Goal: Task Accomplishment & Management: Manage account settings

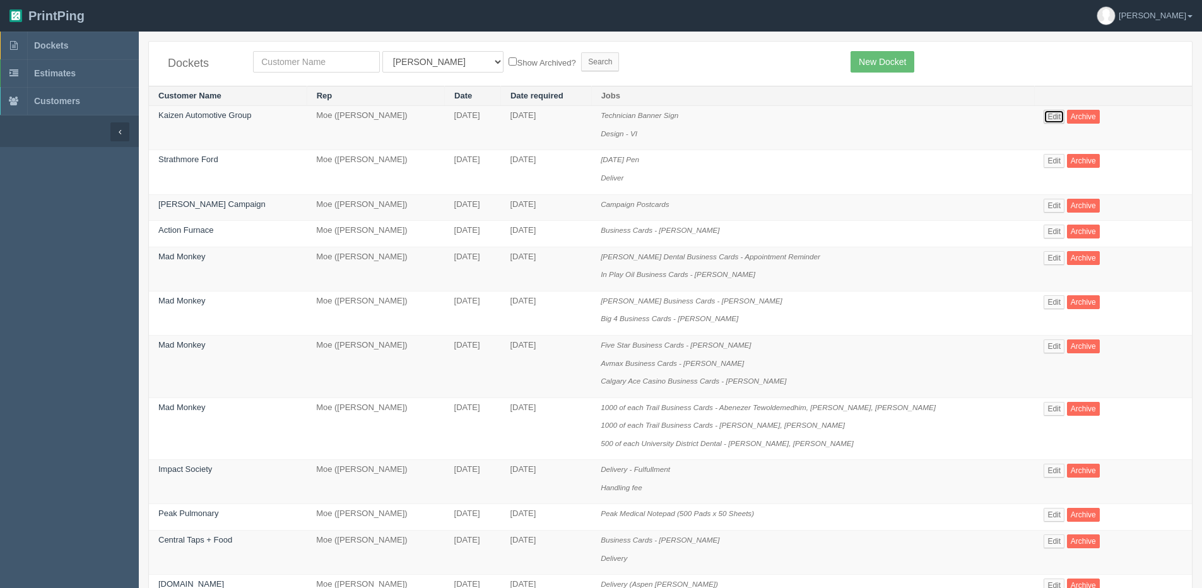
click at [1054, 114] on link "Edit" at bounding box center [1054, 117] width 21 height 14
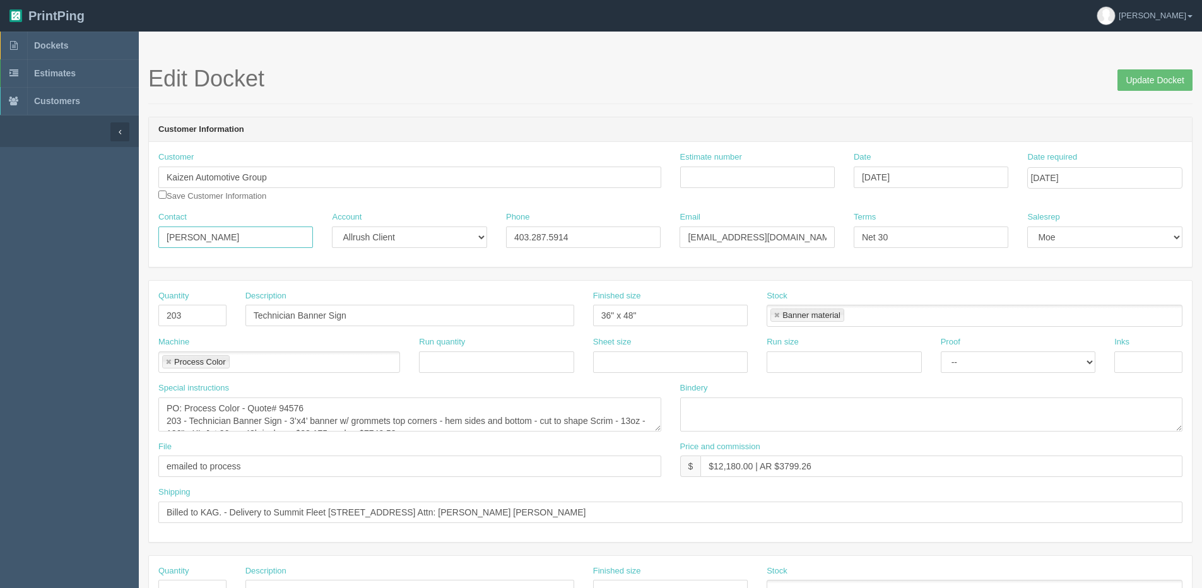
drag, startPoint x: -5, startPoint y: 234, endPoint x: -88, endPoint y: 234, distance: 82.7
click at [0, 234] on html "PrintPing Dan Edit account ( dan@allrush.ca ) Logout Dockets Estimates Customers" at bounding box center [601, 573] width 1202 height 1146
type input "Renee Michaud"
drag, startPoint x: 801, startPoint y: 238, endPoint x: 253, endPoint y: 248, distance: 547.7
click at [255, 248] on div "Contact Renee Michaud Account -- Existing Client Allrush Client Rep Client Phon…" at bounding box center [670, 234] width 1043 height 46
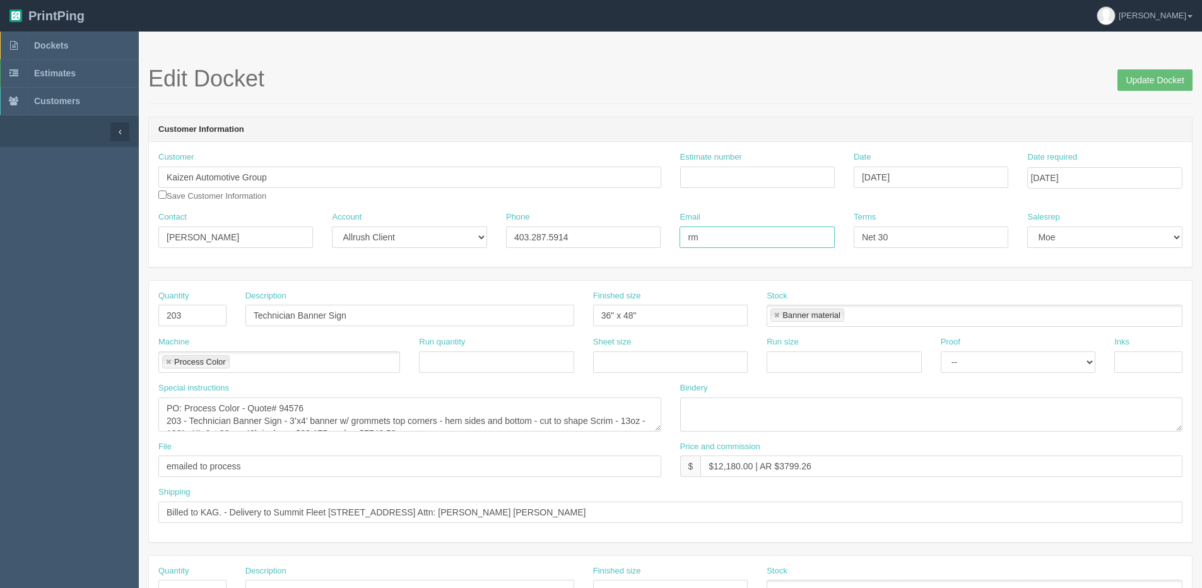
type input "rmichaud@kaizenauto.com"
drag, startPoint x: 1150, startPoint y: 78, endPoint x: 1102, endPoint y: 78, distance: 47.9
click at [1148, 78] on input "Update Docket" at bounding box center [1154, 79] width 75 height 21
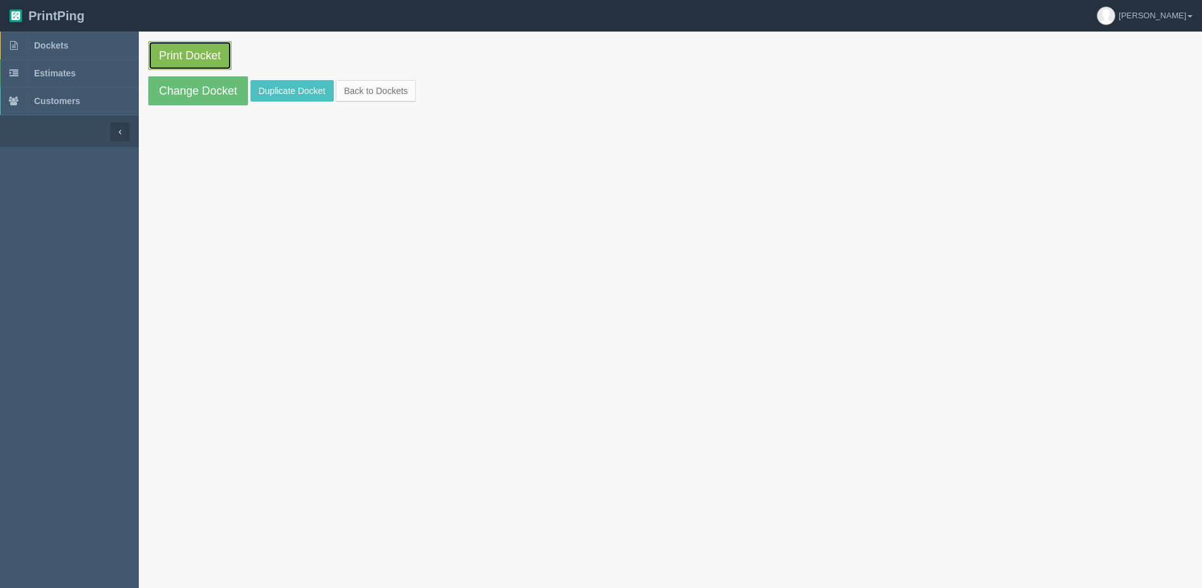
click at [213, 49] on link "Print Docket" at bounding box center [189, 55] width 83 height 29
click at [176, 95] on link "Change Docket" at bounding box center [198, 90] width 100 height 29
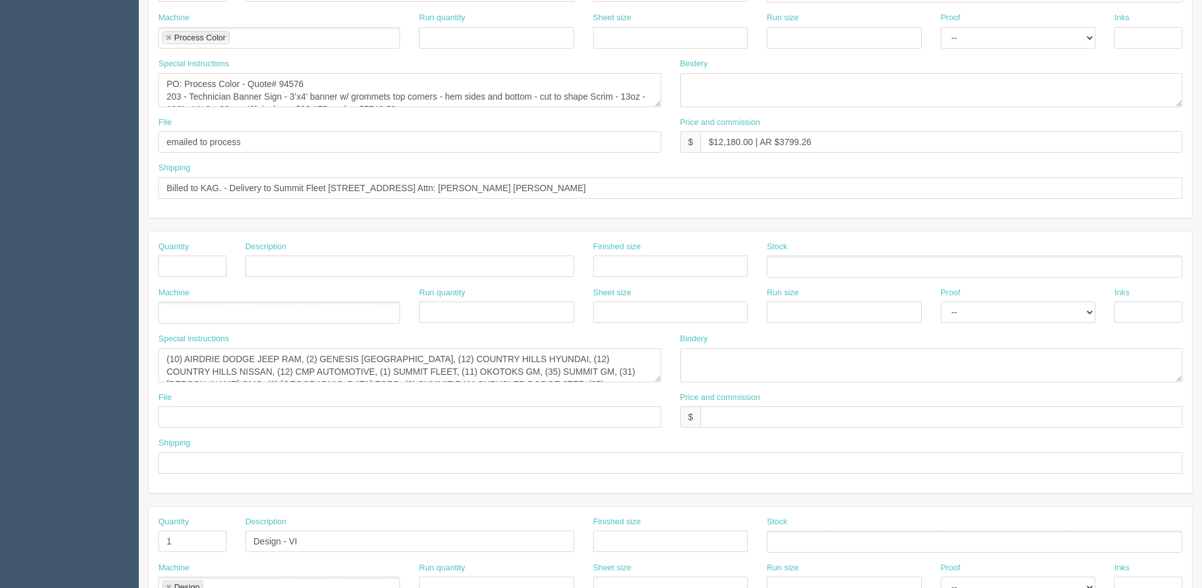
scroll to position [442, 0]
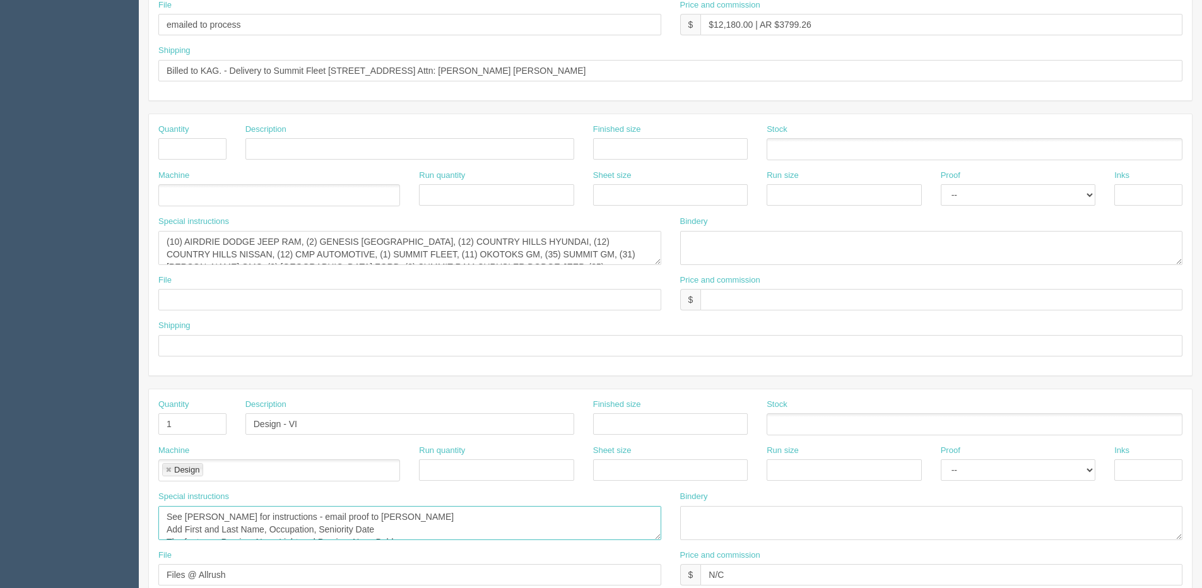
drag, startPoint x: 265, startPoint y: 515, endPoint x: 527, endPoint y: 514, distance: 261.8
click at [527, 514] on textarea "See Moe for instructions - email proof to Moe Add First and Last Name, Occupati…" at bounding box center [409, 523] width 503 height 34
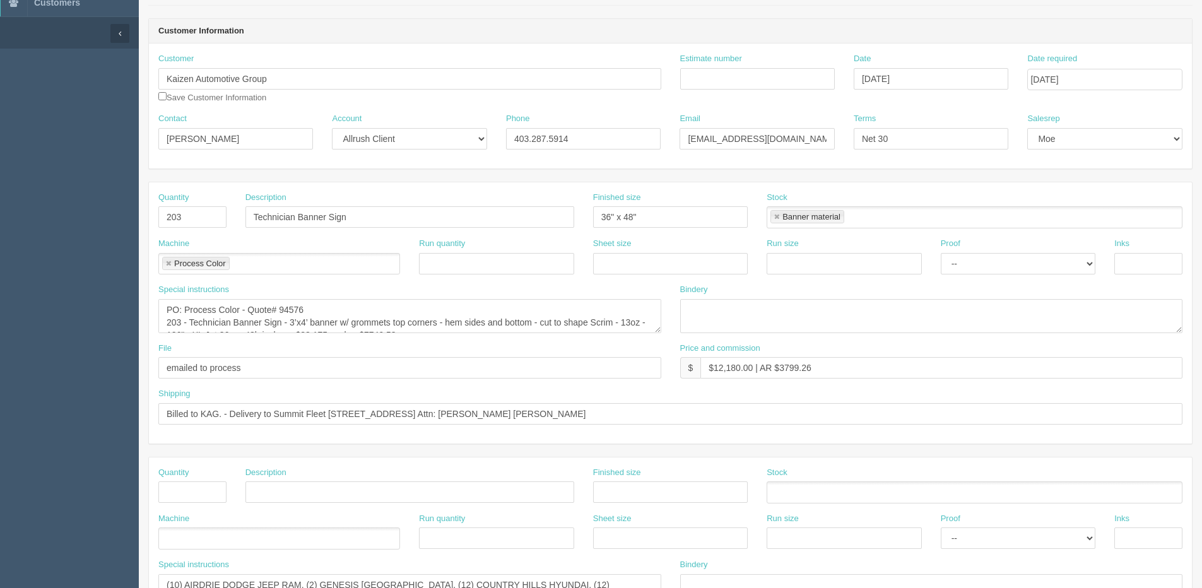
scroll to position [0, 0]
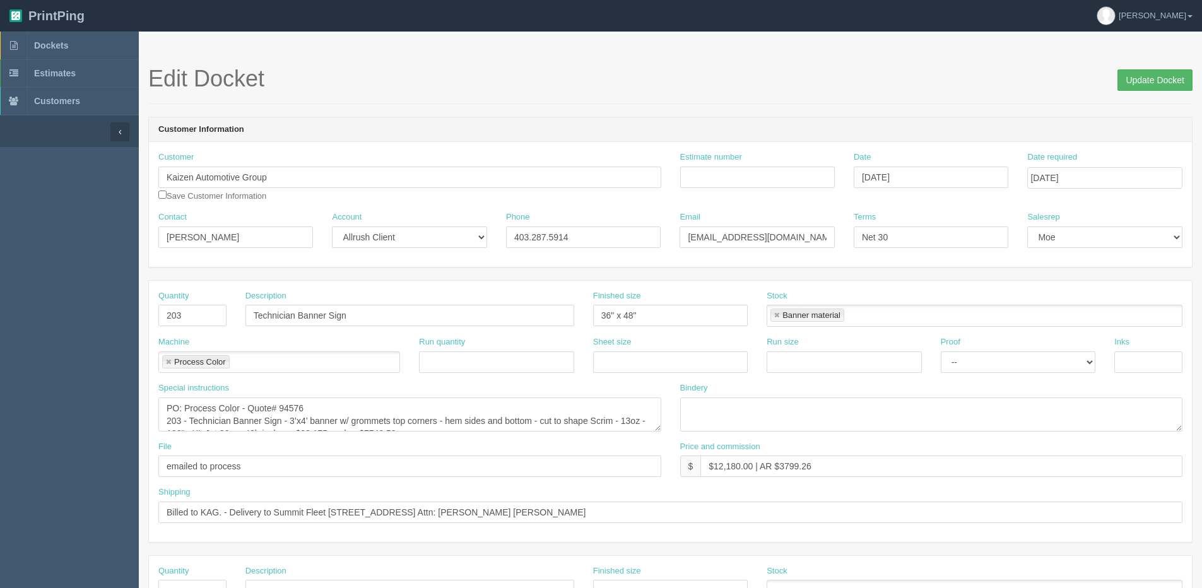
type textarea "See Moe for instructions Add First and Last Name, Occupation, Seniority Date Th…"
click at [1139, 77] on input "Update Docket" at bounding box center [1154, 79] width 75 height 21
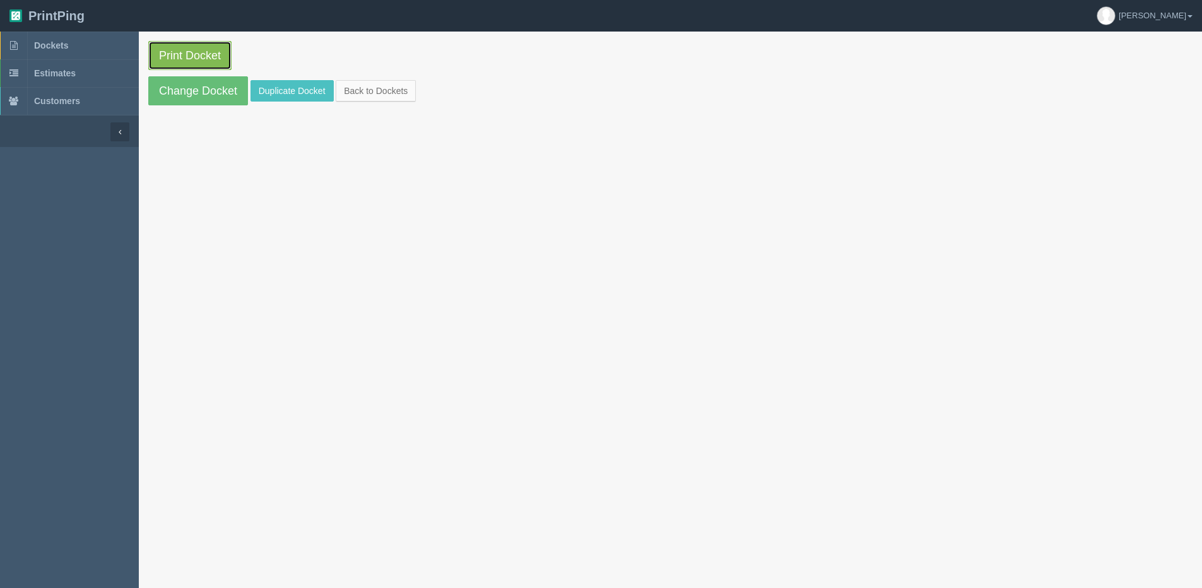
click at [184, 68] on link "Print Docket" at bounding box center [189, 55] width 83 height 29
click at [344, 95] on link "Back to Dockets" at bounding box center [376, 90] width 80 height 21
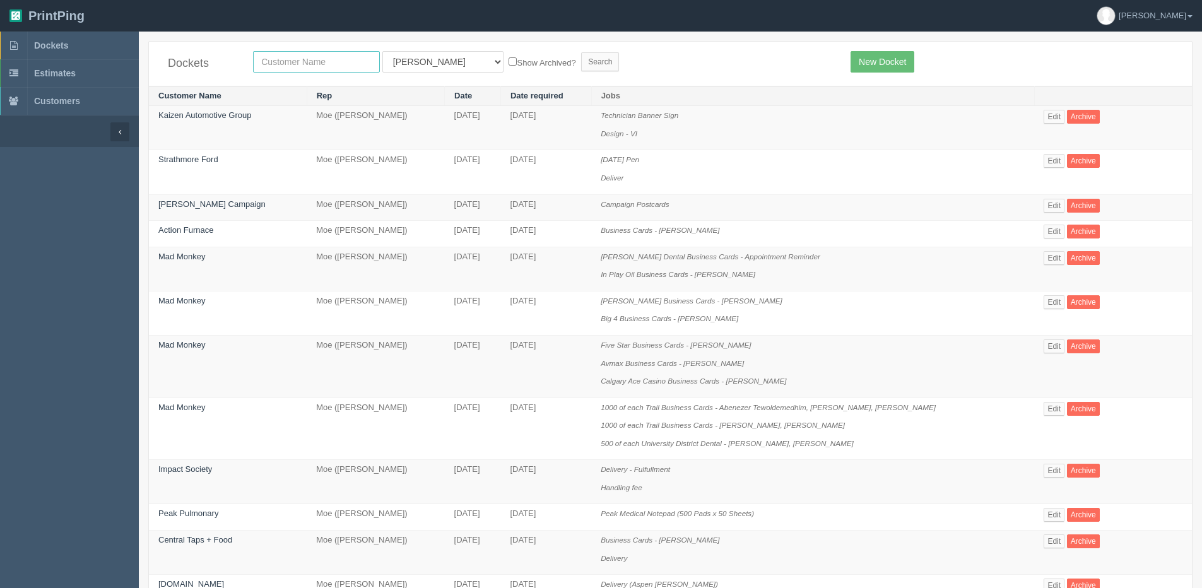
click at [254, 64] on input "text" at bounding box center [316, 61] width 127 height 21
type input "mybite"
click at [581, 52] on input "Search" at bounding box center [600, 61] width 38 height 19
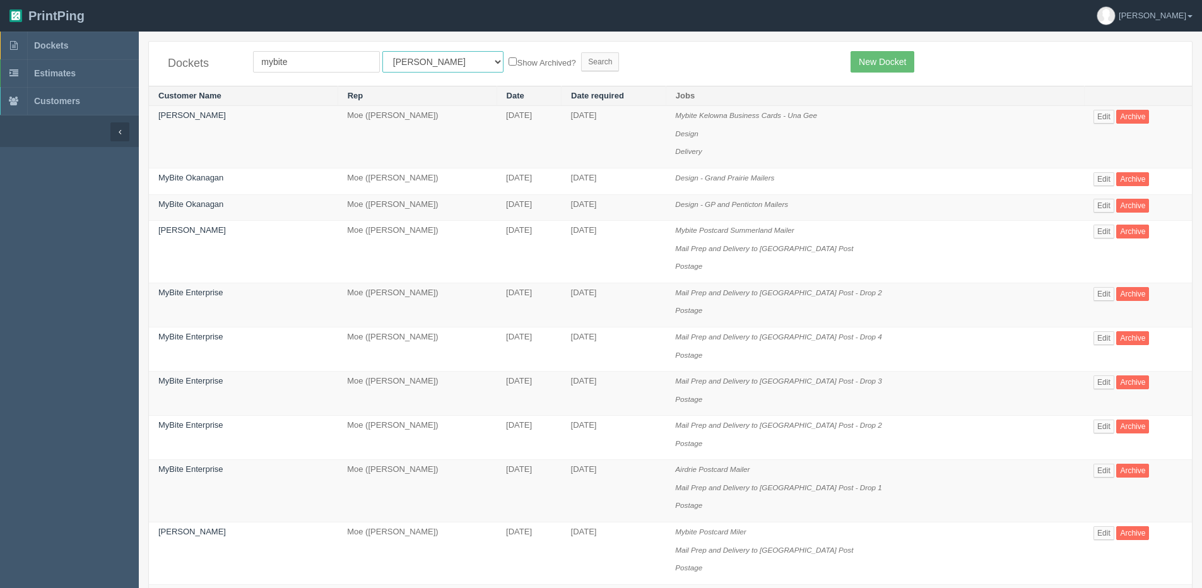
click at [410, 62] on select "All Users Ali Ali Test 1 Aly Amy Ankit Arif Brandon Dan France Greg Jim Mark Ma…" at bounding box center [442, 61] width 121 height 21
select select "1"
click at [382, 51] on select "All Users Ali Ali Test 1 Aly Amy Ankit Arif Brandon Dan France Greg Jim Mark Ma…" at bounding box center [442, 61] width 121 height 21
click at [509, 64] on label "Show Archived?" at bounding box center [542, 62] width 67 height 15
click at [509, 64] on input "Show Archived?" at bounding box center [513, 61] width 8 height 8
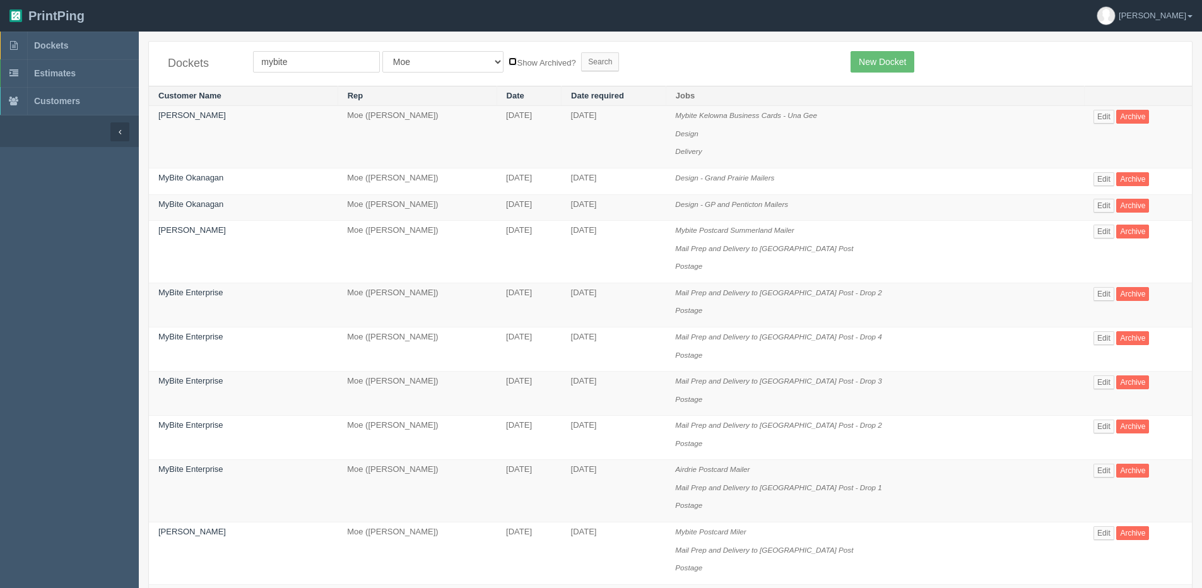
checkbox input "true"
click at [581, 63] on input "Search" at bounding box center [600, 61] width 38 height 19
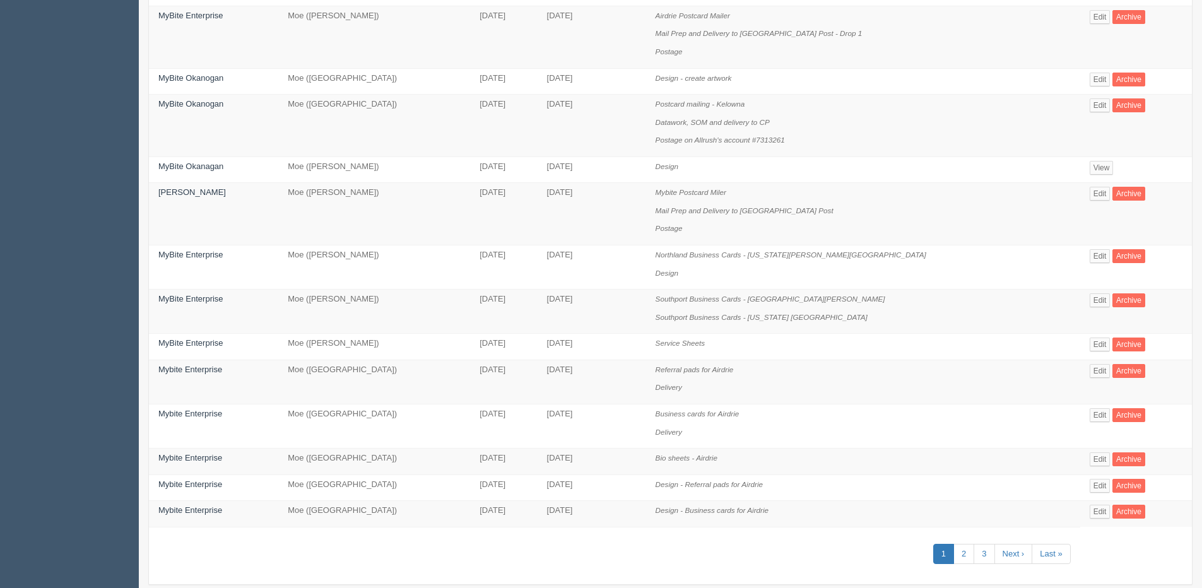
scroll to position [650, 0]
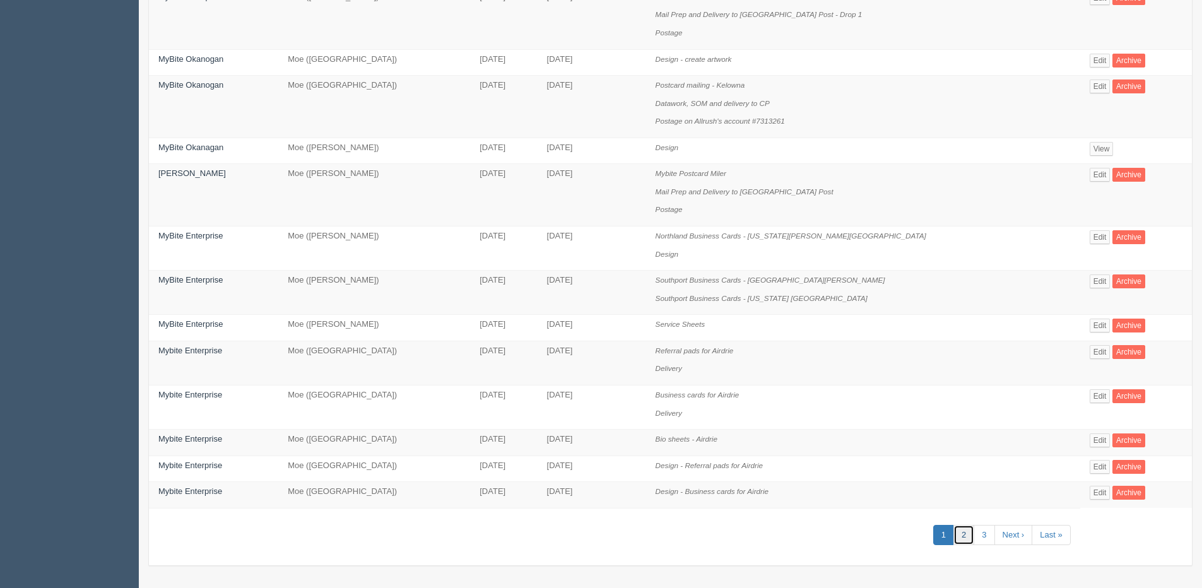
click at [953, 536] on link "2" at bounding box center [963, 535] width 21 height 21
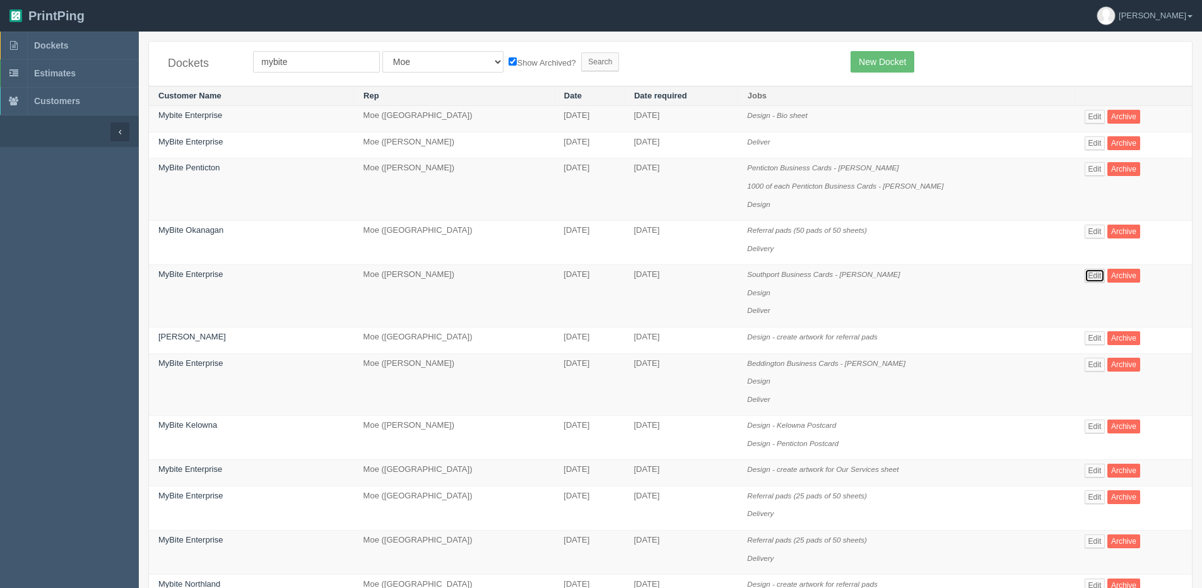
click at [1085, 279] on link "Edit" at bounding box center [1095, 276] width 21 height 14
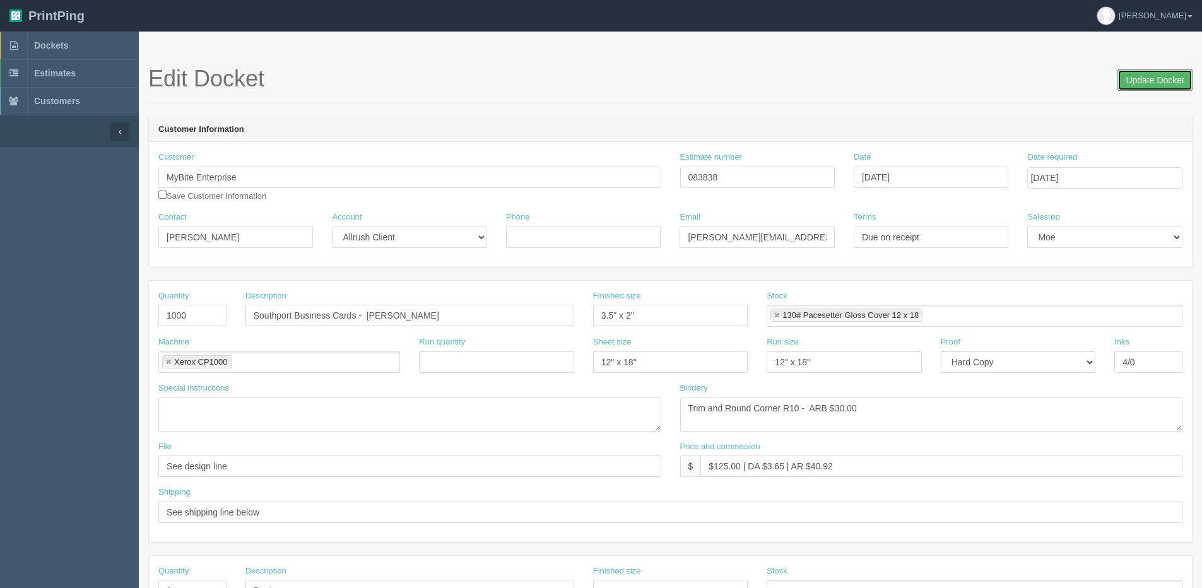
drag, startPoint x: 1151, startPoint y: 79, endPoint x: 1107, endPoint y: 83, distance: 43.7
click at [1144, 79] on input "Update Docket" at bounding box center [1154, 79] width 75 height 21
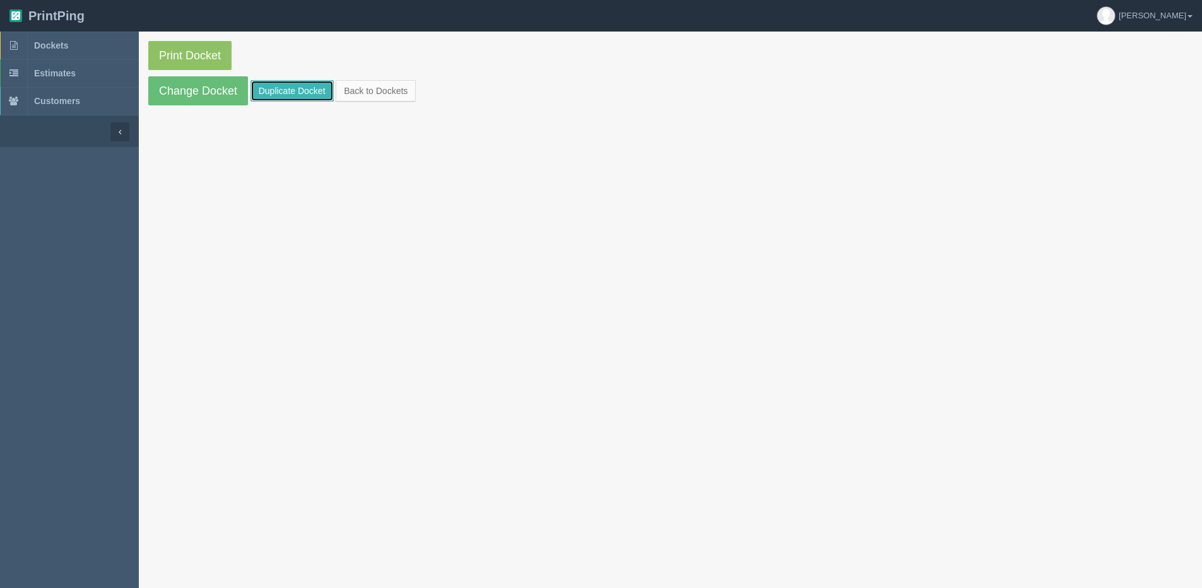
click at [311, 88] on link "Duplicate Docket" at bounding box center [291, 90] width 83 height 21
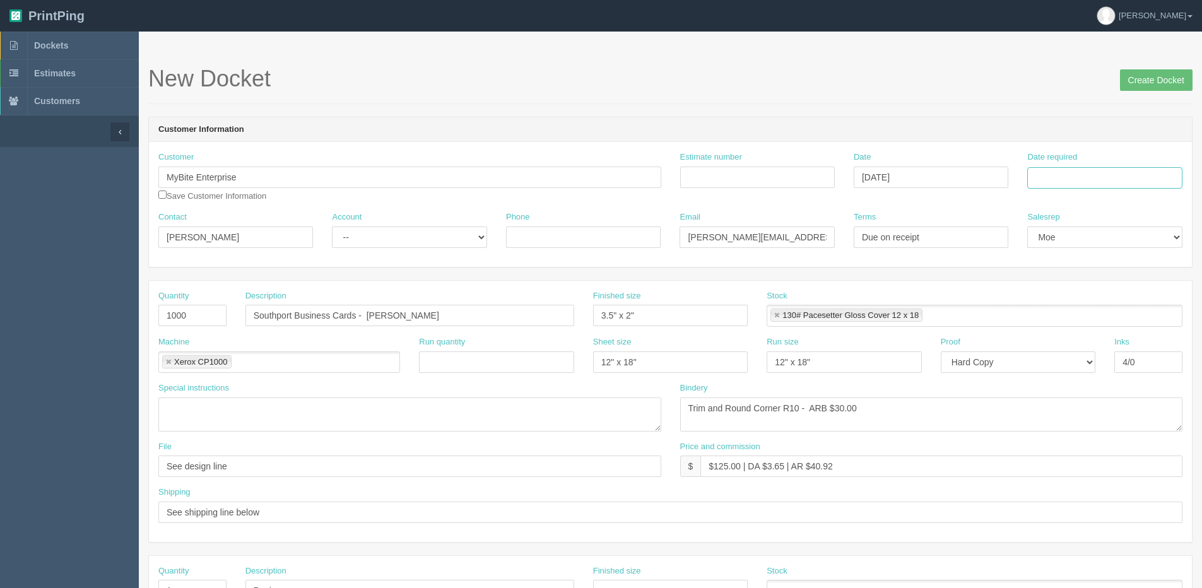
click at [1090, 176] on input "Date required" at bounding box center [1104, 177] width 155 height 21
click at [1042, 360] on th "[DATE]" at bounding box center [1088, 353] width 117 height 18
click at [1087, 315] on td "1" at bounding box center [1090, 317] width 18 height 18
type input "[DATE]"
drag, startPoint x: 386, startPoint y: 232, endPoint x: 382, endPoint y: 250, distance: 18.7
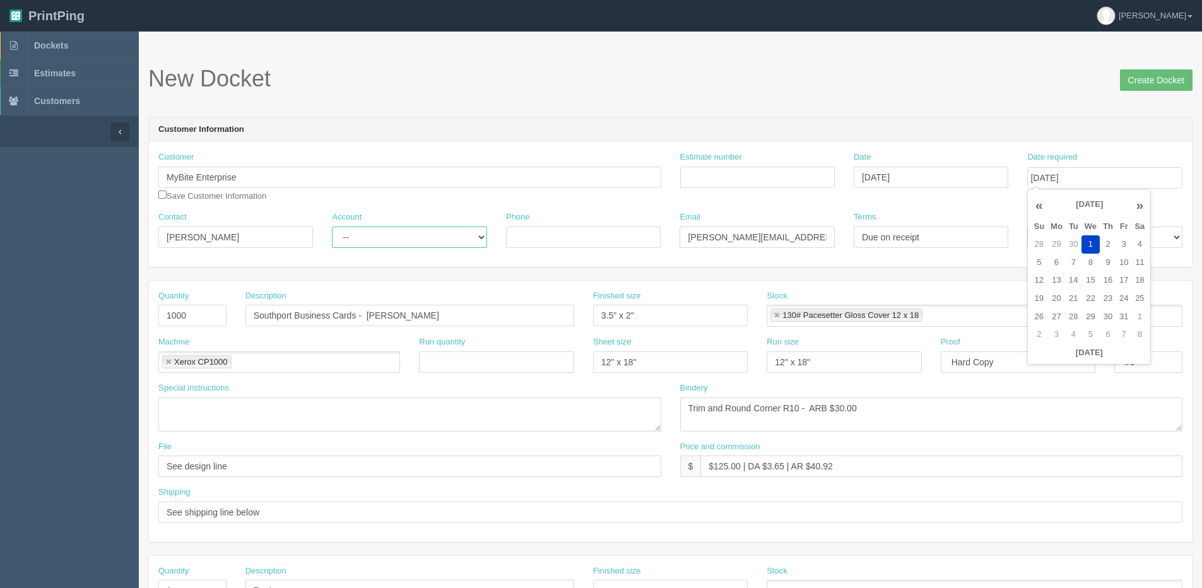
click at [385, 233] on select "-- Existing Client Allrush Client Rep Client" at bounding box center [409, 237] width 155 height 21
select select "Allrush Client"
click at [332, 227] on select "-- Existing Client Allrush Client Rep Client" at bounding box center [409, 237] width 155 height 21
drag, startPoint x: 366, startPoint y: 319, endPoint x: 578, endPoint y: 319, distance: 212.0
click at [578, 319] on div "Description Southport Business Cards - Wade Klimpke" at bounding box center [410, 313] width 348 height 46
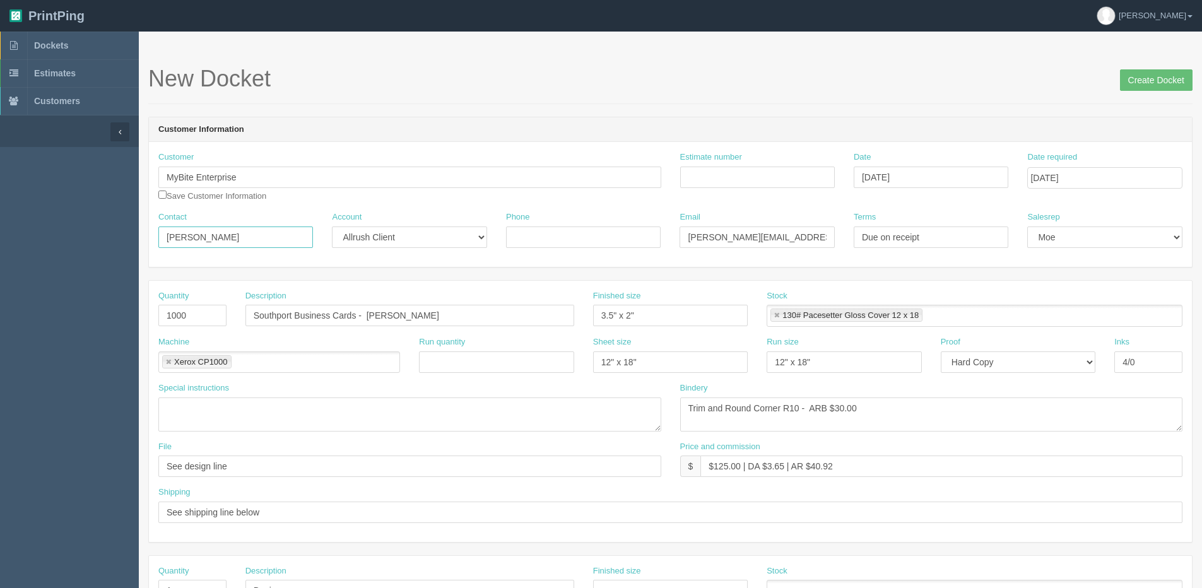
drag, startPoint x: 242, startPoint y: 237, endPoint x: -119, endPoint y: 268, distance: 362.2
click at [0, 268] on html "PrintPing [PERSON_NAME] Edit account ( [PERSON_NAME][EMAIL_ADDRESS][DOMAIN_NAME…" at bounding box center [601, 573] width 1202 height 1146
paste input "[PERSON_NAME]"
type input "[PERSON_NAME]"
drag, startPoint x: 821, startPoint y: 239, endPoint x: 266, endPoint y: 264, distance: 555.8
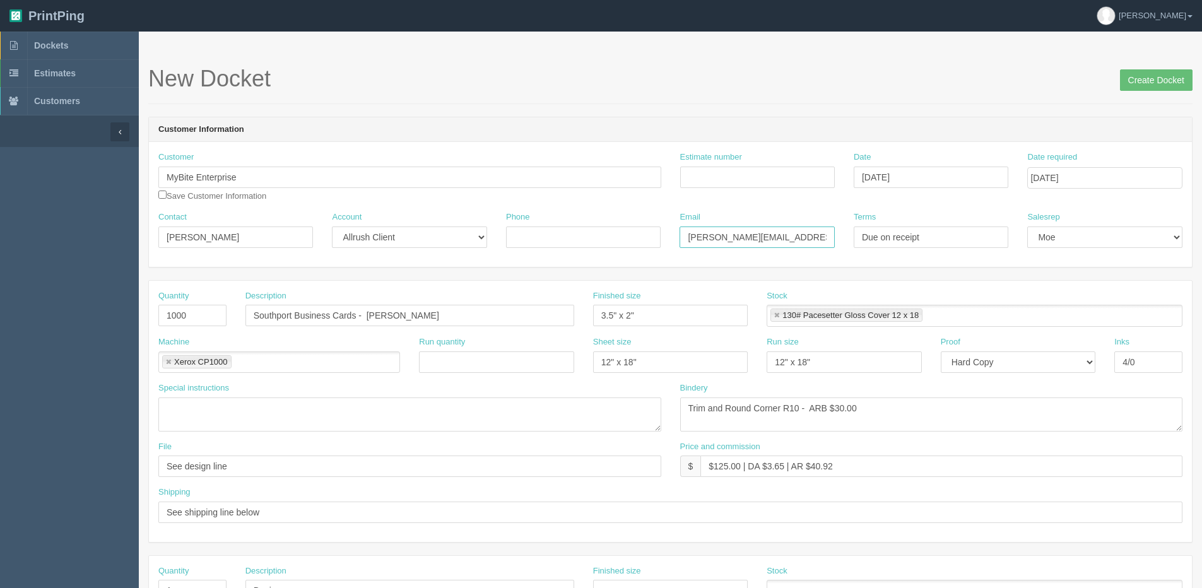
click at [254, 268] on form "New Docket Create Docket Customer Information Customer MyBite Enterprise Save C…" at bounding box center [670, 596] width 1044 height 1061
type input "[PERSON_NAME][EMAIL_ADDRESS][DOMAIN_NAME]"
type input "7804443668"
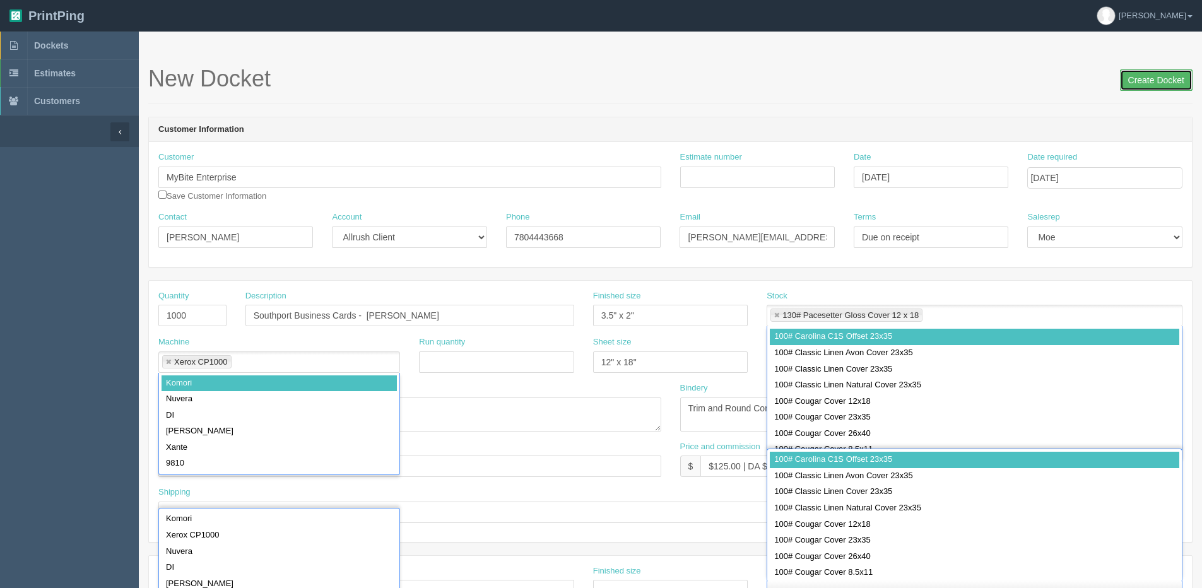
click at [1150, 85] on input "Create Docket" at bounding box center [1156, 79] width 73 height 21
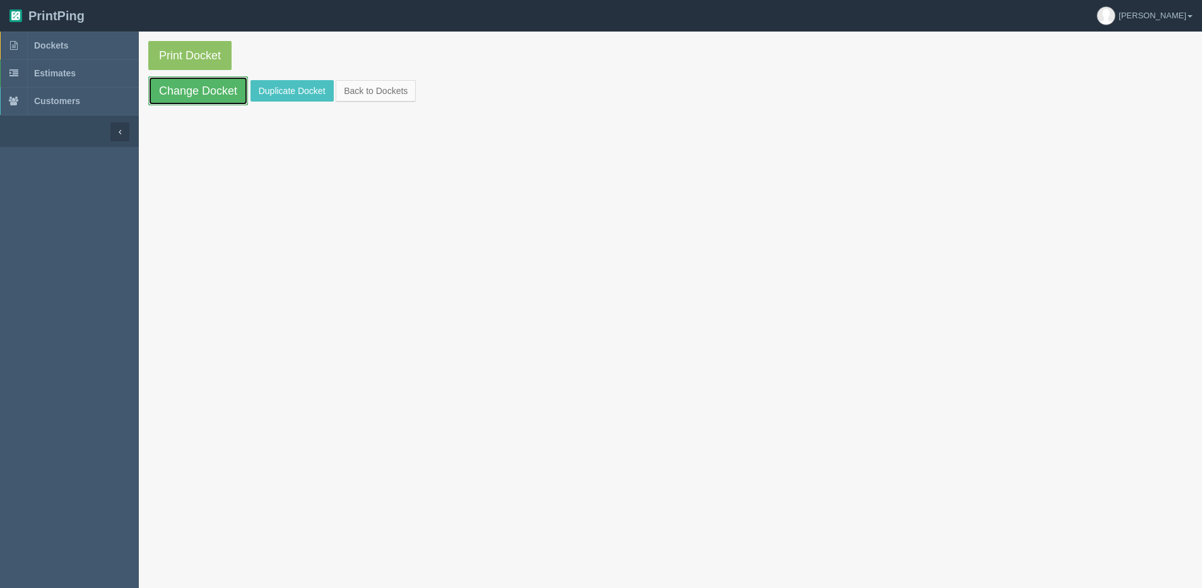
click at [196, 85] on link "Change Docket" at bounding box center [198, 90] width 100 height 29
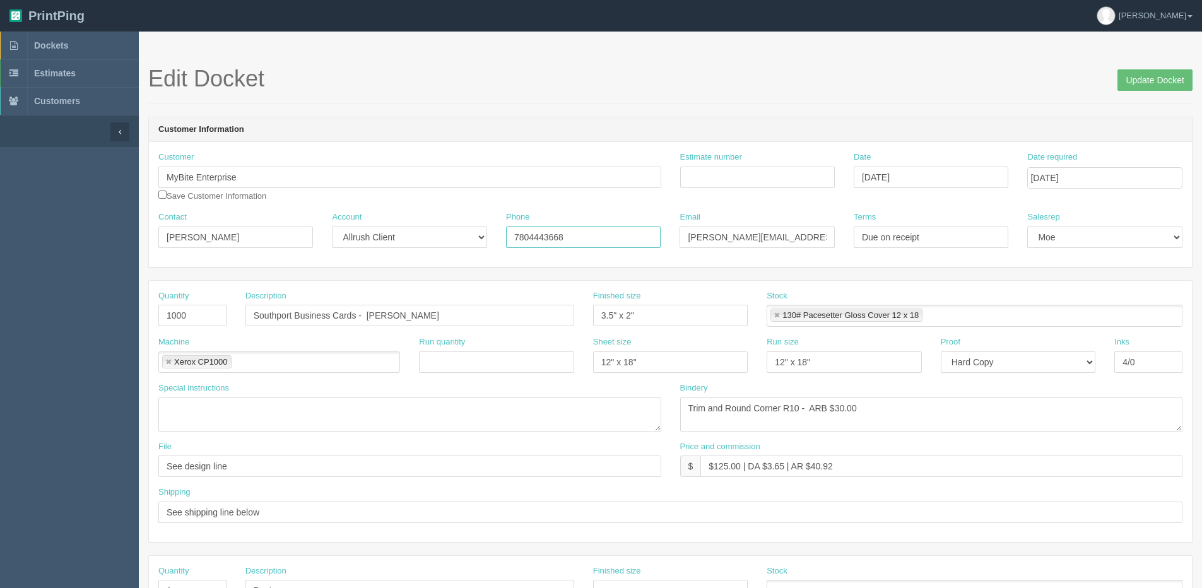
drag, startPoint x: 608, startPoint y: 242, endPoint x: 93, endPoint y: 243, distance: 515.5
click at [282, 243] on div "Contact [PERSON_NAME] Account -- Existing Client Allrush Client Rep Client Phon…" at bounding box center [670, 234] width 1043 height 46
type input "403.269.5344"
drag, startPoint x: 250, startPoint y: 462, endPoint x: -68, endPoint y: 473, distance: 317.5
click at [0, 473] on html "PrintPing Dan Edit account ( dan@allrush.ca ) Logout Dockets Estimates Customers" at bounding box center [601, 573] width 1202 height 1146
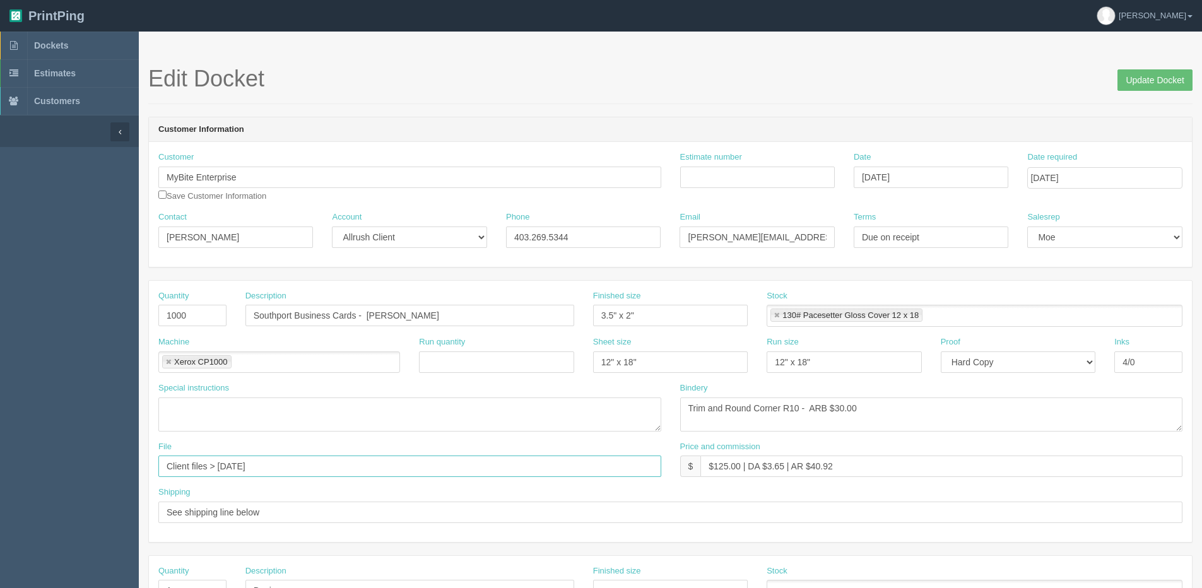
type input "Client files > [DATE]"
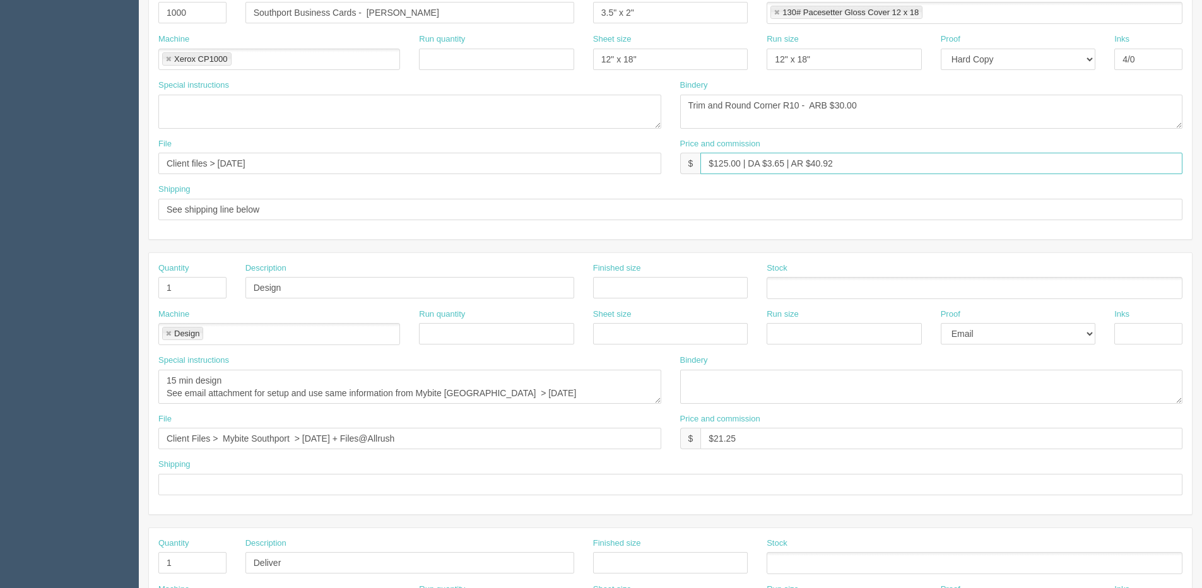
scroll to position [379, 0]
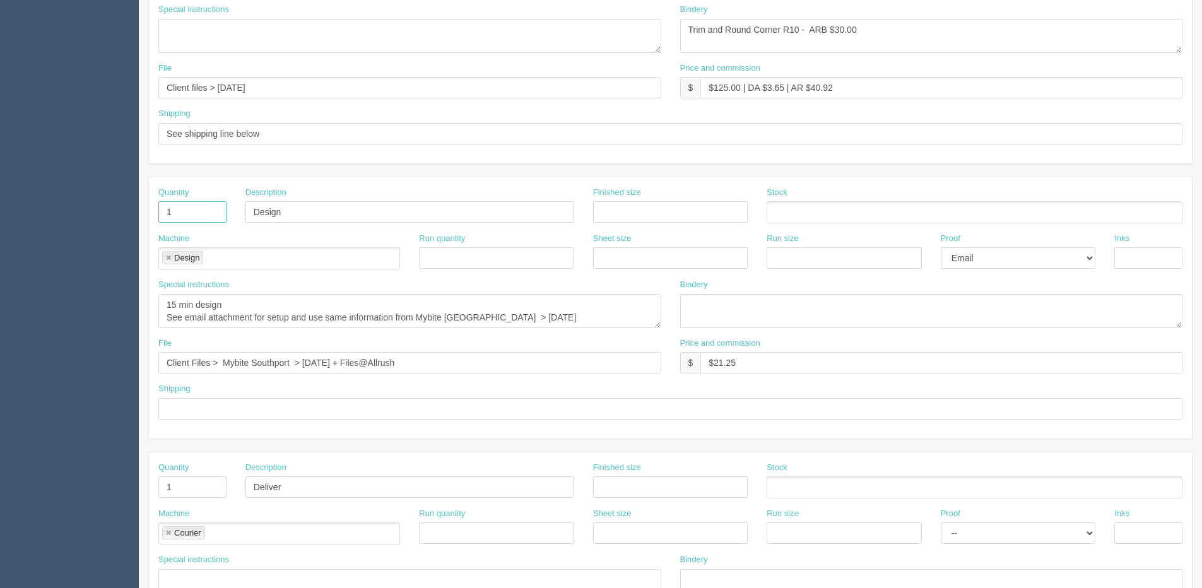
drag, startPoint x: 215, startPoint y: 216, endPoint x: 42, endPoint y: 214, distance: 172.3
click at [44, 215] on section "Dockets Estimates Customers" at bounding box center [601, 210] width 1202 height 1114
drag, startPoint x: 288, startPoint y: 222, endPoint x: 66, endPoint y: 223, distance: 222.1
click at [66, 223] on section "Dockets Estimates Customers" at bounding box center [601, 210] width 1202 height 1114
click at [168, 259] on link at bounding box center [169, 258] width 8 height 8
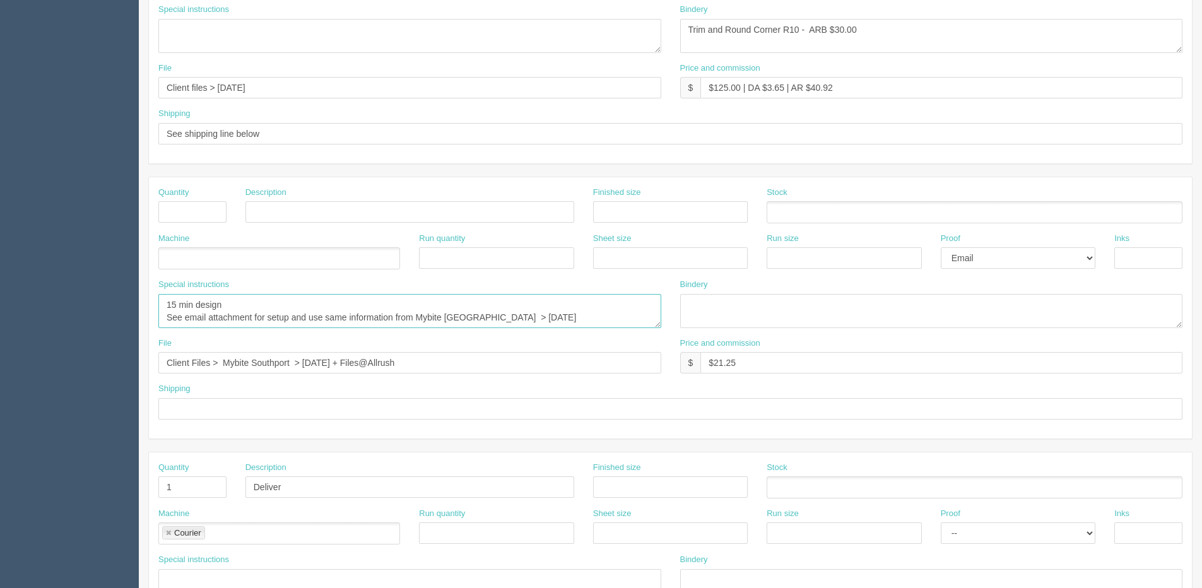
drag, startPoint x: 163, startPoint y: 302, endPoint x: 502, endPoint y: 351, distance: 341.6
click at [768, 340] on div "Quantity Description Finished size Stock Machine Run quantity Sheet size Run si…" at bounding box center [670, 307] width 1043 height 261
drag, startPoint x: 471, startPoint y: 360, endPoint x: -135, endPoint y: 370, distance: 606.4
click at [0, 370] on html "PrintPing Dan Edit account ( dan@allrush.ca ) Logout Dockets Estimates Customers" at bounding box center [601, 194] width 1202 height 1146
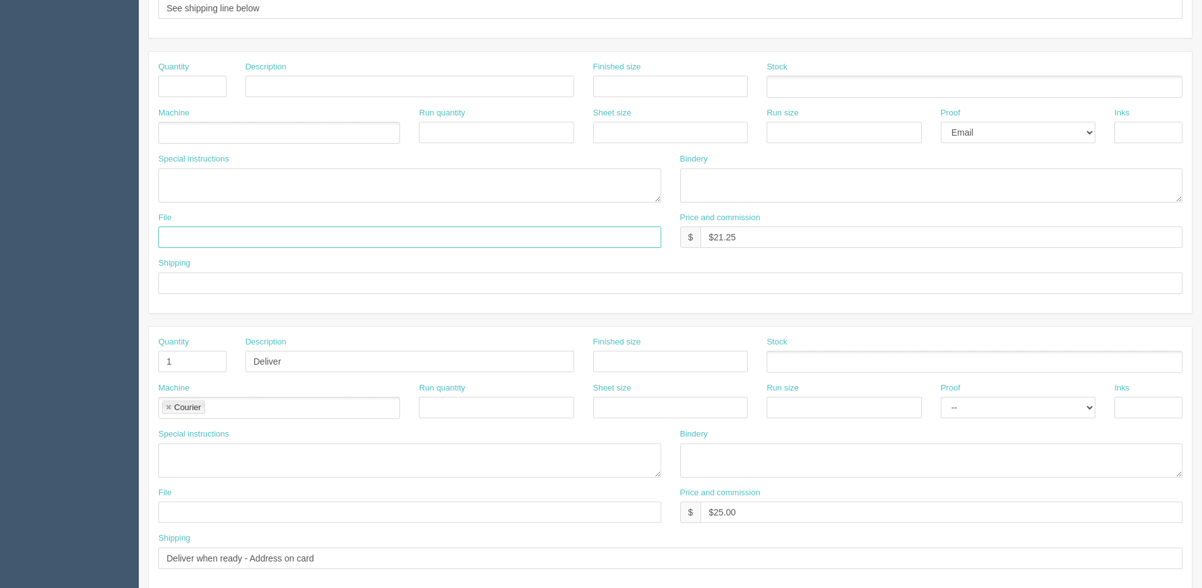
scroll to position [505, 0]
drag, startPoint x: 676, startPoint y: 238, endPoint x: 900, endPoint y: 216, distance: 225.7
click at [628, 238] on div "File Price and commission $ $21.25" at bounding box center [670, 234] width 1043 height 46
drag, startPoint x: 1036, startPoint y: 123, endPoint x: 1013, endPoint y: 139, distance: 28.0
click at [1035, 122] on select "-- Email Hard Copy" at bounding box center [1018, 131] width 155 height 21
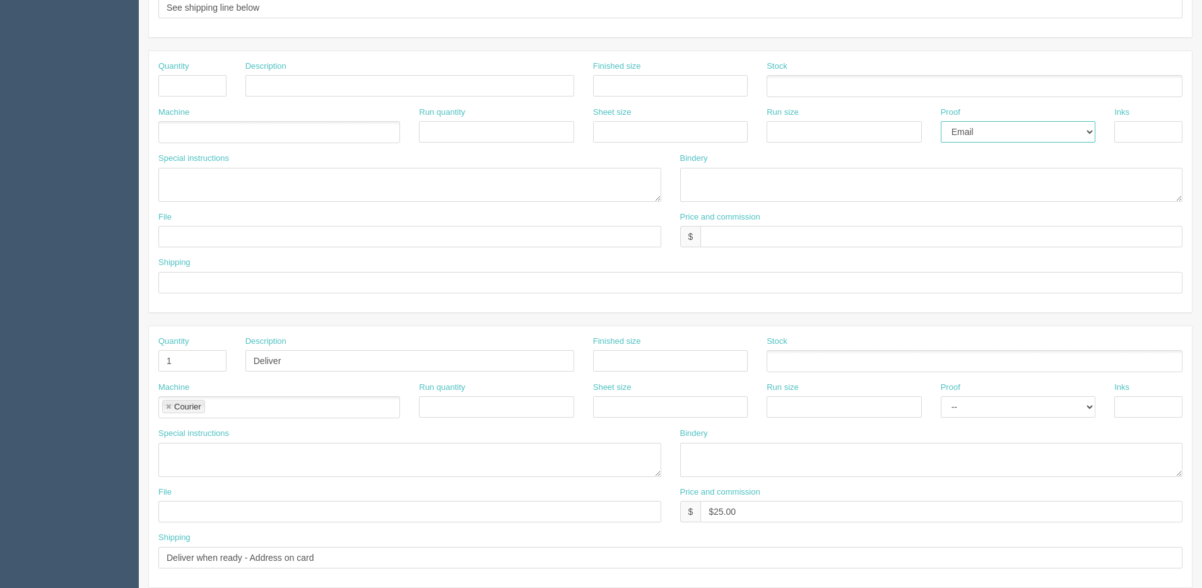
select select
click at [941, 121] on select "-- Email Hard Copy" at bounding box center [1018, 131] width 155 height 21
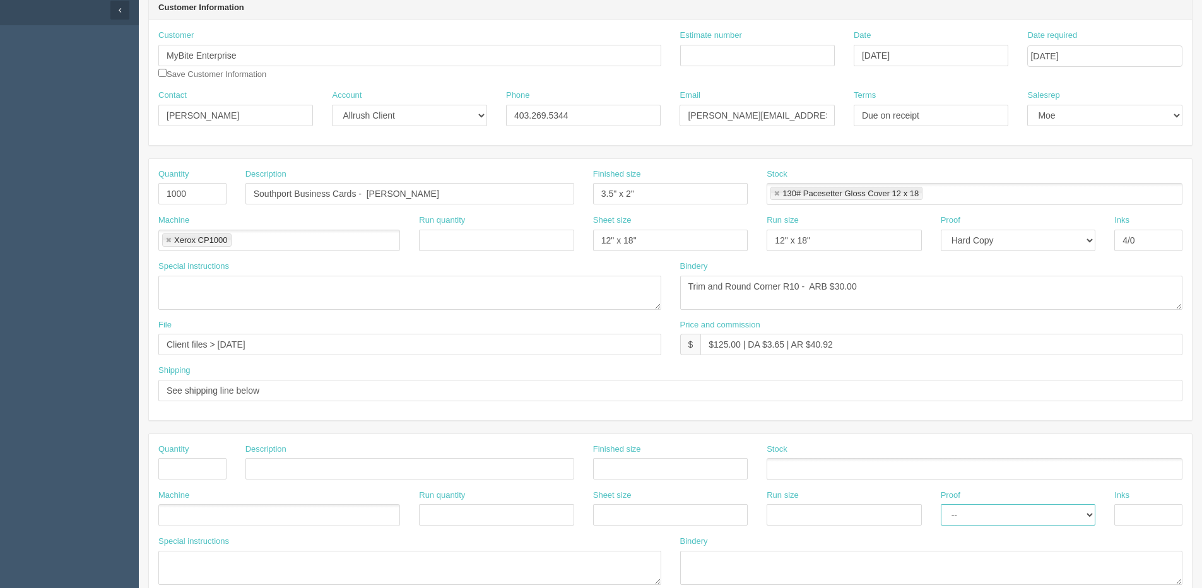
scroll to position [116, 0]
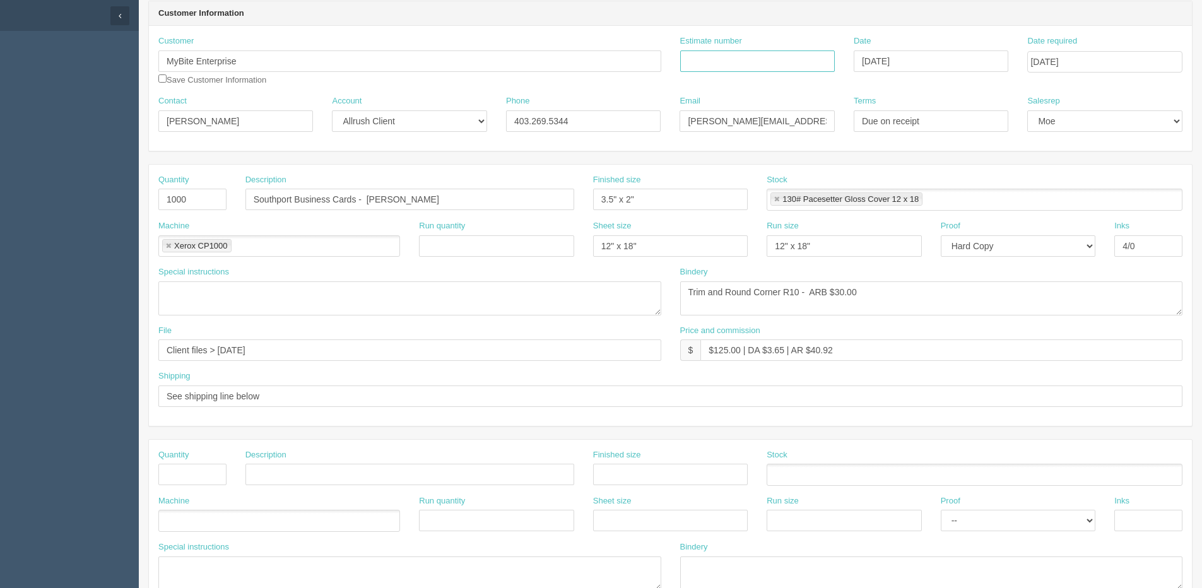
click at [759, 61] on input "Estimate number" at bounding box center [757, 60] width 155 height 21
type input "087008"
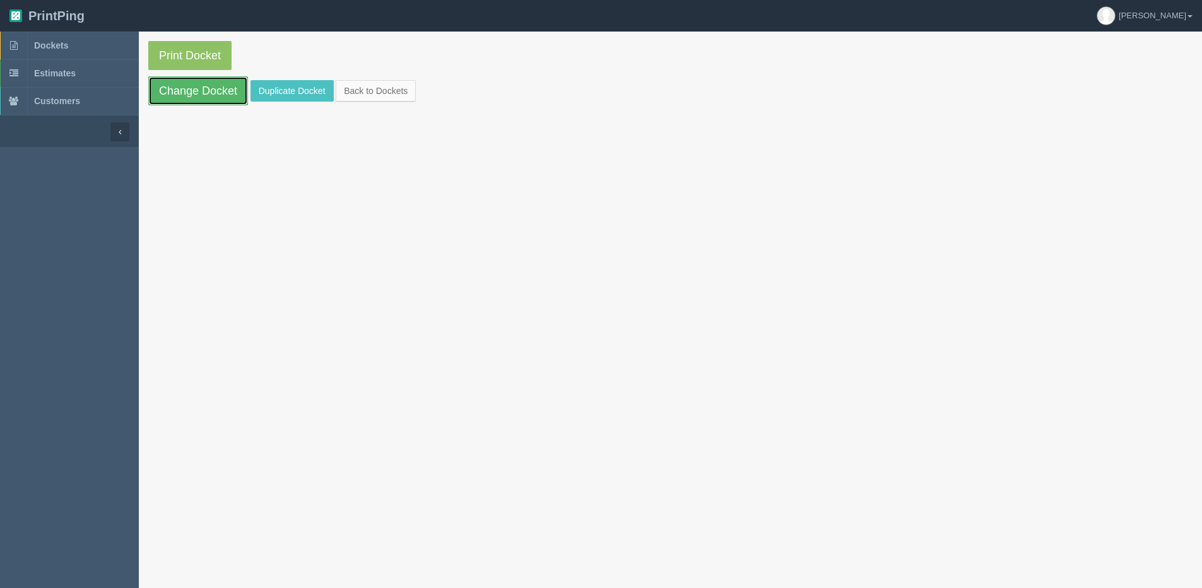
click at [201, 86] on link "Change Docket" at bounding box center [198, 90] width 100 height 29
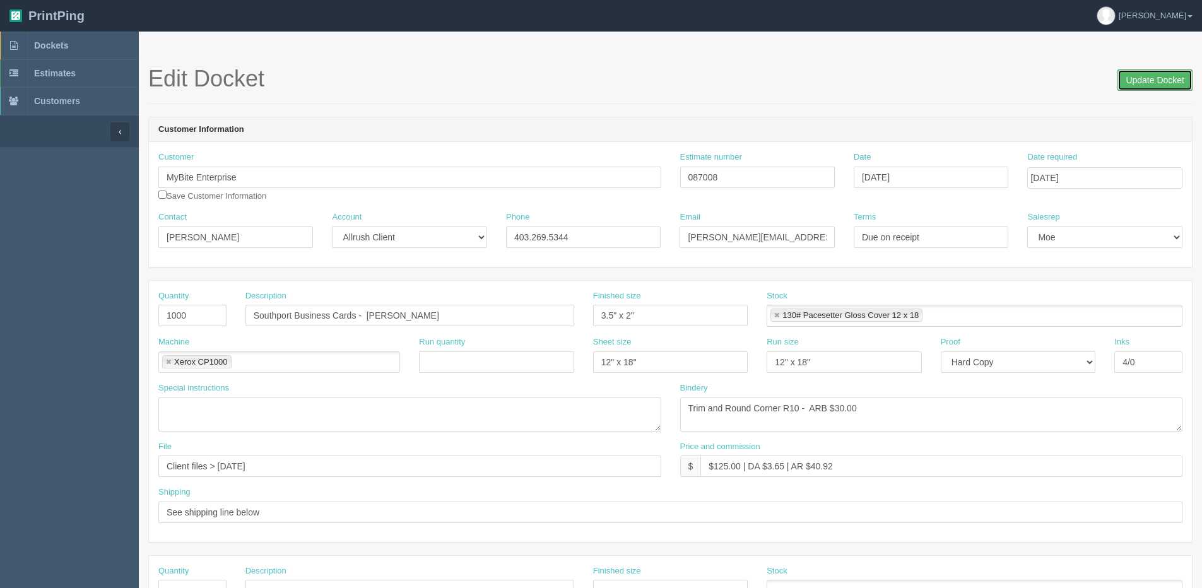
click at [1148, 72] on input "Update Docket" at bounding box center [1154, 79] width 75 height 21
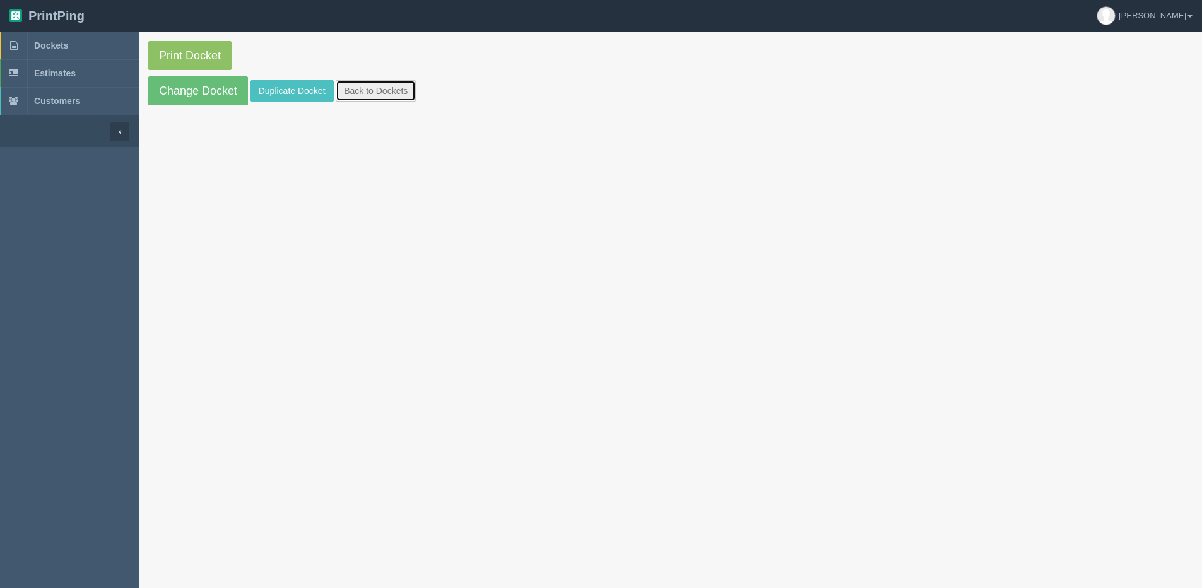
click at [356, 88] on link "Back to Dockets" at bounding box center [376, 90] width 80 height 21
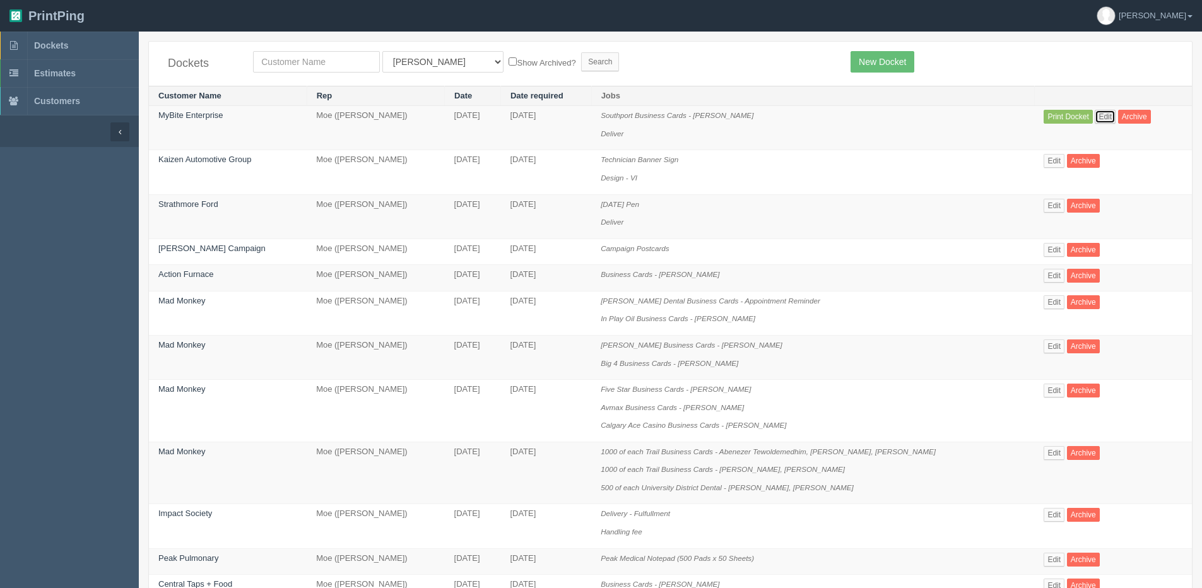
click at [1107, 119] on link "Edit" at bounding box center [1105, 117] width 21 height 14
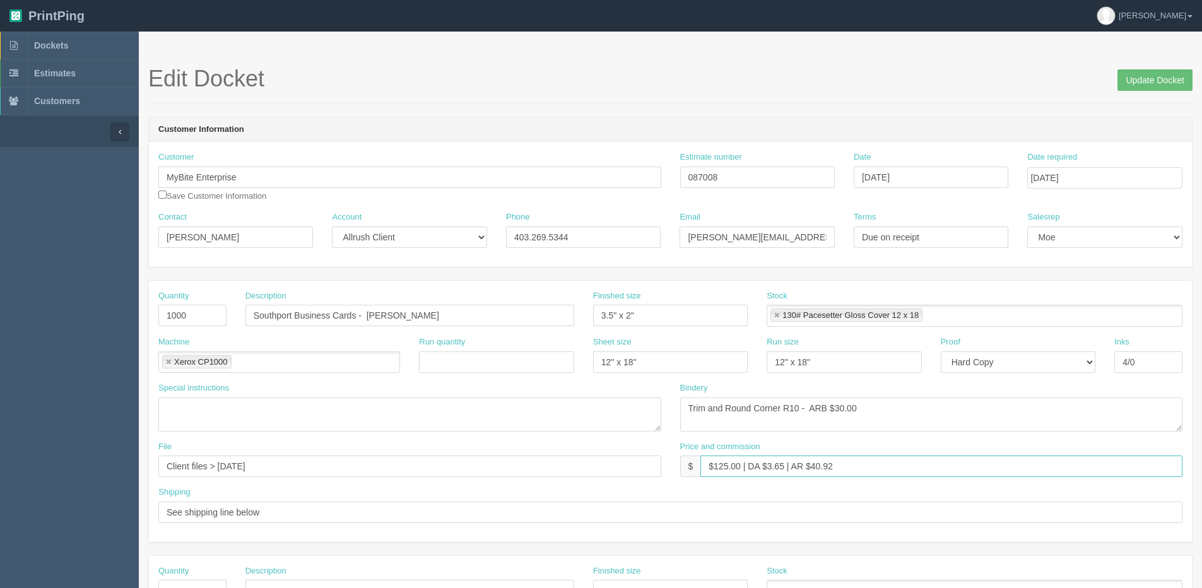
drag, startPoint x: 746, startPoint y: 467, endPoint x: 792, endPoint y: 469, distance: 46.8
click at [792, 469] on input "$125.00 | DA $3.65 | AR $40.92" at bounding box center [941, 466] width 482 height 21
drag, startPoint x: 769, startPoint y: 466, endPoint x: 955, endPoint y: 445, distance: 186.7
click at [924, 445] on div "Price and commission $ $125.00 | AR $40.92" at bounding box center [931, 459] width 503 height 37
type input "$125.00 | AR $39.35"
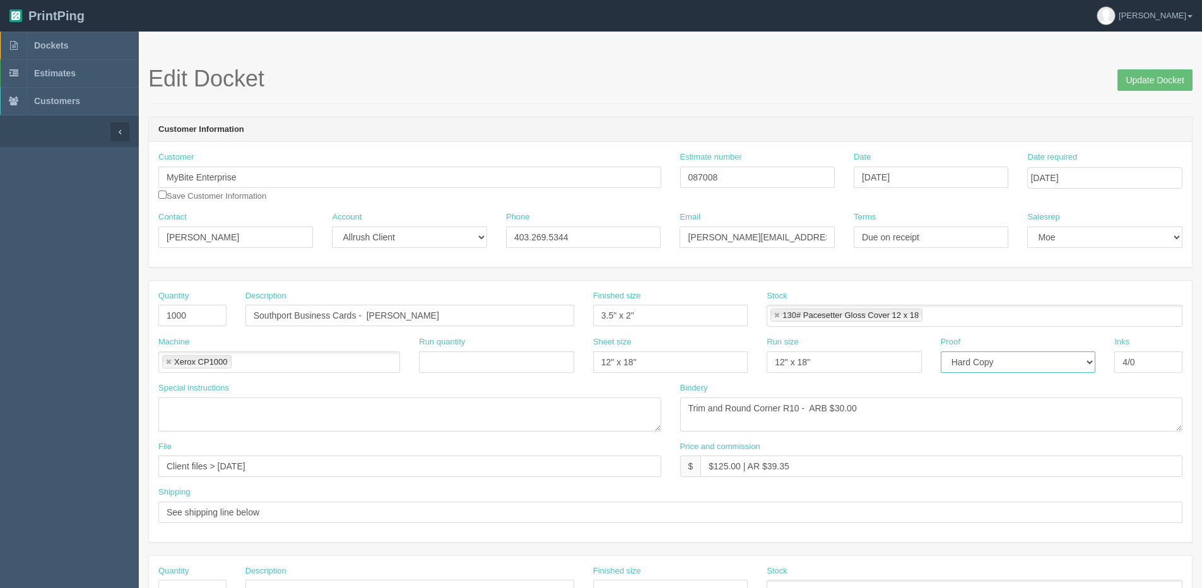
click at [987, 360] on select "-- Email Hard Copy" at bounding box center [1018, 361] width 155 height 21
select select "Email"
click at [941, 351] on select "-- Email Hard Copy" at bounding box center [1018, 361] width 155 height 21
drag, startPoint x: 1157, startPoint y: 77, endPoint x: 1110, endPoint y: 69, distance: 47.9
click at [1157, 77] on input "Update Docket" at bounding box center [1154, 79] width 75 height 21
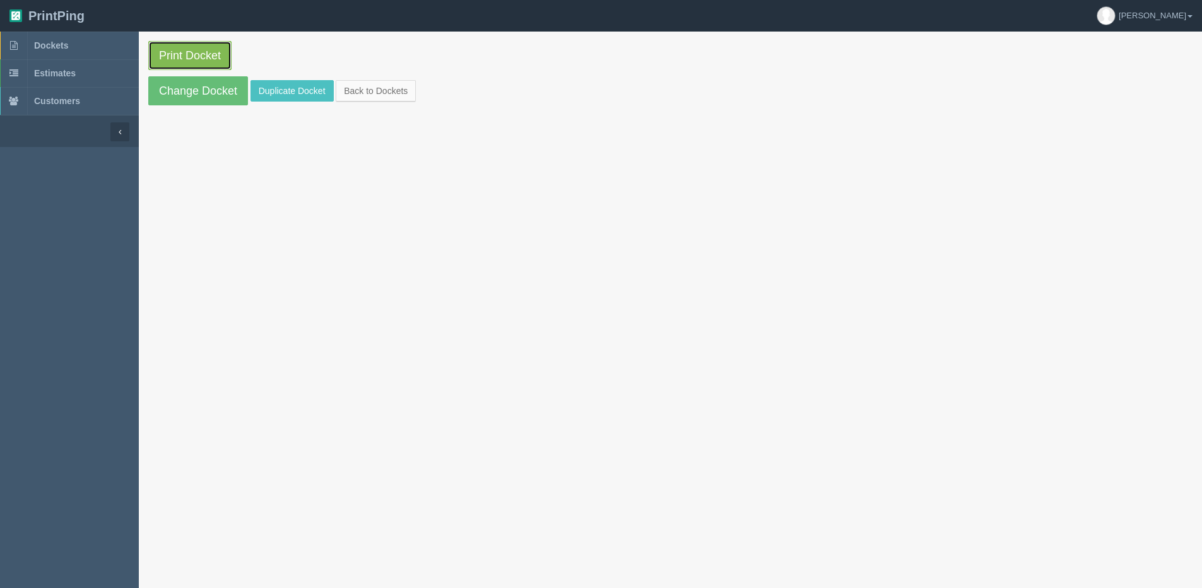
click at [166, 52] on link "Print Docket" at bounding box center [189, 55] width 83 height 29
drag, startPoint x: 194, startPoint y: 176, endPoint x: 319, endPoint y: 109, distance: 142.6
click at [194, 176] on section "Print Docket Change Docket Duplicate Docket Back to Dockets" at bounding box center [670, 326] width 1063 height 588
click at [369, 88] on link "Back to Dockets" at bounding box center [376, 90] width 80 height 21
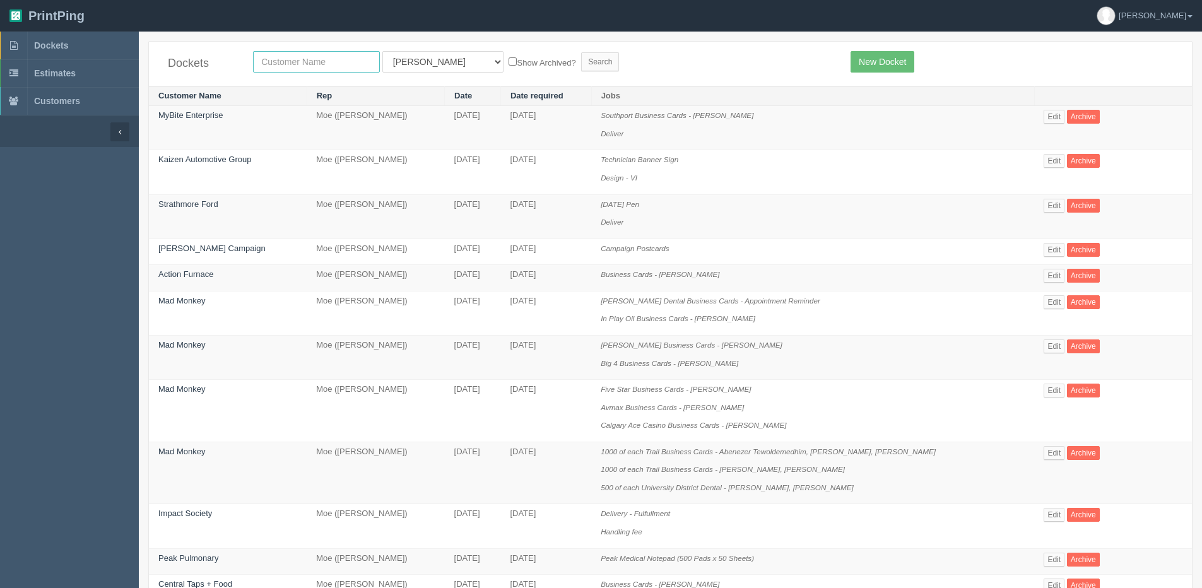
click at [317, 57] on input "text" at bounding box center [316, 61] width 127 height 21
type input "mercedes"
click at [581, 52] on input "Search" at bounding box center [600, 61] width 38 height 19
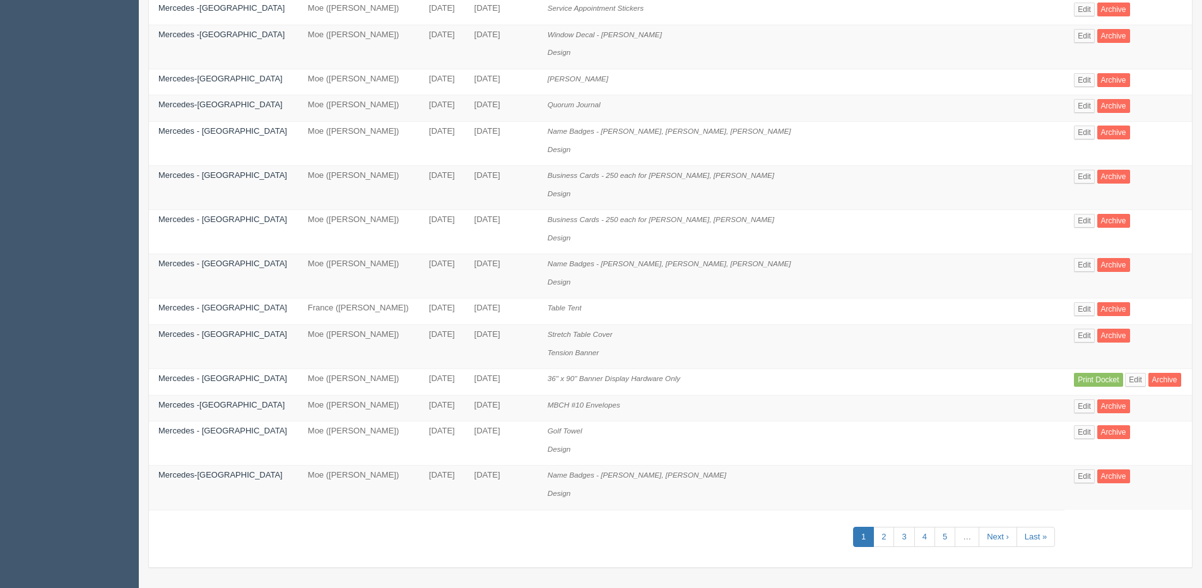
scroll to position [578, 0]
click at [874, 541] on link "2" at bounding box center [883, 535] width 21 height 21
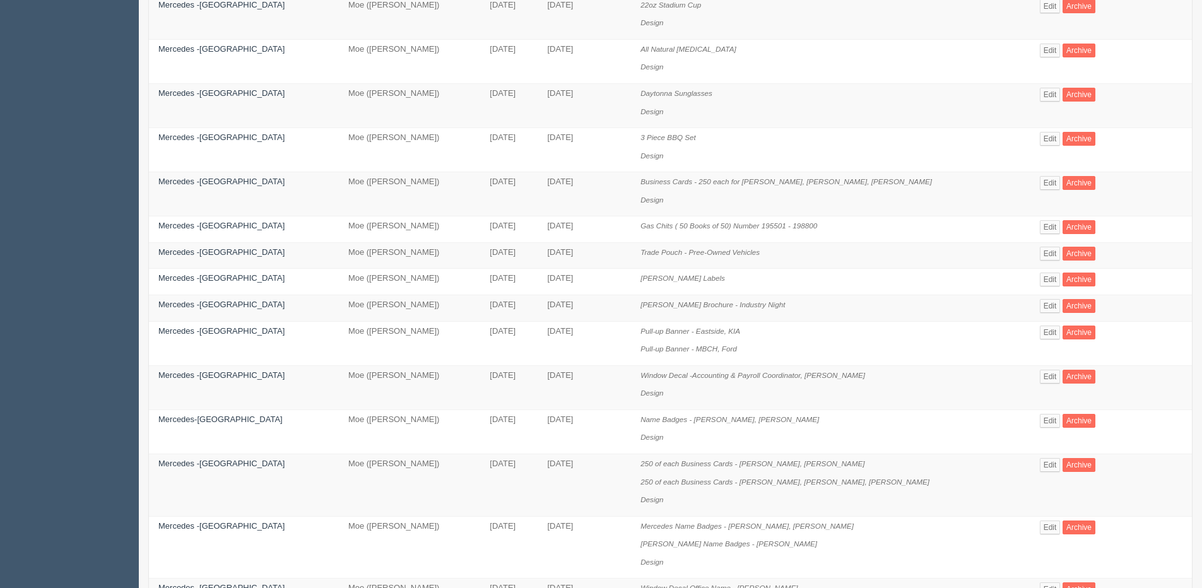
scroll to position [252, 0]
click at [1040, 468] on link "Edit" at bounding box center [1050, 464] width 21 height 14
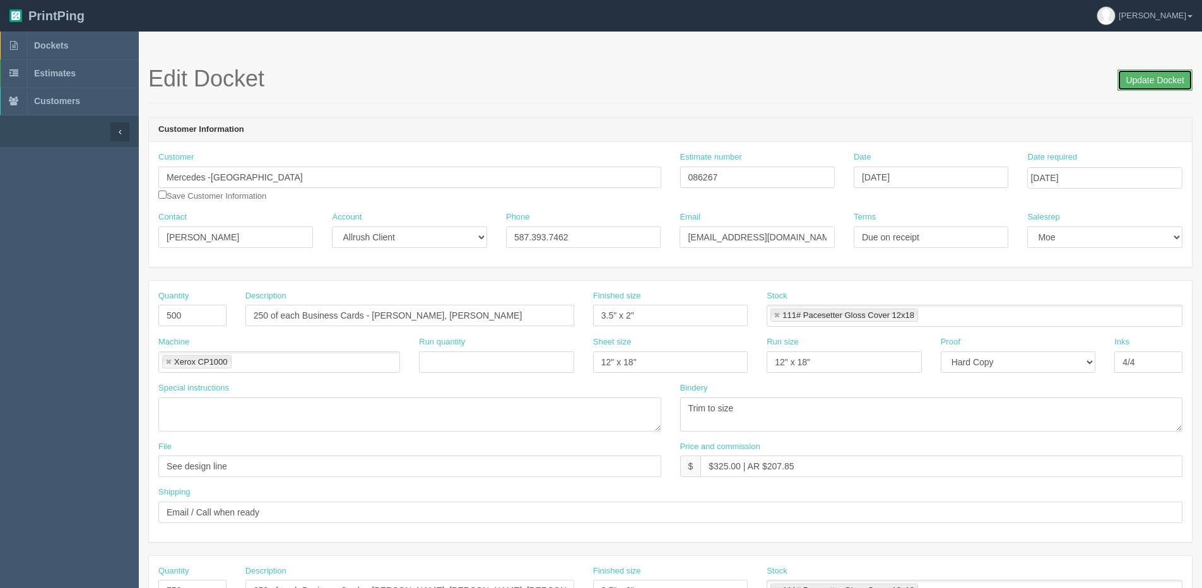
click at [1137, 78] on input "Update Docket" at bounding box center [1154, 79] width 75 height 21
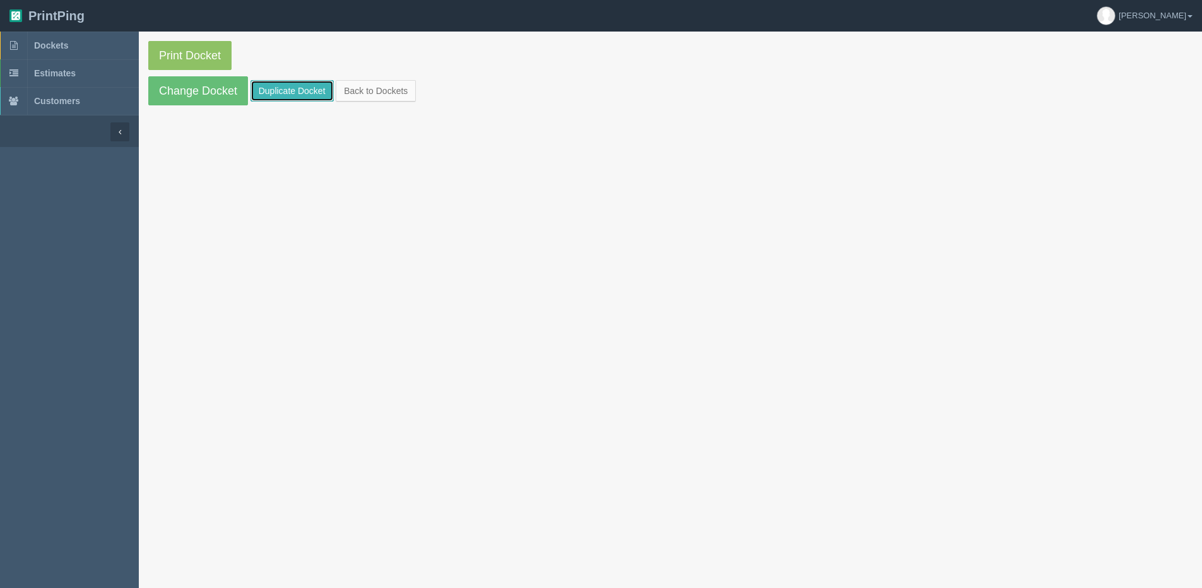
click at [298, 97] on link "Duplicate Docket" at bounding box center [291, 90] width 83 height 21
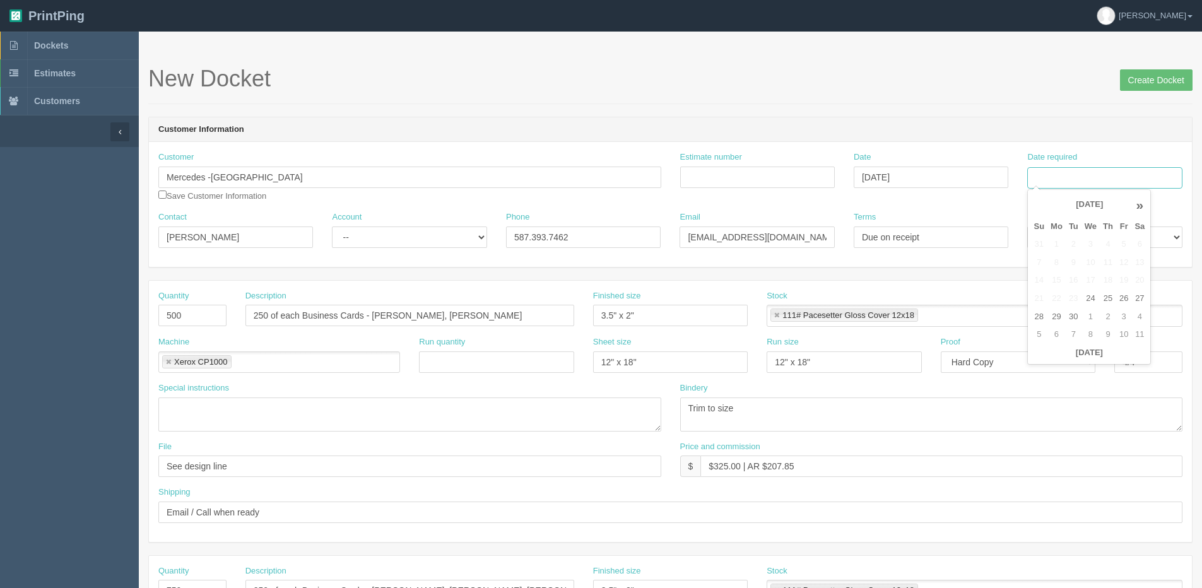
click at [1047, 172] on input "Date required" at bounding box center [1104, 177] width 155 height 21
click at [1044, 361] on th "Today" at bounding box center [1088, 353] width 117 height 18
click at [1085, 317] on td "1" at bounding box center [1090, 317] width 18 height 18
type input "October 1, 2025"
drag, startPoint x: 215, startPoint y: 232, endPoint x: 10, endPoint y: 237, distance: 204.5
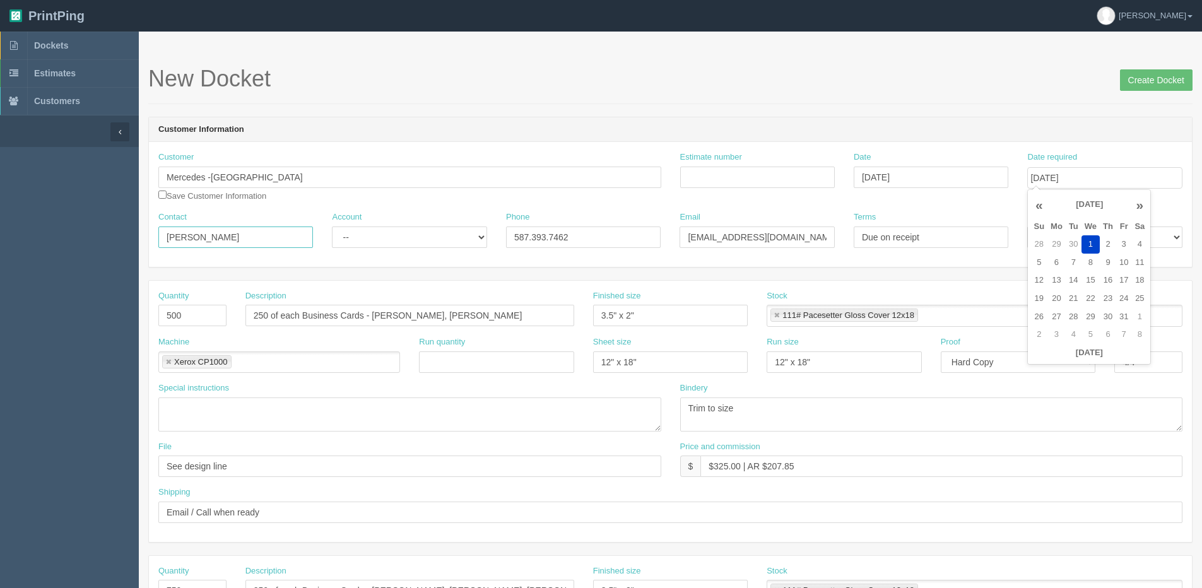
click at [30, 237] on section "Dockets Estimates Customers" at bounding box center [601, 589] width 1202 height 1114
type input "[PERSON_NAME]"
drag, startPoint x: 812, startPoint y: 236, endPoint x: 279, endPoint y: 238, distance: 532.5
click at [331, 238] on div "Contact Nadine Omar Account -- Existing Client Allrush Client Rep Client Phone …" at bounding box center [670, 234] width 1043 height 46
drag, startPoint x: 696, startPoint y: 239, endPoint x: 470, endPoint y: 243, distance: 225.9
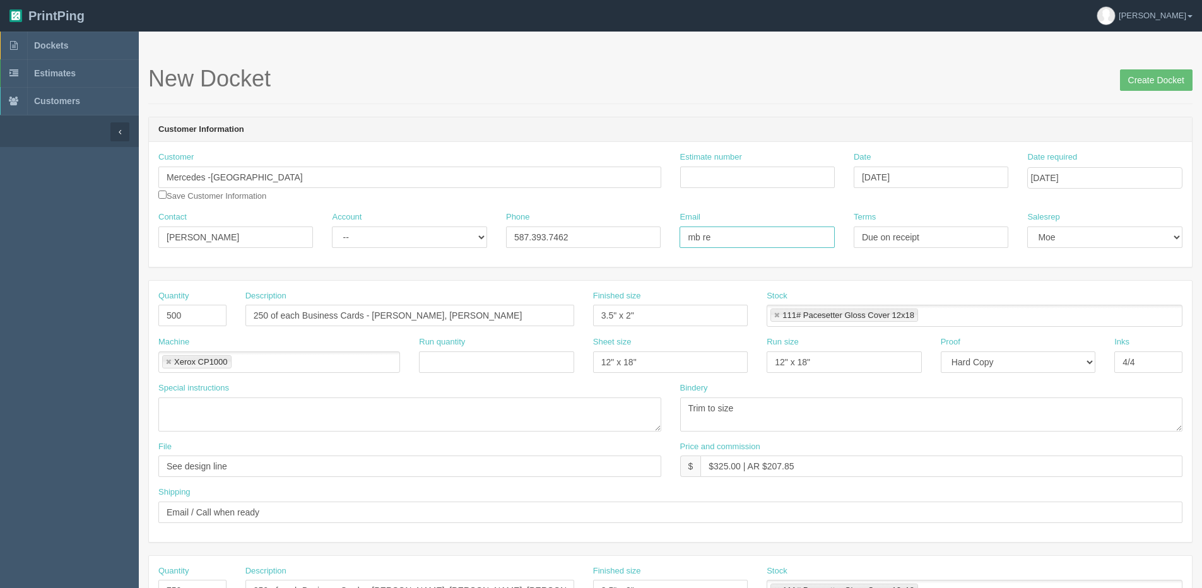
click at [470, 243] on div "Contact Nadine Omar Account -- Existing Client Allrush Client Rep Client Phone …" at bounding box center [670, 234] width 1043 height 46
drag, startPoint x: 567, startPoint y: 244, endPoint x: 819, endPoint y: 228, distance: 252.2
click at [440, 244] on div "Contact Nadine Omar Account -- Existing Client Allrush Client Rep Client Phone …" at bounding box center [670, 234] width 1043 height 46
paste input "[EMAIL_ADDRESS][DOMAIN_NAME]"
type input "[EMAIL_ADDRESS][DOMAIN_NAME]"
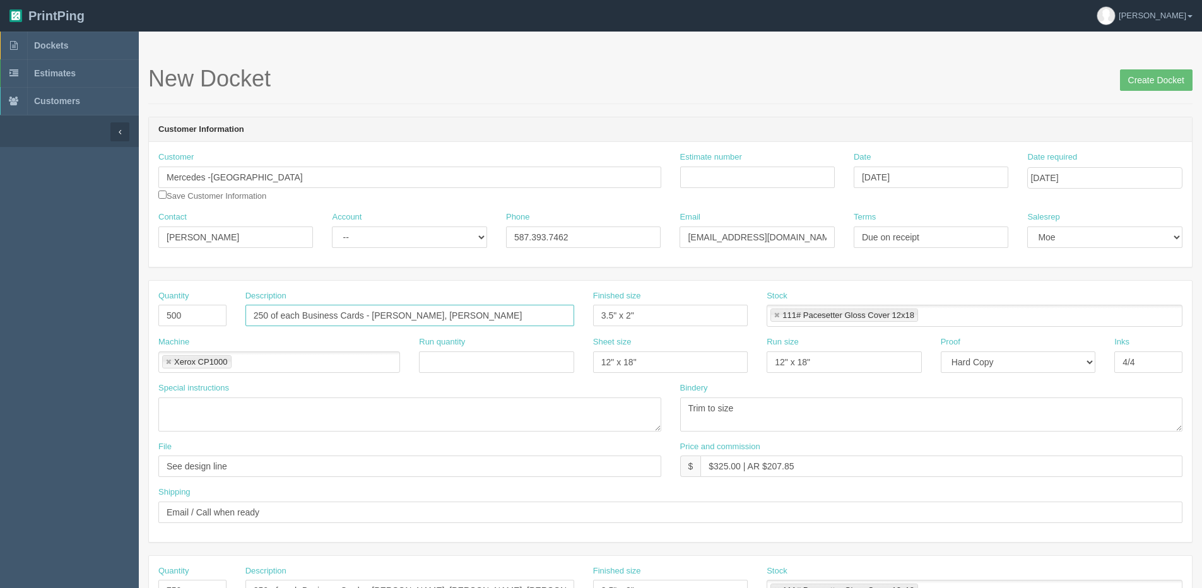
drag, startPoint x: 372, startPoint y: 316, endPoint x: 705, endPoint y: 321, distance: 333.2
click at [767, 324] on div "Quantity 500 Description 250 of each Business Cards - Gursimran Singh, Kyle Bil…" at bounding box center [670, 313] width 1043 height 46
paste input "Francisco Cruz"
drag, startPoint x: 307, startPoint y: 314, endPoint x: 449, endPoint y: 289, distance: 144.8
click at [316, 312] on input "250 of each Business Cards - Francisco Cruz," at bounding box center [409, 315] width 329 height 21
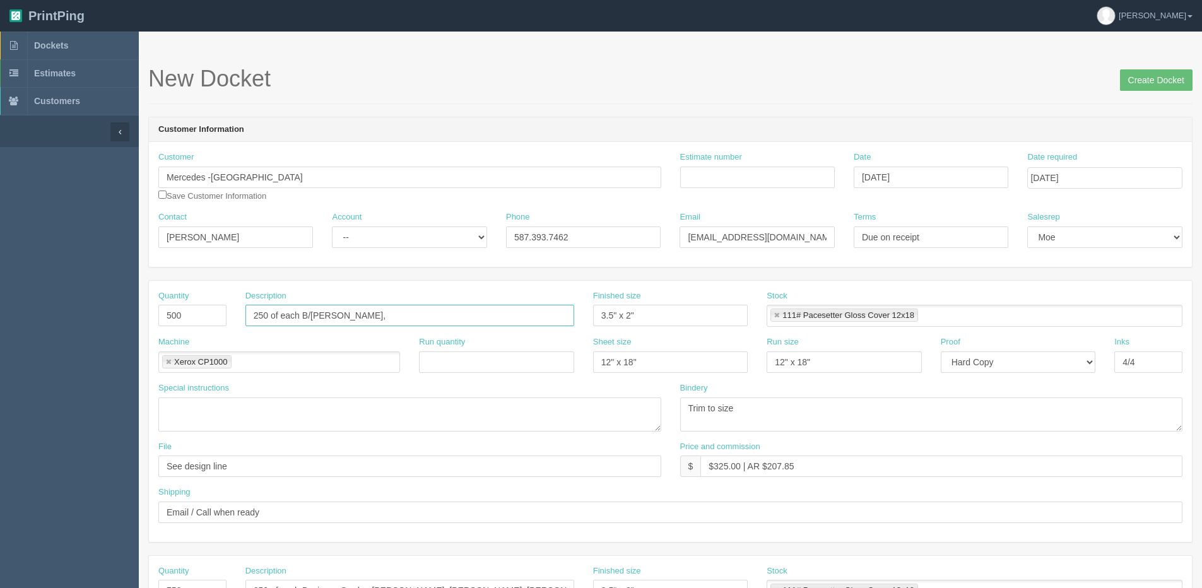
click at [409, 319] on input "250 of each B/C - Francisco Cruz," at bounding box center [409, 315] width 329 height 21
paste input "Jose Perez"
click at [492, 324] on input "250 of each B/C - Francisco Cruz, Jose Perez," at bounding box center [409, 315] width 329 height 21
paste input "Tyrone Blain"
click at [509, 321] on input "250 of each B/C - Francisco Cruz, Jose Perez, Tyrone Blain," at bounding box center [409, 315] width 329 height 21
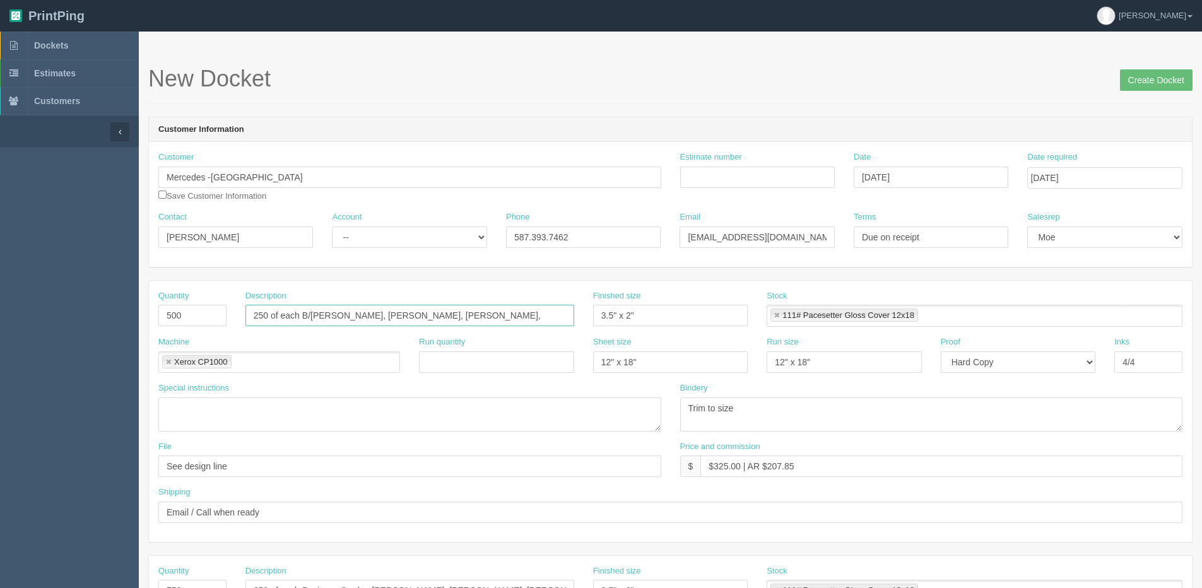
paste input "Kevin Jayasuriya"
type input "250 of each B/[PERSON_NAME], [PERSON_NAME], [PERSON_NAME], [PERSON_NAME]"
drag, startPoint x: 93, startPoint y: 320, endPoint x: -285, endPoint y: 348, distance: 379.6
click at [0, 348] on html "PrintPing Dan Edit account ( dan@allrush.ca ) Logout Dockets Estimates Customers" at bounding box center [601, 573] width 1202 height 1146
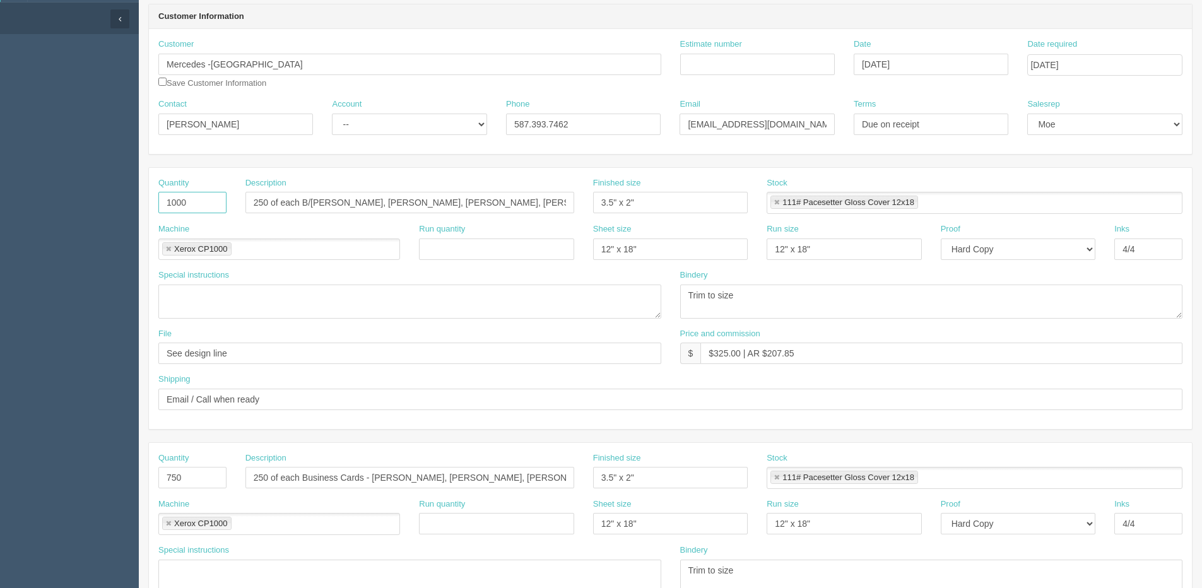
scroll to position [126, 0]
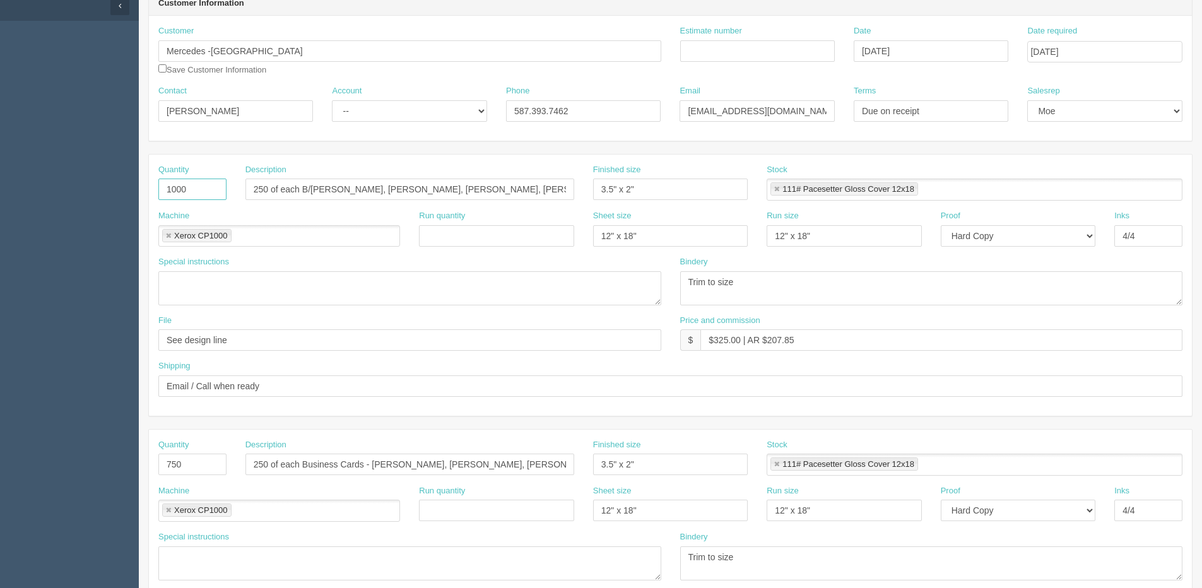
type input "1000"
click at [248, 189] on div "Description 250 of each B/C - Francisco Cruz, Jose Perez, Tyrone Blain, Kevin J…" at bounding box center [410, 187] width 348 height 46
drag, startPoint x: 270, startPoint y: 192, endPoint x: 321, endPoint y: 196, distance: 51.2
click at [321, 196] on input "250 of each B/[PERSON_NAME], [PERSON_NAME], [PERSON_NAME], [PERSON_NAME]" at bounding box center [409, 189] width 329 height 21
drag, startPoint x: 554, startPoint y: 462, endPoint x: -120, endPoint y: 449, distance: 674.0
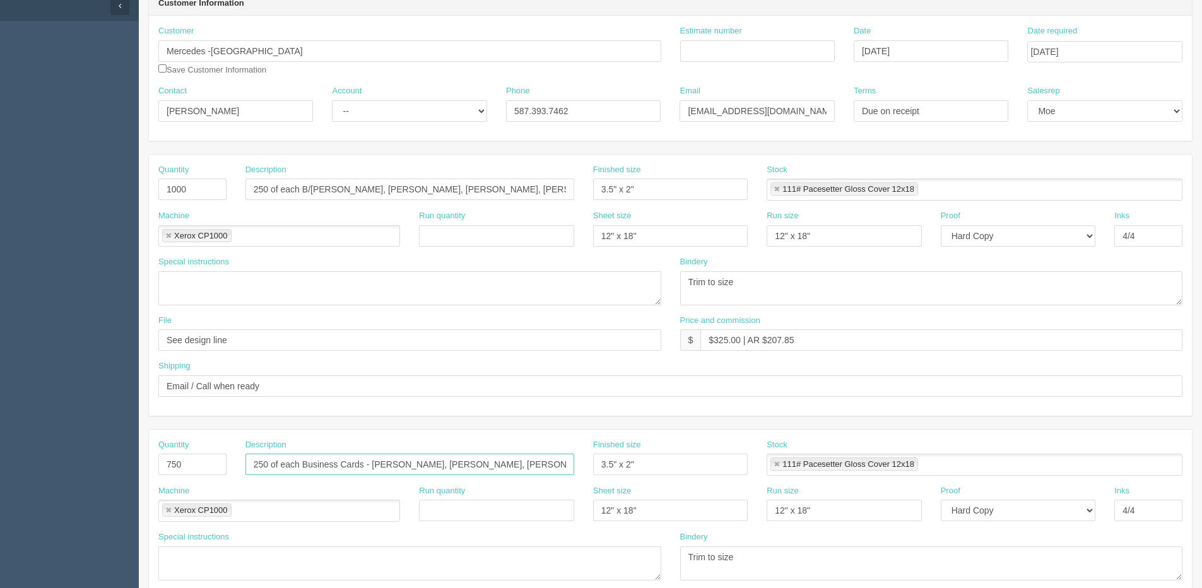
click at [0, 449] on html "PrintPing Dan Edit account ( dan@allrush.ca ) Logout Dockets Estimates Customers" at bounding box center [601, 447] width 1202 height 1146
paste input "/C"
type input "250 of each B/C -"
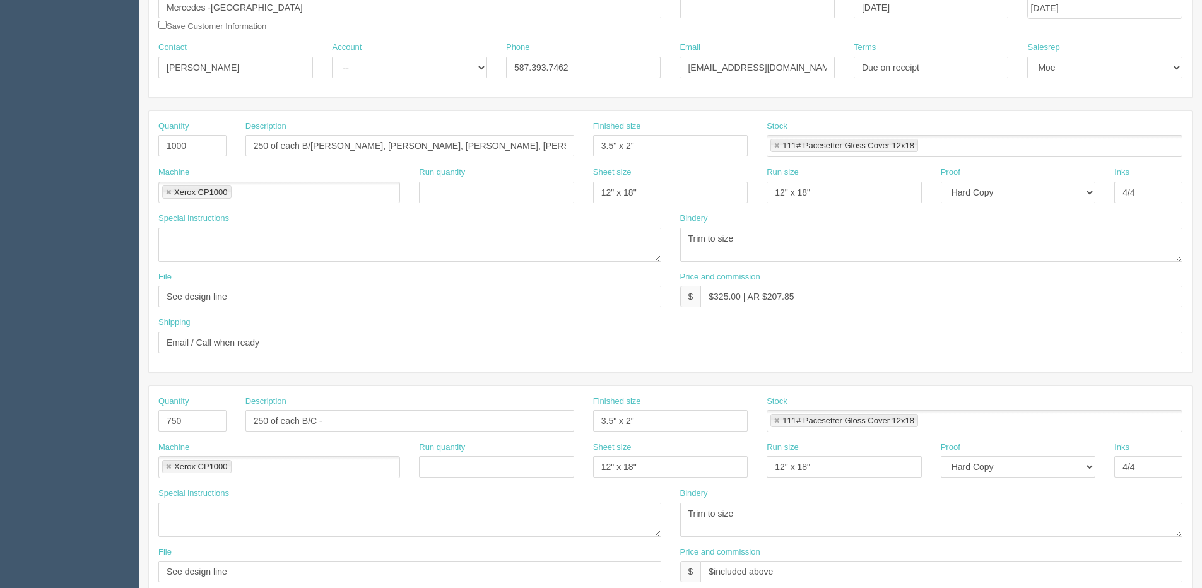
scroll to position [189, 0]
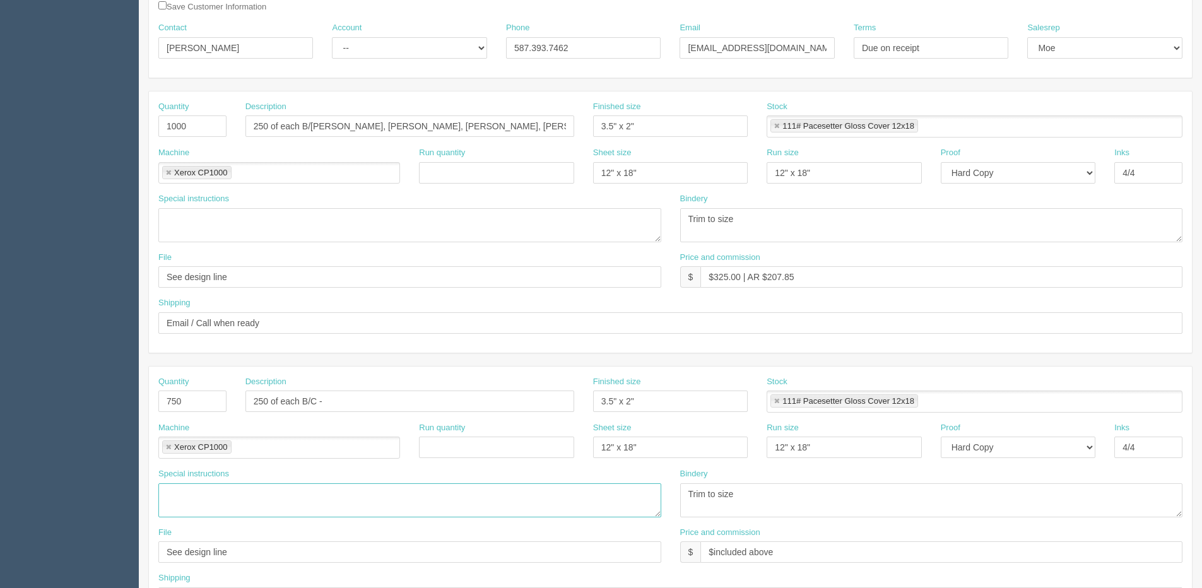
click at [211, 490] on textarea at bounding box center [409, 500] width 503 height 34
paste textarea "Lianet Albuerne"
type textarea "Lianet Albuerne"
click at [330, 404] on input "250 of each B/C -" at bounding box center [409, 401] width 329 height 21
paste input "Lianet Albuerne"
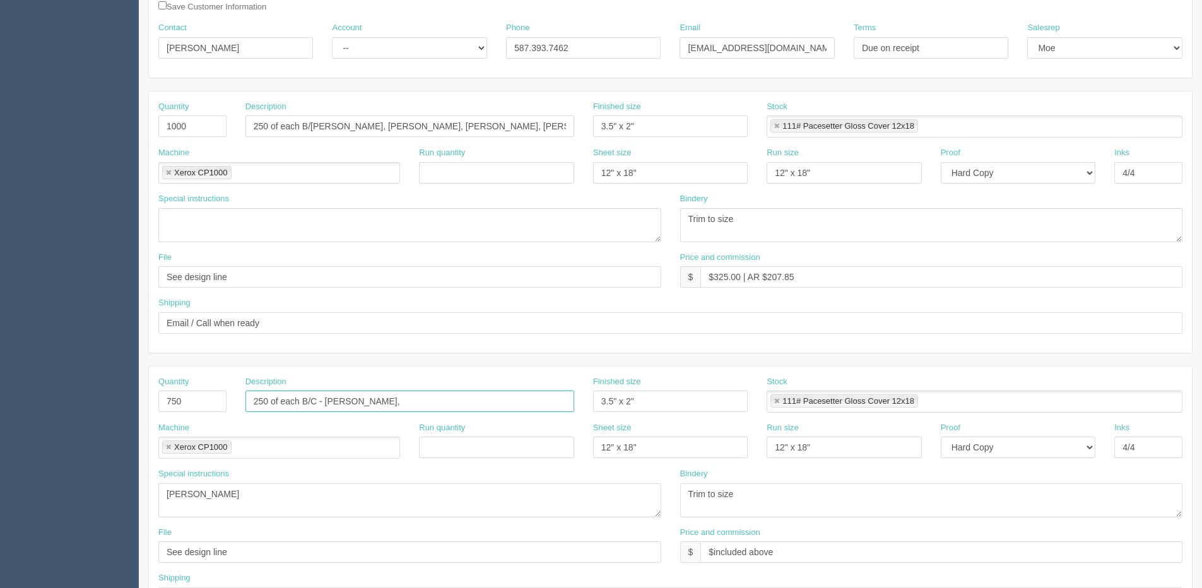
click at [421, 406] on input "250 of each B/C - Lianet Albuerne," at bounding box center [409, 401] width 329 height 21
paste input "Jeremy Raaymaker"
type input "250 of each B/C - Lianet Albuerne, Jeremy Raaymaker"
click at [252, 495] on textarea "Lianet Albuerne" at bounding box center [409, 500] width 503 height 34
paste textarea "Jeremy Raaymaker"
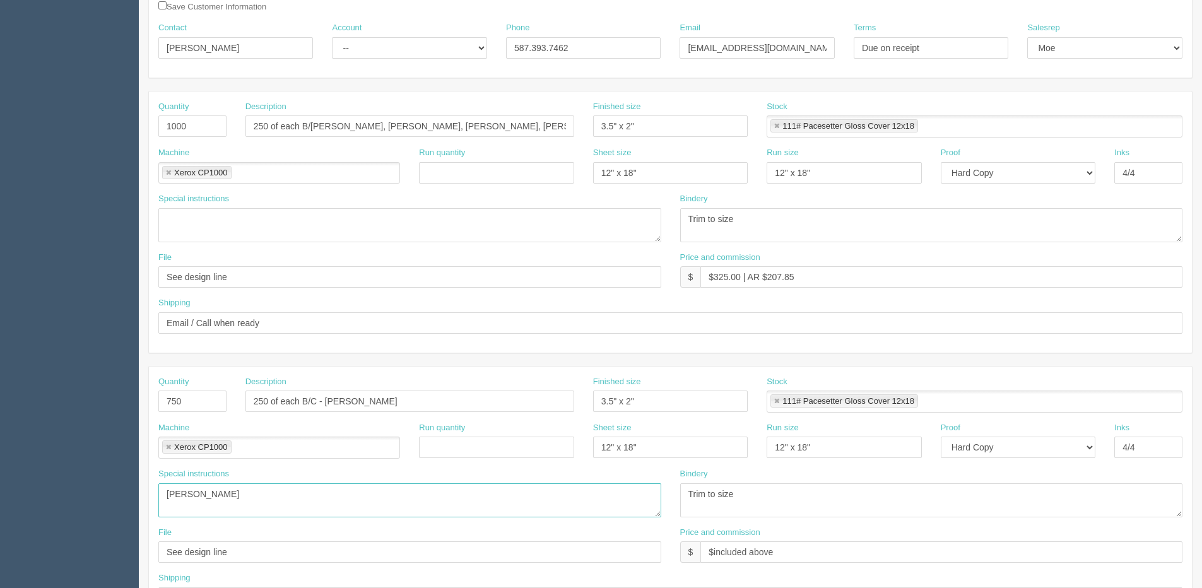
type textarea "Lianet Albuerne Jeremy Raaymaker"
click at [471, 401] on input "250 of each B/C - Lianet Albuerne, Jeremy Raaymaker" at bounding box center [409, 401] width 329 height 21
paste input "Ted Fuentes"
type input "250 of each B/C - Lianet Albuerne, Jeremy Raaymaker, Ted Fuentes"
click at [245, 501] on textarea "Lianet Albuerne Jeremy Raaymaker" at bounding box center [409, 500] width 503 height 34
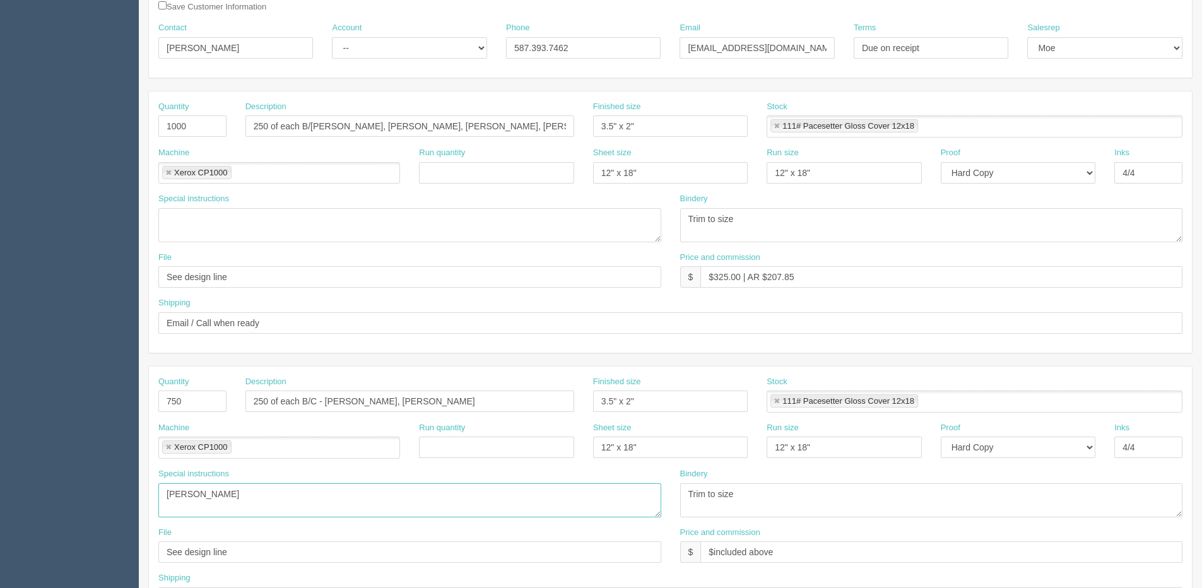
scroll to position [8, 0]
paste textarea "Ted Fuentes"
type textarea "Lianet Albuerne Jeremy Raaymaker Ted Fuentes"
click at [517, 399] on input "250 of each B/C - Lianet Albuerne, Jeremy Raaymaker, Ted Fuentes" at bounding box center [409, 401] width 329 height 21
click at [521, 397] on input "250 of each B/C - Lianet Albuerne, Jeremy Raaymaker, Ted Fuentes" at bounding box center [409, 401] width 329 height 21
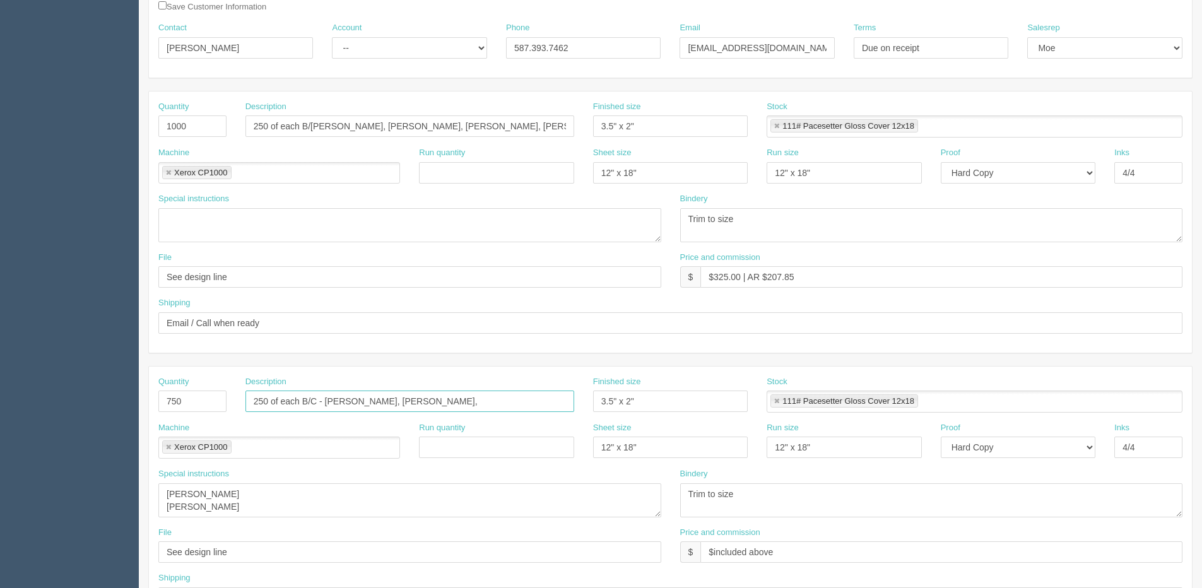
paste input "Heather Fik"
type input "250 of each B/C - Lianet Albuerne, Jeremy Raaymaker, Ted Fuentes, Heather Fik"
click at [268, 511] on textarea "Lianet Albuerne Jeremy Raaymaker Ted Fuentes" at bounding box center [409, 500] width 503 height 34
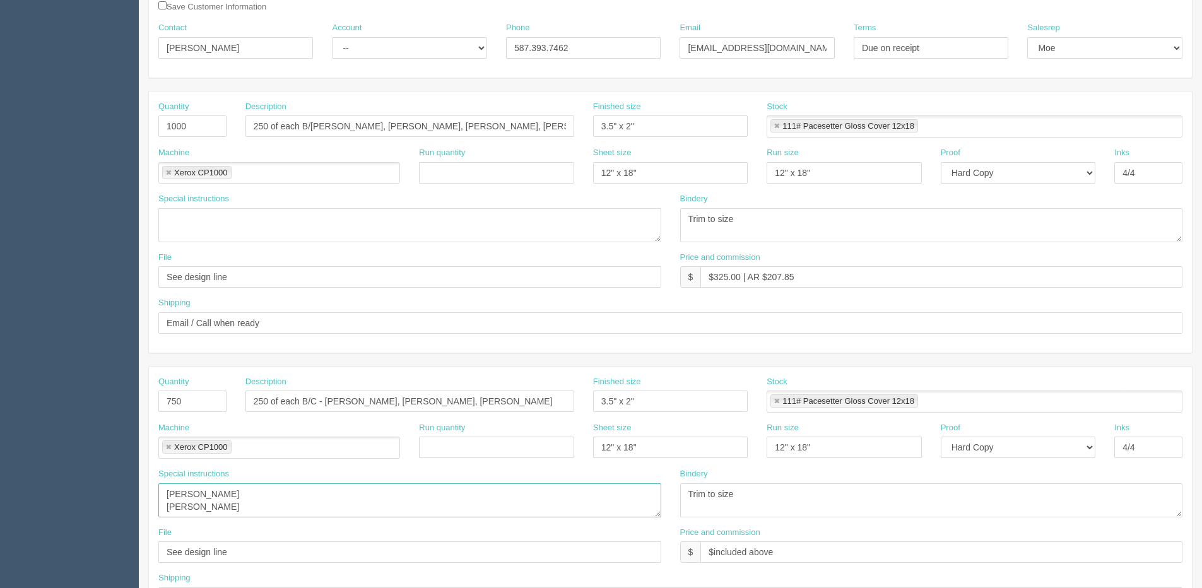
paste textarea "Heather Fik"
click at [276, 502] on textarea "Lianet Albuerne Jeremy Raaymaker Ted Fuentes Heather Fik" at bounding box center [409, 500] width 503 height 34
click at [261, 498] on textarea "Lianet Albuerne Jeremy Raaymaker Ted Fuentes Heather Fik" at bounding box center [409, 500] width 503 height 34
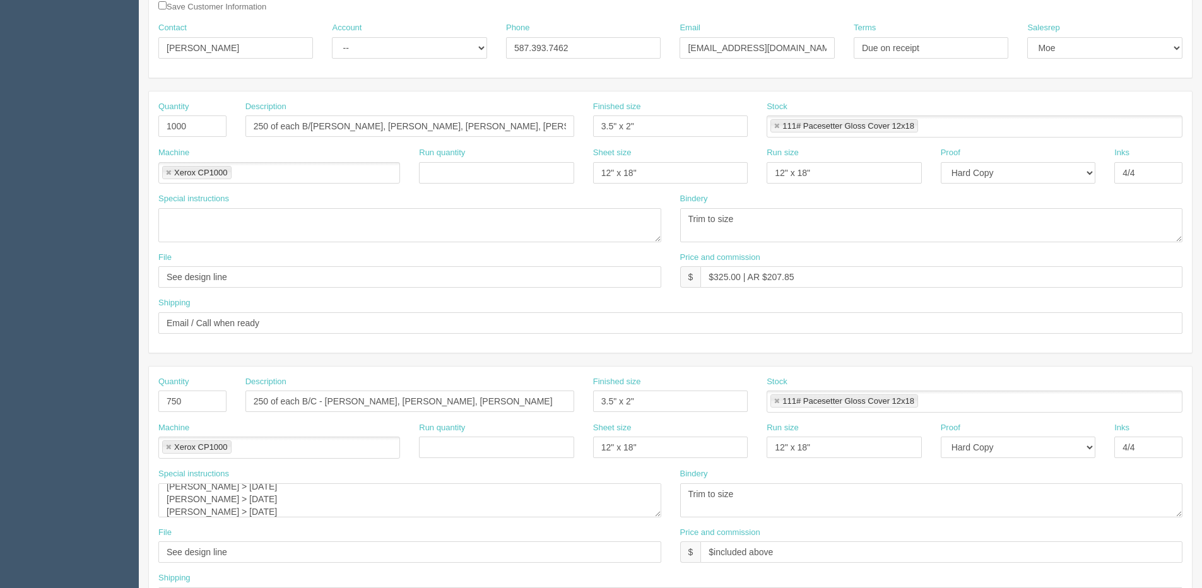
click at [297, 518] on div "Special instructions Lianet Albuerne > June 2024 Jeremy Raaymaker > Nov 2024 Te…" at bounding box center [410, 497] width 522 height 59
click at [293, 515] on textarea "Lianet Albuerne > June 2024 Jeremy Raaymaker > Nov 2024 Ted Fuentes > Mar 2024 …" at bounding box center [409, 500] width 503 height 34
paste textarea "Max Tomilin"
type textarea "Lianet Albuerne > June 2024 Jeremy Raaymaker > Nov 2024 Ted Fuentes > Mar 2024 …"
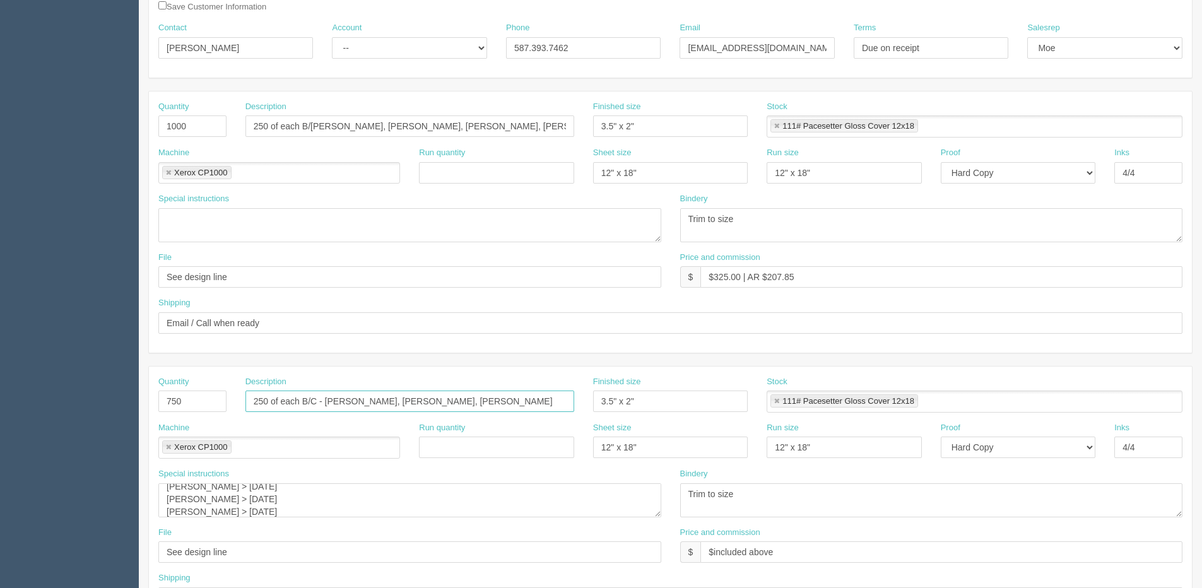
click at [555, 404] on input "250 of each B/C - Lianet Albuerne, Jeremy Raaymaker, Ted Fuentes, Heather Fik" at bounding box center [409, 401] width 329 height 21
paste input "Max Tomilin"
type input "250 of each B/C - Lianet Albuerne, Jeremy Raaymaker, Ted Fuentes, Heather Fik, …"
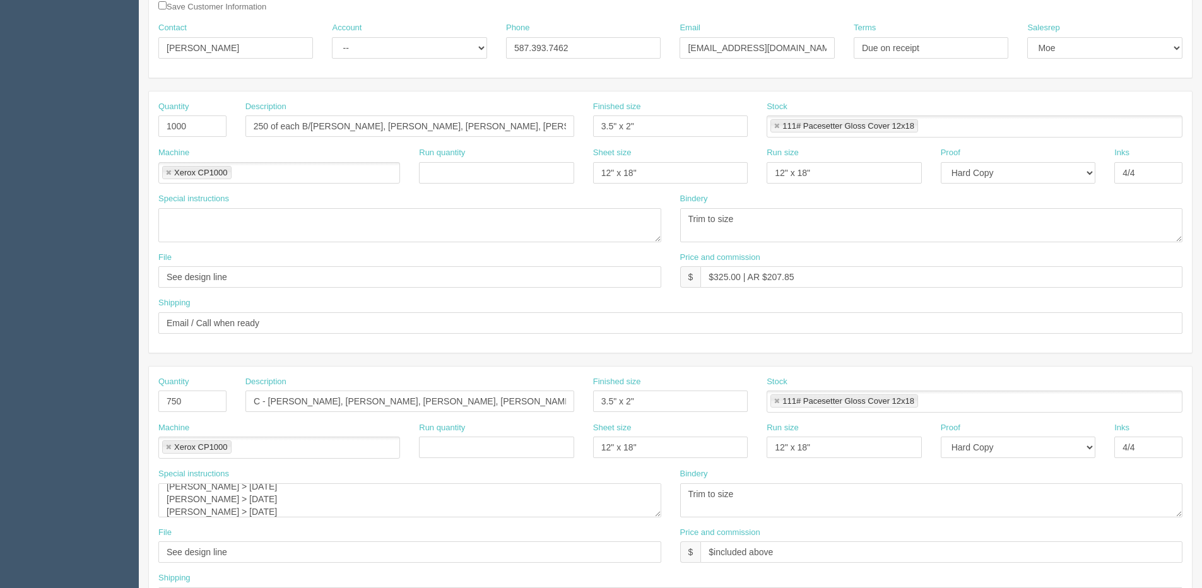
scroll to position [0, 0]
drag, startPoint x: 169, startPoint y: 404, endPoint x: 182, endPoint y: 403, distance: 13.4
click at [169, 404] on input "750" at bounding box center [192, 401] width 68 height 21
drag, startPoint x: 184, startPoint y: 401, endPoint x: 115, endPoint y: 397, distance: 68.3
click at [115, 397] on section "Dockets Estimates Customers" at bounding box center [601, 399] width 1202 height 1114
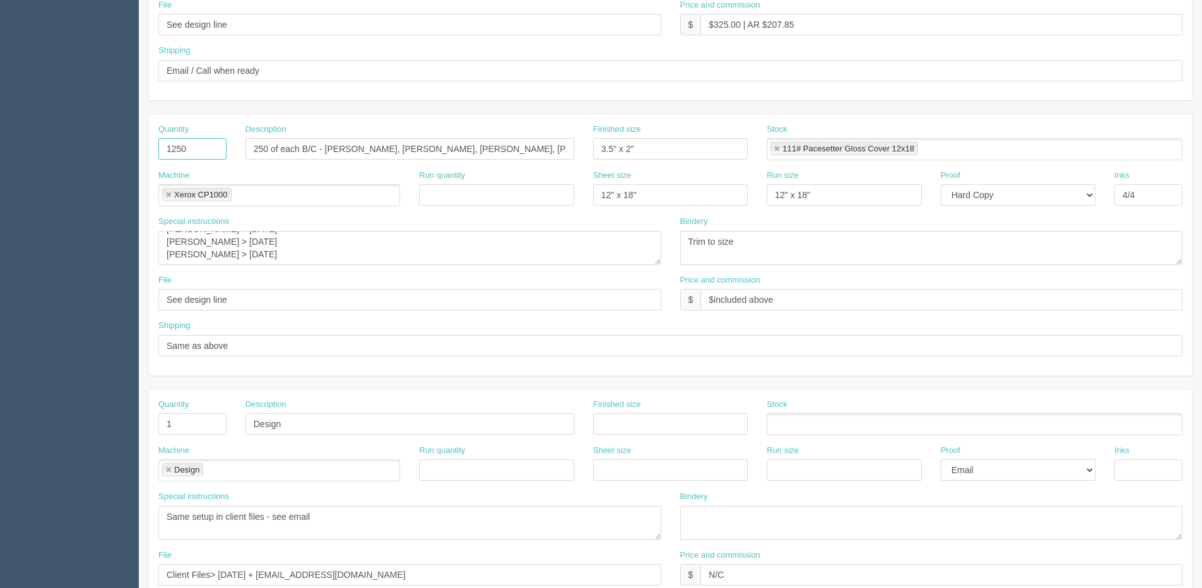
scroll to position [558, 0]
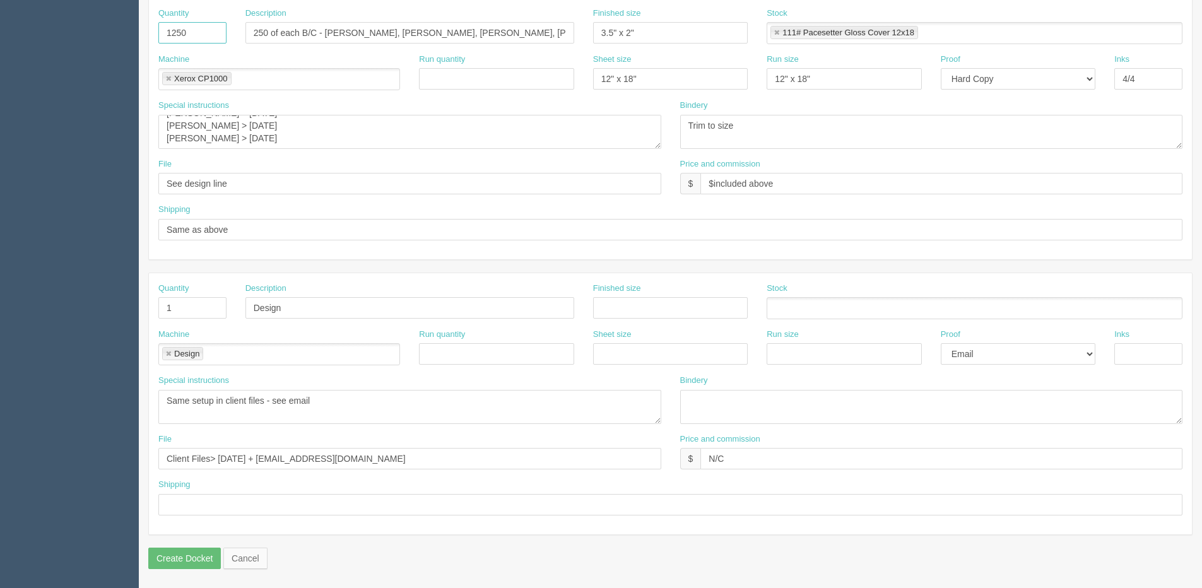
type input "1250"
click at [320, 401] on textarea "Same setup in client files - see email" at bounding box center [409, 407] width 503 height 34
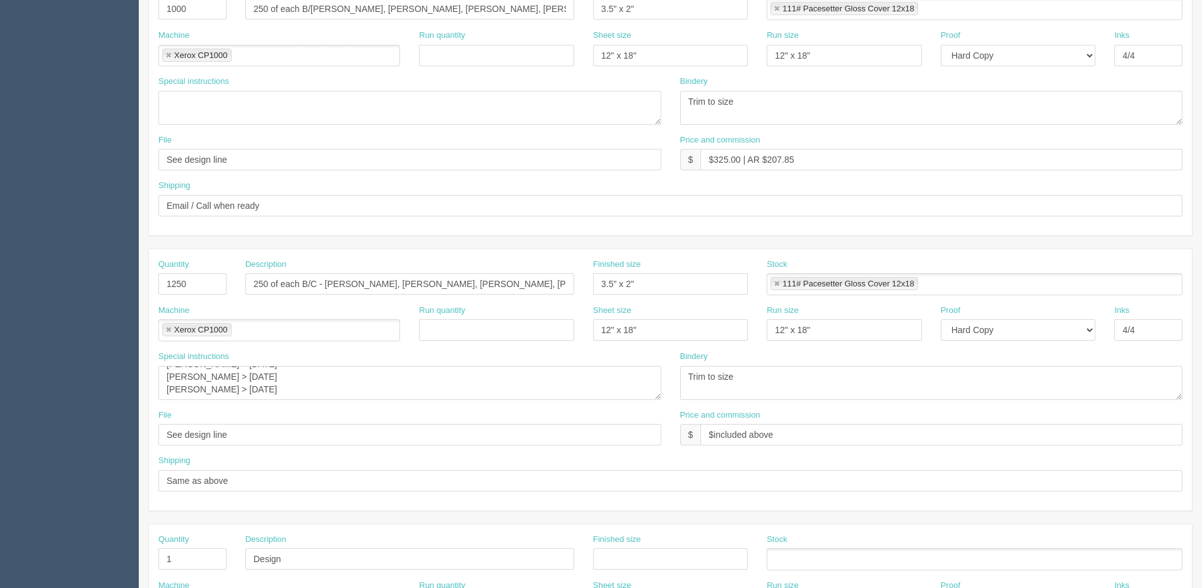
scroll to position [368, 0]
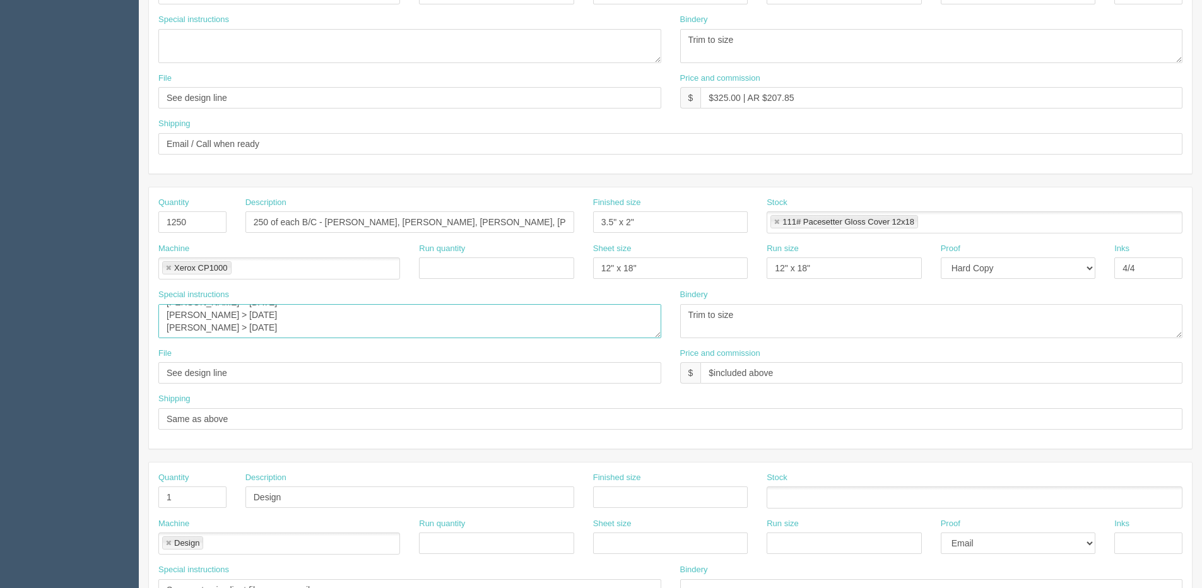
click at [319, 329] on textarea "Lianet Albuerne > June 2024 Jeremy Raaymaker > Nov 2024 Ted Fuentes > Mar 2024 …" at bounding box center [409, 321] width 503 height 34
drag, startPoint x: 167, startPoint y: 311, endPoint x: 302, endPoint y: 339, distance: 138.0
click at [302, 339] on div "Special instructions Lianet Albuerne > June 2024 Jeremy Raaymaker > Nov 2024 Te…" at bounding box center [410, 318] width 522 height 59
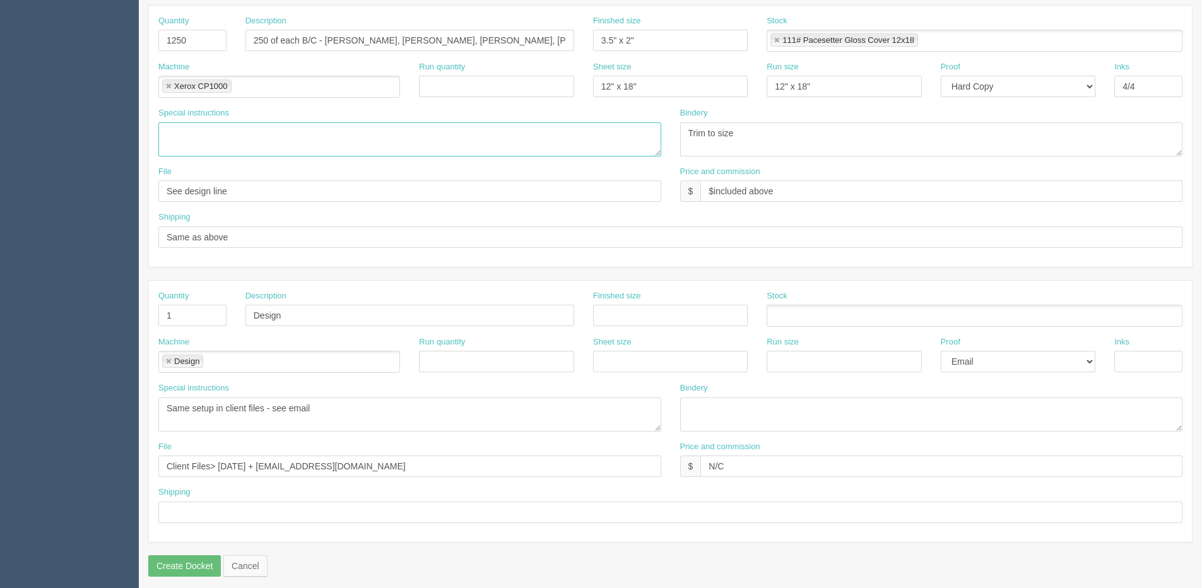
scroll to position [558, 0]
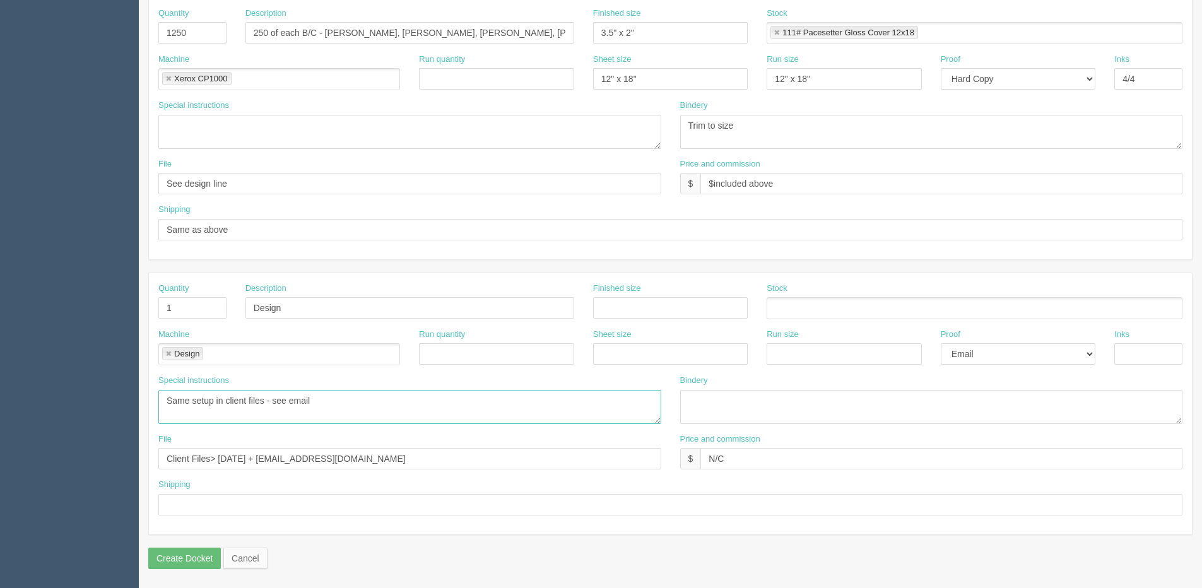
click at [338, 403] on textarea "Same setup in client files - see email" at bounding box center [409, 407] width 503 height 34
paste textarea "Lianet Albuerne > June 2024 Jeremy Raaymaker > Nov 2024 Ted Fuentes > Mar 2024 …"
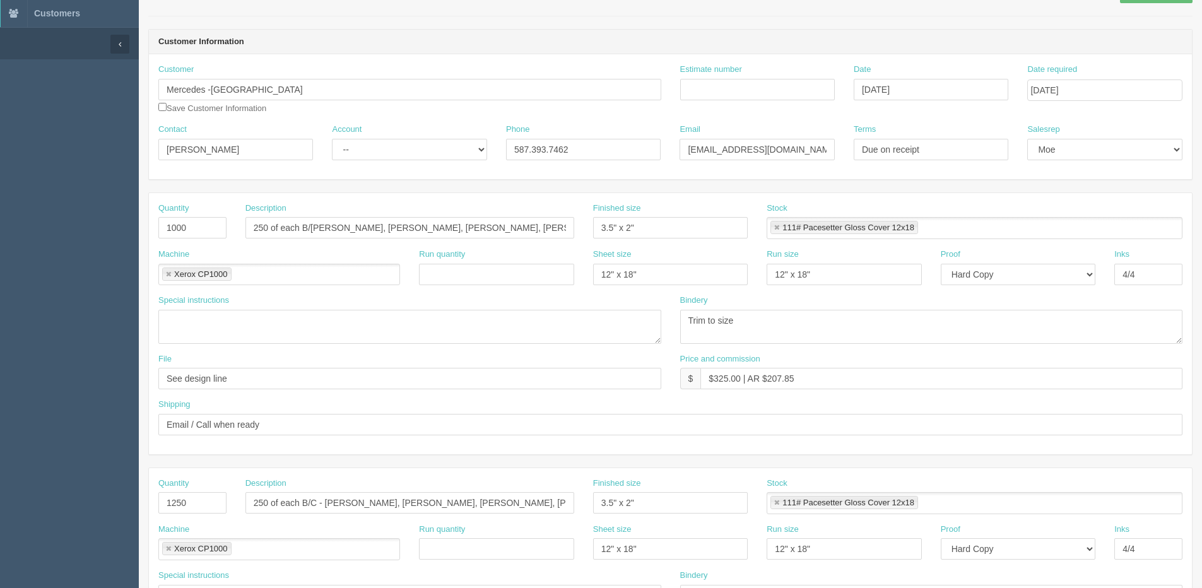
scroll to position [53, 0]
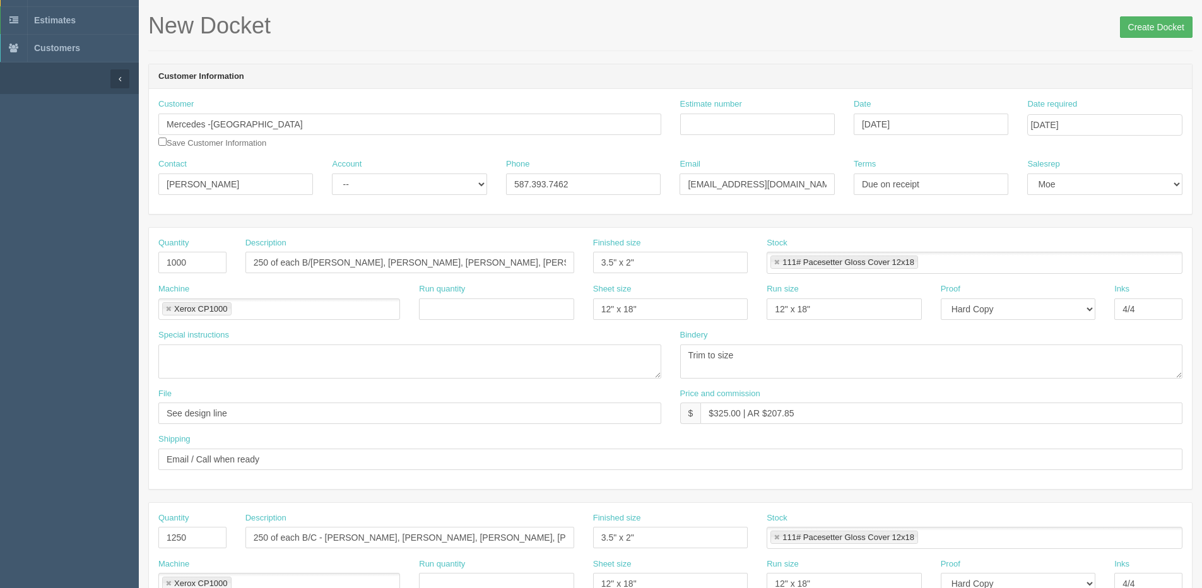
type textarea "Same setup in client files - see emailLianet Albuerne > June 2024 Jeremy Raayma…"
click at [1167, 31] on input "Create Docket" at bounding box center [1156, 26] width 73 height 21
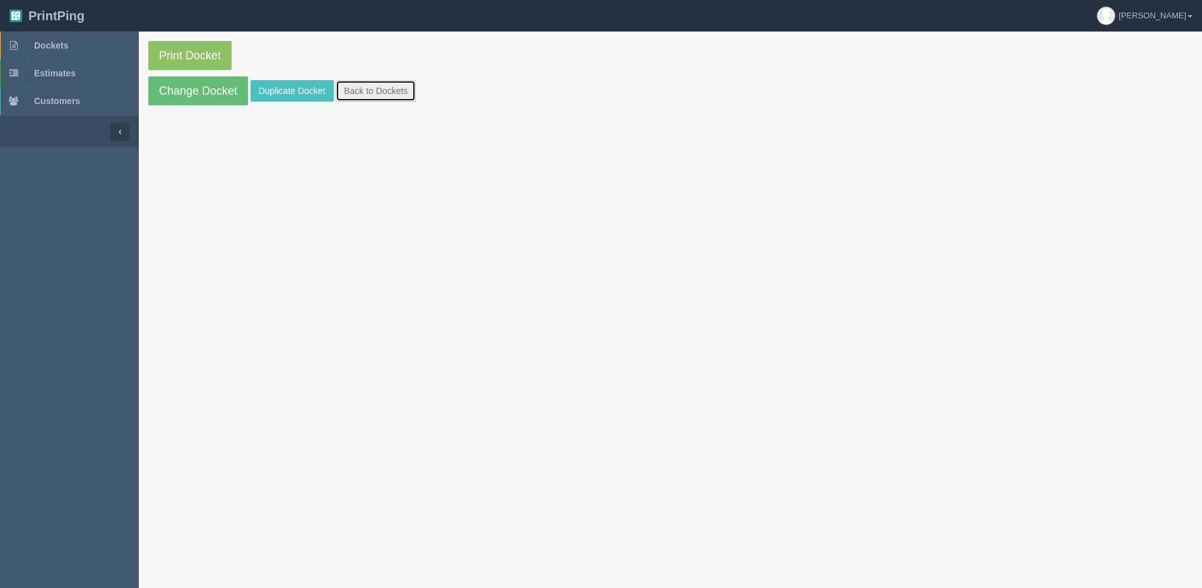
click at [367, 91] on link "Back to Dockets" at bounding box center [376, 90] width 80 height 21
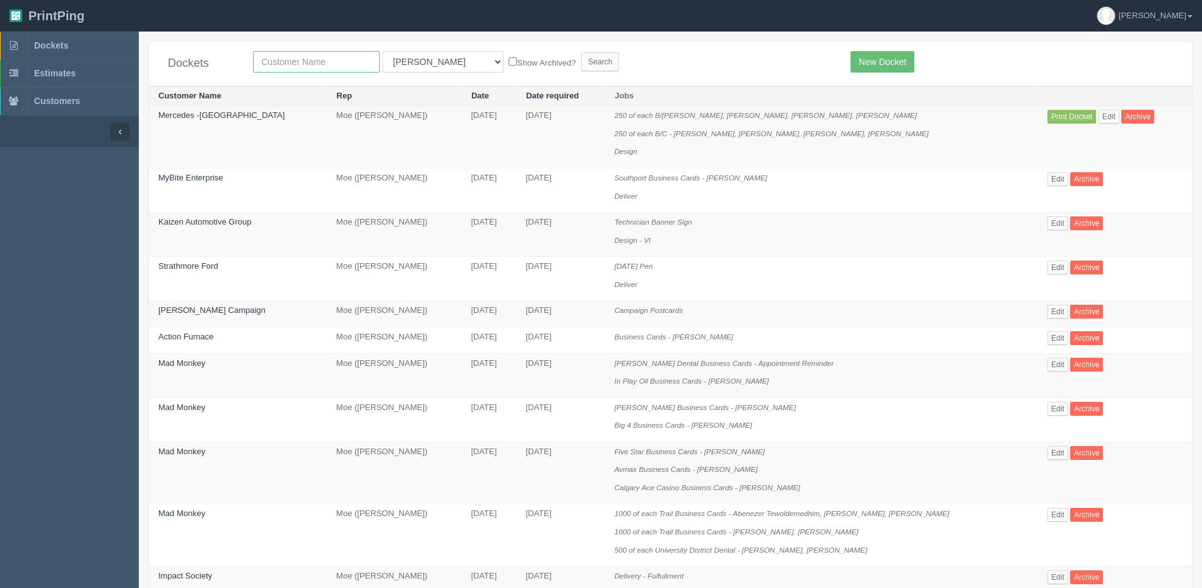
click at [291, 62] on input "text" at bounding box center [316, 61] width 127 height 21
type input "merced"
click at [581, 52] on input "Search" at bounding box center [600, 61] width 38 height 19
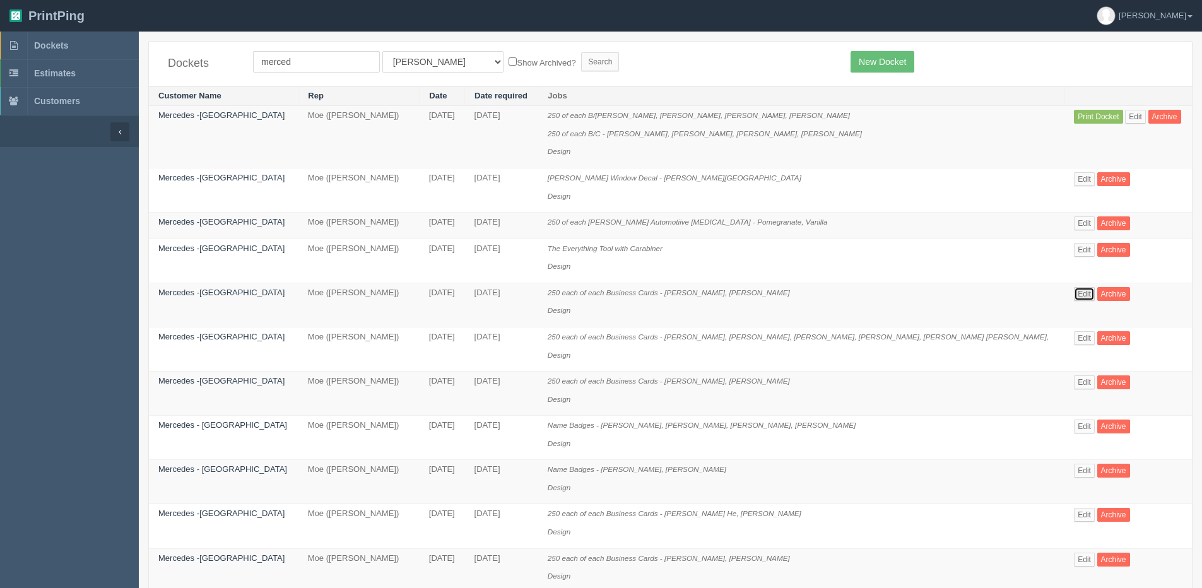
click at [1074, 297] on link "Edit" at bounding box center [1084, 294] width 21 height 14
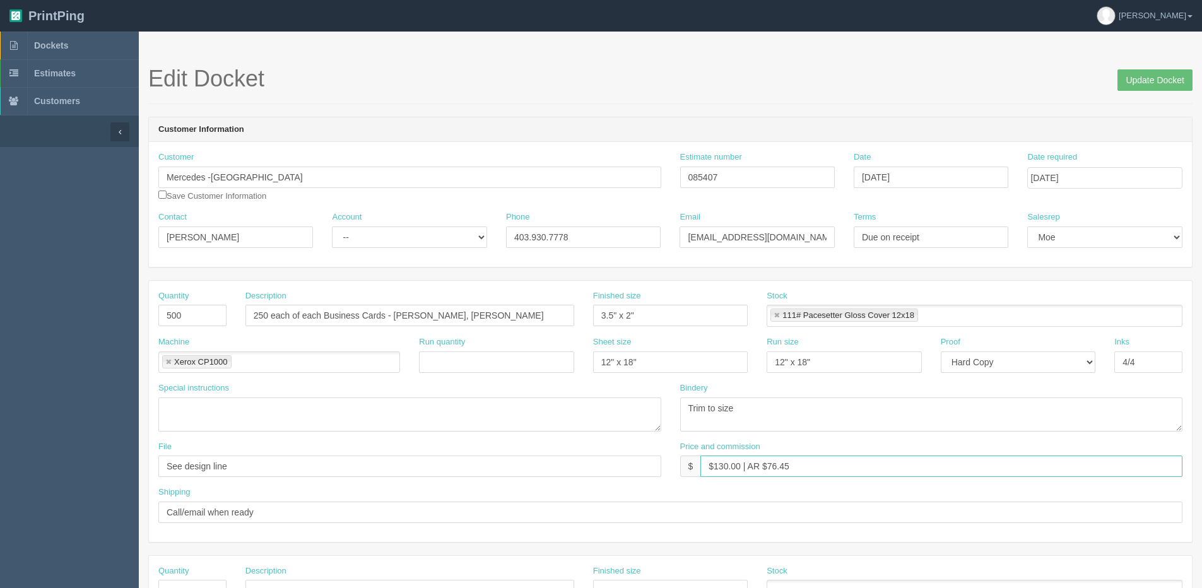
drag, startPoint x: 712, startPoint y: 466, endPoint x: 735, endPoint y: 467, distance: 23.4
click at [735, 467] on input "$130.00 | AR $76.45" at bounding box center [941, 466] width 482 height 21
click at [69, 42] on link "Dockets" at bounding box center [69, 46] width 139 height 28
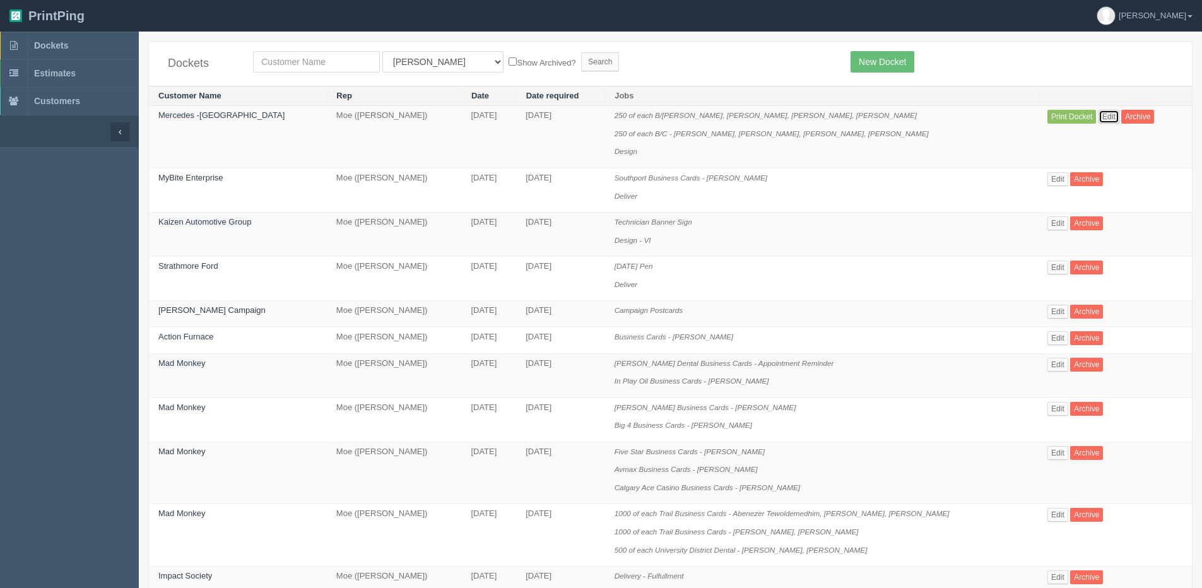
drag, startPoint x: 1097, startPoint y: 121, endPoint x: 905, endPoint y: 177, distance: 199.2
click at [1098, 121] on link "Edit" at bounding box center [1108, 117] width 21 height 14
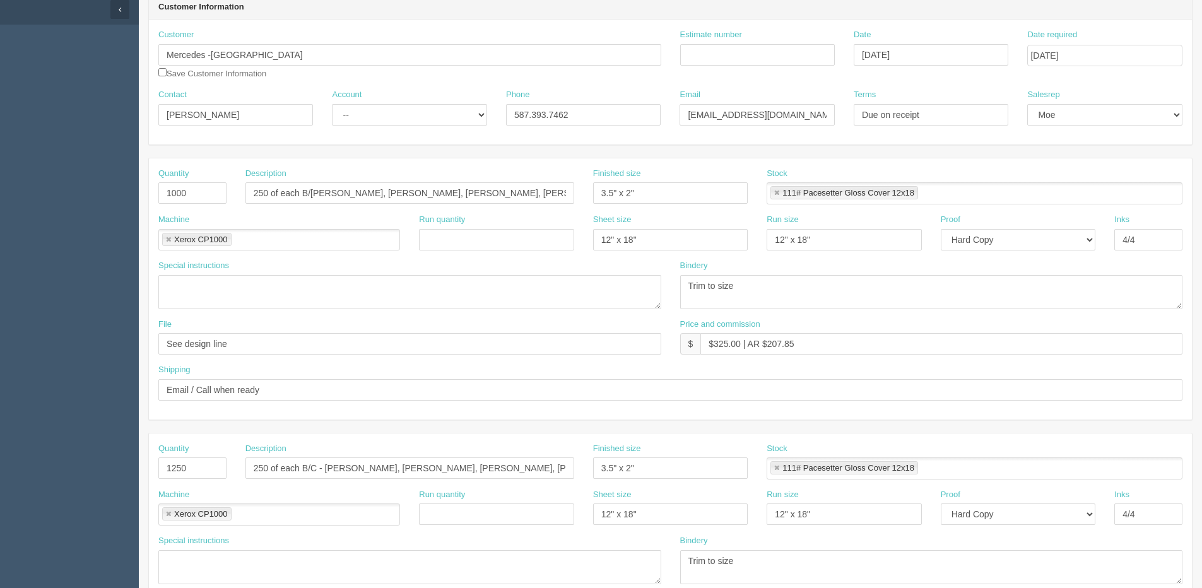
scroll to position [126, 0]
drag, startPoint x: 714, startPoint y: 344, endPoint x: 739, endPoint y: 345, distance: 25.2
click at [739, 345] on input "$325.00 | AR $207.85" at bounding box center [941, 339] width 482 height 21
drag, startPoint x: 767, startPoint y: 338, endPoint x: 1146, endPoint y: 278, distance: 383.8
click at [1075, 292] on div "Quantity 1000 Description 250 of each B/[PERSON_NAME], [PERSON_NAME], [PERSON_N…" at bounding box center [670, 285] width 1043 height 261
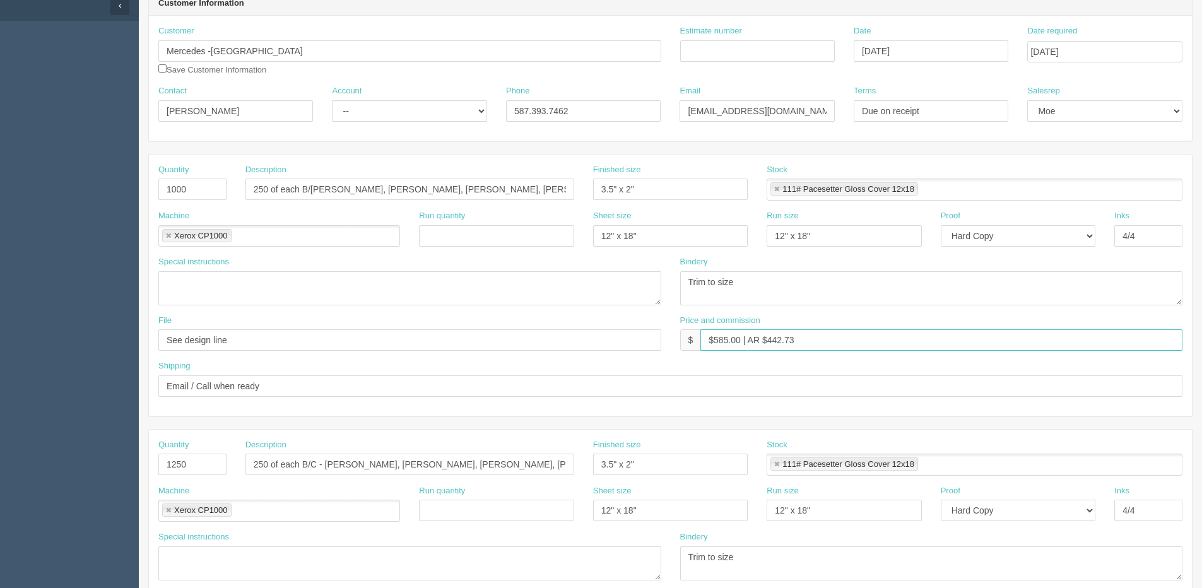
type input "$585.00 | AR $442.73"
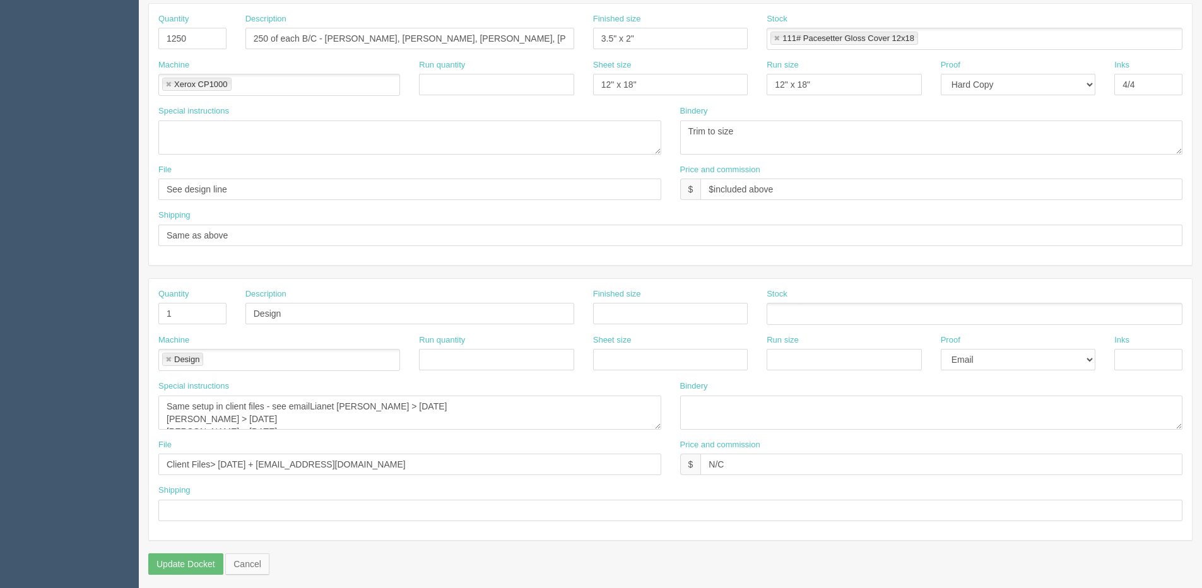
scroll to position [558, 0]
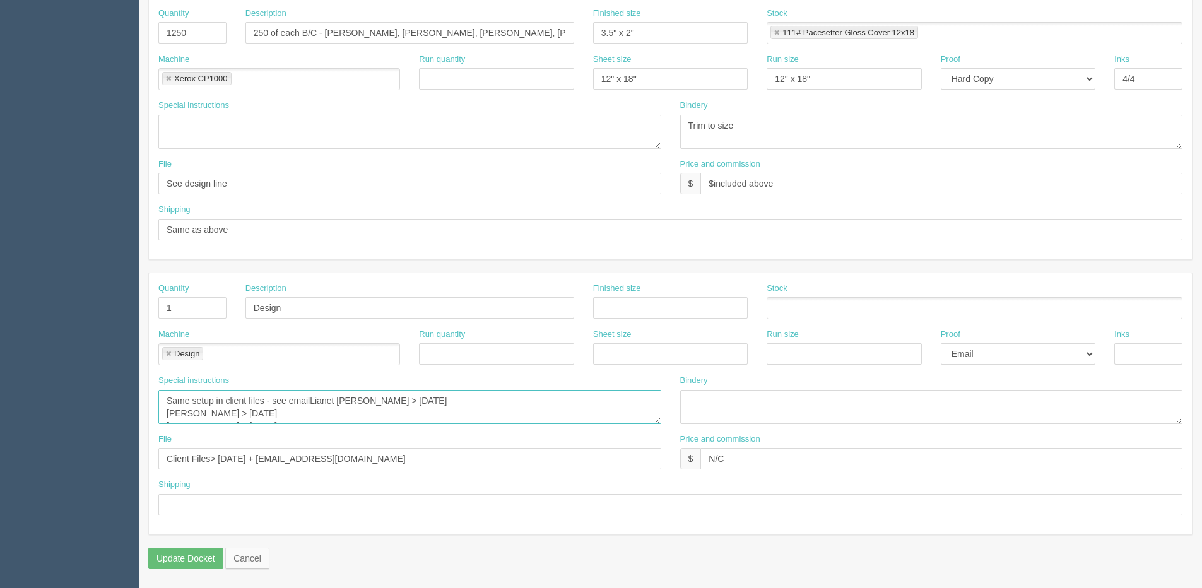
drag, startPoint x: 311, startPoint y: 399, endPoint x: 507, endPoint y: 345, distance: 203.6
click at [319, 399] on textarea "Same setup in client files - see emailLianet [PERSON_NAME] > [DATE] [PERSON_NAM…" at bounding box center [409, 407] width 503 height 34
click at [327, 406] on textarea "Same setup in client files - see emailLianet [PERSON_NAME] > [DATE] [PERSON_NAM…" at bounding box center [409, 407] width 503 height 34
click at [330, 415] on textarea "Same setup in client files - see emailLianet [PERSON_NAME] > [DATE] [PERSON_NAM…" at bounding box center [409, 407] width 503 height 34
click at [500, 408] on textarea "Same setup in client files - see emailLianet [PERSON_NAME] > [DATE] [PERSON_NAM…" at bounding box center [409, 407] width 503 height 34
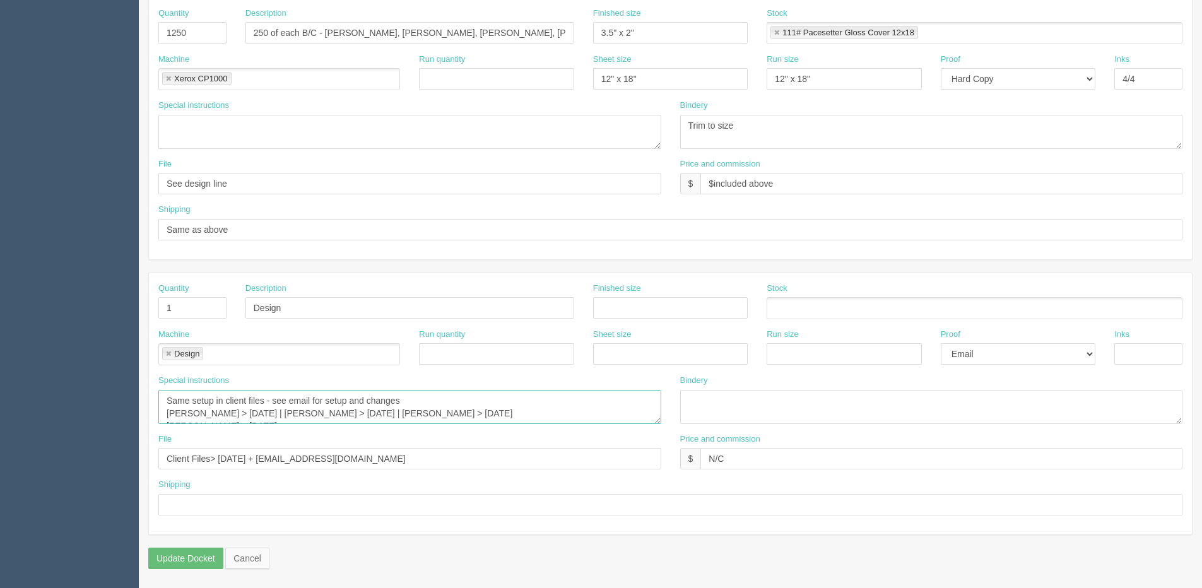
click at [519, 415] on textarea "Same setup in client files - see emailLianet [PERSON_NAME] > [DATE] [PERSON_NAM…" at bounding box center [409, 407] width 503 height 34
click at [635, 412] on textarea "Same setup in client files - see emailLianet [PERSON_NAME] > [DATE] [PERSON_NAM…" at bounding box center [409, 407] width 503 height 34
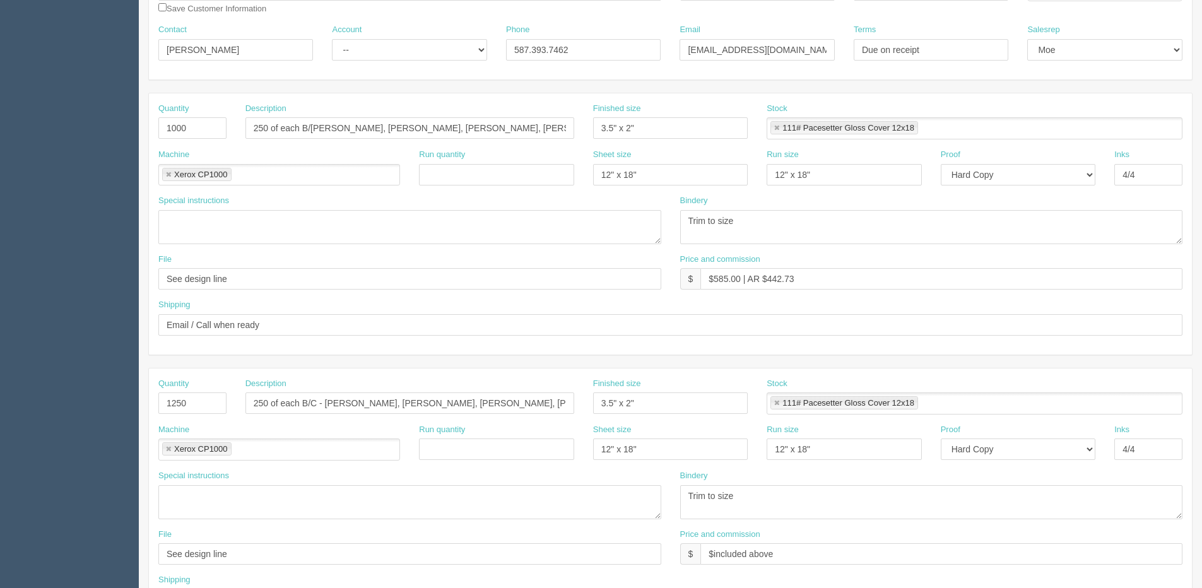
scroll to position [53, 0]
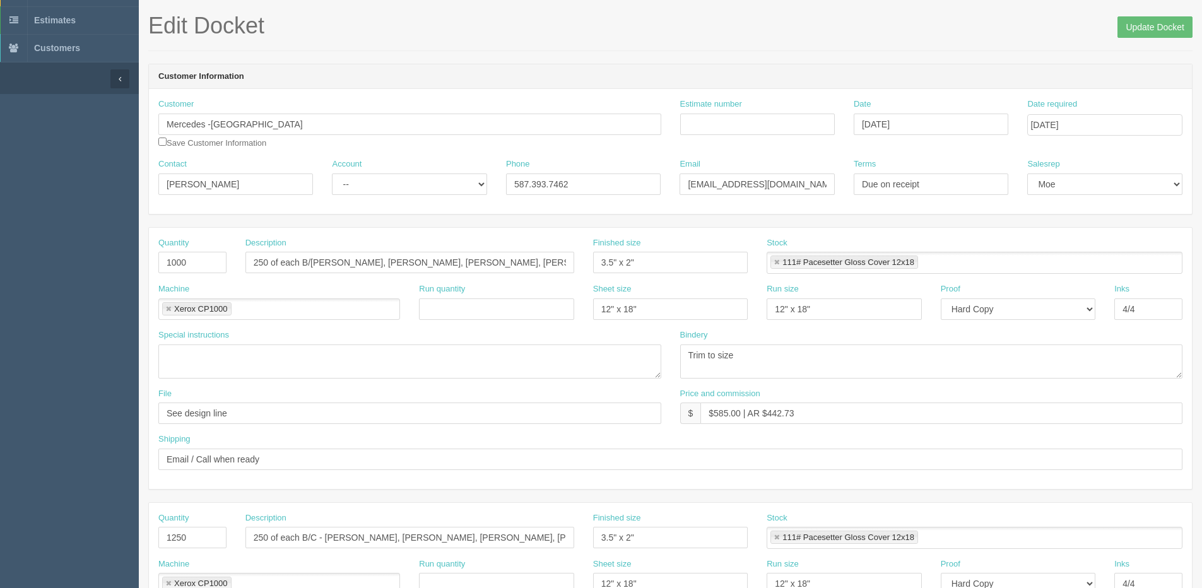
type textarea "Same setup in client files - see email for setup and changes [PERSON_NAME] > [D…"
click at [722, 117] on input "Estimate number" at bounding box center [757, 124] width 155 height 21
type input "086267"
click at [1160, 16] on input "Update Docket" at bounding box center [1154, 26] width 75 height 21
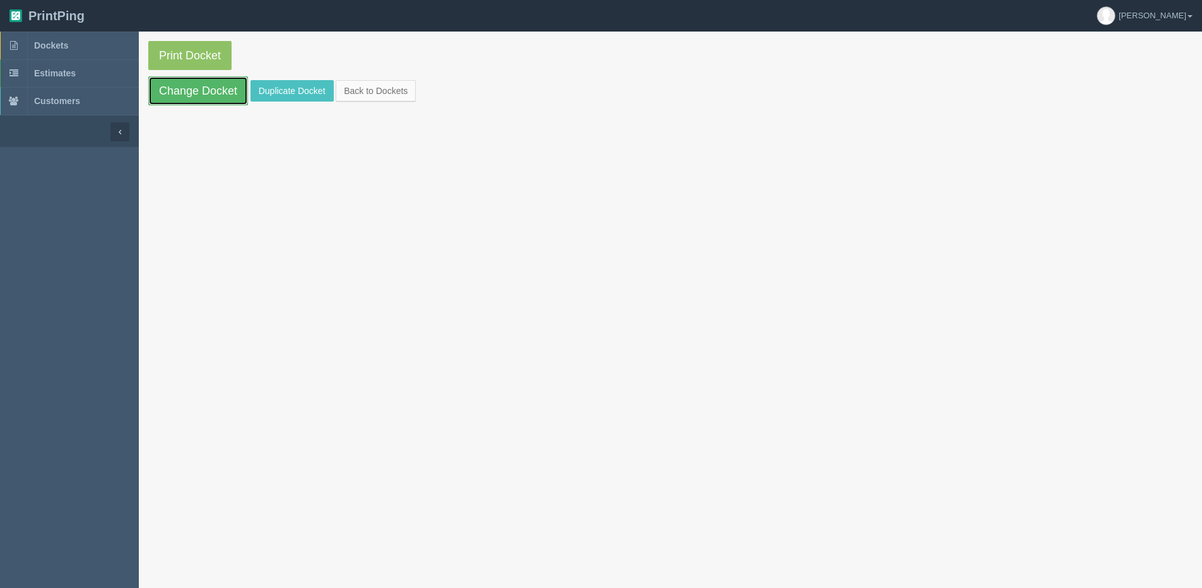
click at [189, 88] on link "Change Docket" at bounding box center [198, 90] width 100 height 29
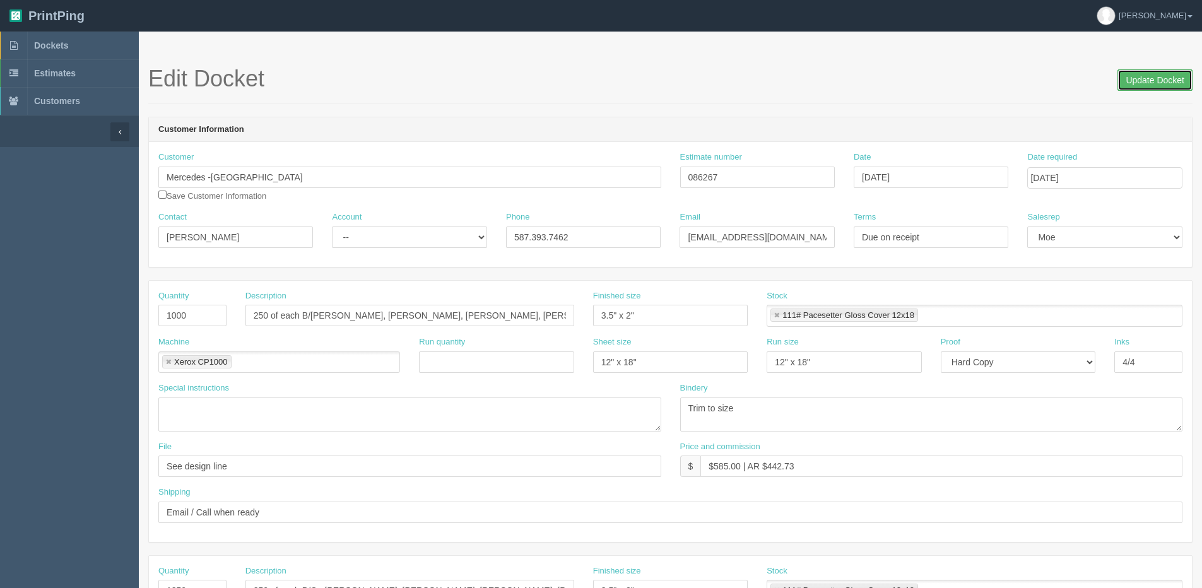
drag, startPoint x: 1132, startPoint y: 85, endPoint x: 1121, endPoint y: 83, distance: 10.9
click at [1129, 85] on input "Update Docket" at bounding box center [1154, 79] width 75 height 21
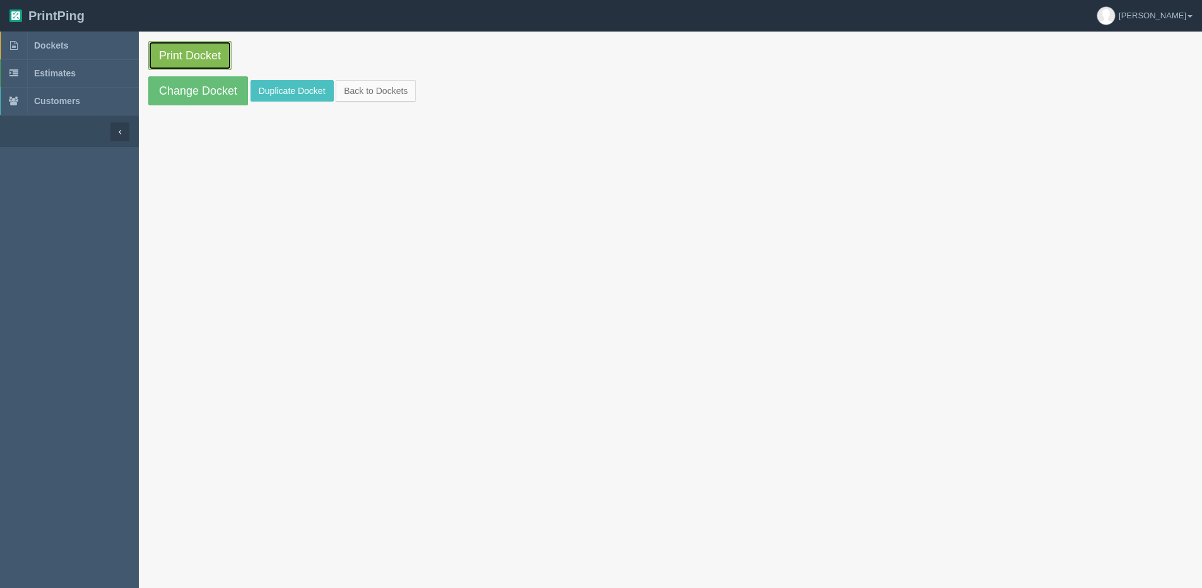
click at [185, 52] on link "Print Docket" at bounding box center [189, 55] width 83 height 29
drag, startPoint x: 175, startPoint y: 93, endPoint x: 147, endPoint y: 95, distance: 28.5
click at [175, 93] on link "Change Docket" at bounding box center [198, 90] width 100 height 29
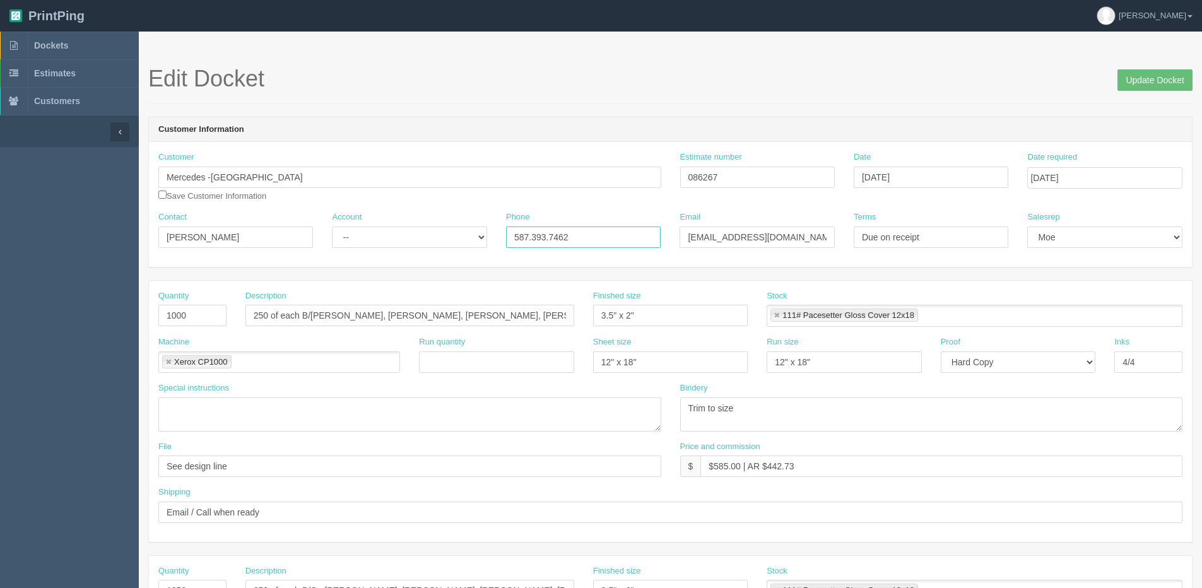
drag, startPoint x: 588, startPoint y: 238, endPoint x: -41, endPoint y: 274, distance: 630.0
click at [0, 274] on html "PrintPing [PERSON_NAME] Edit account ( [PERSON_NAME][EMAIL_ADDRESS][DOMAIN_NAME…" at bounding box center [601, 573] width 1202 height 1146
type input "403.930.7778"
drag, startPoint x: 166, startPoint y: 192, endPoint x: 199, endPoint y: 203, distance: 34.9
click at [165, 193] on input "checkbox" at bounding box center [162, 195] width 8 height 8
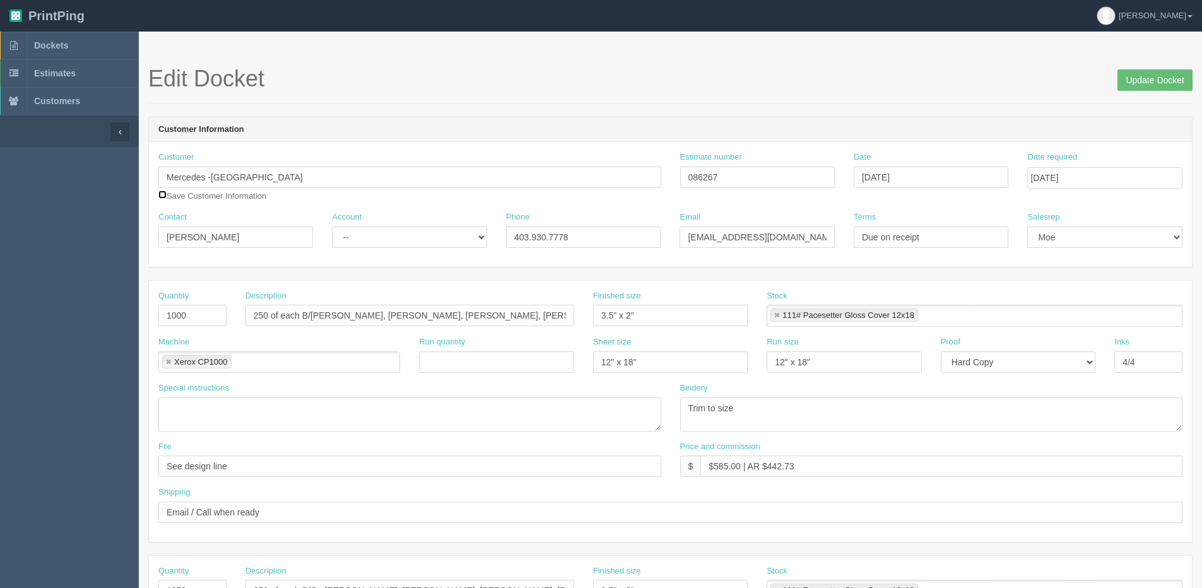
checkbox input "true"
click at [372, 244] on select "-- Existing Client Allrush Client Rep Client" at bounding box center [409, 237] width 155 height 21
select select "Allrush Client"
click at [332, 227] on select "-- Existing Client Allrush Client Rep Client" at bounding box center [409, 237] width 155 height 21
drag, startPoint x: 1137, startPoint y: 86, endPoint x: 1106, endPoint y: 93, distance: 31.7
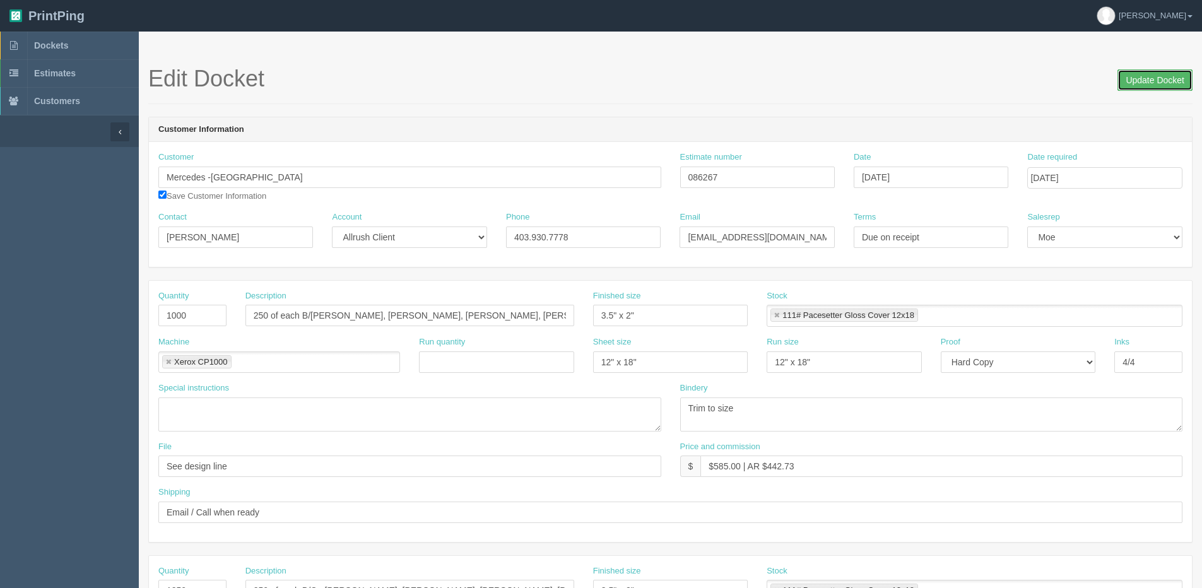
click at [1133, 88] on input "Update Docket" at bounding box center [1154, 79] width 75 height 21
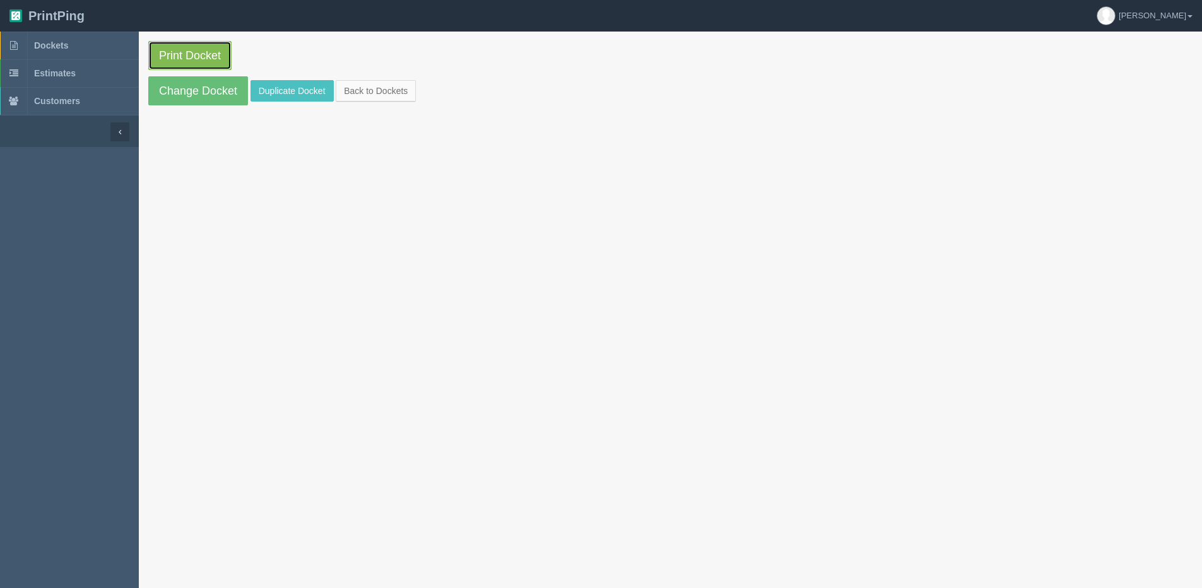
click at [196, 53] on link "Print Docket" at bounding box center [189, 55] width 83 height 29
drag, startPoint x: 401, startPoint y: 91, endPoint x: 395, endPoint y: 94, distance: 6.5
click at [401, 92] on link "Back to Dockets" at bounding box center [376, 90] width 80 height 21
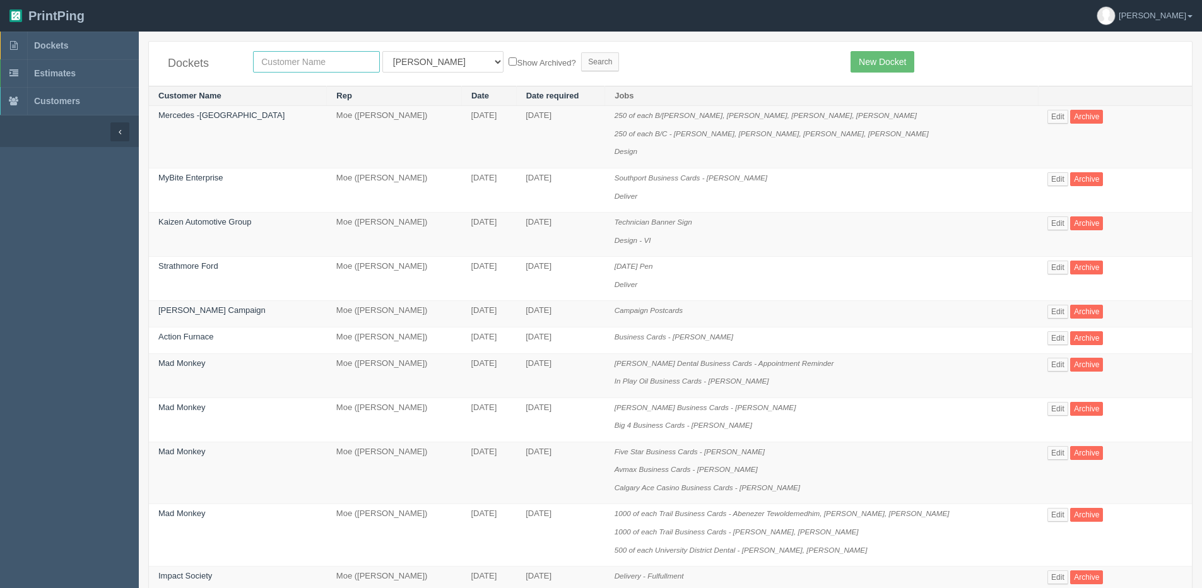
click at [293, 52] on input "text" at bounding box center [316, 61] width 127 height 21
click at [268, 64] on input "text" at bounding box center [316, 61] width 127 height 21
type input "MULTIWOOD"
click at [581, 52] on input "Search" at bounding box center [600, 61] width 38 height 19
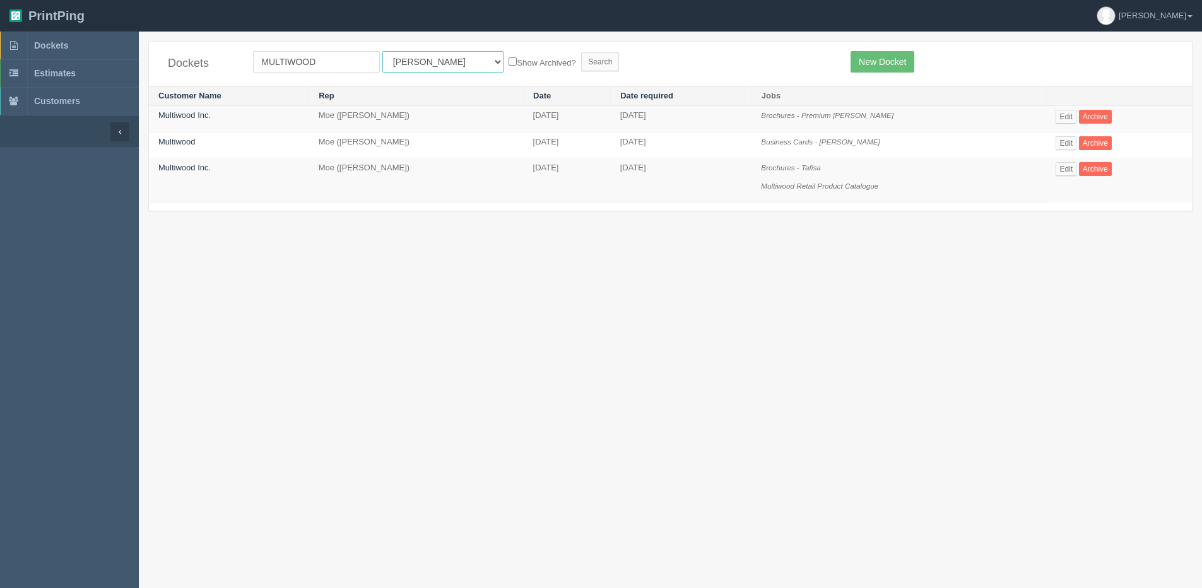
drag, startPoint x: 404, startPoint y: 51, endPoint x: 404, endPoint y: 74, distance: 22.7
click at [404, 62] on select "All Users [PERSON_NAME] Test 1 [PERSON_NAME] [PERSON_NAME] [PERSON_NAME] France…" at bounding box center [442, 61] width 121 height 21
select select "1"
click at [382, 51] on select "All Users Ali Ali Test 1 Aly Amy Ankit Arif Brandon Dan France Greg Jim Mark Ma…" at bounding box center [442, 61] width 121 height 21
click at [509, 65] on label "Show Archived?" at bounding box center [542, 62] width 67 height 15
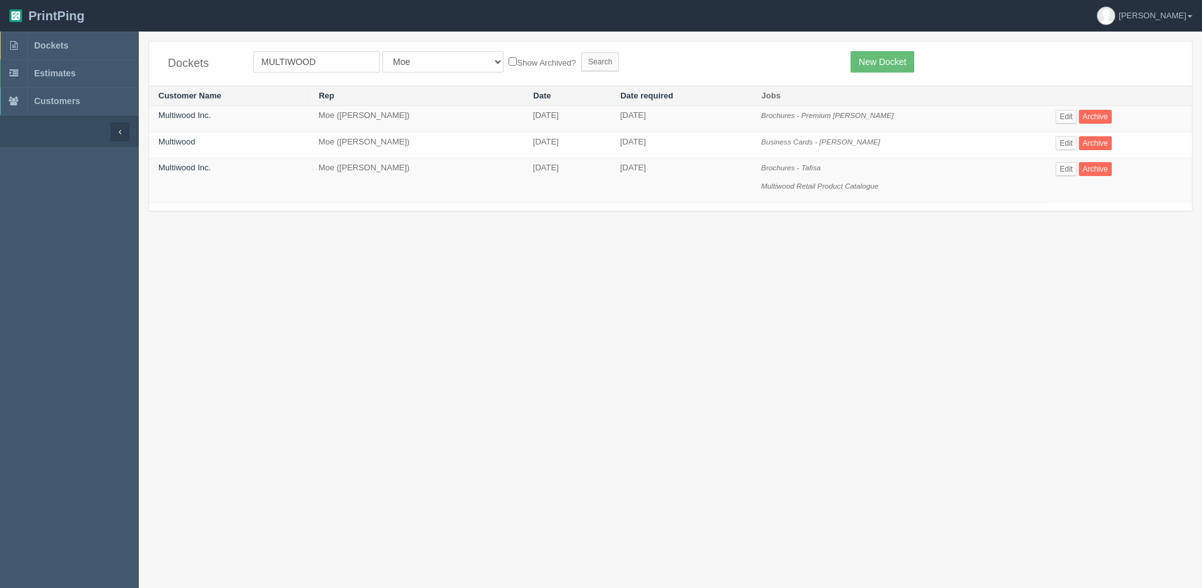
click at [509, 65] on input "Show Archived?" at bounding box center [513, 61] width 8 height 8
checkbox input "true"
click at [581, 59] on input "Search" at bounding box center [600, 61] width 38 height 19
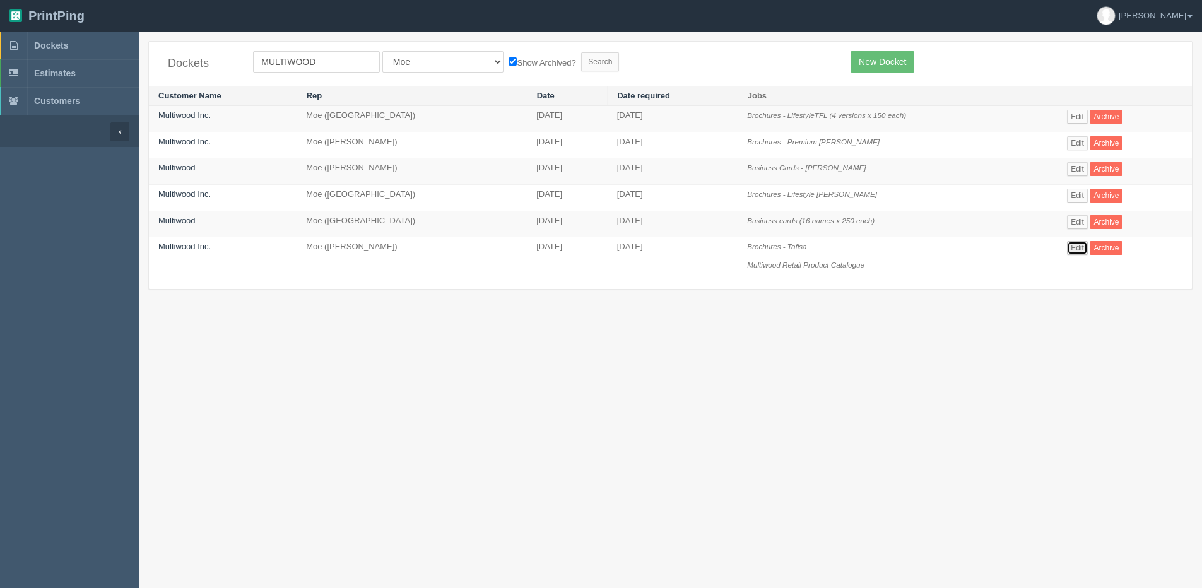
click at [1077, 250] on link "Edit" at bounding box center [1077, 248] width 21 height 14
click at [1085, 109] on td "Edit Archive" at bounding box center [1124, 119] width 134 height 26
click at [1084, 113] on link "Edit" at bounding box center [1077, 117] width 21 height 14
drag, startPoint x: 339, startPoint y: 54, endPoint x: 1, endPoint y: 61, distance: 338.2
click at [1, 61] on section "Dockets Estimates Customers" at bounding box center [601, 326] width 1202 height 588
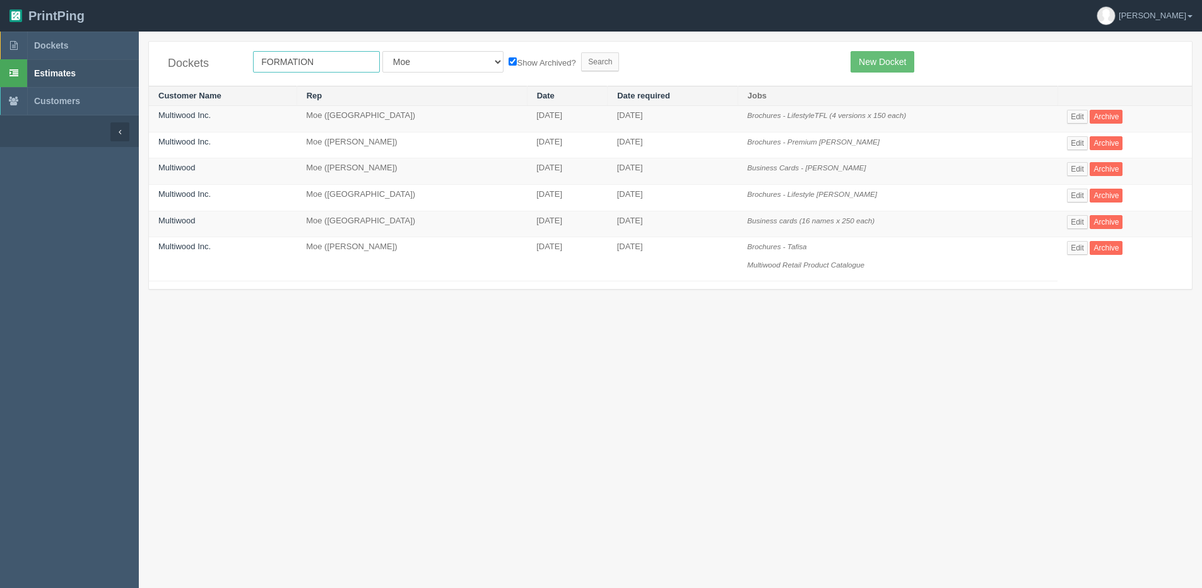
type input "FORMATION"
click at [581, 52] on input "Search" at bounding box center [600, 61] width 38 height 19
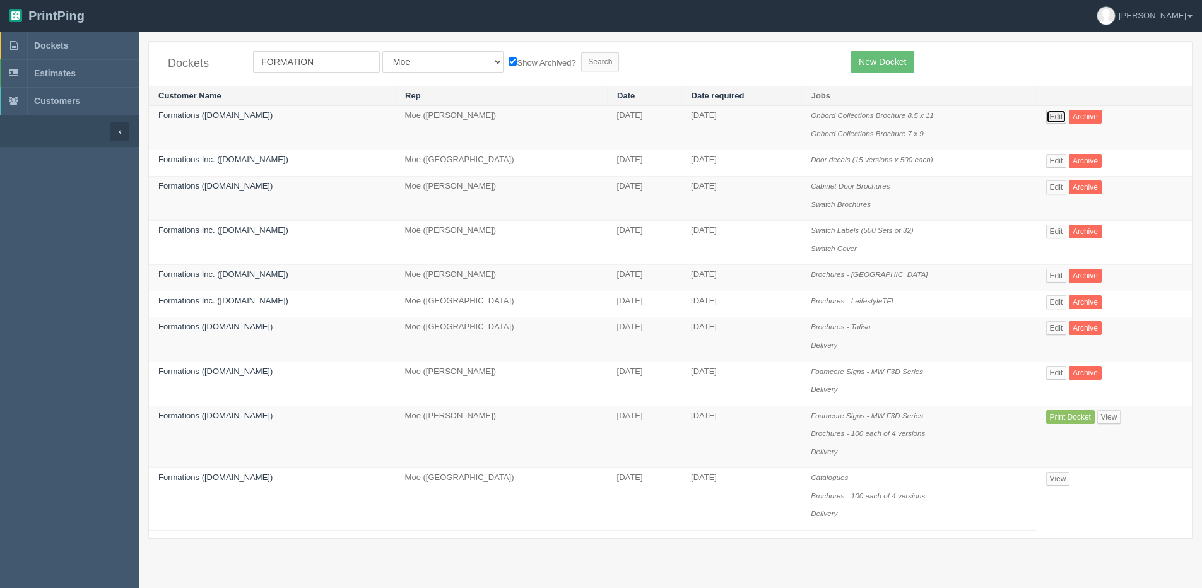
click at [1056, 122] on link "Edit" at bounding box center [1056, 117] width 21 height 14
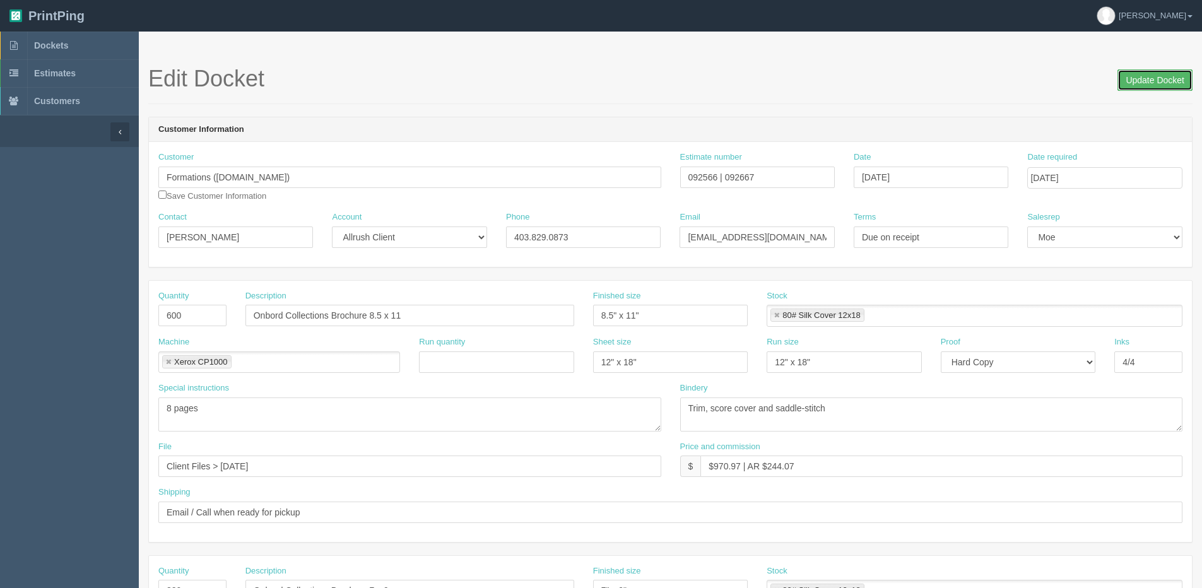
click at [1166, 82] on input "Update Docket" at bounding box center [1154, 79] width 75 height 21
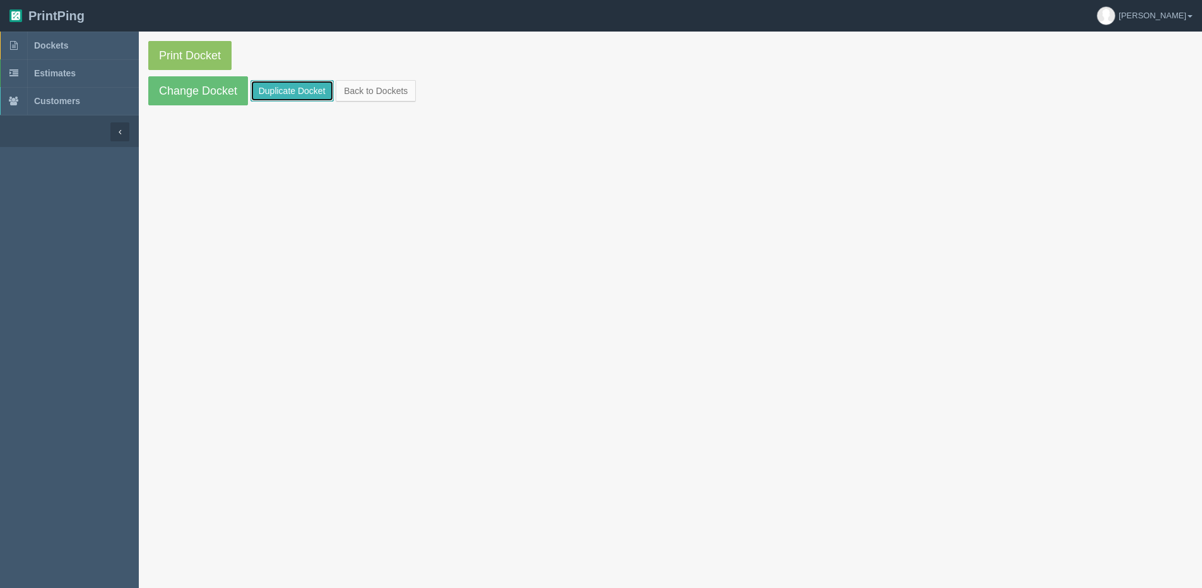
click at [284, 83] on link "Duplicate Docket" at bounding box center [291, 90] width 83 height 21
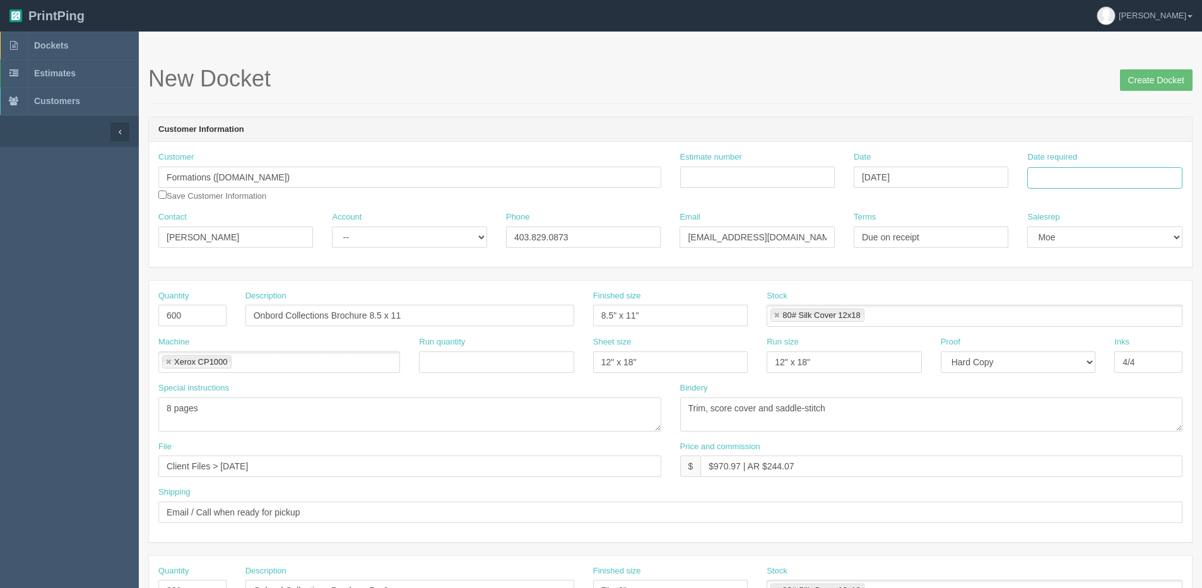
click at [1067, 175] on input "Date required" at bounding box center [1104, 177] width 155 height 21
click at [1056, 360] on th "[DATE]" at bounding box center [1088, 353] width 117 height 18
click at [1092, 314] on td "1" at bounding box center [1090, 317] width 18 height 18
type input "[DATE]"
drag, startPoint x: 285, startPoint y: 180, endPoint x: 3, endPoint y: 199, distance: 283.3
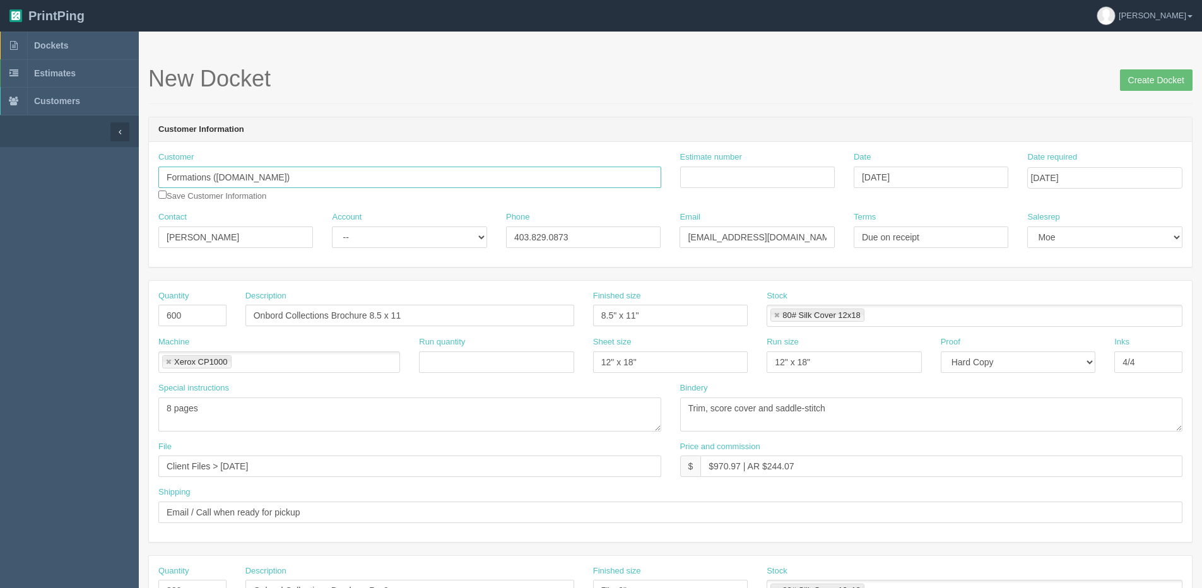
click at [32, 203] on section "Dockets Estimates Customers" at bounding box center [601, 589] width 1202 height 1114
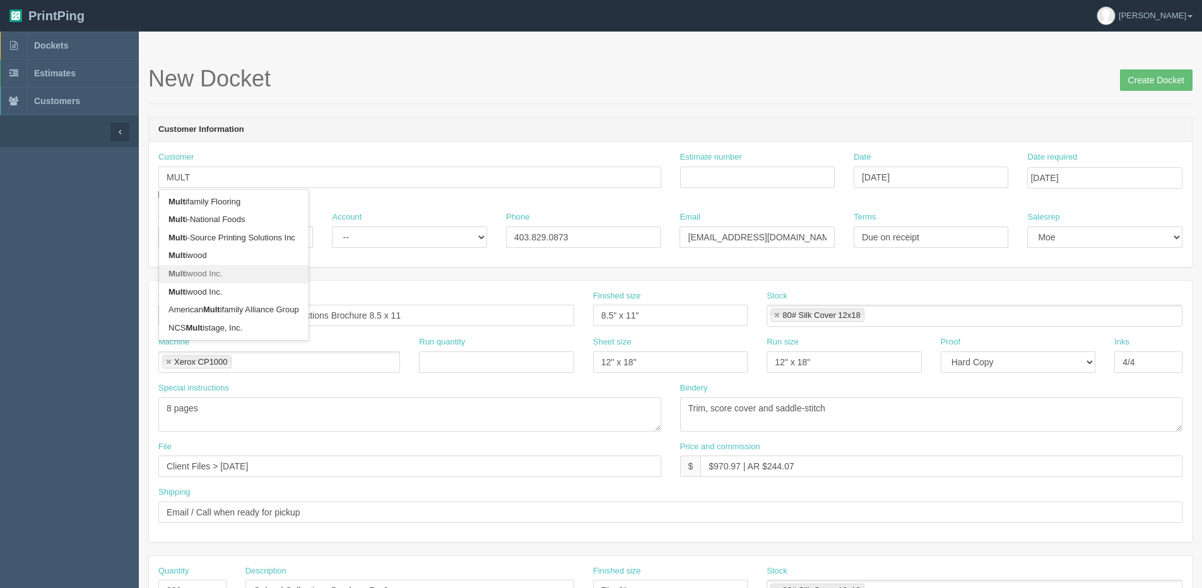
click at [201, 277] on link "Mult iwood Inc." at bounding box center [234, 274] width 150 height 18
type input "Multiwood Inc."
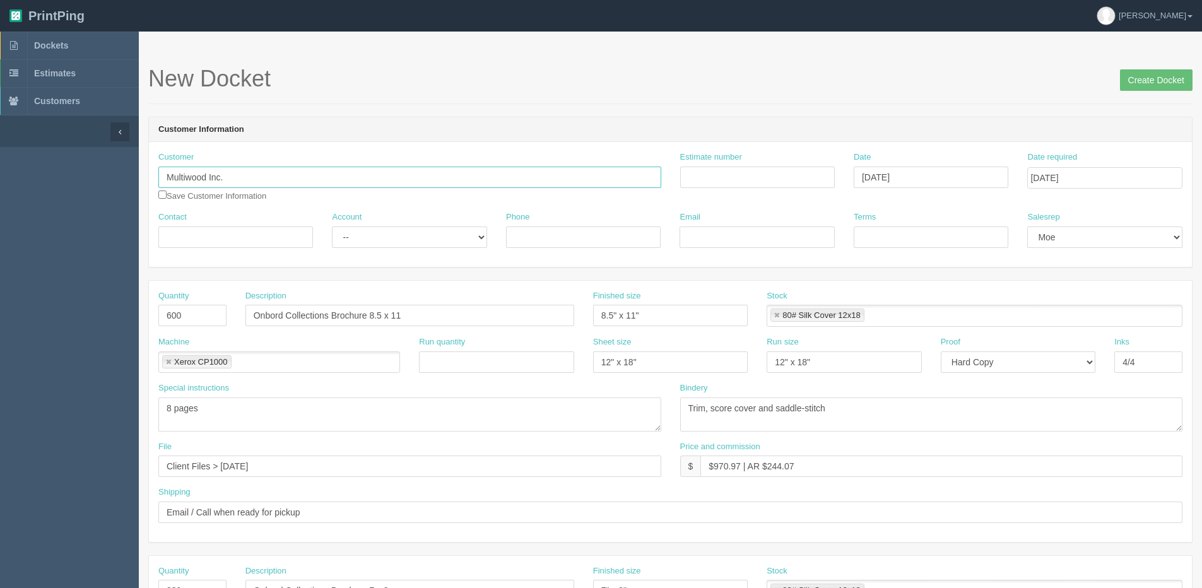
click at [230, 179] on input "Multiwood Inc." at bounding box center [409, 177] width 503 height 21
click at [216, 216] on strong "Multiwood In" at bounding box center [193, 219] width 50 height 9
type input "Multiwood Inc."
type input "[PERSON_NAME]"
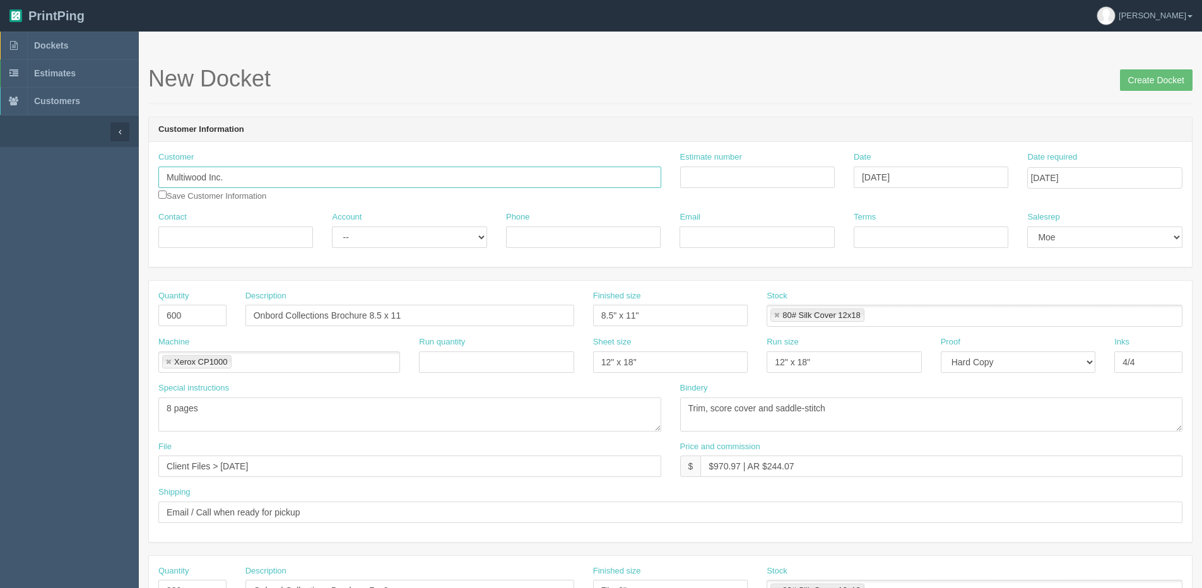
type input "403.829.0873"
type input "[EMAIL_ADDRESS][DOMAIN_NAME]"
type input "Due on receipt"
click at [397, 249] on div "Account -- Existing Client Allrush Client Rep Client" at bounding box center [409, 234] width 174 height 46
select select "Rep Client"
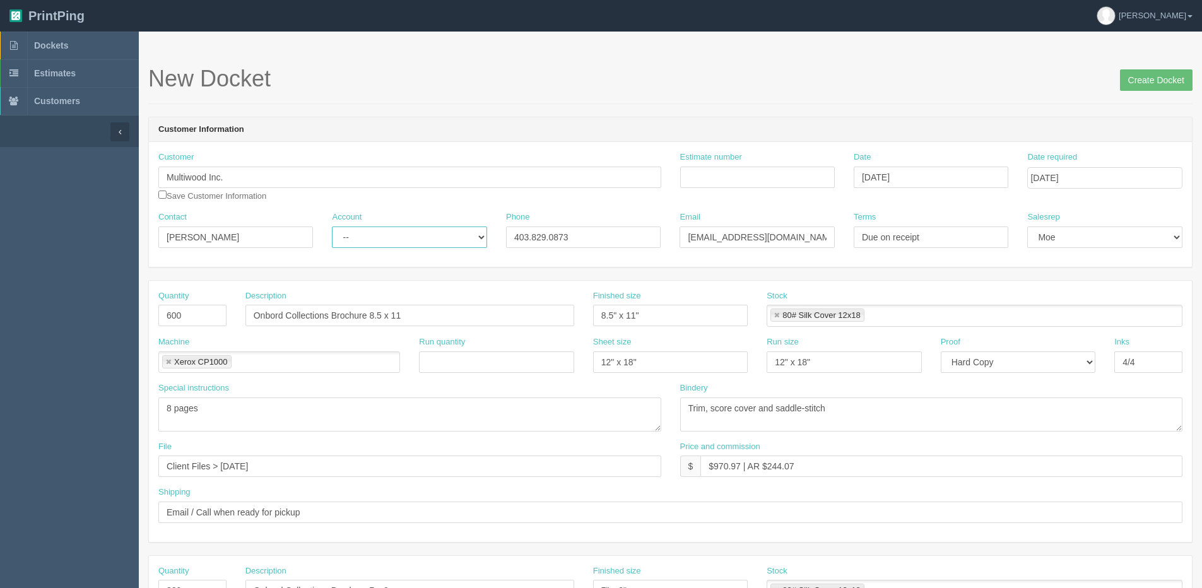
click at [332, 227] on select "-- Existing Client Allrush Client Rep Client" at bounding box center [409, 237] width 155 height 21
drag, startPoint x: 220, startPoint y: 316, endPoint x: 25, endPoint y: 332, distance: 196.2
click at [107, 332] on section "Dockets Estimates Customers" at bounding box center [601, 589] width 1202 height 1114
type input "75"
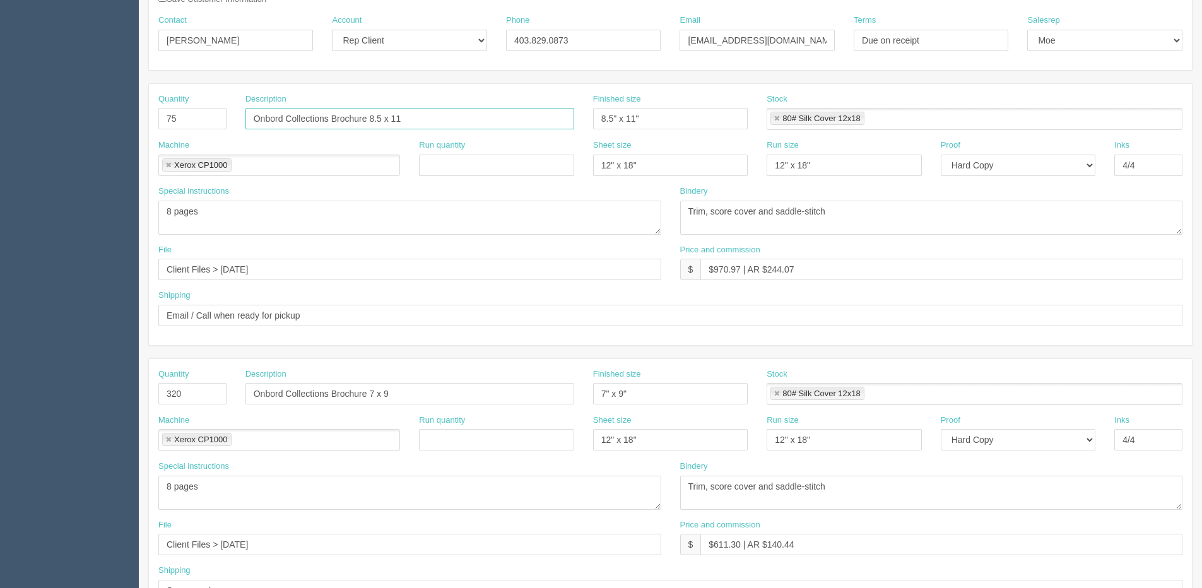
scroll to position [252, 0]
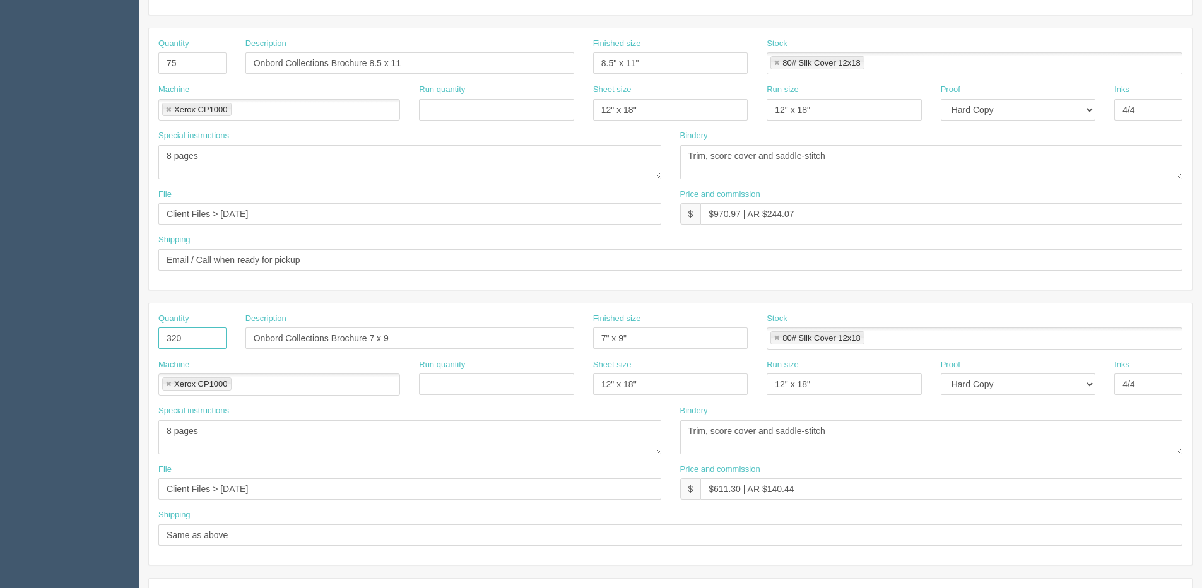
drag, startPoint x: 194, startPoint y: 342, endPoint x: 0, endPoint y: 368, distance: 196.0
click at [30, 363] on section "Dockets Estimates Customers" at bounding box center [601, 336] width 1202 height 1114
type input "75"
click at [169, 155] on textarea "8 pages" at bounding box center [409, 162] width 503 height 34
drag, startPoint x: 126, startPoint y: 165, endPoint x: -338, endPoint y: 160, distance: 463.8
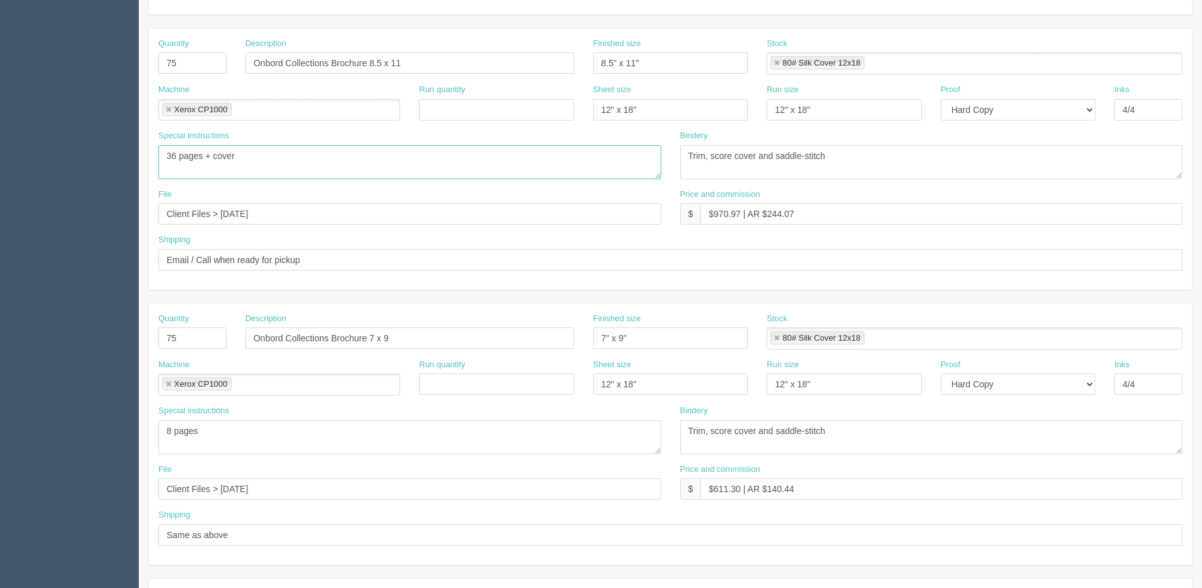
click at [0, 160] on html "PrintPing [PERSON_NAME] Edit account ( [PERSON_NAME][EMAIL_ADDRESS][DOMAIN_NAME…" at bounding box center [601, 321] width 1202 height 1146
type textarea "36 pages + cover"
drag, startPoint x: 211, startPoint y: 442, endPoint x: -100, endPoint y: 474, distance: 313.3
click at [0, 474] on html "PrintPing [PERSON_NAME] Edit account ( [PERSON_NAME][EMAIL_ADDRESS][DOMAIN_NAME…" at bounding box center [601, 321] width 1202 height 1146
paste textarea "36 pages + cover"
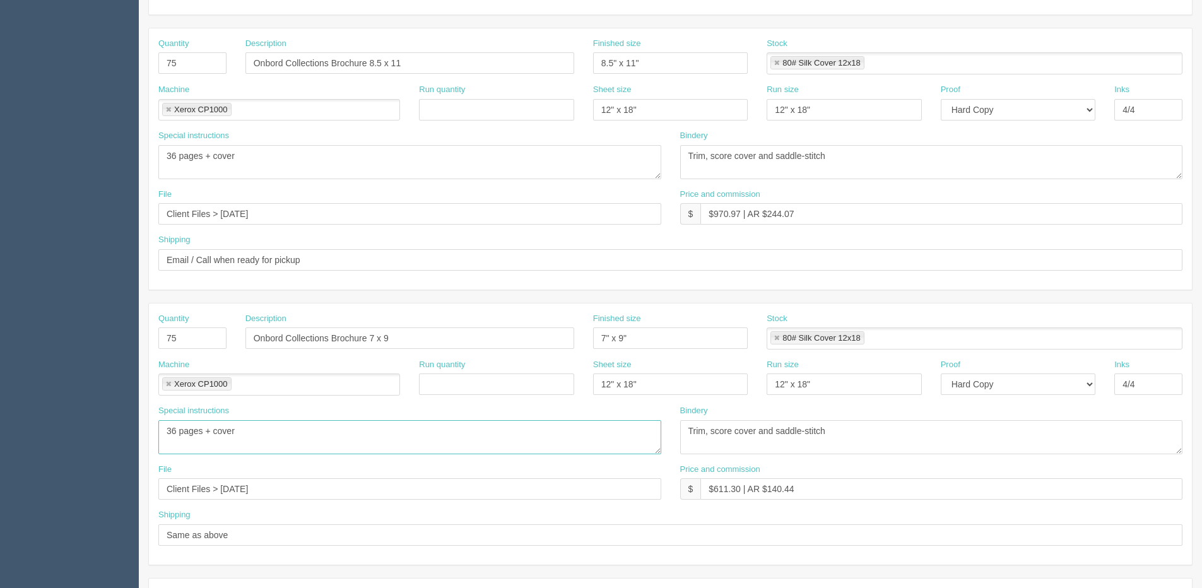
type textarea "36 pages + cover"
drag, startPoint x: 649, startPoint y: 62, endPoint x: 430, endPoint y: 62, distance: 218.3
click at [433, 62] on div "Quantity 75 Description Onbord Collections Brochure 8.5 x 11 Finished size 8.5"…" at bounding box center [670, 61] width 1043 height 46
drag, startPoint x: 510, startPoint y: 377, endPoint x: 452, endPoint y: 391, distance: 59.2
click at [403, 401] on div "Quantity 75 Description Onbord Collections Brochure 7 x 9 Finished size 7" x 9"…" at bounding box center [670, 433] width 1043 height 261
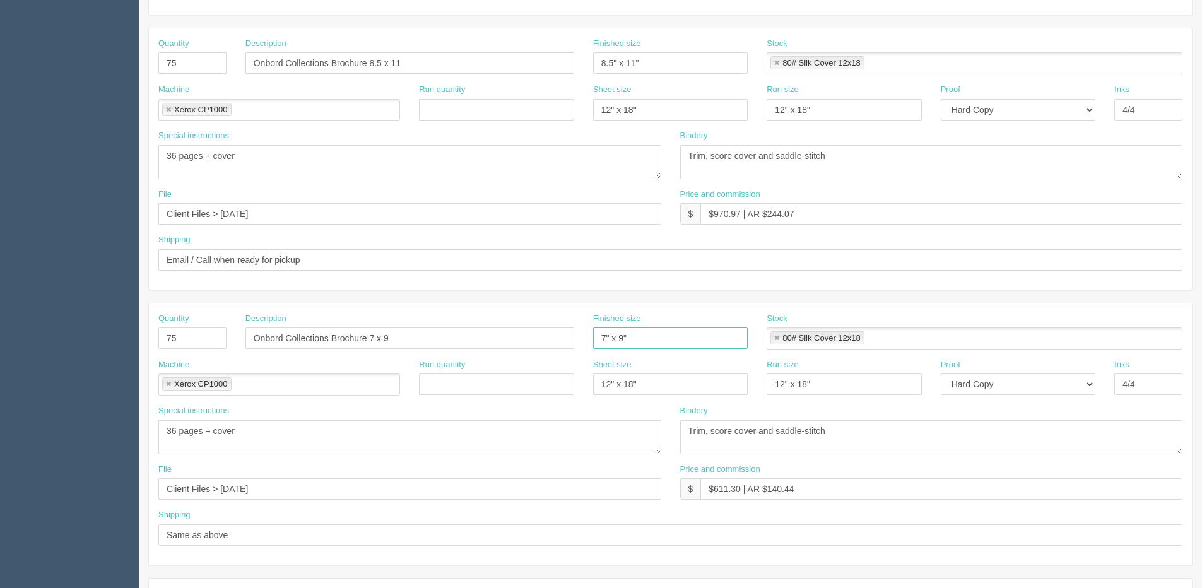
paste input "8.5" x 11"
type input "8.5" x 11""
drag, startPoint x: 777, startPoint y: 62, endPoint x: 765, endPoint y: 176, distance: 114.8
click at [777, 63] on link at bounding box center [777, 63] width 8 height 8
drag, startPoint x: 777, startPoint y: 338, endPoint x: 777, endPoint y: 317, distance: 20.8
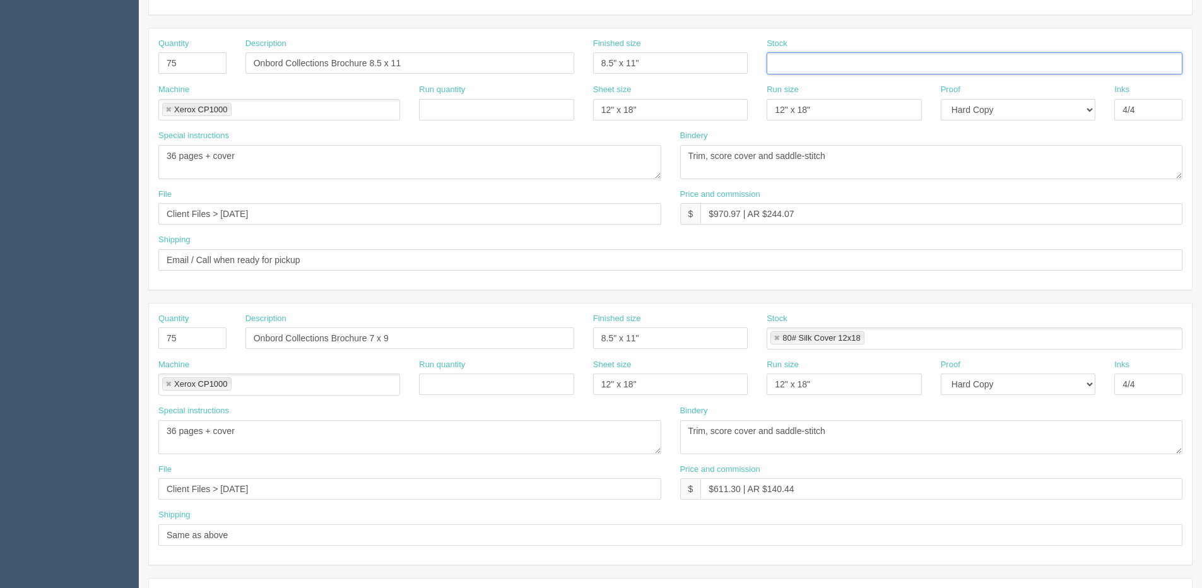
click at [777, 334] on link at bounding box center [777, 338] width 8 height 8
click at [784, 66] on ul at bounding box center [975, 63] width 416 height 22
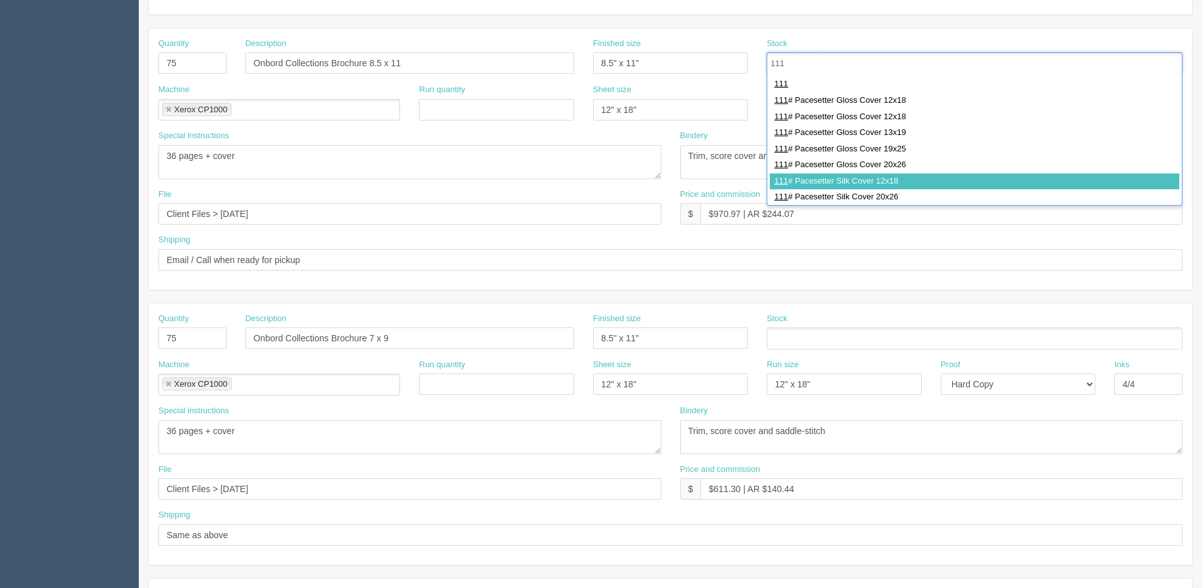
type input "111"
drag, startPoint x: 840, startPoint y: 181, endPoint x: 110, endPoint y: 162, distance: 730.2
type input "111# Pacesetter Silk Cover 12x18"
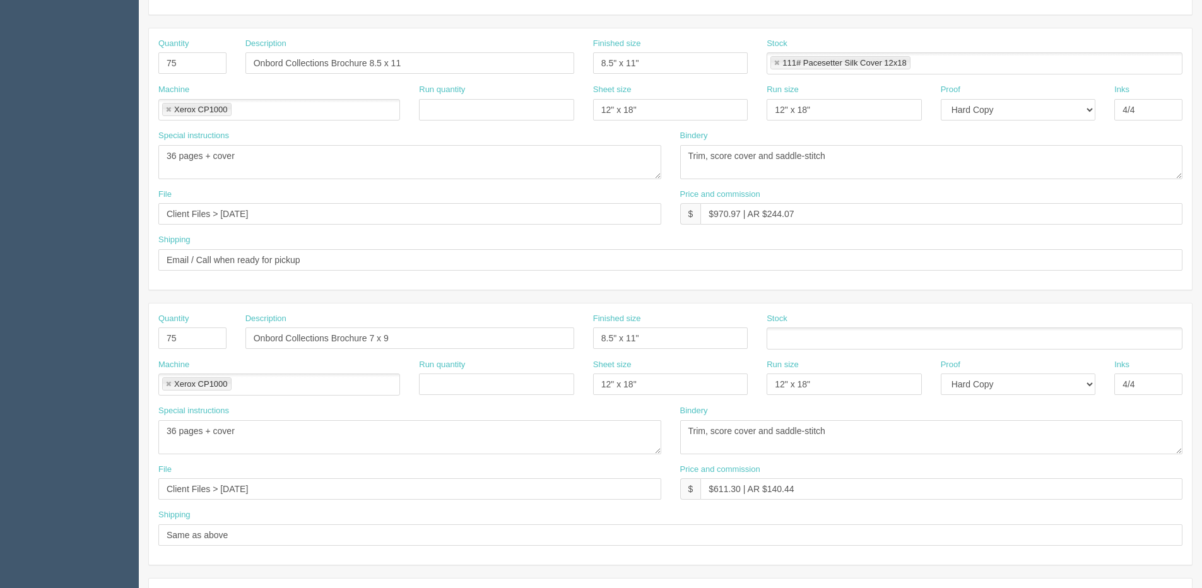
click at [948, 63] on ul "111# Pacesetter Silk Cover 12x18" at bounding box center [975, 63] width 416 height 22
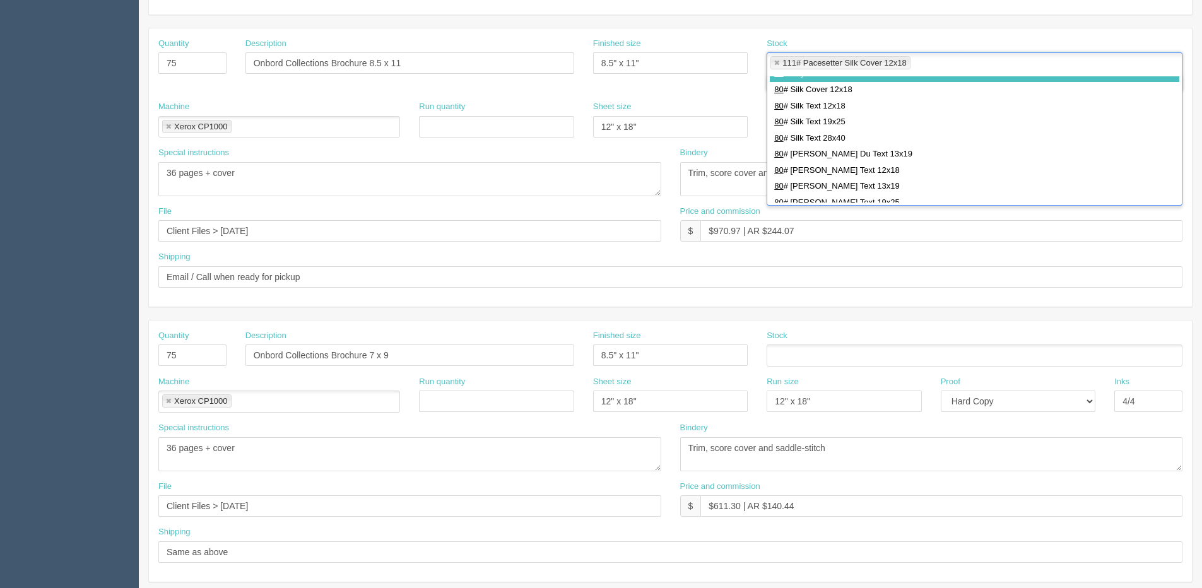
scroll to position [505, 0]
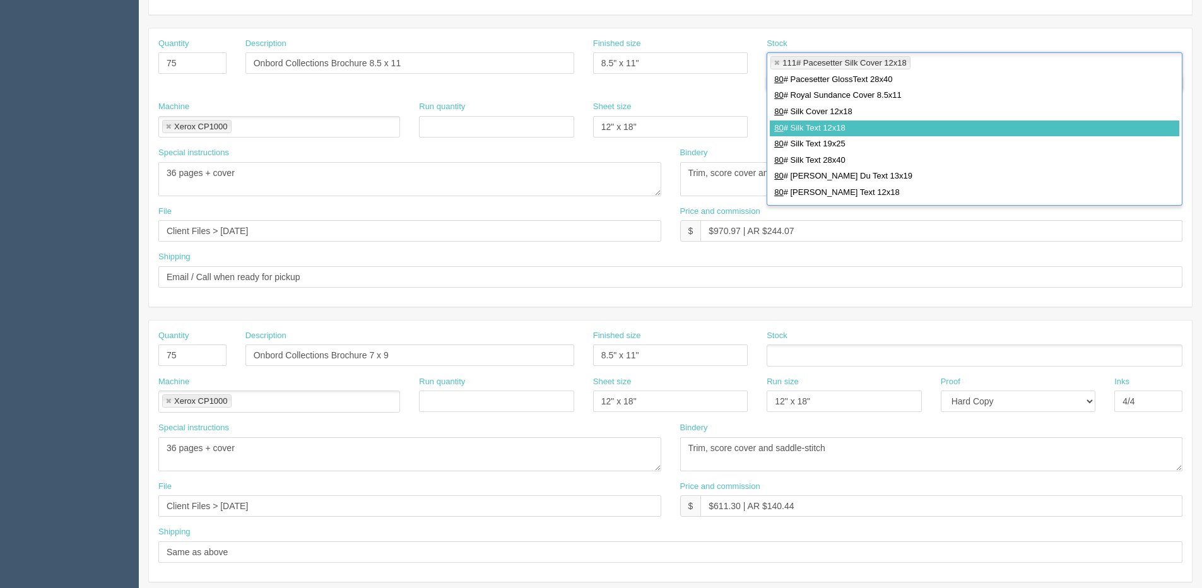
type input "80"
type input "111# Pacesetter Silk Cover 12x18,80# Silk Text 12x18"
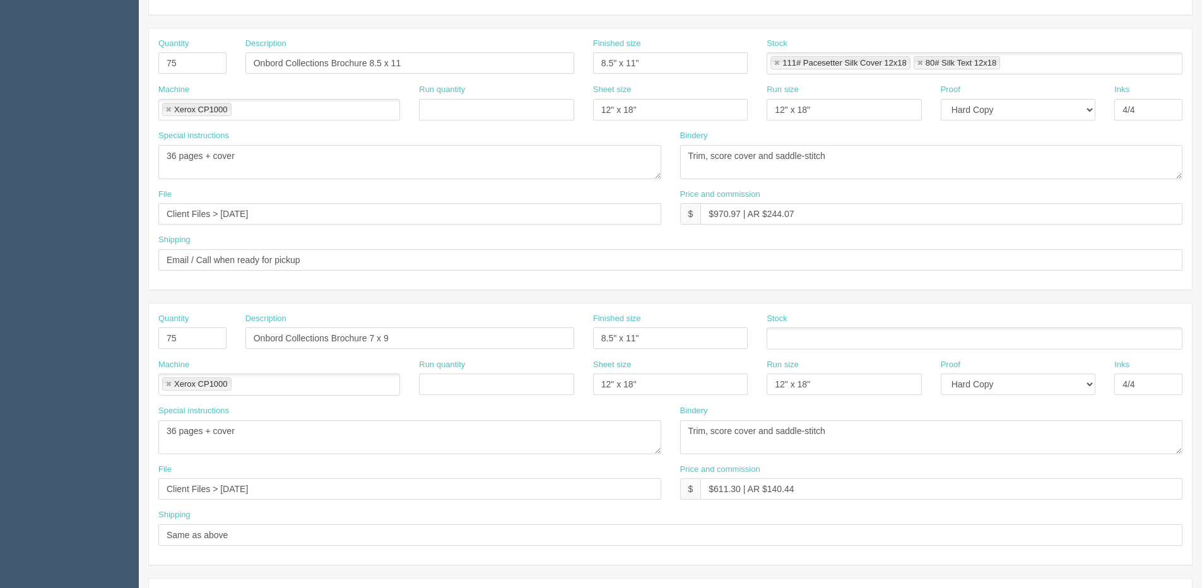
click at [849, 344] on ul at bounding box center [975, 338] width 416 height 22
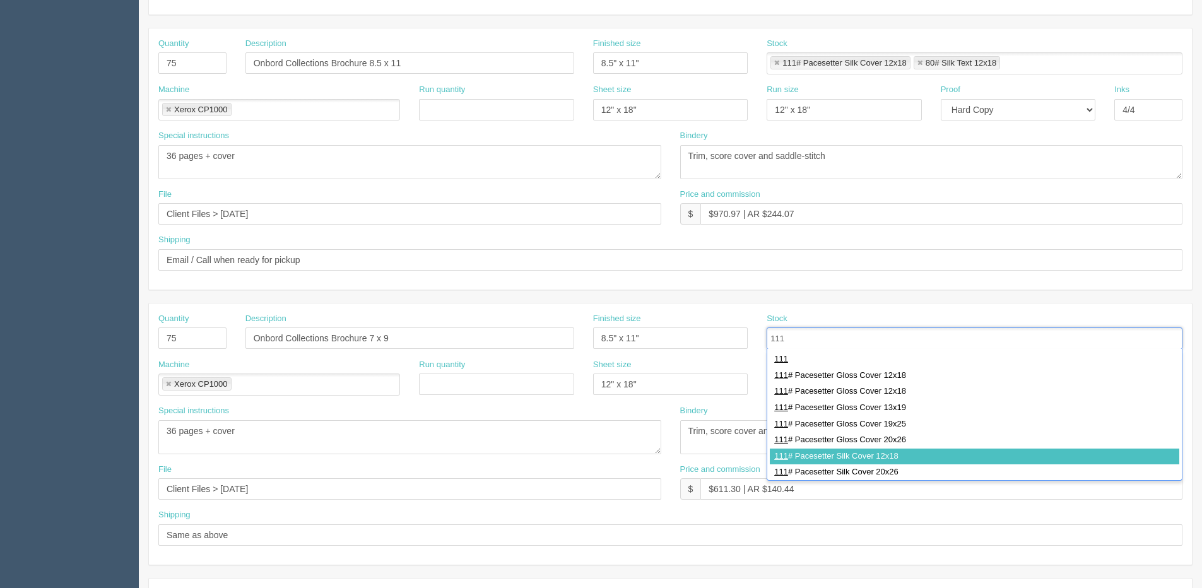
type input "111"
type input "111# Pacesetter Silk Cover 12x18"
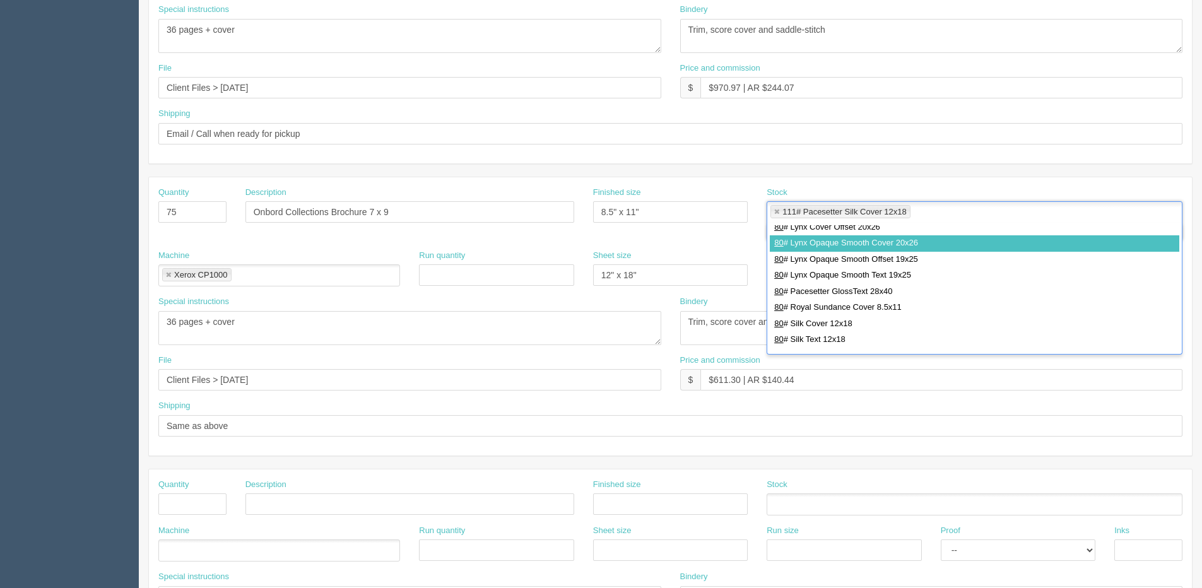
scroll to position [505, 0]
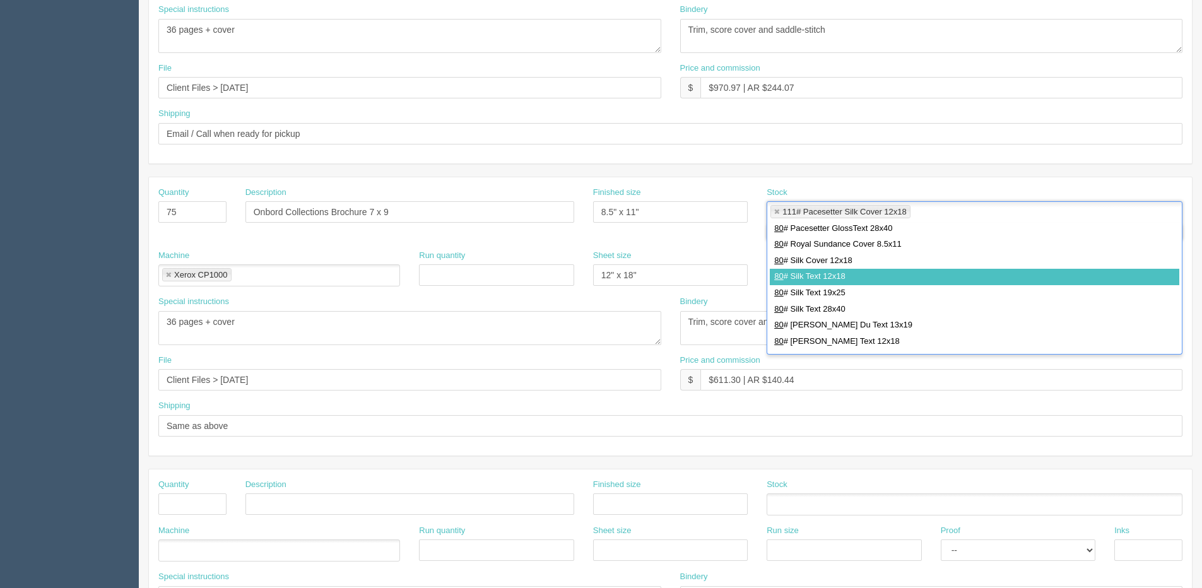
type input "80"
type input "111# Pacesetter Silk Cover 12x18,80# Silk Text 12x18"
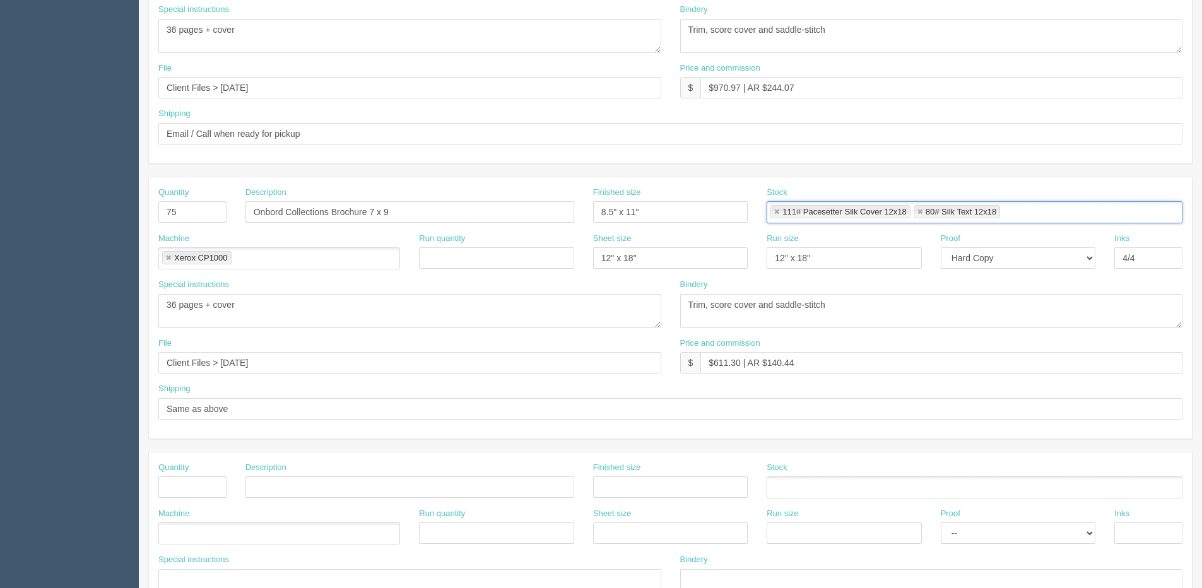
scroll to position [0, 0]
drag, startPoint x: 716, startPoint y: 83, endPoint x: 706, endPoint y: 90, distance: 12.6
click at [732, 85] on input "$970.97 | AR $244.07" at bounding box center [941, 87] width 482 height 21
click at [706, 90] on input "$970.97 | AR $244.07" at bounding box center [941, 87] width 482 height 21
click at [743, 95] on input "$970.97 | AR $244.07" at bounding box center [941, 87] width 482 height 21
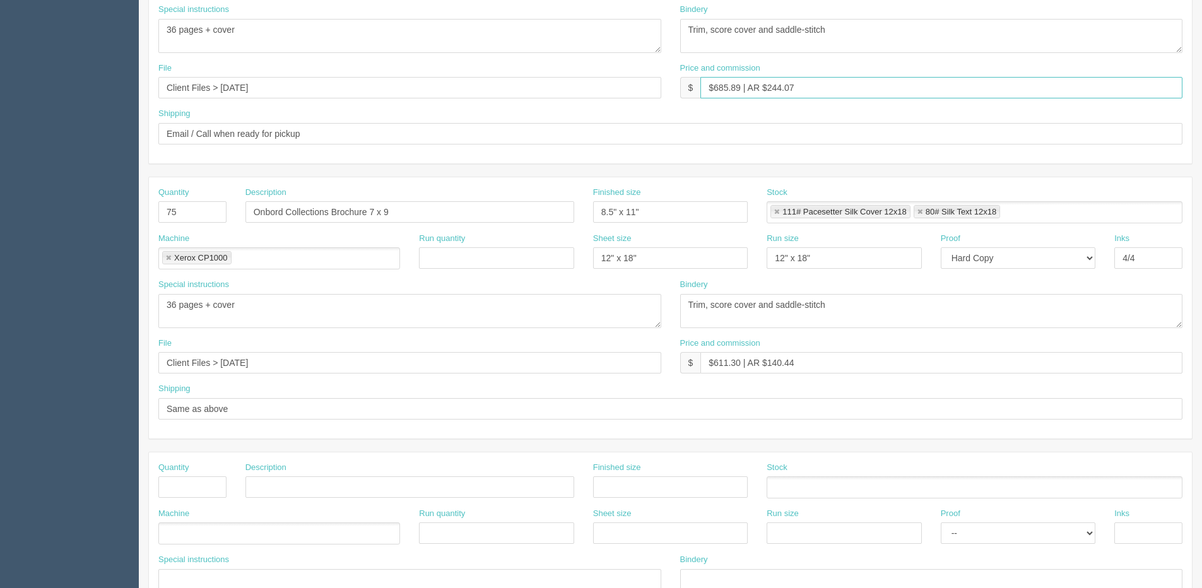
drag, startPoint x: 769, startPoint y: 91, endPoint x: 821, endPoint y: 86, distance: 52.6
click at [835, 74] on div "Price and commission $ $685.89 | AR $244.07" at bounding box center [931, 80] width 503 height 37
drag, startPoint x: 821, startPoint y: 86, endPoint x: 739, endPoint y: 91, distance: 82.8
click at [739, 91] on input "$685.89 | AR $130.72" at bounding box center [941, 87] width 482 height 21
type input "$685.89 | AR $130.72"
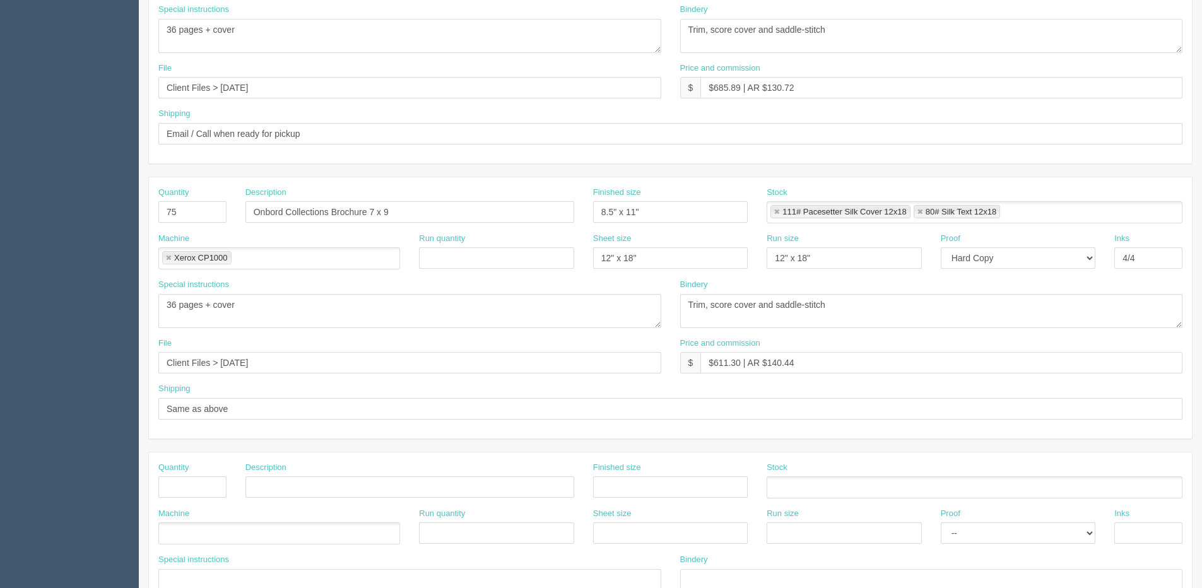
drag, startPoint x: 894, startPoint y: 68, endPoint x: 884, endPoint y: 76, distance: 13.0
click at [895, 69] on div "Price and commission $ $685.89 | AR $130.72" at bounding box center [931, 80] width 503 height 37
drag, startPoint x: 769, startPoint y: 88, endPoint x: 635, endPoint y: 104, distance: 135.4
click at [634, 106] on div "File Client Files > Sept 2025 Price and commission $ $685.89 | AR $130.72" at bounding box center [670, 85] width 1043 height 46
drag, startPoint x: 835, startPoint y: 300, endPoint x: 342, endPoint y: 356, distance: 496.6
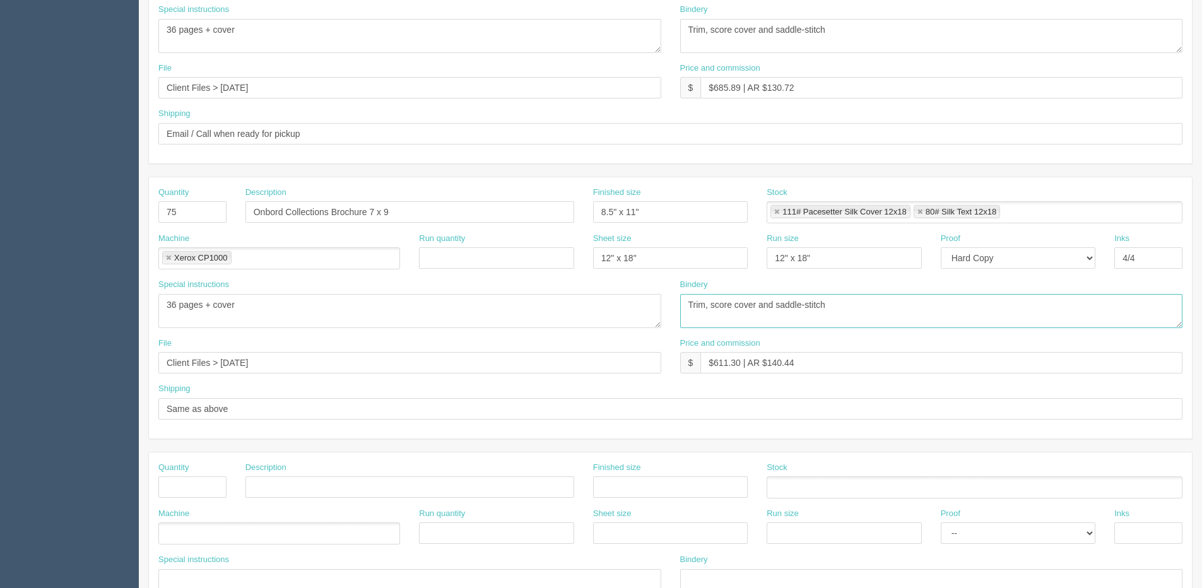
click at [342, 356] on div "Quantity 75 Description Onbord Collections Brochure 7 x 9 Finished size 8.5" x …" at bounding box center [670, 307] width 1043 height 261
paste textarea "$685.89 | AR $130.72"
type textarea "$685.89 | AR $130.72"
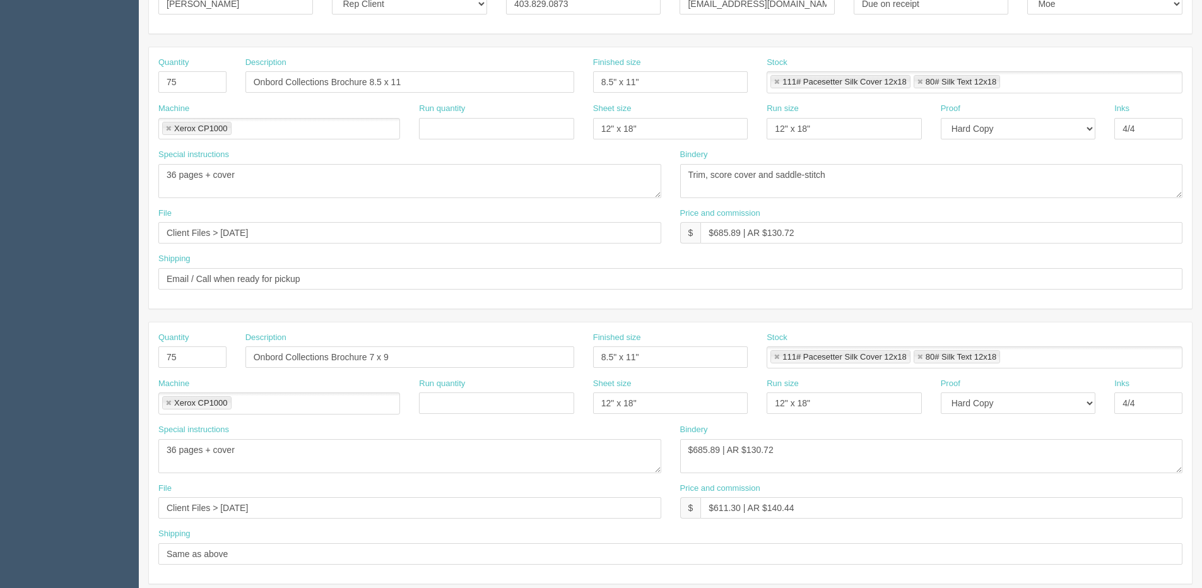
scroll to position [63, 0]
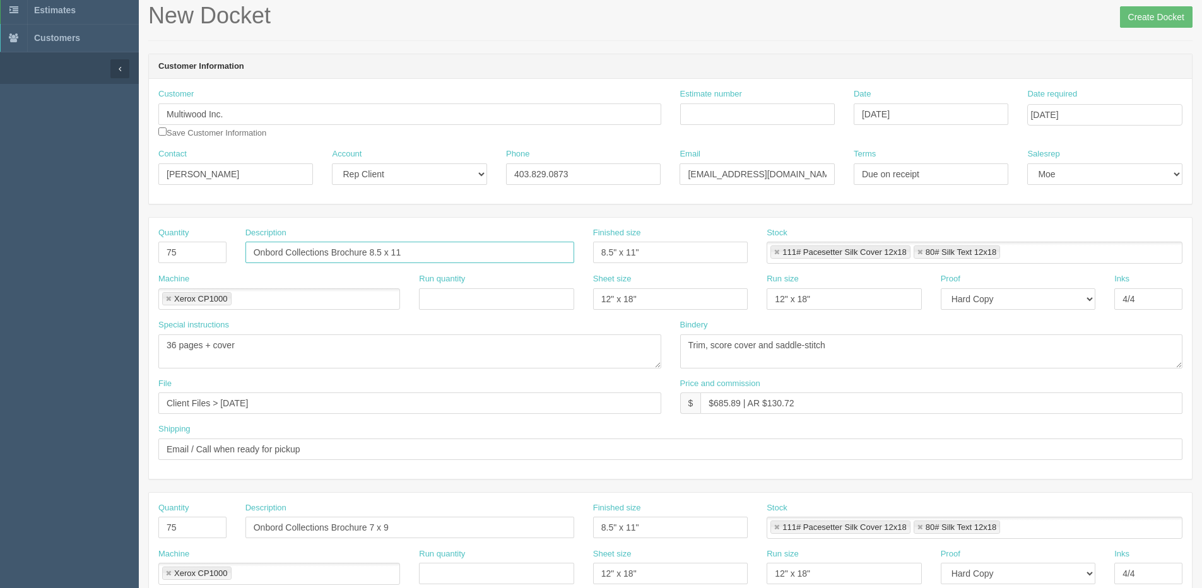
drag, startPoint x: 415, startPoint y: 246, endPoint x: -348, endPoint y: 291, distance: 764.8
click at [0, 291] on html "PrintPing Dan Edit account ( dan@allrush.ca ) Logout Dockets Estimates Customers" at bounding box center [601, 510] width 1202 height 1146
click at [362, 256] on input "Contractor Catalogue" at bounding box center [409, 252] width 329 height 21
type input "Contractor Catalogue 09/29/25"
drag, startPoint x: 427, startPoint y: 251, endPoint x: -53, endPoint y: 249, distance: 480.1
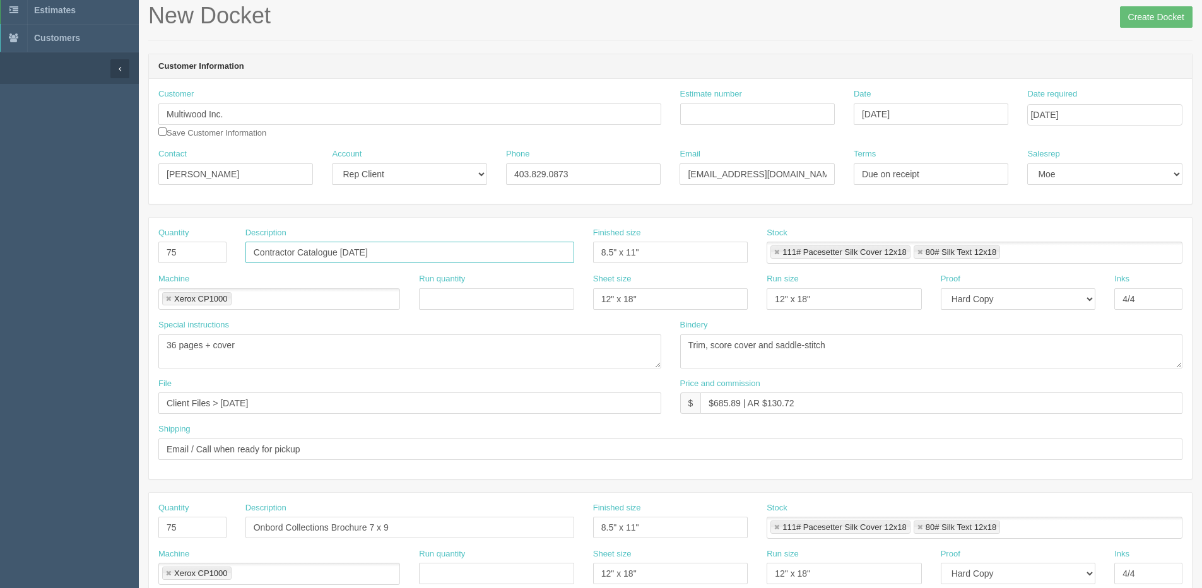
click at [0, 249] on html "PrintPing Dan Edit account ( dan@allrush.ca ) Logout Dockets Estimates Customers" at bounding box center [601, 510] width 1202 height 1146
drag, startPoint x: 342, startPoint y: 532, endPoint x: 54, endPoint y: 524, distance: 288.4
click at [37, 532] on section "Dockets Estimates Customers" at bounding box center [601, 525] width 1202 height 1114
paste input "Contractor Catalogue 09/29/25"
drag, startPoint x: 294, startPoint y: 524, endPoint x: -168, endPoint y: 526, distance: 462.5
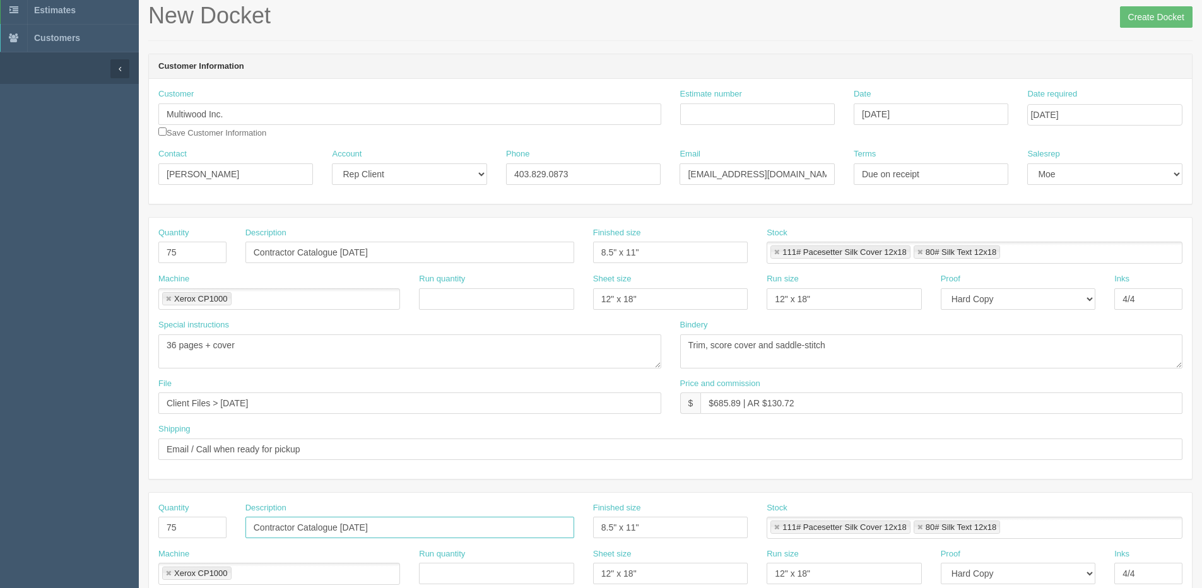
click at [0, 526] on html "PrintPing Dan Edit account ( dan@allrush.ca ) Logout Dockets Estimates Customers" at bounding box center [601, 510] width 1202 height 1146
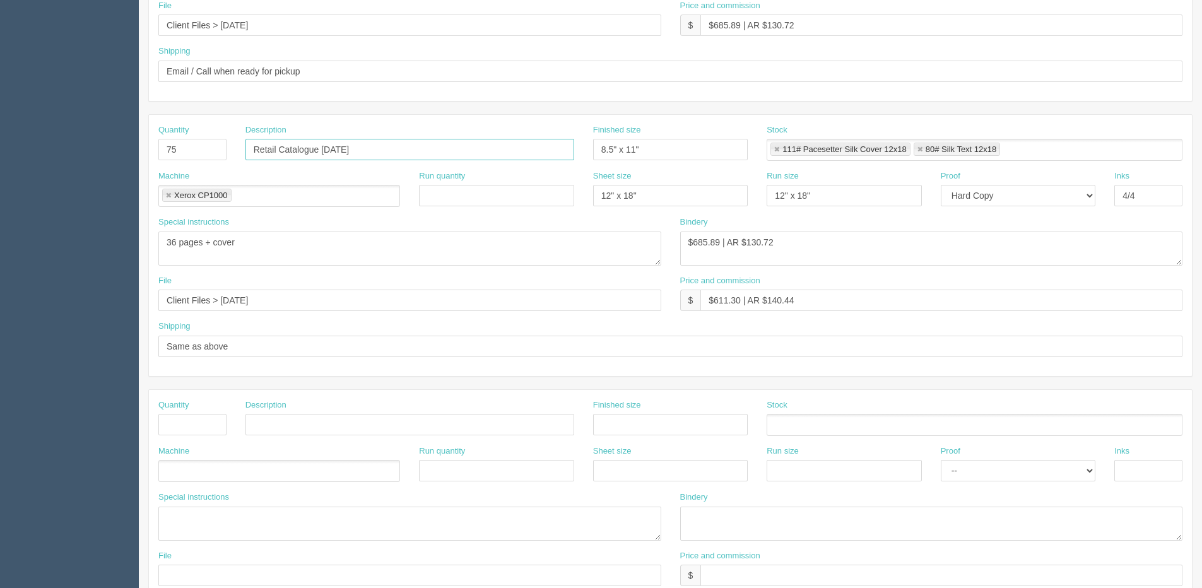
scroll to position [442, 0]
type input "Retail Catalogue 09/29/25"
drag, startPoint x: 813, startPoint y: 33, endPoint x: 161, endPoint y: 30, distance: 651.8
click at [157, 33] on div "File Client Files > Sept 2025 Price and commission $ $685.89 | AR $130.72" at bounding box center [670, 22] width 1043 height 46
drag, startPoint x: 805, startPoint y: 304, endPoint x: 454, endPoint y: 303, distance: 350.8
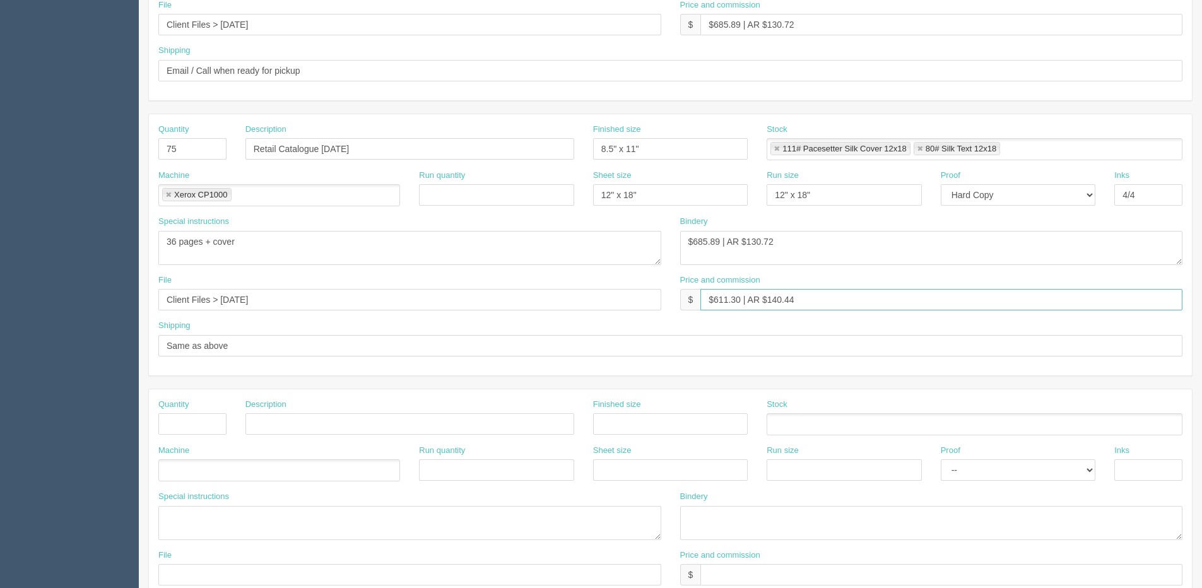
click at [461, 303] on div "File Client Files > Sept 2025 Price and commission $ $611.30 | AR $140.44" at bounding box center [670, 297] width 1043 height 46
paste input "85.89 | AR $130.72"
type input "$685.89 | AR $130.72"
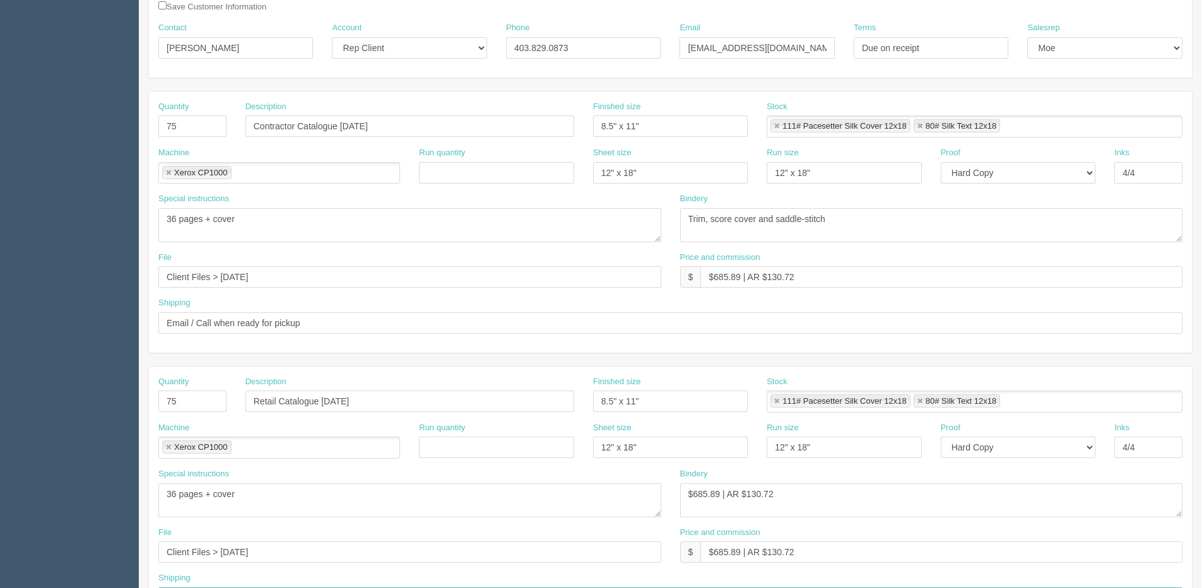
scroll to position [0, 0]
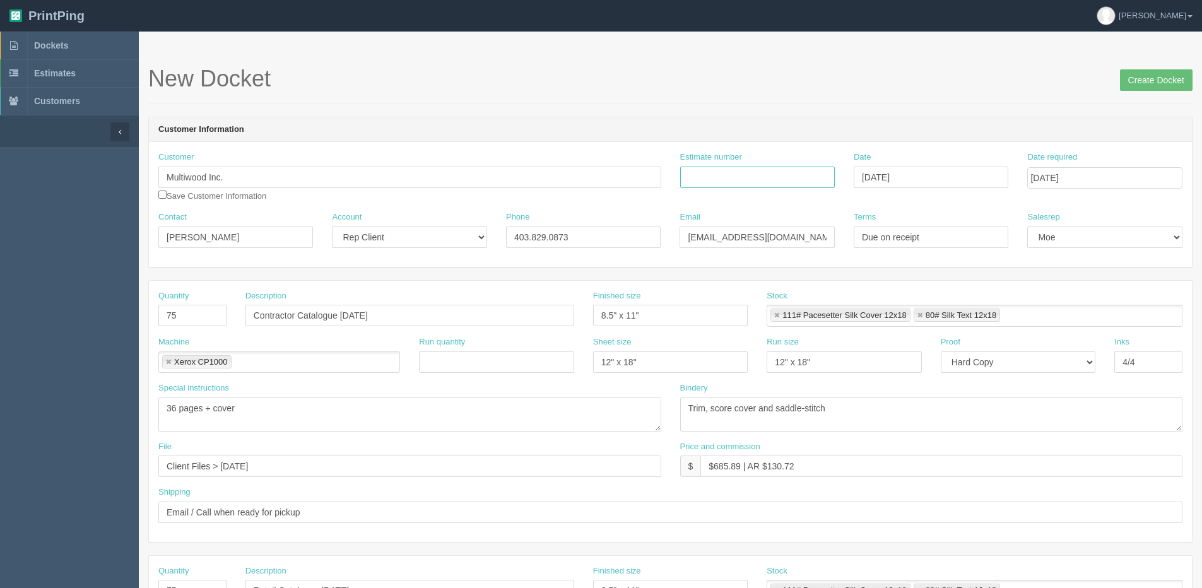
click at [766, 182] on input "Estimate number" at bounding box center [757, 177] width 155 height 21
click at [802, 180] on input "Estimate number" at bounding box center [757, 177] width 155 height 21
type input "092671"
drag, startPoint x: 377, startPoint y: 237, endPoint x: 375, endPoint y: 249, distance: 11.5
click at [375, 249] on div "Account -- Existing Client Allrush Client Rep Client" at bounding box center [409, 234] width 174 height 46
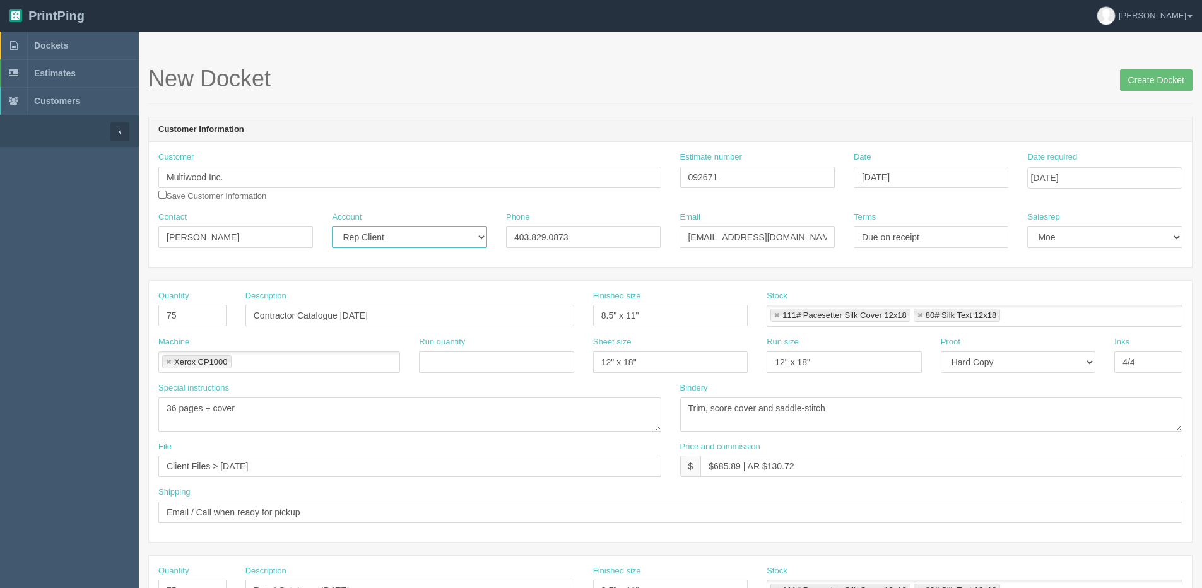
select select "Allrush Client"
click at [332, 227] on select "-- Existing Client Allrush Client Rep Client" at bounding box center [409, 237] width 155 height 21
click at [1140, 86] on input "Create Docket" at bounding box center [1156, 79] width 73 height 21
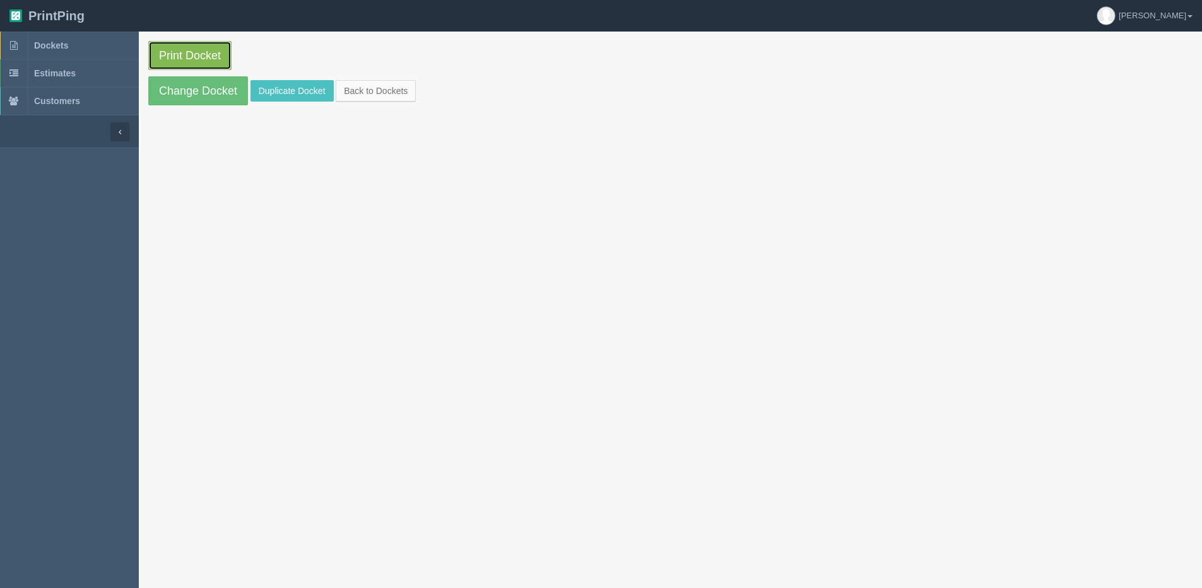
click at [209, 59] on link "Print Docket" at bounding box center [189, 55] width 83 height 29
click at [168, 86] on link "Change Docket" at bounding box center [198, 90] width 100 height 29
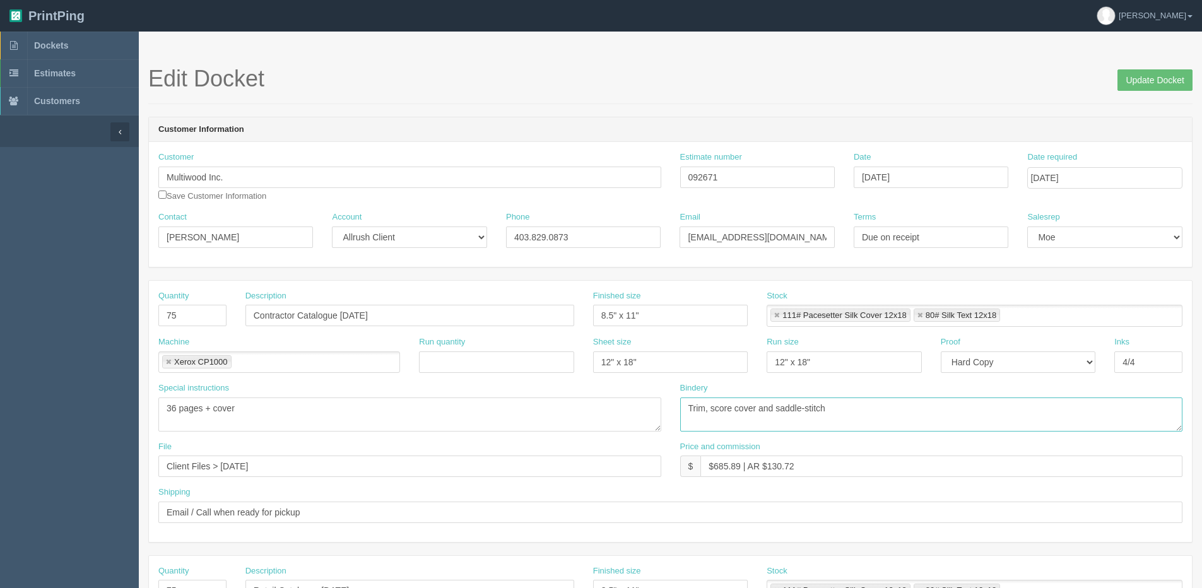
drag, startPoint x: 856, startPoint y: 418, endPoint x: 462, endPoint y: 396, distance: 394.3
click at [473, 396] on div "Special instructions 36 pages + cover Bindery Trim, score cover and saddle-stit…" at bounding box center [670, 411] width 1043 height 59
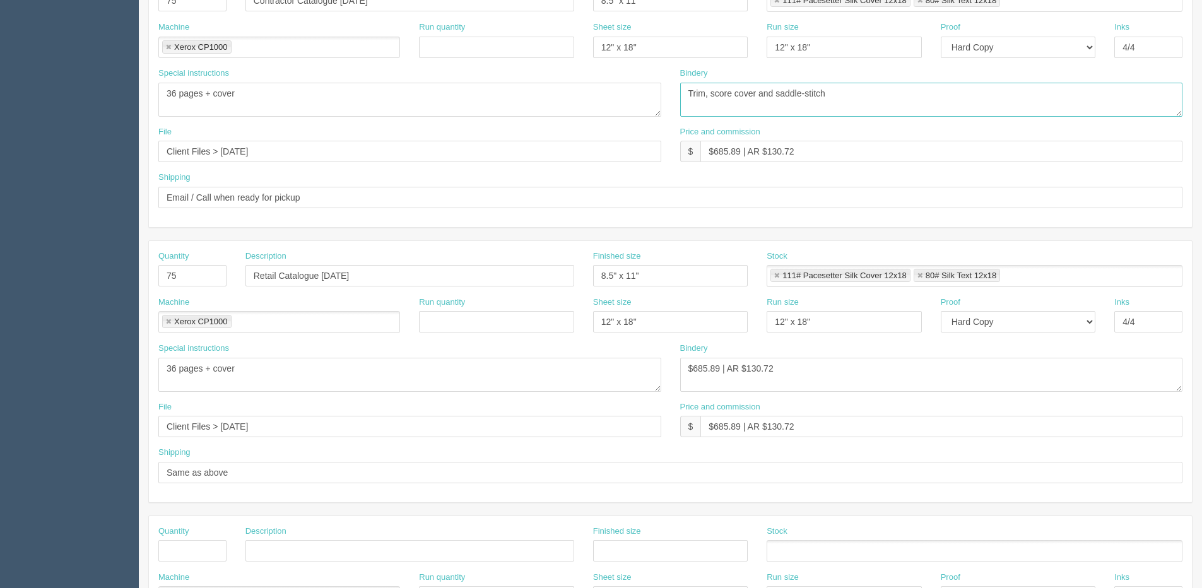
scroll to position [315, 0]
drag, startPoint x: 797, startPoint y: 358, endPoint x: 510, endPoint y: 381, distance: 288.0
click at [510, 381] on div "Special instructions 36 pages + cover Bindery $685.89 | AR $130.72" at bounding box center [670, 371] width 1043 height 59
paste textarea "Trim, score cover and saddle-stitch"
type textarea "Trim, score cover and saddle-stitch"
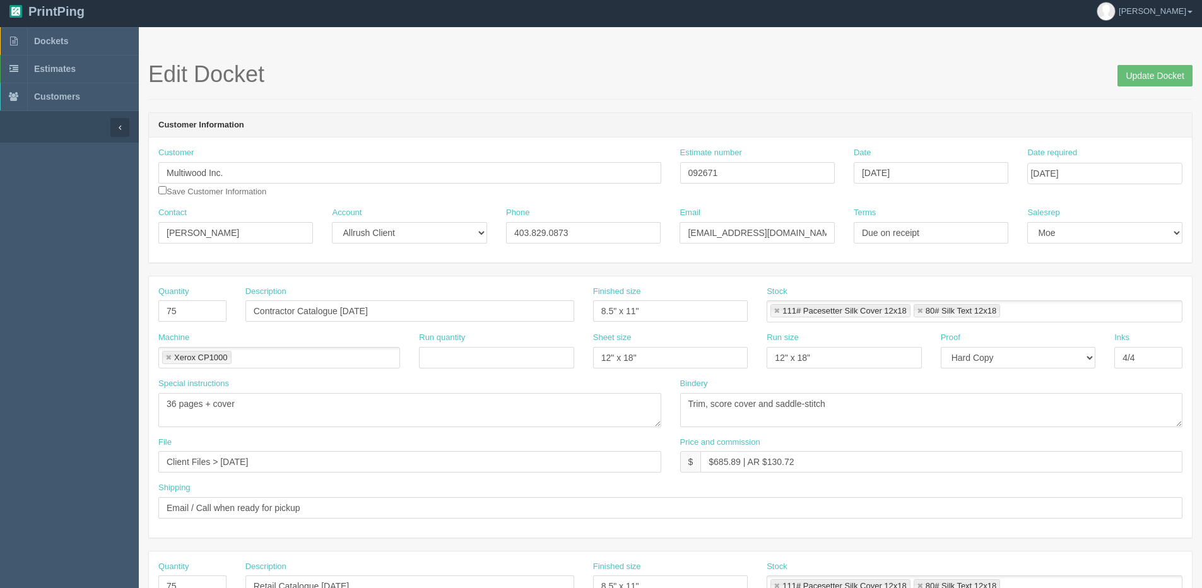
scroll to position [0, 0]
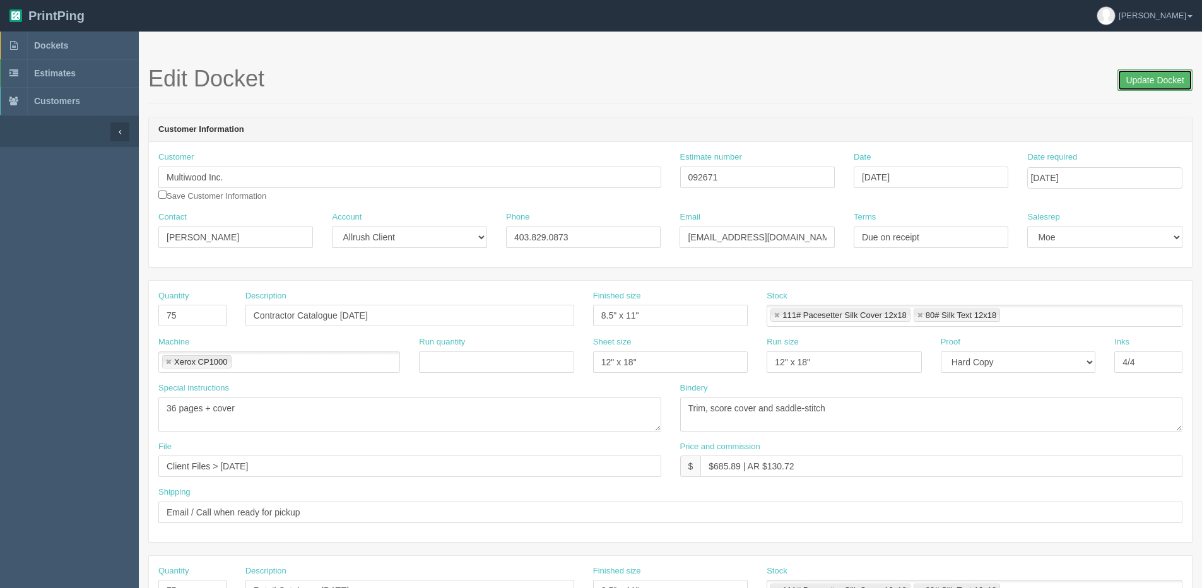
drag, startPoint x: 1146, startPoint y: 86, endPoint x: 1126, endPoint y: 83, distance: 20.5
click at [1146, 87] on input "Update Docket" at bounding box center [1154, 79] width 75 height 21
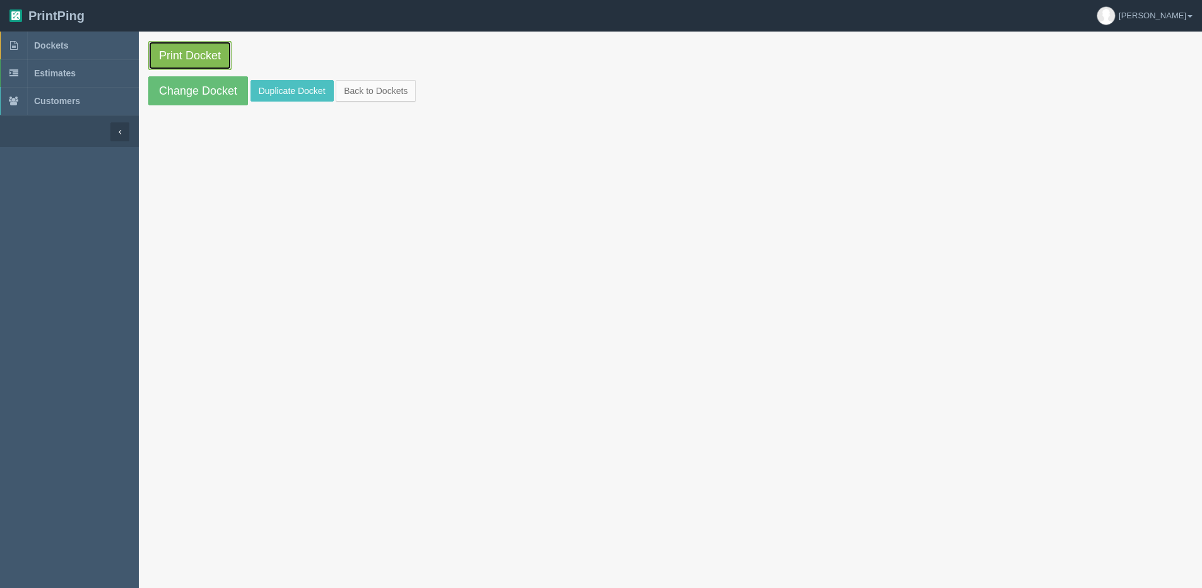
click at [176, 57] on link "Print Docket" at bounding box center [189, 55] width 83 height 29
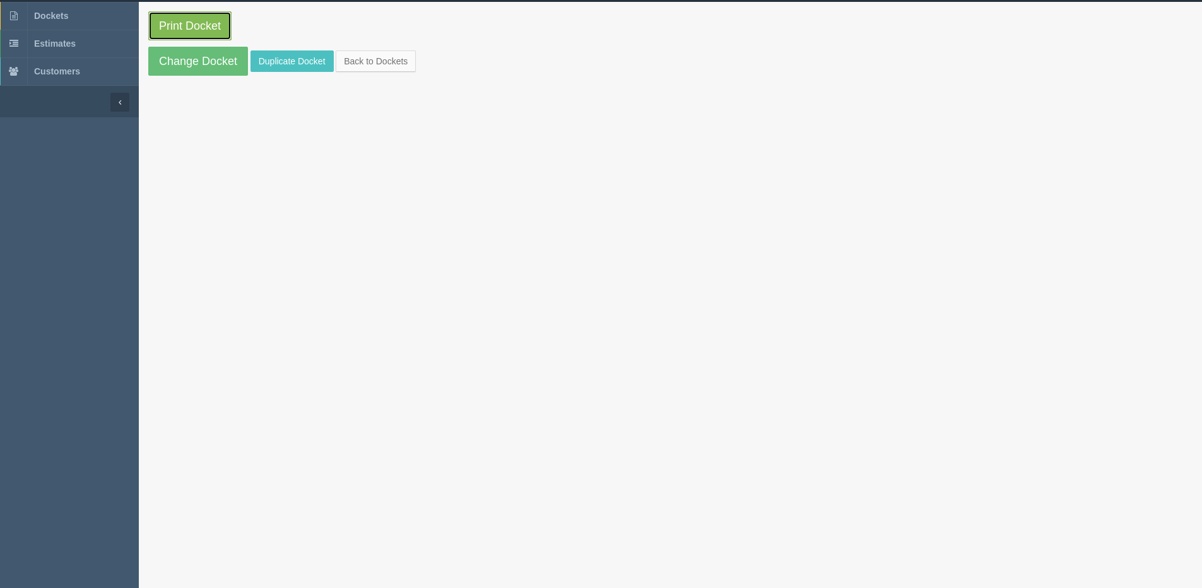
scroll to position [32, 0]
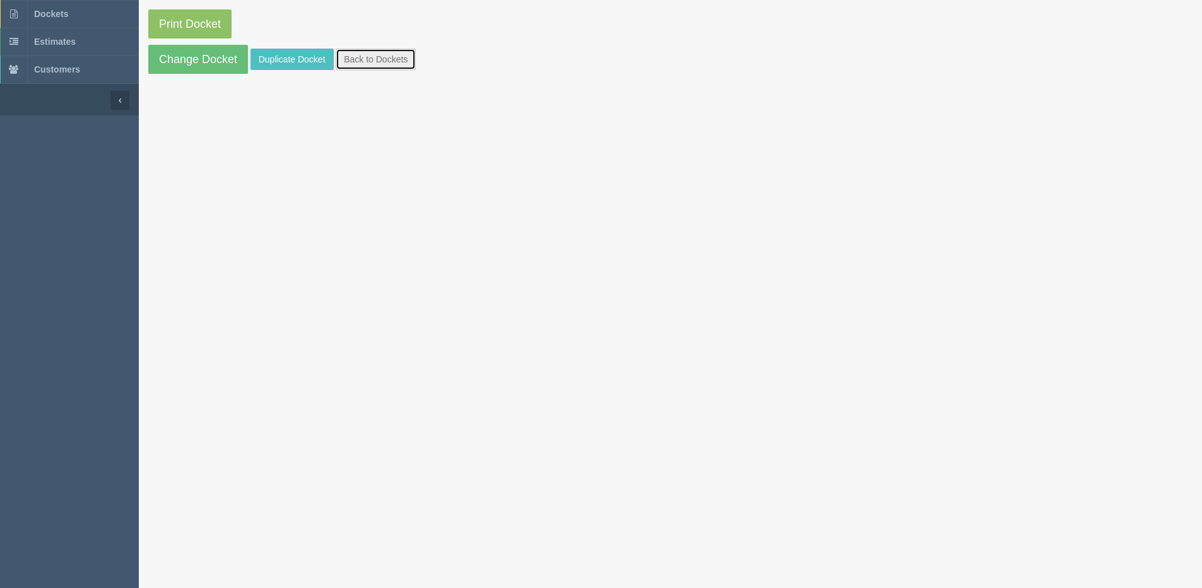
click at [371, 59] on link "Back to Dockets" at bounding box center [376, 59] width 80 height 21
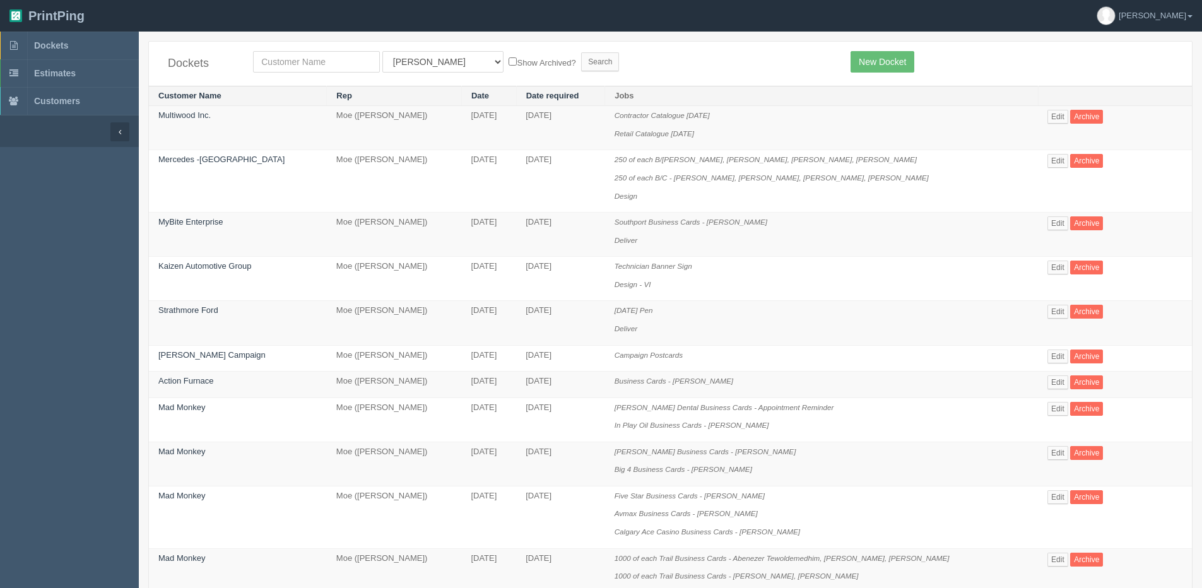
click at [297, 50] on div "Dockets All Users [PERSON_NAME] Test 1 [PERSON_NAME] [PERSON_NAME] [PERSON_NAME…" at bounding box center [670, 64] width 1043 height 44
click at [296, 49] on div "Dockets All Users [PERSON_NAME] Test 1 [PERSON_NAME] [PERSON_NAME] [PERSON_NAME…" at bounding box center [670, 64] width 1043 height 44
click at [296, 54] on input "text" at bounding box center [316, 61] width 127 height 21
type input "cara"
click at [581, 52] on input "Search" at bounding box center [600, 61] width 38 height 19
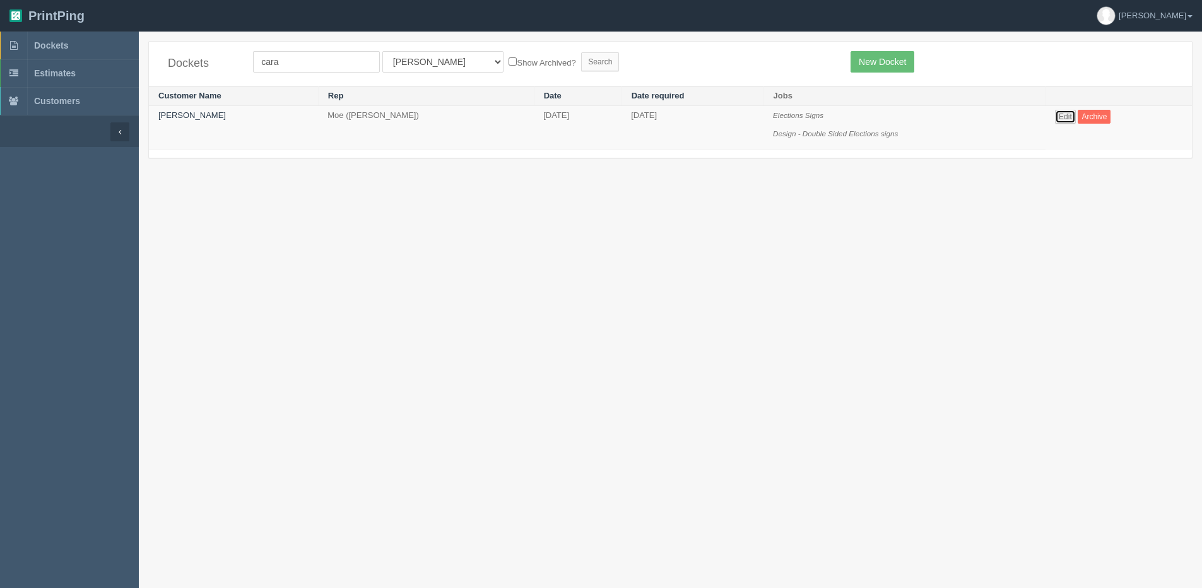
click at [1060, 119] on link "Edit" at bounding box center [1065, 117] width 21 height 14
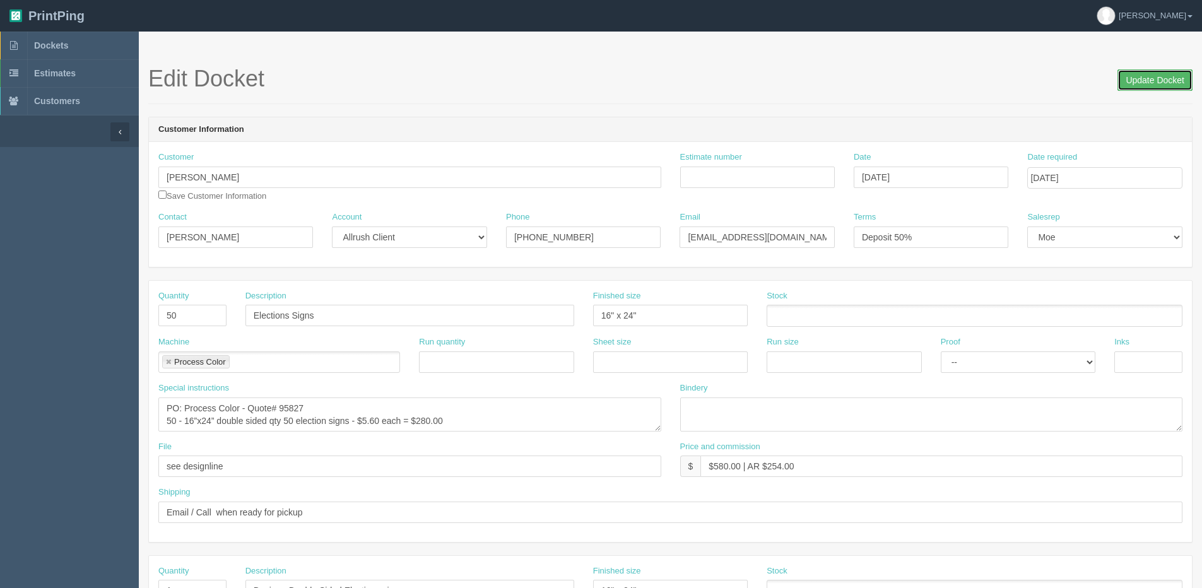
drag, startPoint x: 1149, startPoint y: 79, endPoint x: 1143, endPoint y: 77, distance: 6.6
click at [1148, 79] on input "Update Docket" at bounding box center [1154, 79] width 75 height 21
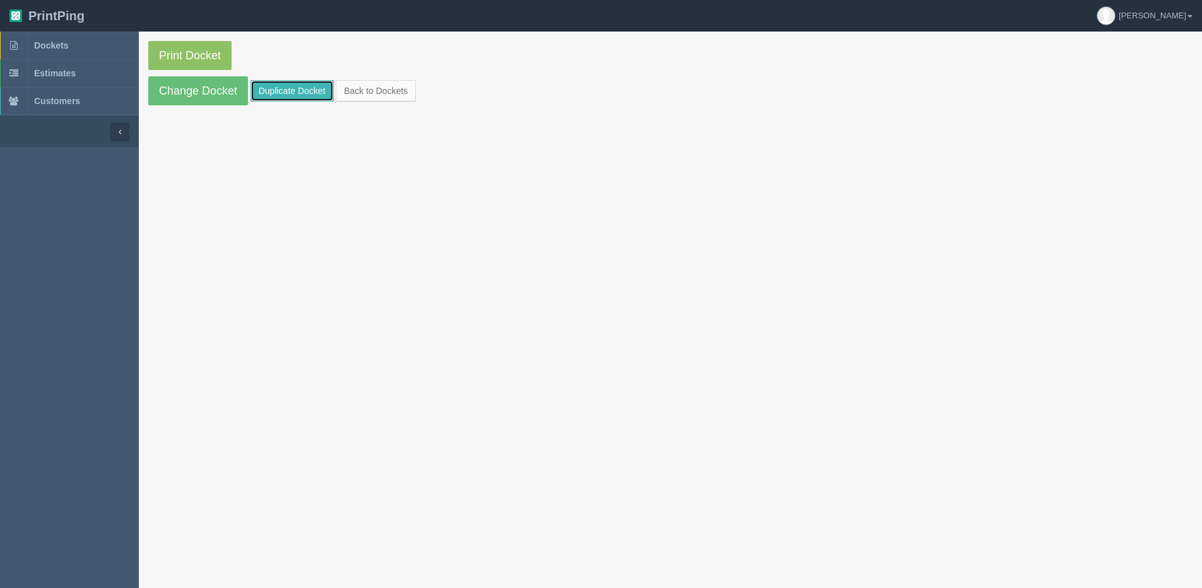
click at [288, 88] on link "Duplicate Docket" at bounding box center [291, 90] width 83 height 21
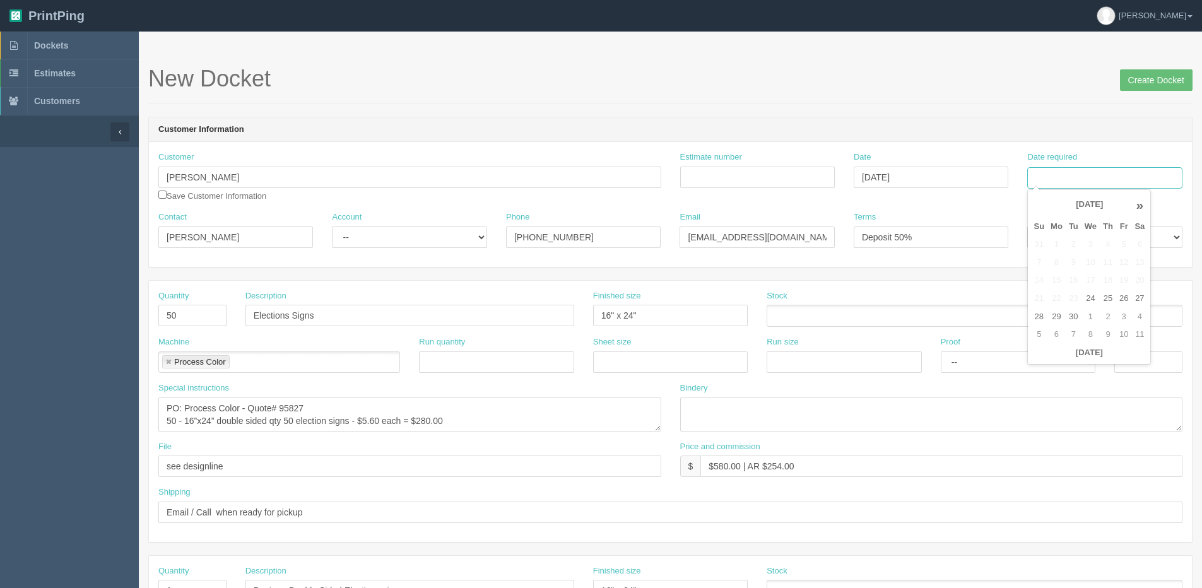
click at [1108, 175] on input "Date required" at bounding box center [1104, 177] width 155 height 21
click at [1078, 184] on input "Date required" at bounding box center [1104, 177] width 155 height 21
click at [1155, 175] on input "Date required" at bounding box center [1104, 177] width 155 height 21
click at [1091, 179] on input "Date required" at bounding box center [1104, 177] width 155 height 21
click at [1085, 361] on th "[DATE]" at bounding box center [1088, 353] width 117 height 18
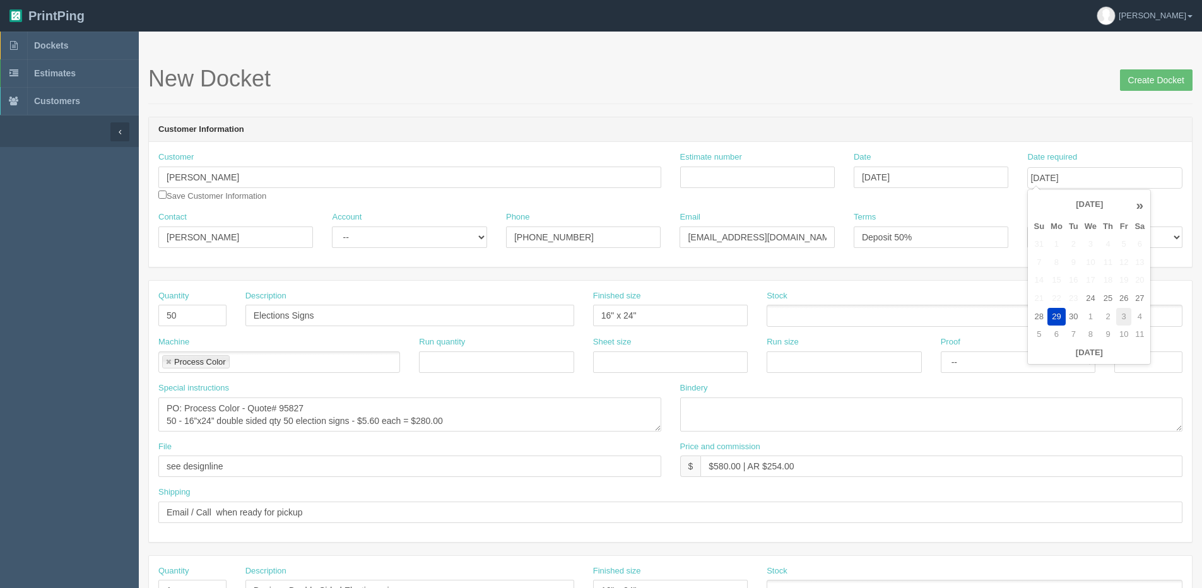
click at [1124, 312] on td "3" at bounding box center [1123, 317] width 15 height 18
type input "October 3, 2025"
drag, startPoint x: 192, startPoint y: 317, endPoint x: 109, endPoint y: 319, distance: 82.7
click at [155, 317] on div "Quantity 50" at bounding box center [192, 313] width 87 height 46
type input "25"
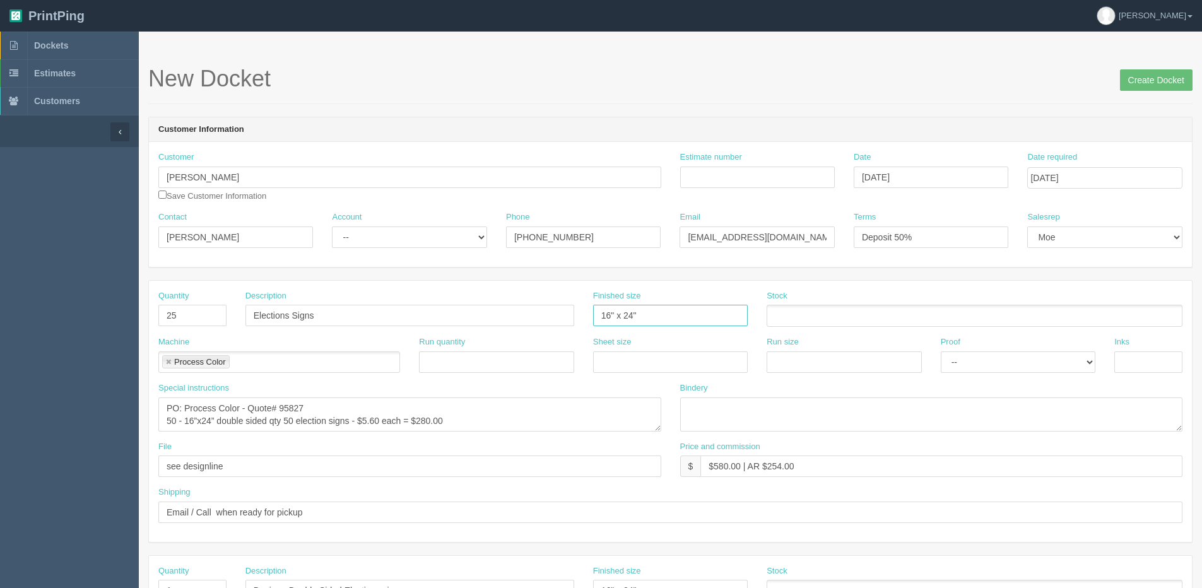
drag, startPoint x: 661, startPoint y: 313, endPoint x: 289, endPoint y: 278, distance: 373.2
click at [315, 294] on div "Quantity 25 Description Elections Signs Finished size 16" x 24" Stock" at bounding box center [670, 313] width 1043 height 46
type input "20" x 45""
click at [1120, 69] on input "Create Docket" at bounding box center [1156, 79] width 73 height 21
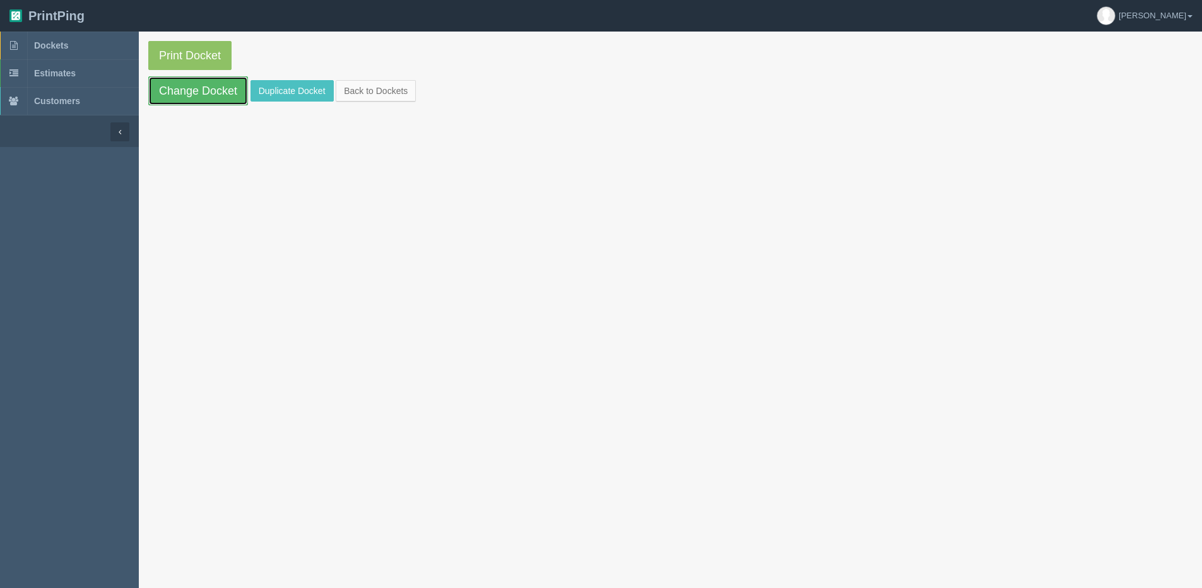
click at [198, 105] on link "Change Docket" at bounding box center [198, 90] width 100 height 29
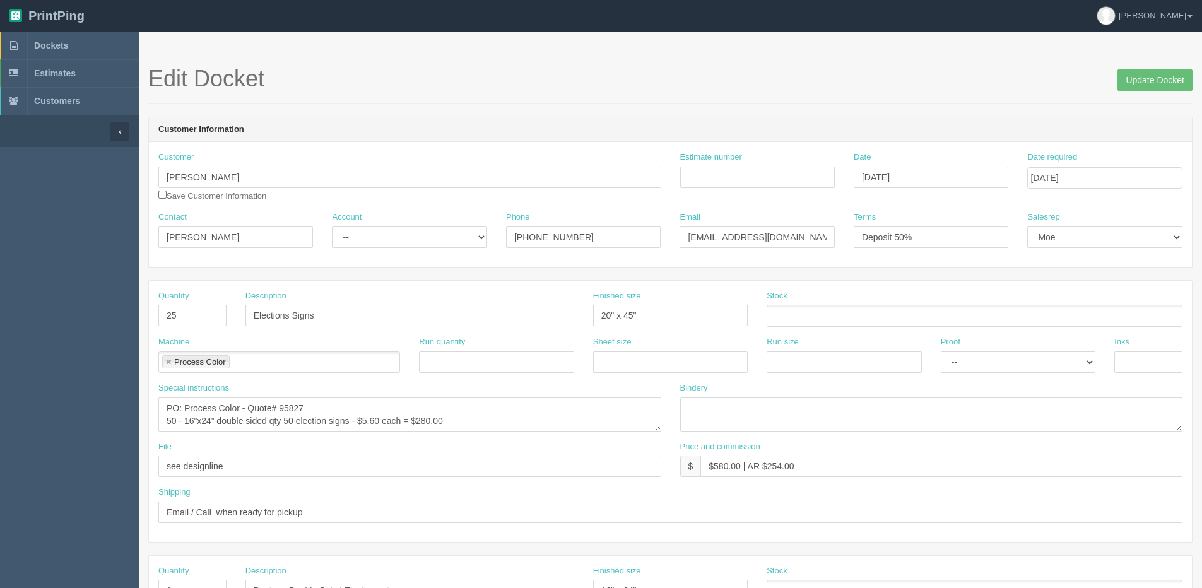
click at [199, 90] on div "Edit Docket Update Docket" at bounding box center [670, 85] width 1044 height 38
drag, startPoint x: 285, startPoint y: 407, endPoint x: 448, endPoint y: 365, distance: 168.6
click at [447, 363] on div "Quantity 25 Description Elections Signs Finished size 20" x 45" Stock Machine P…" at bounding box center [670, 411] width 1043 height 261
drag, startPoint x: 175, startPoint y: 422, endPoint x: 146, endPoint y: 418, distance: 28.6
click at [146, 418] on section "Edit Docket Update Docket Customer Information Customer [PERSON_NAME] Save Cust…" at bounding box center [670, 589] width 1063 height 1114
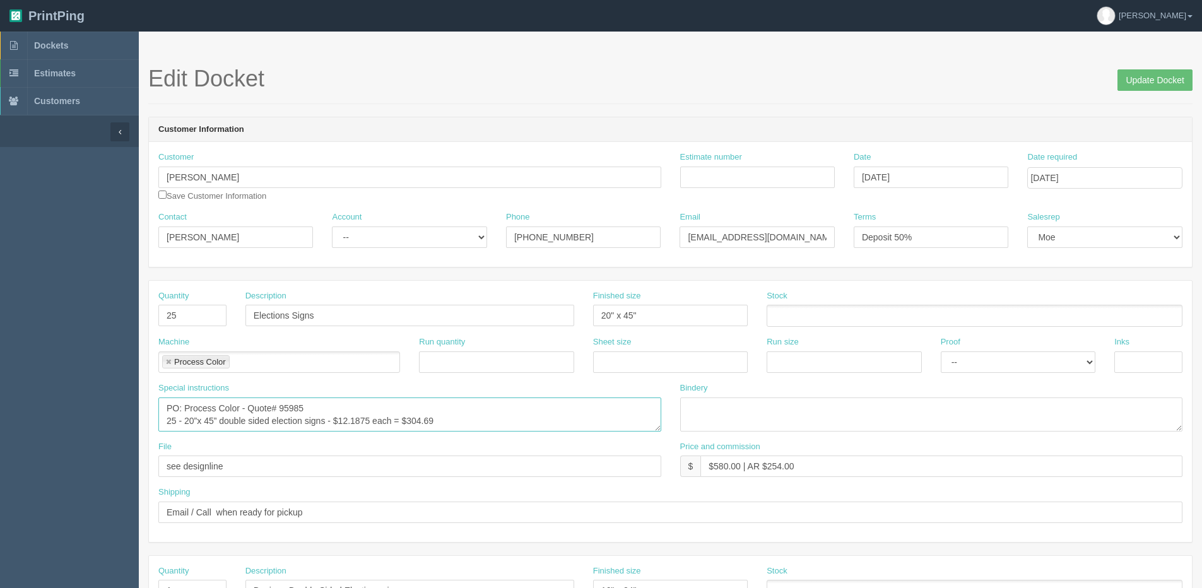
type textarea "PO: Process Color - Quote# 95985 25 - 20”x 45” double sided election signs - $1…"
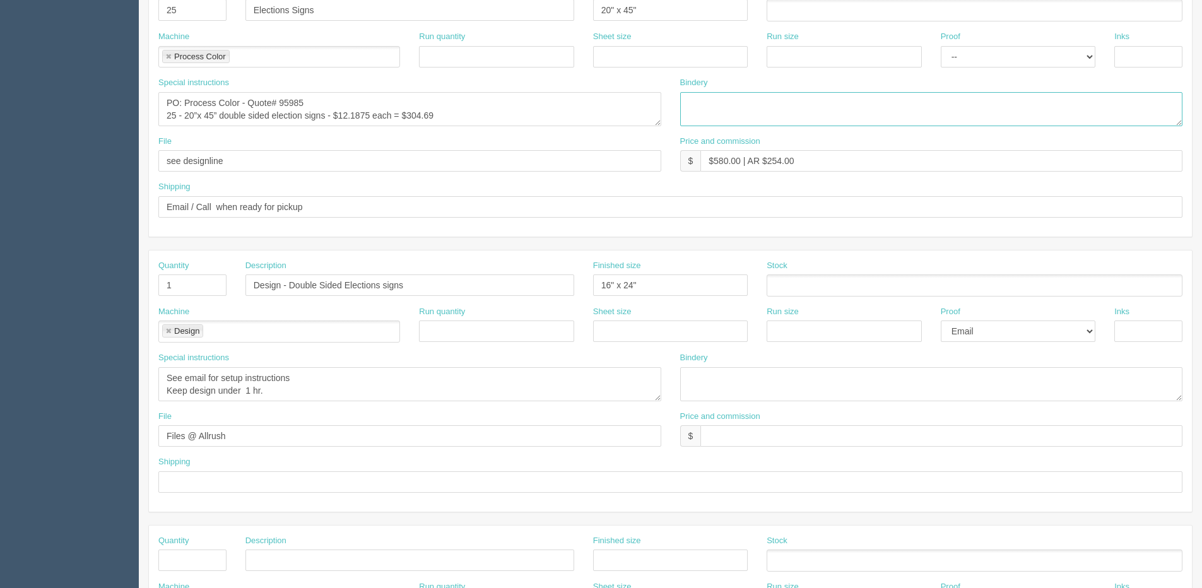
scroll to position [315, 0]
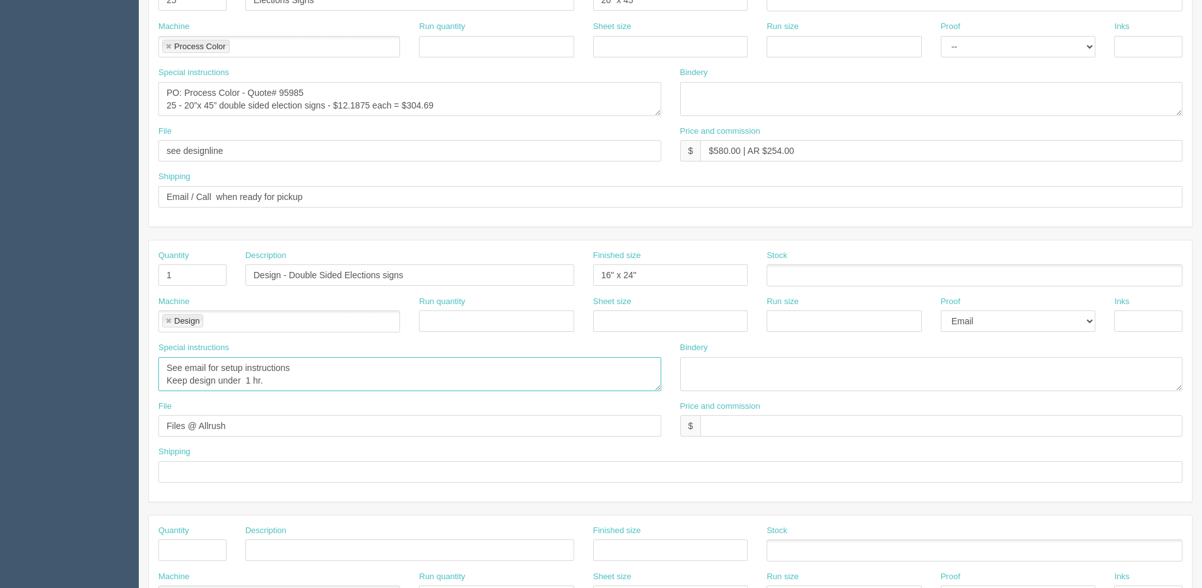
drag, startPoint x: 146, startPoint y: 377, endPoint x: -6, endPoint y: 373, distance: 151.5
click at [0, 373] on html "PrintPing [PERSON_NAME] Edit account ( [PERSON_NAME][EMAIL_ADDRESS][DOMAIN_NAME…" at bounding box center [601, 258] width 1202 height 1146
drag, startPoint x: 283, startPoint y: 379, endPoint x: 86, endPoint y: 385, distance: 196.9
click at [86, 385] on section "Dockets Estimates Customers" at bounding box center [601, 273] width 1202 height 1114
type textarea "See email for setup instructions"
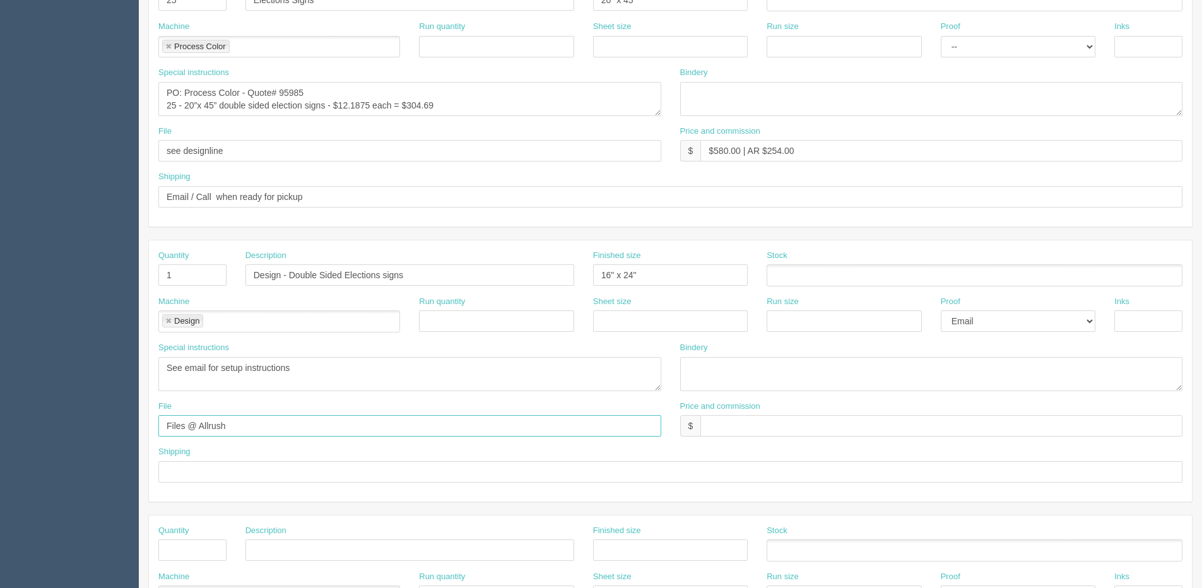
drag, startPoint x: 132, startPoint y: 422, endPoint x: -167, endPoint y: 432, distance: 299.2
click at [0, 432] on html "PrintPing [PERSON_NAME] Edit account ( [PERSON_NAME][EMAIL_ADDRESS][DOMAIN_NAME…" at bounding box center [601, 258] width 1202 height 1146
type input "Client Files > [DATE]"
click at [341, 378] on textarea "See email for setup instructions Keep design under 1 hr." at bounding box center [409, 374] width 503 height 34
click at [317, 361] on textarea "See email for setup instructions Keep design under 1 hr." at bounding box center [409, 374] width 503 height 34
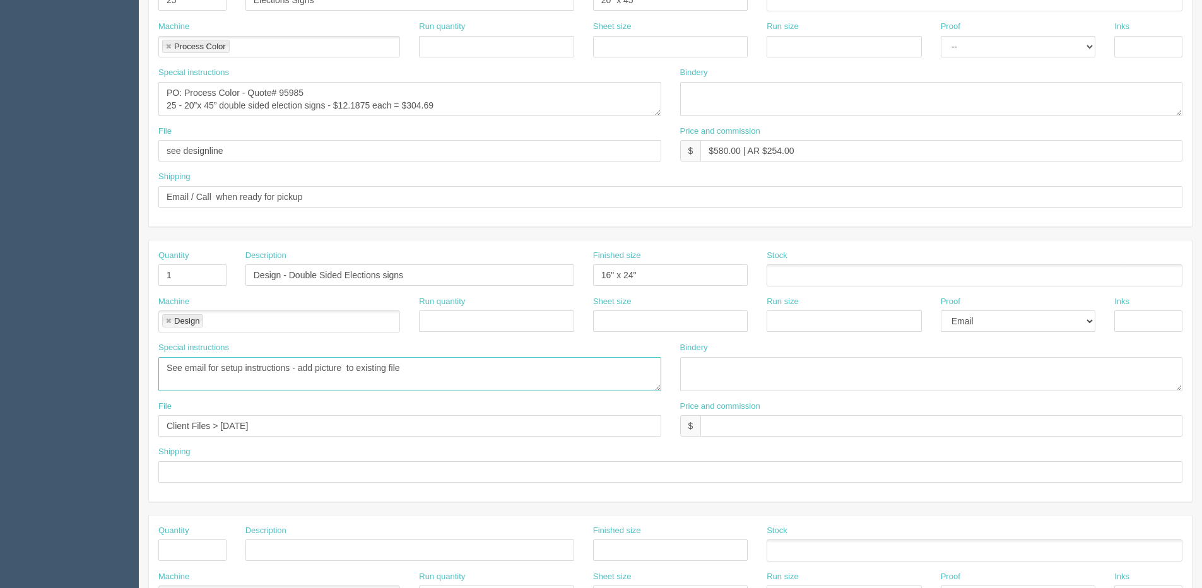
type textarea "See email for setup instructions - add picture to existing file"
drag, startPoint x: 673, startPoint y: 269, endPoint x: 374, endPoint y: 312, distance: 302.1
click at [374, 312] on div "Quantity 1 Description Design - Double Sided Elections signs Finished size 16" …" at bounding box center [670, 370] width 1043 height 261
type input "4"
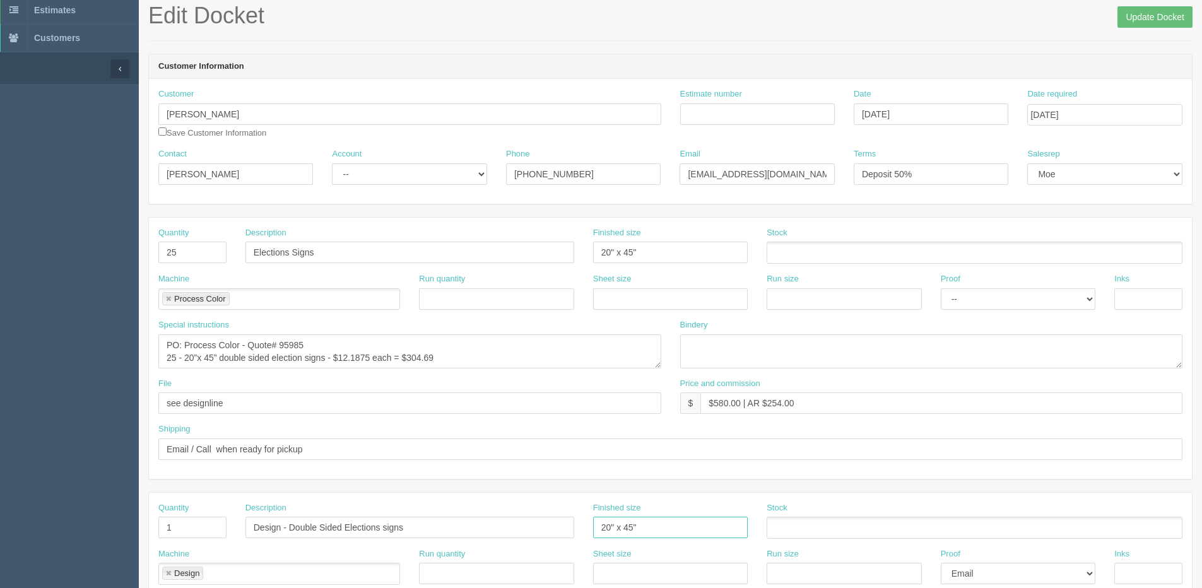
scroll to position [0, 0]
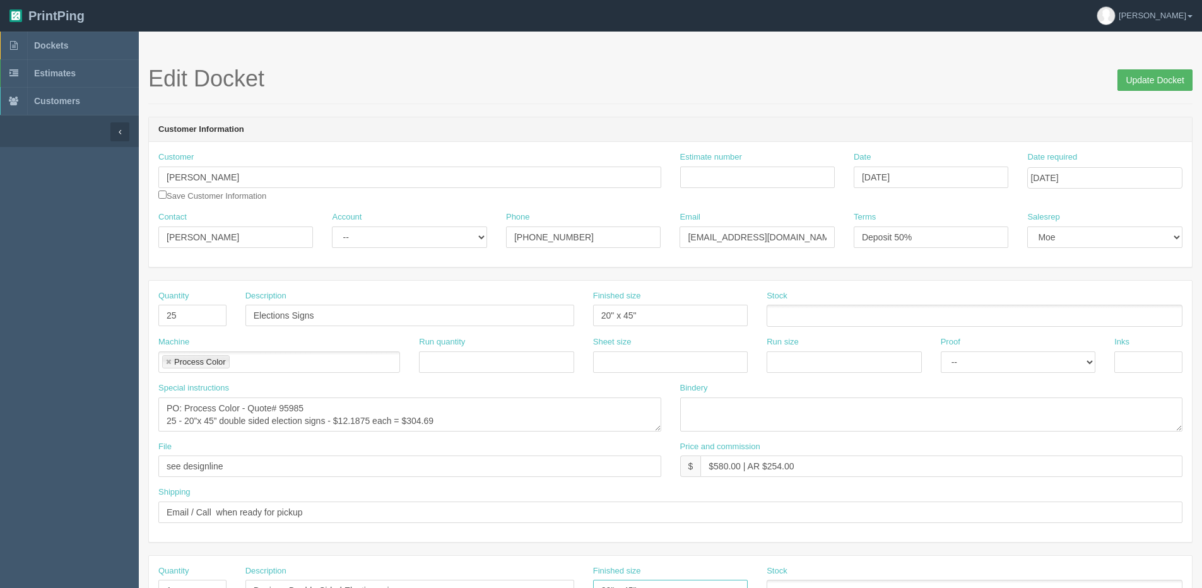
type input "20" x 45""
click at [1143, 83] on input "Update Docket" at bounding box center [1154, 79] width 75 height 21
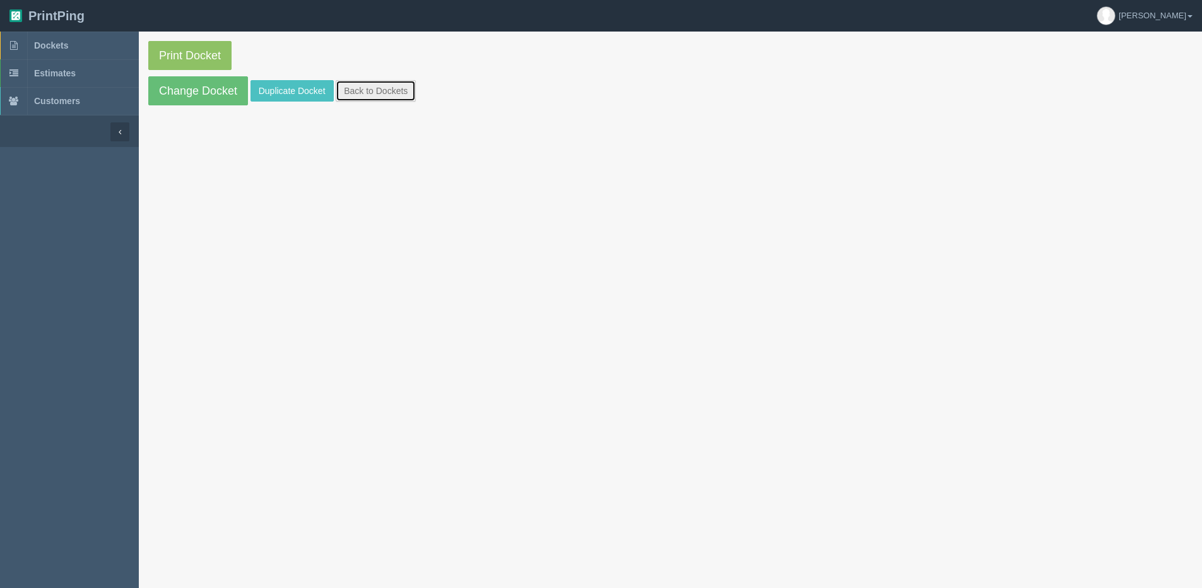
click at [387, 96] on link "Back to Dockets" at bounding box center [376, 90] width 80 height 21
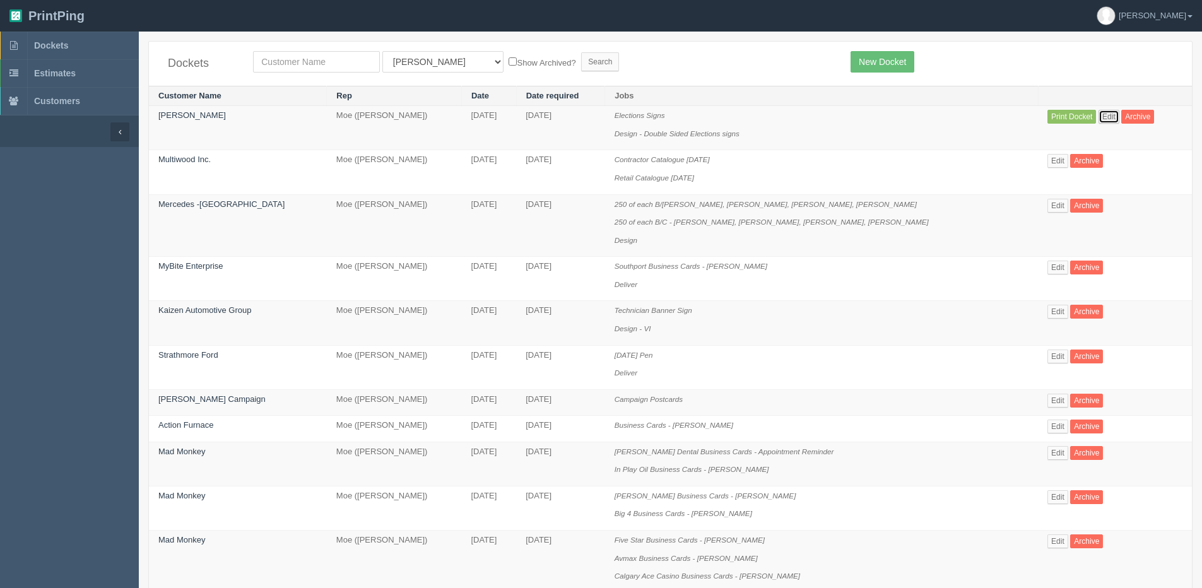
click at [1107, 110] on link "Edit" at bounding box center [1108, 117] width 21 height 14
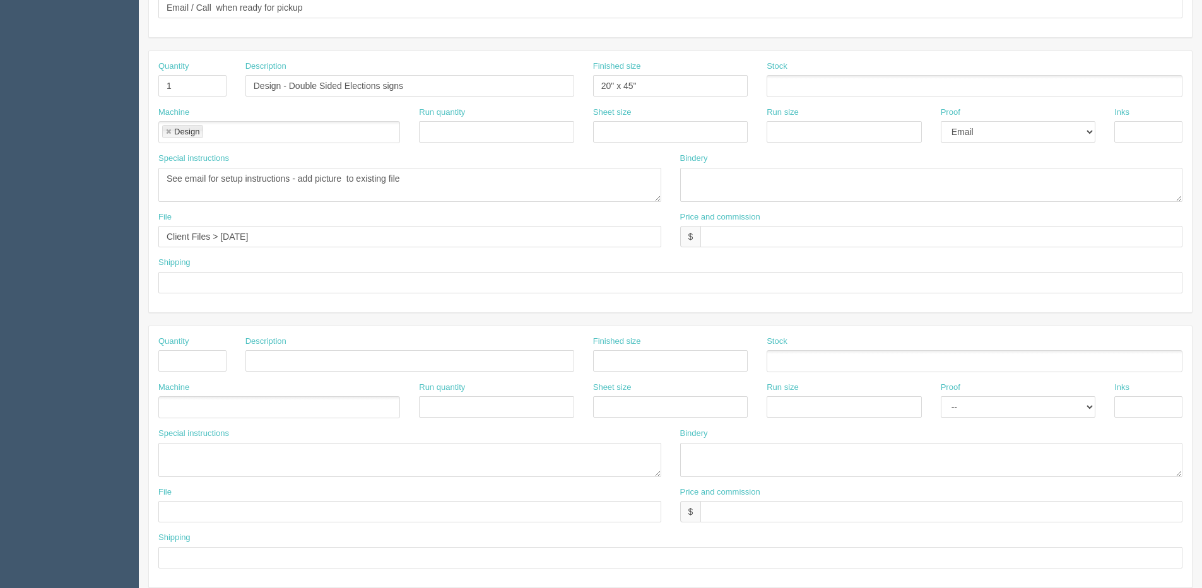
scroll to position [558, 0]
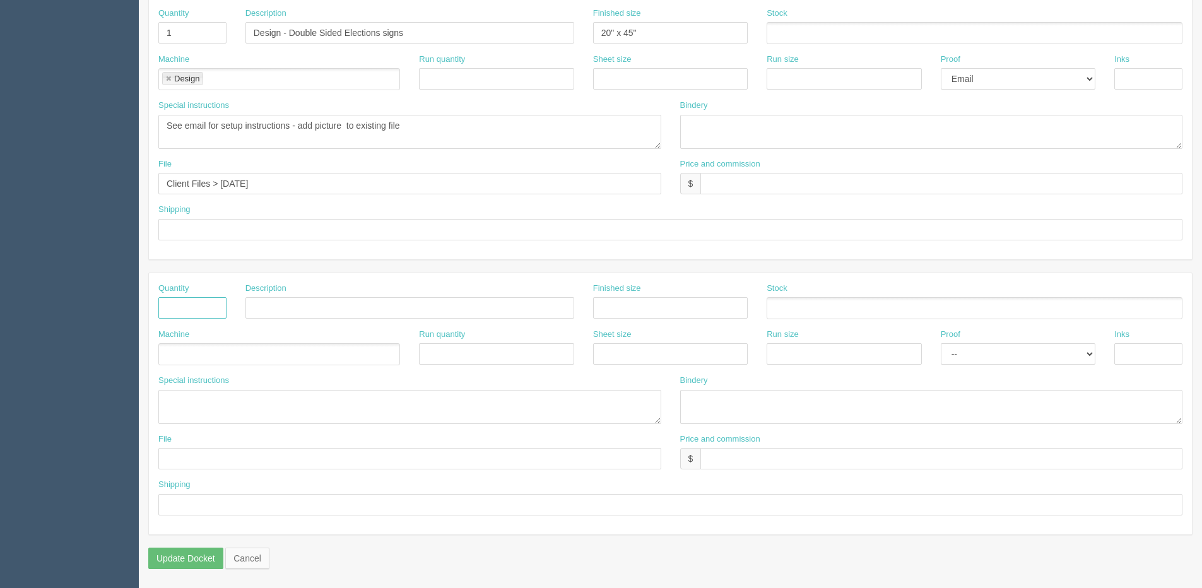
click at [210, 318] on input "text" at bounding box center [192, 307] width 68 height 21
type input "25"
type input "Step Stakes"
click at [214, 362] on ul at bounding box center [279, 354] width 242 height 22
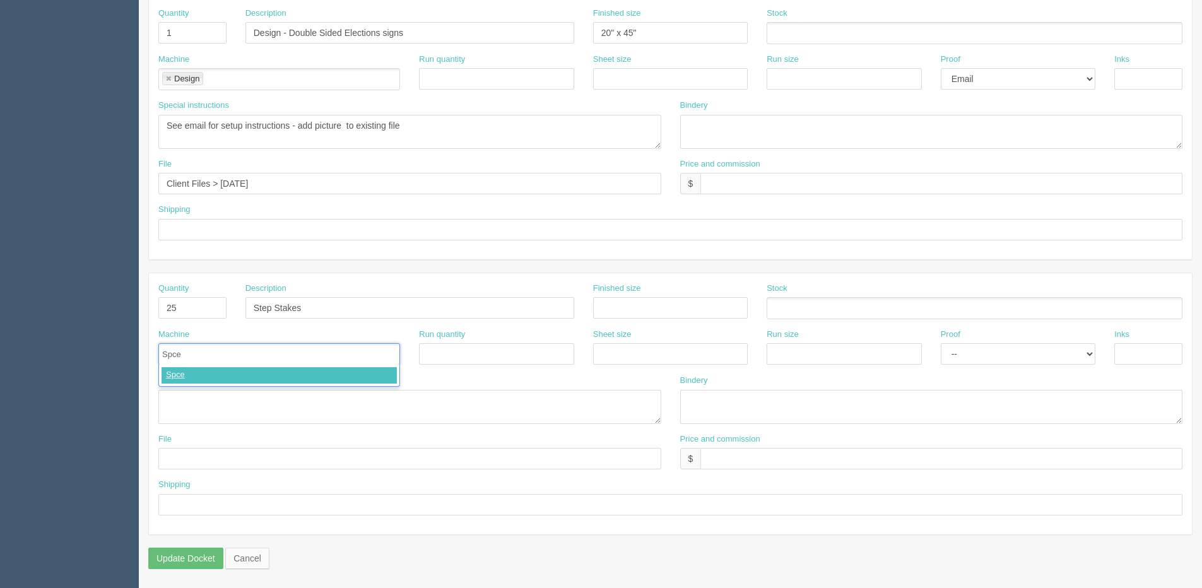
type input "Spcer"
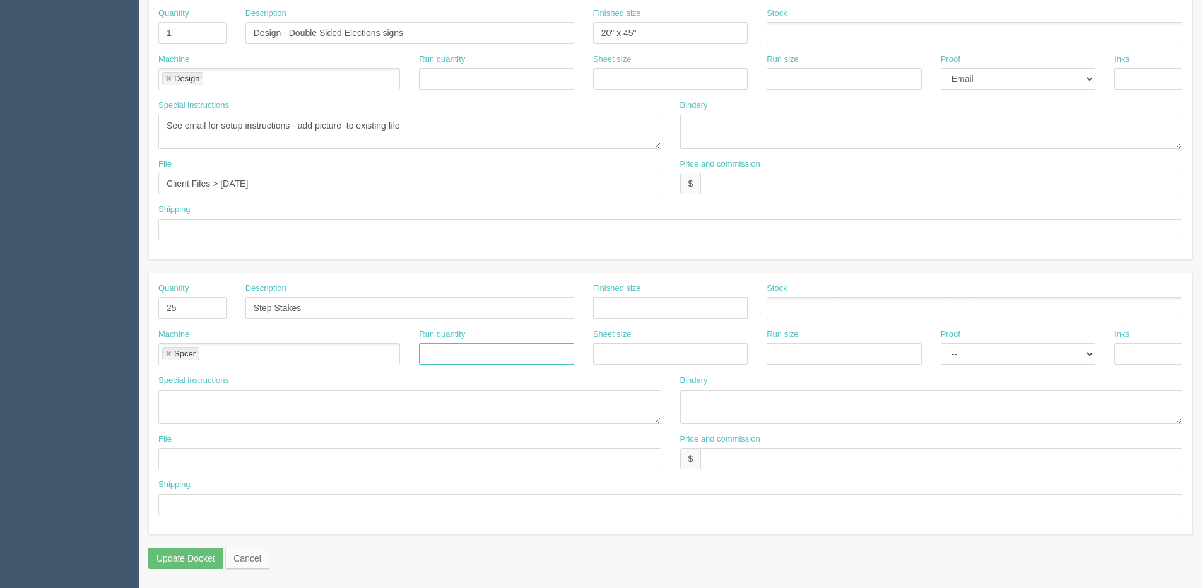
click at [170, 353] on link at bounding box center [169, 354] width 8 height 8
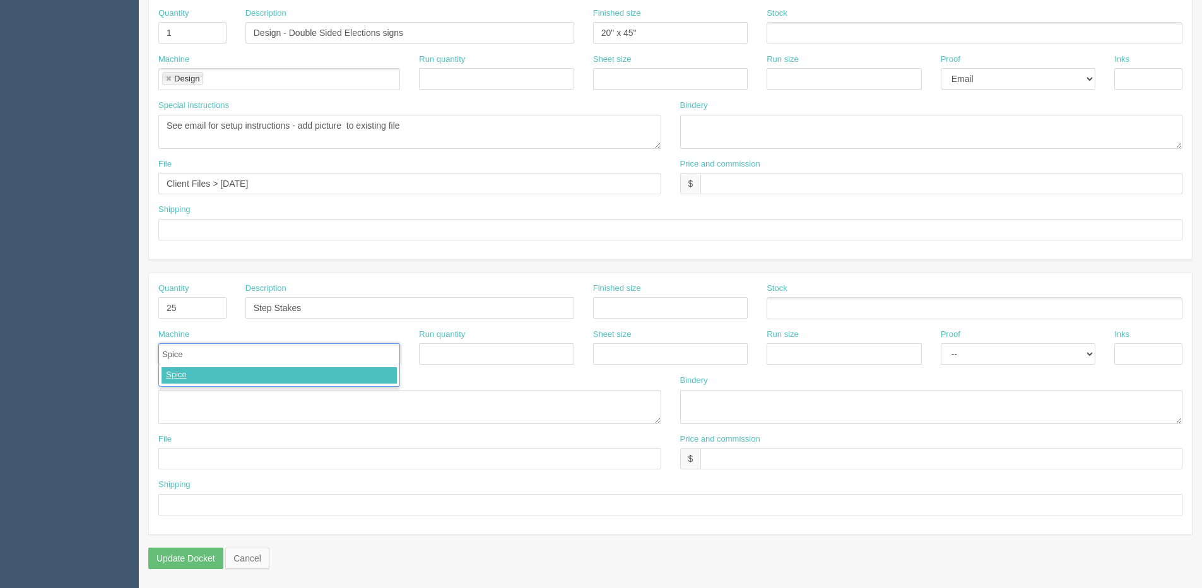
type input "[PERSON_NAME]"
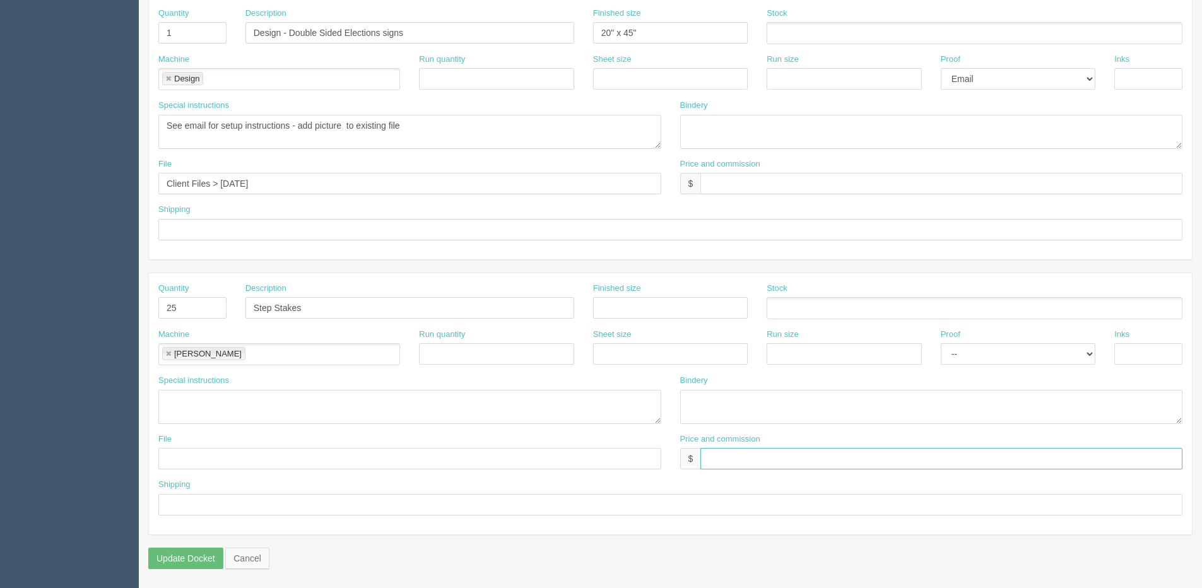
click at [728, 468] on input "text" at bounding box center [941, 458] width 482 height 21
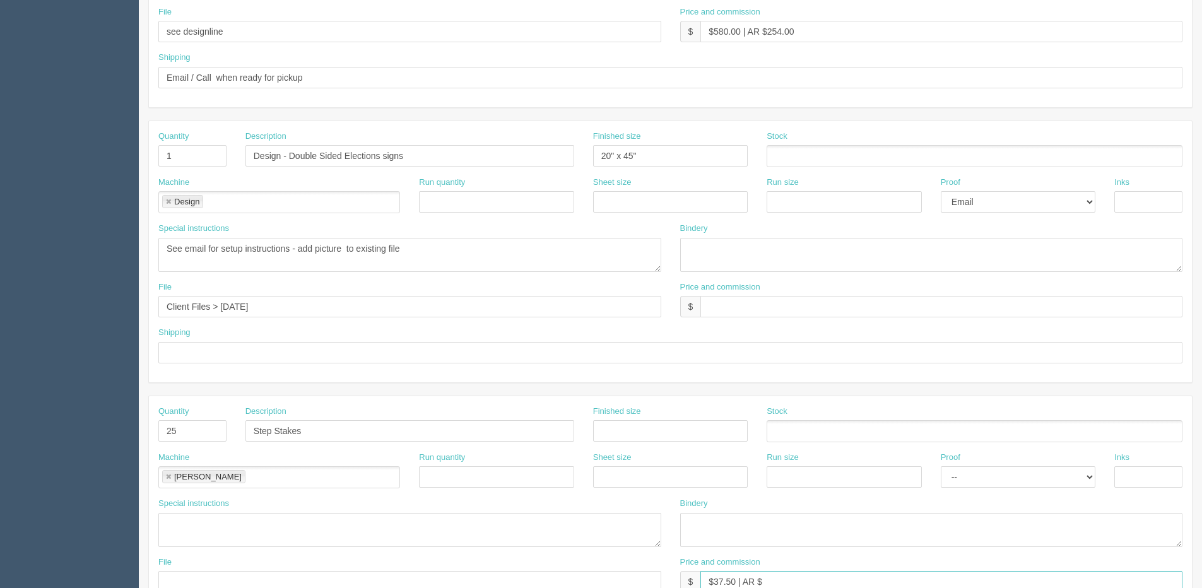
scroll to position [432, 0]
type input "$37.50 | AR $"
click at [350, 254] on textarea "See email for setup instructions - add picture to existing file" at bounding box center [409, 258] width 503 height 34
click at [451, 256] on textarea "See email for setup instructions - add picture to existing file" at bounding box center [409, 258] width 503 height 34
click at [418, 256] on textarea "See email for setup instructions - add picture to existing file" at bounding box center [409, 258] width 503 height 34
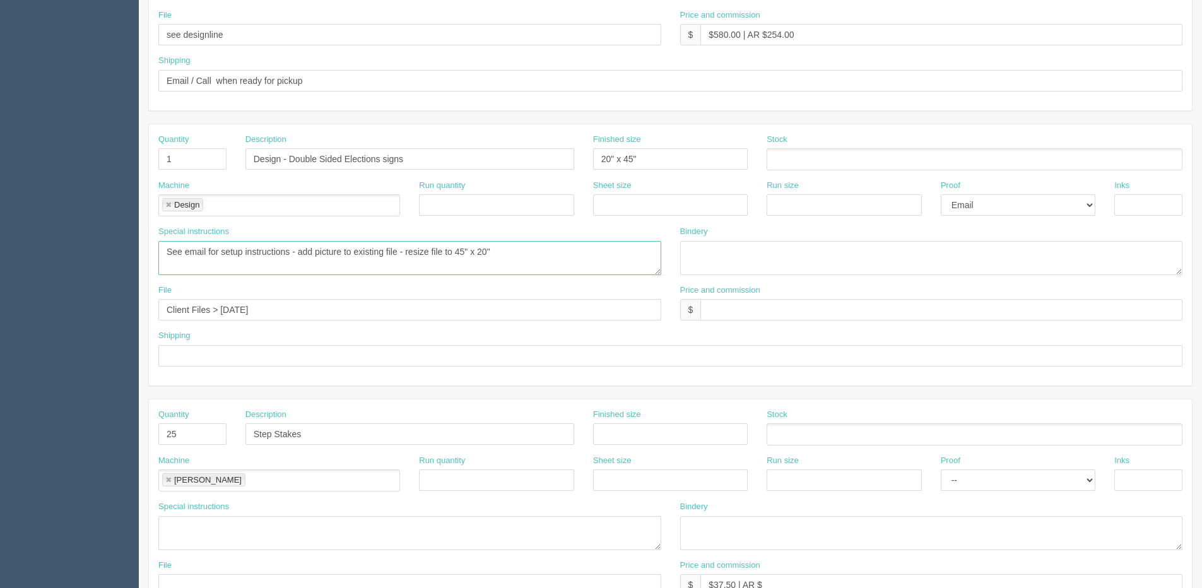
click at [398, 250] on textarea "See email for setup instructions - add picture to existing file" at bounding box center [409, 258] width 503 height 34
drag, startPoint x: 346, startPoint y: 249, endPoint x: 402, endPoint y: 250, distance: 55.5
click at [402, 250] on textarea "See email for setup instructions - add picture to existing file" at bounding box center [409, 258] width 503 height 34
click at [466, 257] on textarea "See email for setup instructions - add picture to existing file" at bounding box center [409, 258] width 503 height 34
type textarea "See email for setup instructions - add picture and resize file to 45" x 20""
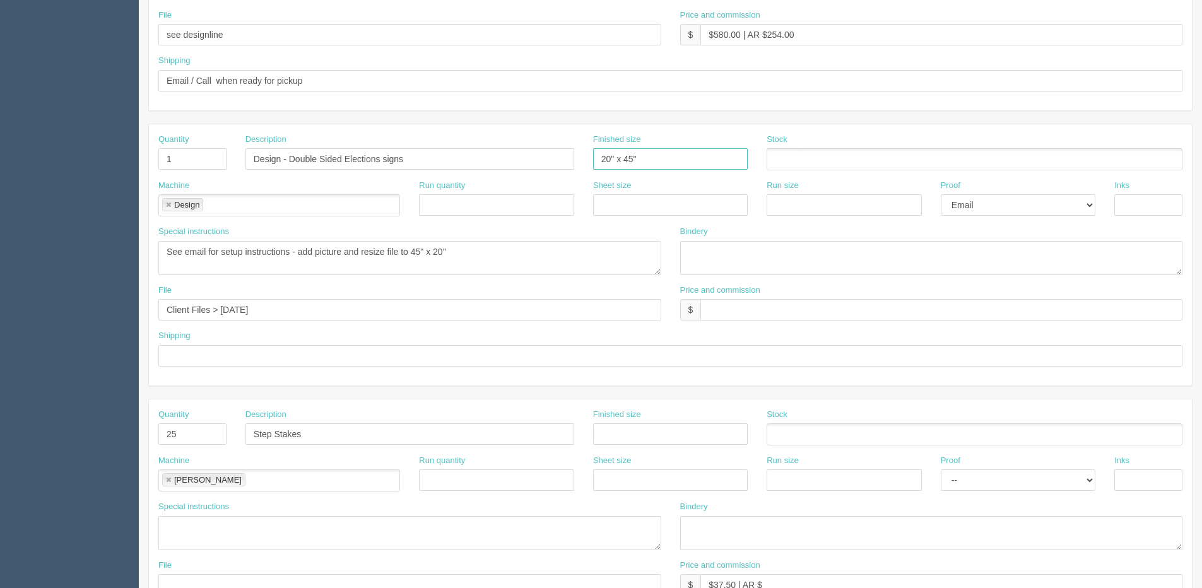
drag, startPoint x: 653, startPoint y: 167, endPoint x: 557, endPoint y: 165, distance: 95.9
click at [557, 165] on div "Quantity 1 Description Design - Double Sided Elections signs Finished size 20" …" at bounding box center [670, 157] width 1043 height 46
click at [606, 167] on input "20" x 45"" at bounding box center [670, 158] width 155 height 21
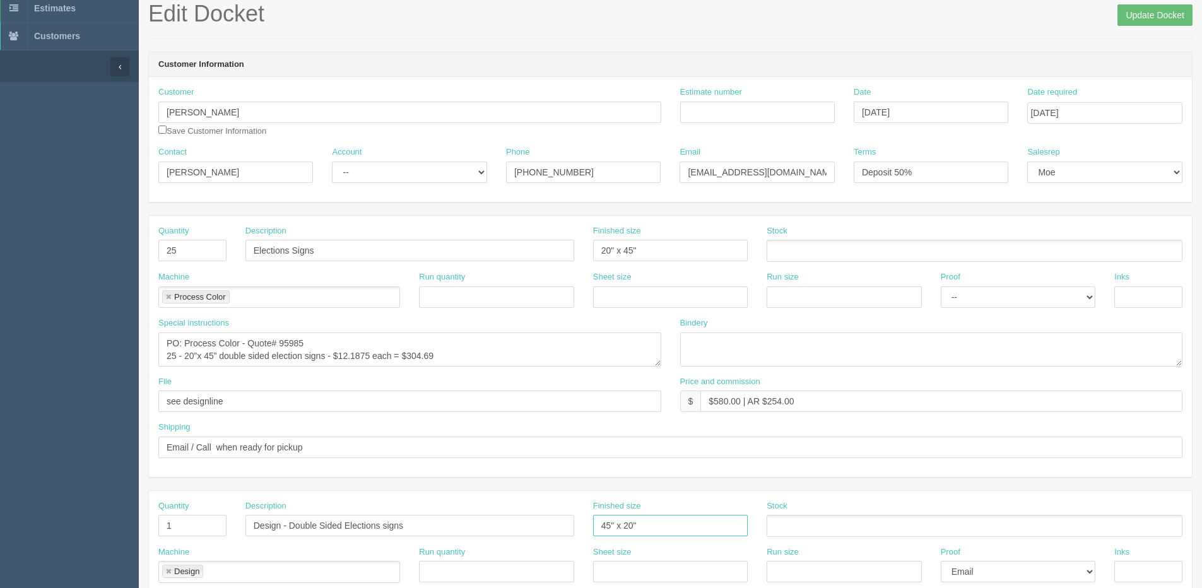
scroll to position [53, 0]
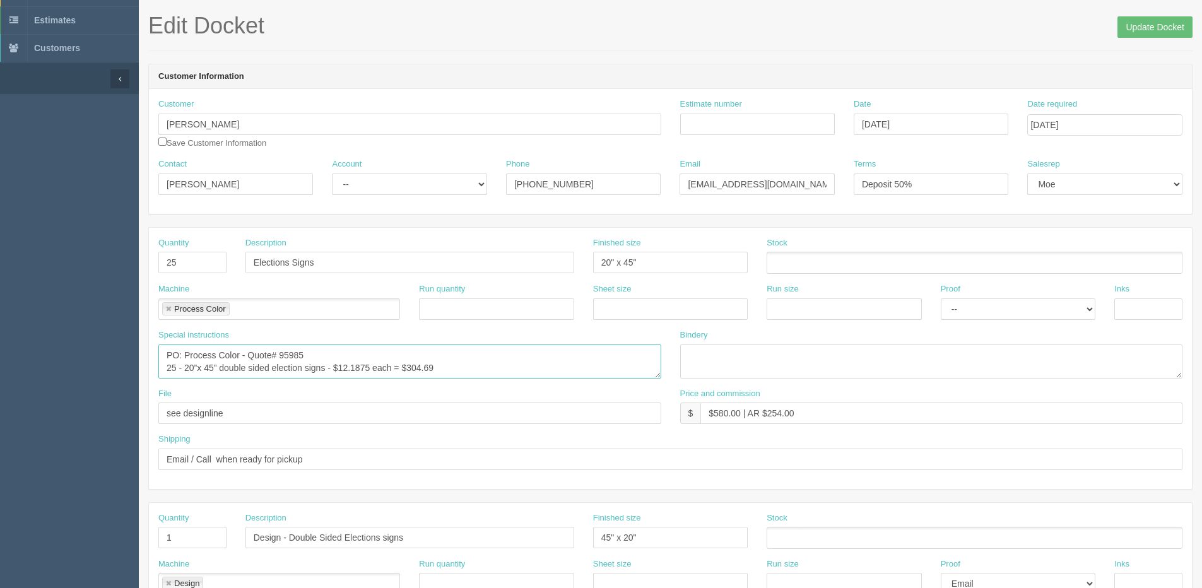
click at [190, 365] on textarea "PO: Process Color - Quote# 95985 25 - 20”x 45” double sided election signs - $1…" at bounding box center [409, 361] width 503 height 34
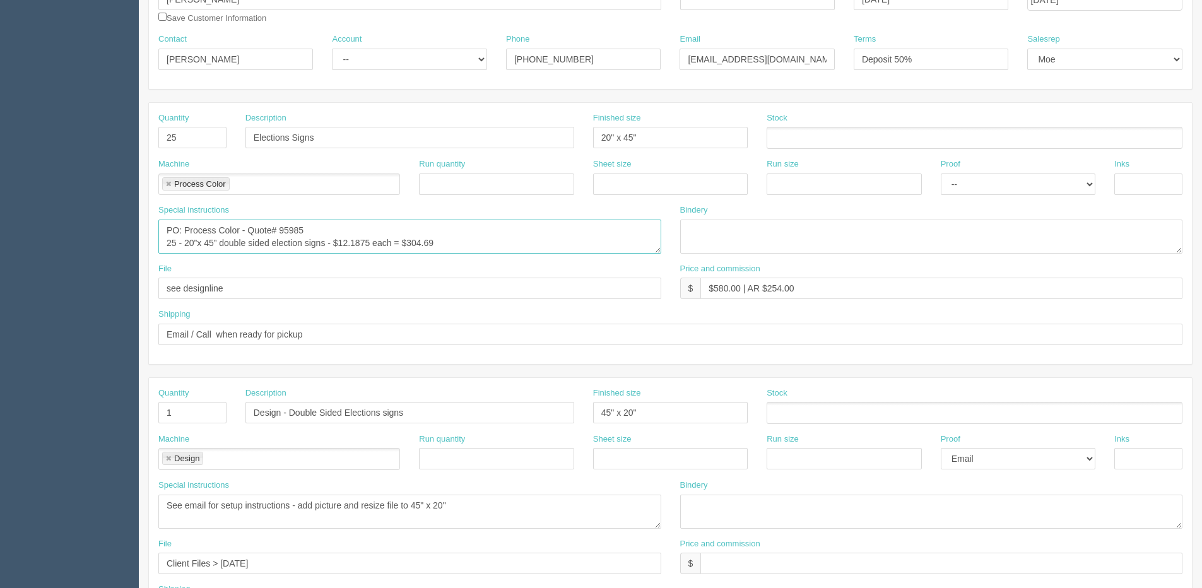
scroll to position [179, 0]
drag, startPoint x: 182, startPoint y: 240, endPoint x: 220, endPoint y: 240, distance: 37.9
click at [219, 240] on textarea "PO: Process Color - Quote# 95985 25 - 20”x 45” double sided election signs - $1…" at bounding box center [409, 235] width 503 height 34
drag, startPoint x: 643, startPoint y: 417, endPoint x: 470, endPoint y: 415, distance: 172.9
click at [470, 415] on div "Quantity 1 Description Design - Double Sided Elections signs Finished size 45" …" at bounding box center [670, 409] width 1043 height 46
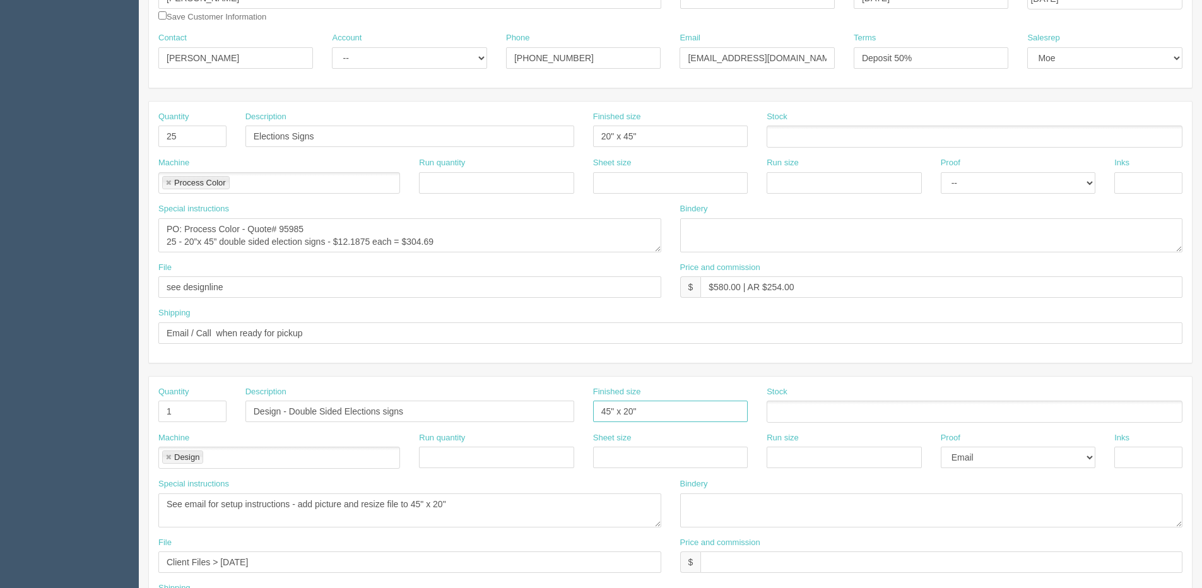
paste input "20”x 45”"
type input "20”x 45”"
drag, startPoint x: 411, startPoint y: 500, endPoint x: 784, endPoint y: 474, distance: 373.8
click at [784, 474] on div "Quantity 1 Description Design - Double Sided Elections signs Finished size 20”x…" at bounding box center [670, 507] width 1043 height 261
paste textarea "20”x 45”"
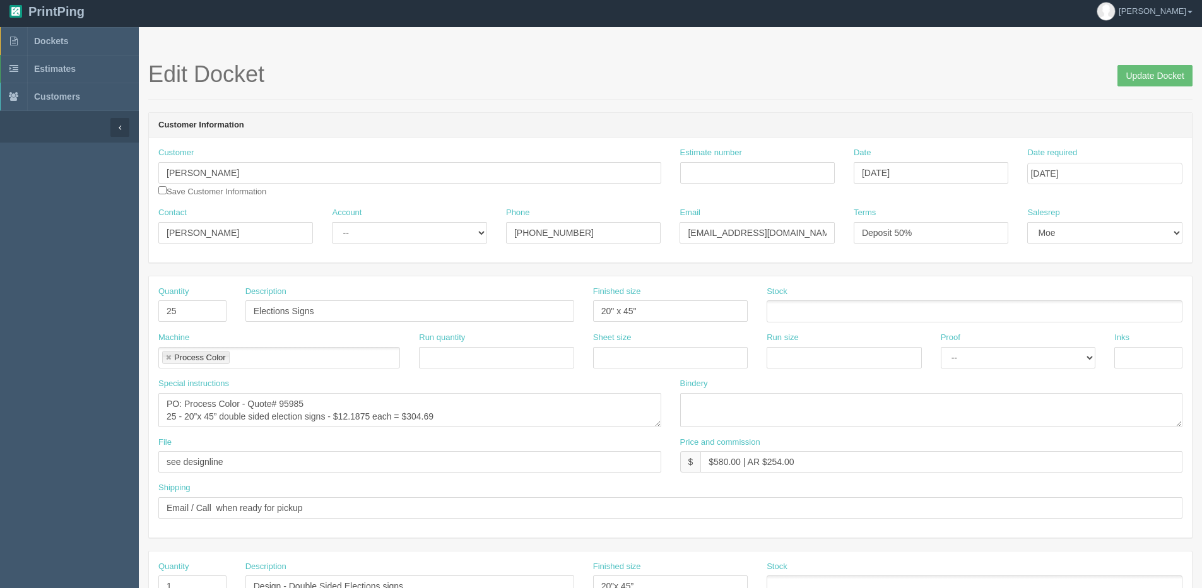
scroll to position [0, 0]
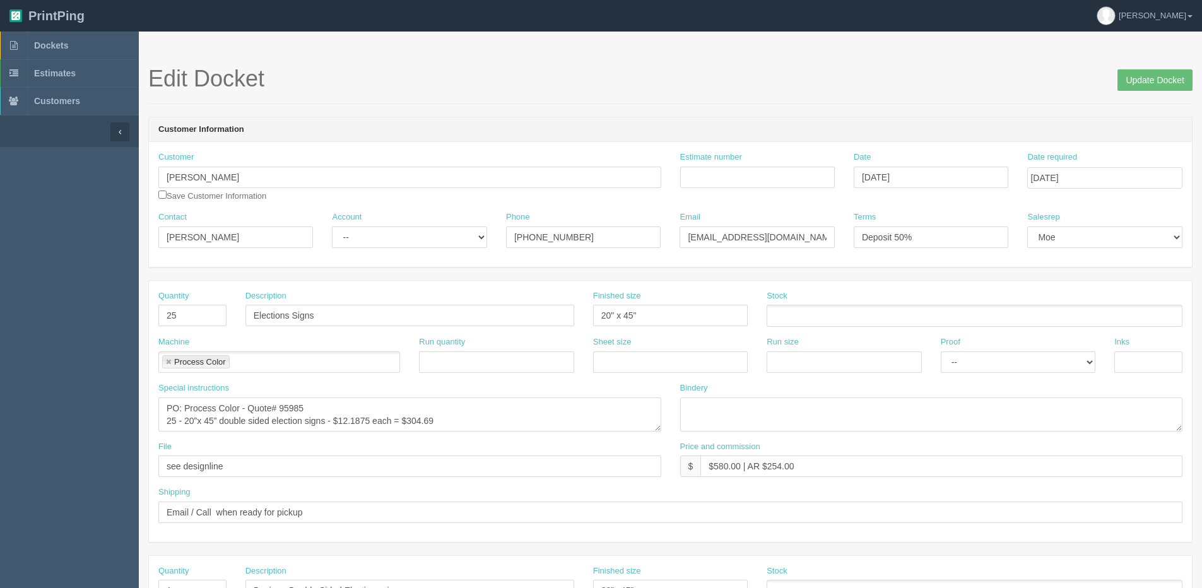
type textarea "See email for setup instructions - add picture and resize file to 20”x 45”"
drag, startPoint x: 941, startPoint y: 233, endPoint x: 801, endPoint y: 254, distance: 142.2
click at [801, 254] on div "Contact [PERSON_NAME] Account -- Existing Client Allrush Client Rep Client Phon…" at bounding box center [670, 234] width 1043 height 46
type input "Due on receipt"
drag, startPoint x: 401, startPoint y: 238, endPoint x: 397, endPoint y: 243, distance: 6.7
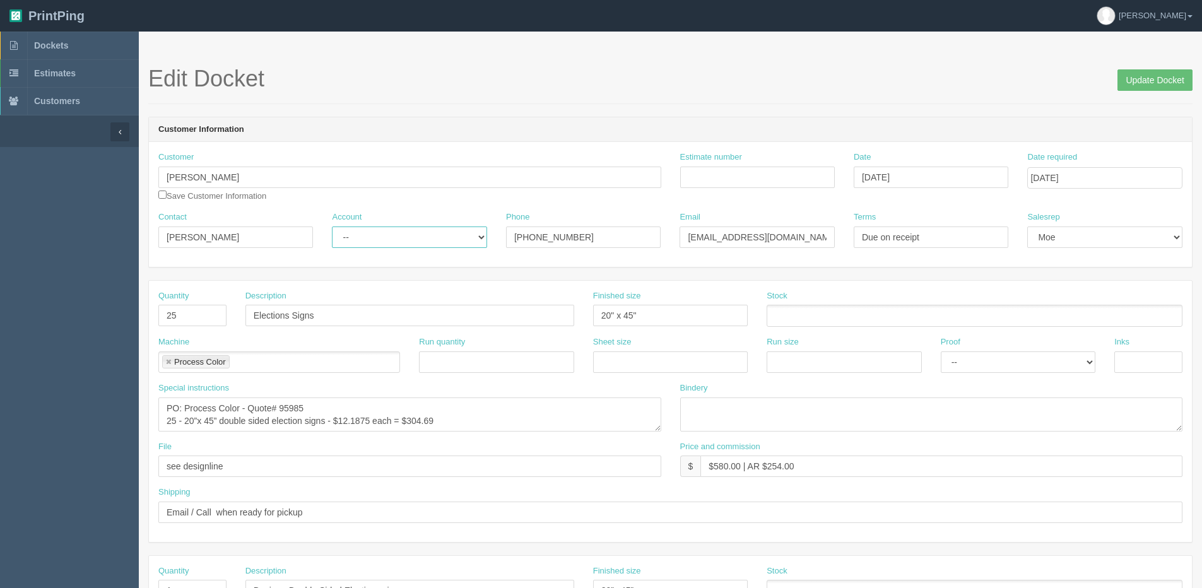
click at [401, 238] on select "-- Existing Client Allrush Client Rep Client" at bounding box center [409, 237] width 155 height 21
select select "Allrush Client"
click at [332, 227] on select "-- Existing Client Allrush Client Rep Client" at bounding box center [409, 237] width 155 height 21
click at [1167, 79] on input "Update Docket" at bounding box center [1154, 79] width 75 height 21
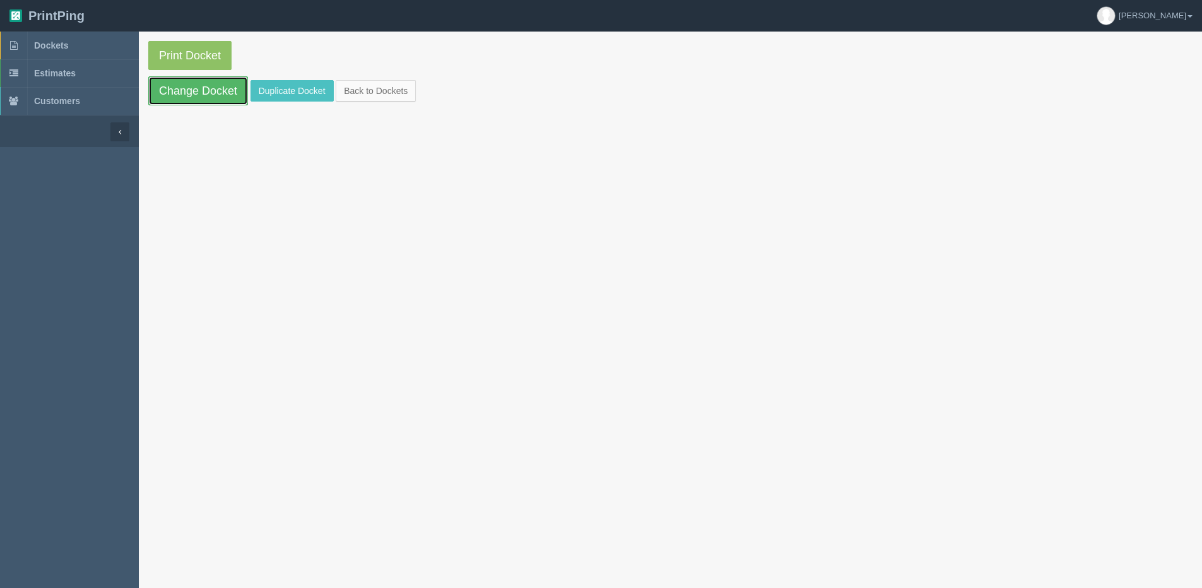
click at [186, 95] on link "Change Docket" at bounding box center [198, 90] width 100 height 29
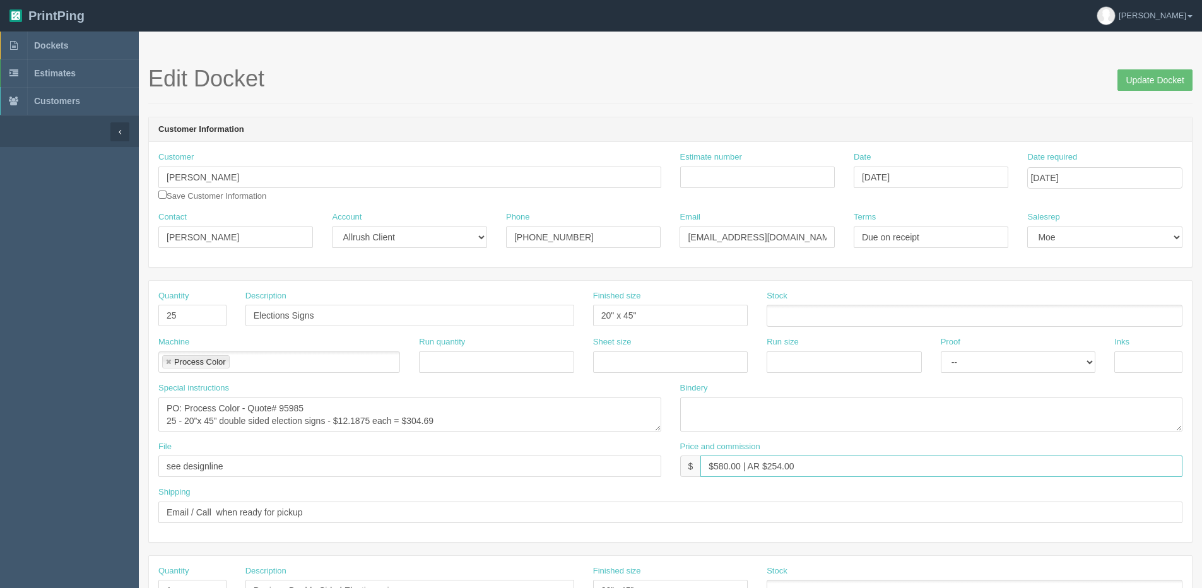
drag, startPoint x: 714, startPoint y: 468, endPoint x: 743, endPoint y: 467, distance: 29.0
click at [743, 467] on input "$580.00 | AR $254.00" at bounding box center [941, 466] width 482 height 21
drag, startPoint x: 768, startPoint y: 467, endPoint x: 1009, endPoint y: 436, distance: 243.0
click at [994, 438] on div "Quantity 25 Description Elections Signs Finished size 20" x 45" Stock Machine P…" at bounding box center [670, 411] width 1043 height 261
type input "$493.00 | AR $140.46"
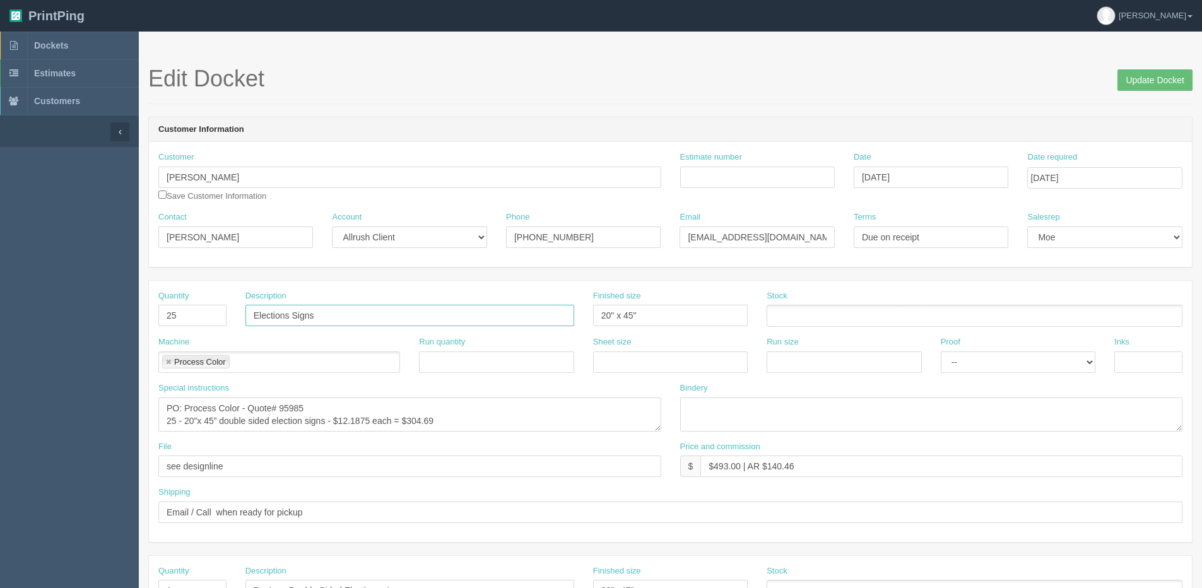
click at [334, 314] on input "Elections Signs" at bounding box center [409, 315] width 329 height 21
type input "Elections Signs 20 x 45"
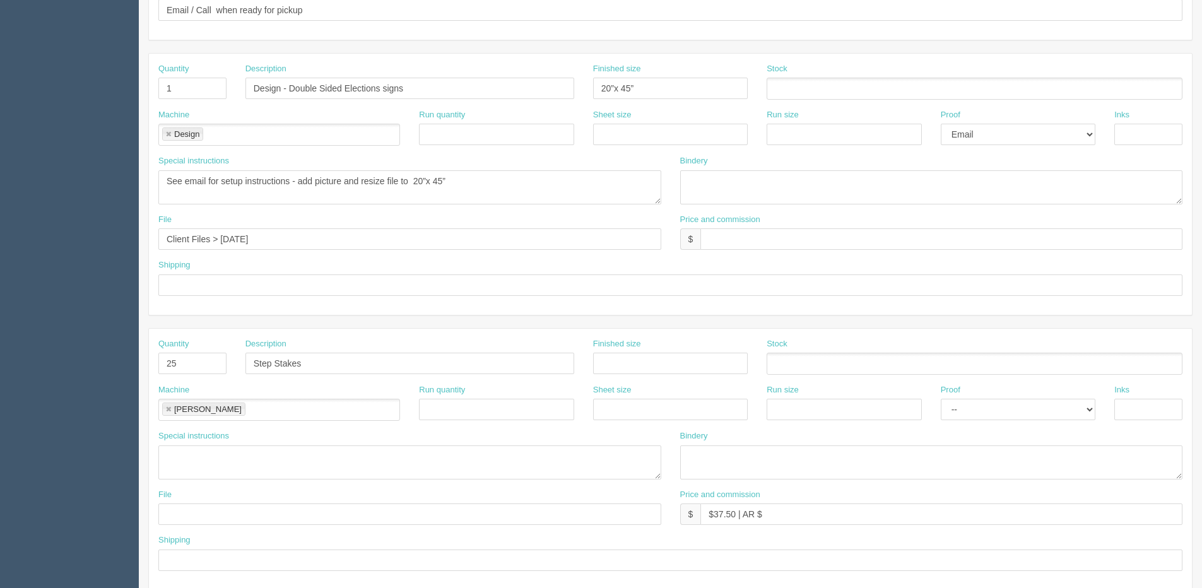
scroll to position [505, 0]
click at [779, 521] on input "$37.50 | AR $" at bounding box center [941, 511] width 482 height 21
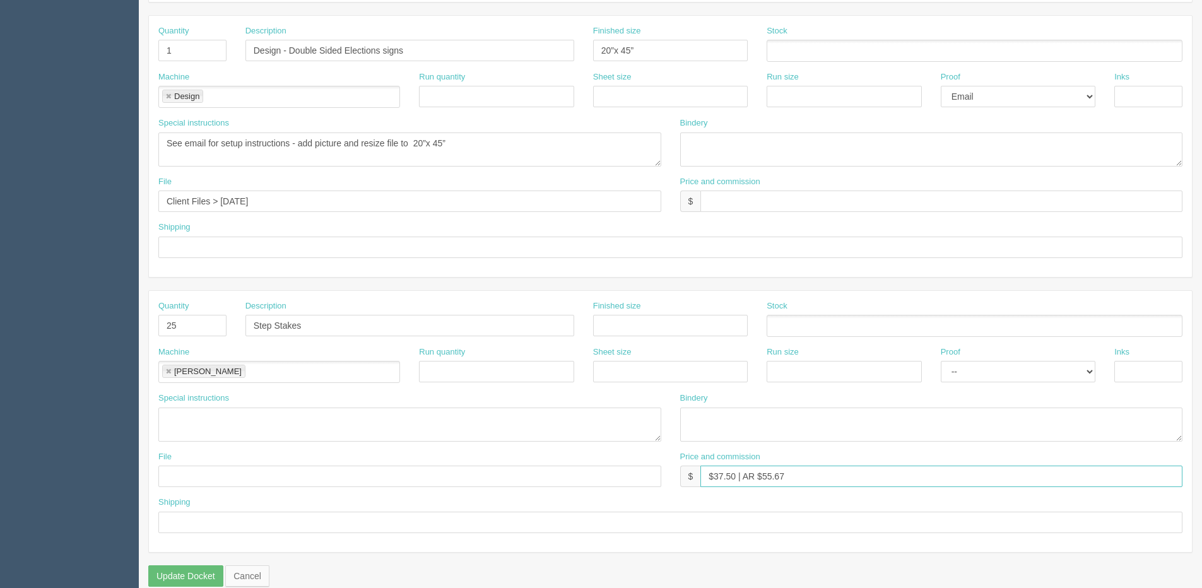
scroll to position [558, 0]
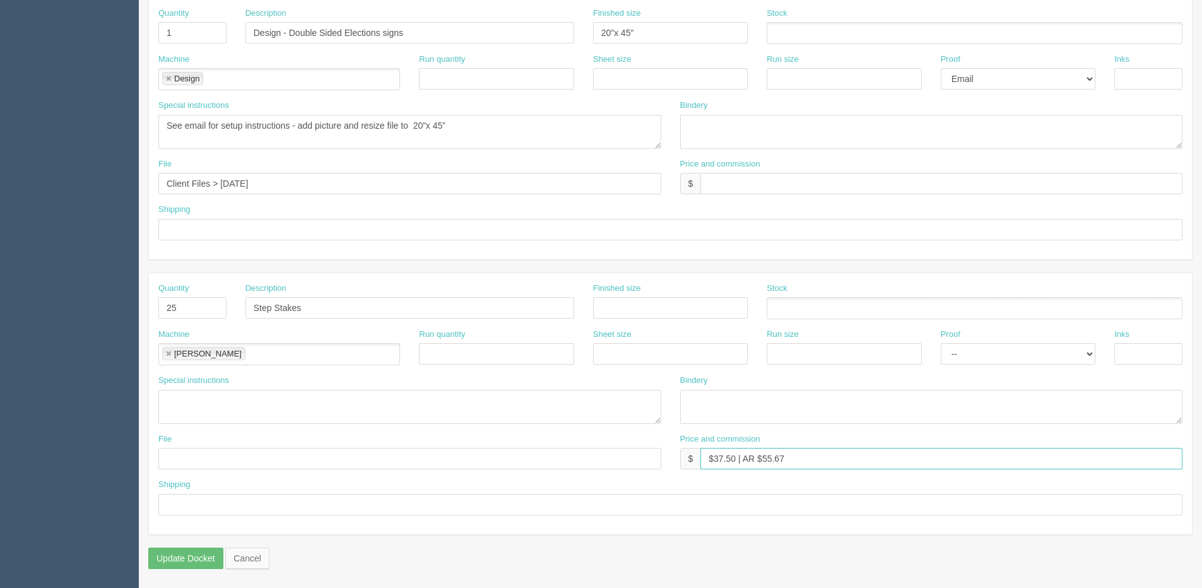
type input "$37.50 | AR $55.67"
click at [198, 509] on input "text" at bounding box center [670, 504] width 1024 height 21
click at [216, 219] on input "text" at bounding box center [670, 229] width 1024 height 21
type input "Email / Call when ready"
click at [223, 505] on input "text" at bounding box center [670, 504] width 1024 height 21
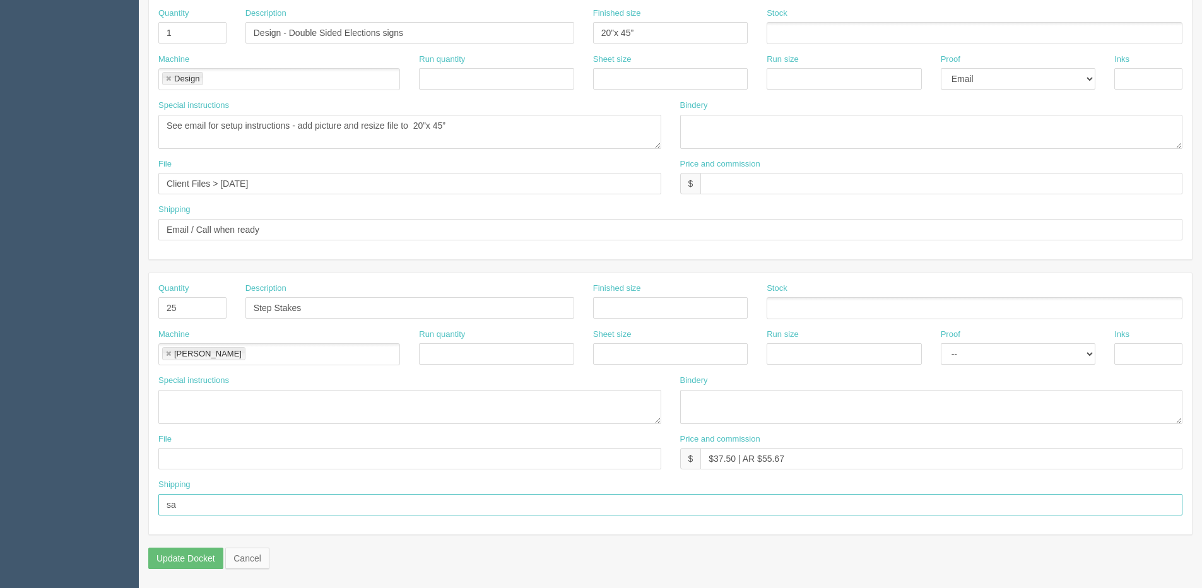
type input "Same as above"
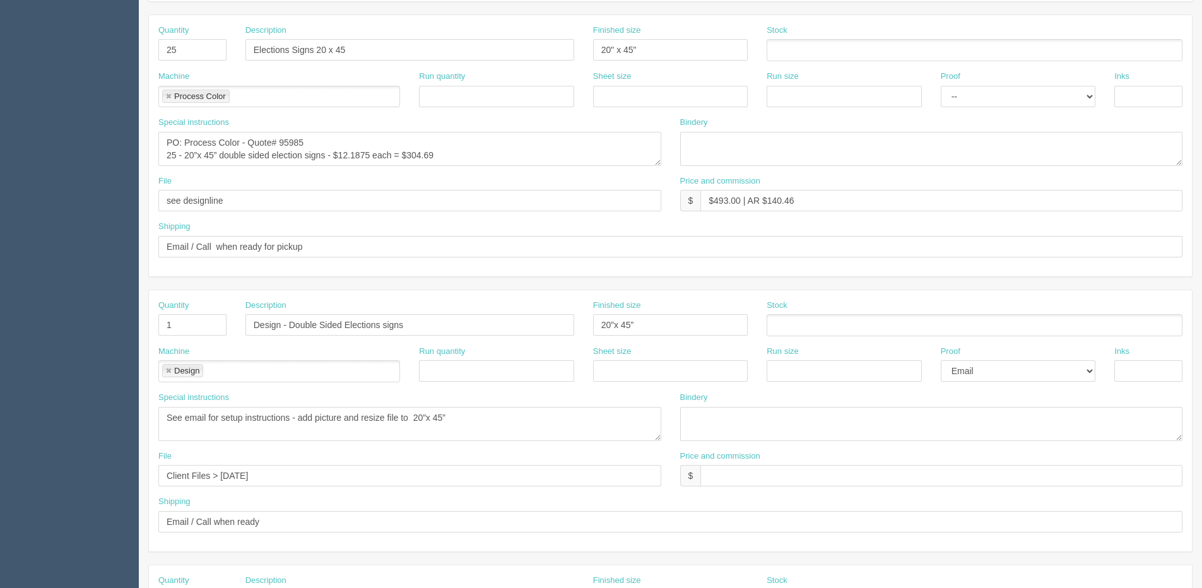
scroll to position [53, 0]
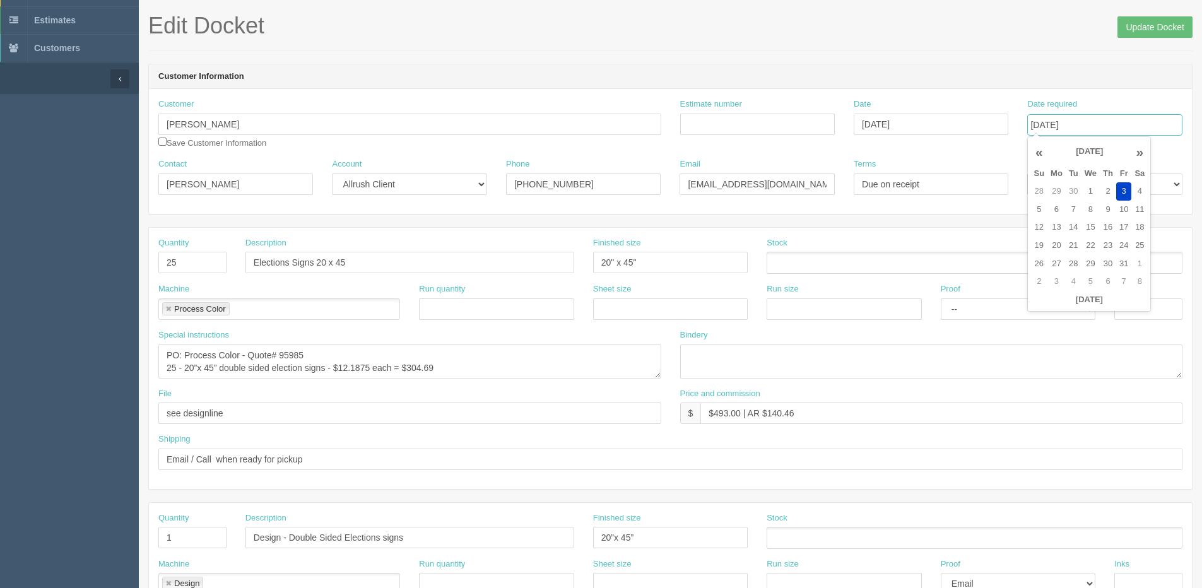
click at [1105, 119] on input "[DATE]" at bounding box center [1104, 124] width 155 height 21
type input "[DATE]"
click at [1134, 24] on input "Update Docket" at bounding box center [1154, 26] width 75 height 21
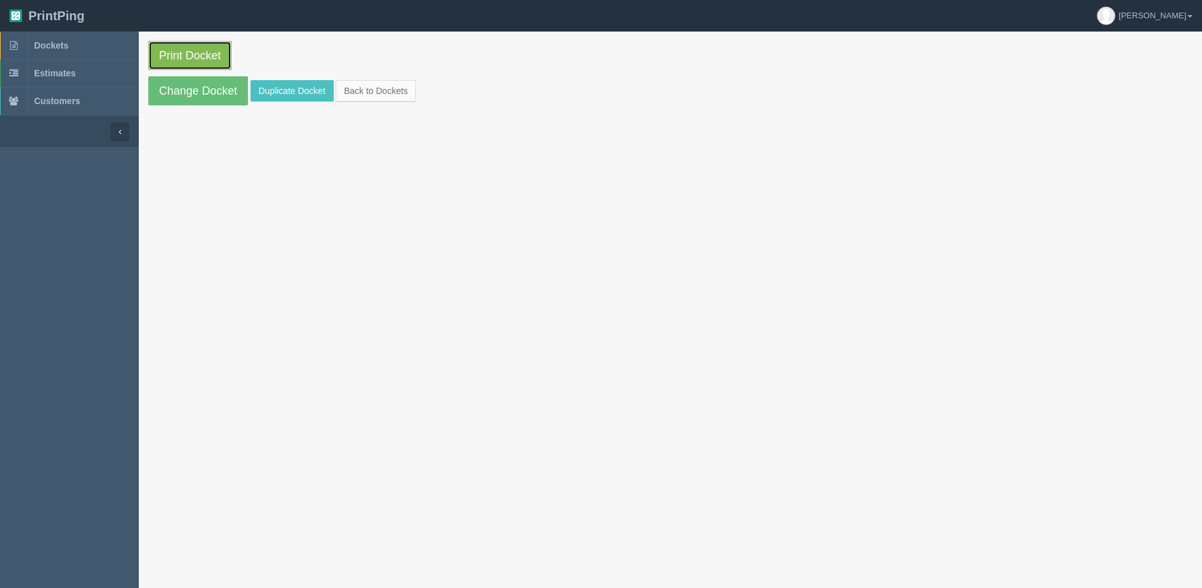
click at [182, 47] on link "Print Docket" at bounding box center [189, 55] width 83 height 29
click at [362, 97] on link "Back to Dockets" at bounding box center [376, 90] width 80 height 21
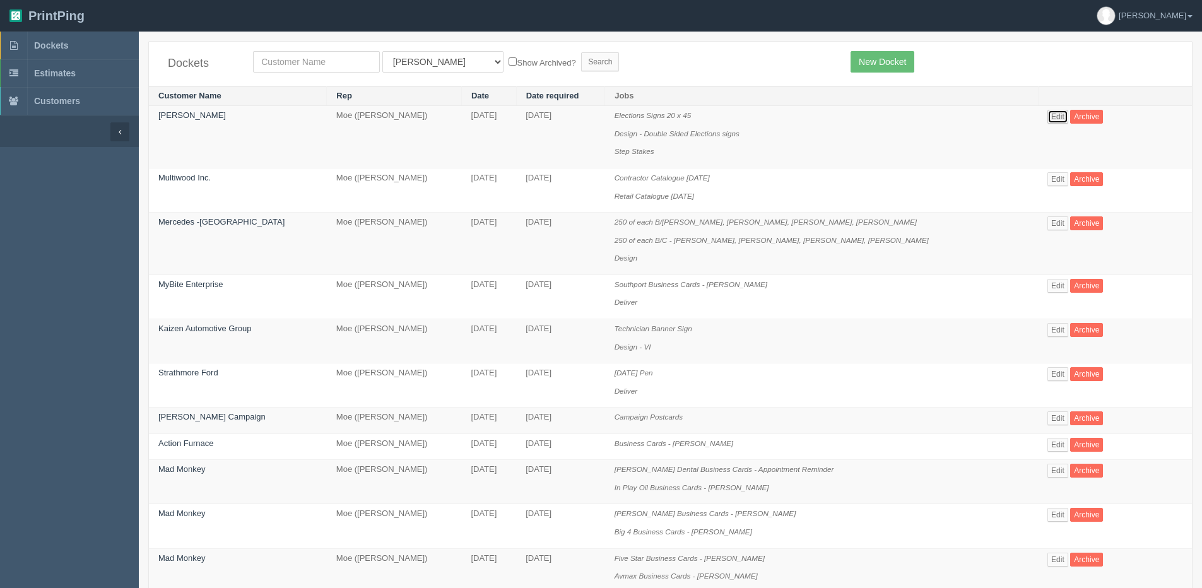
drag, startPoint x: 1051, startPoint y: 115, endPoint x: 975, endPoint y: 158, distance: 87.6
click at [1051, 115] on link "Edit" at bounding box center [1057, 117] width 21 height 14
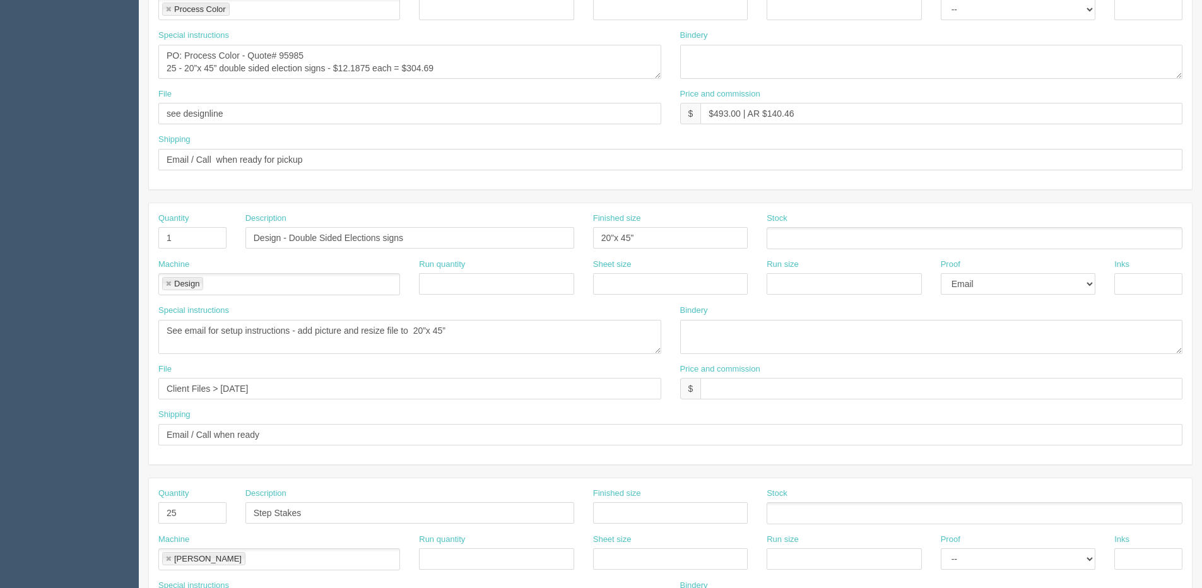
scroll to position [379, 0]
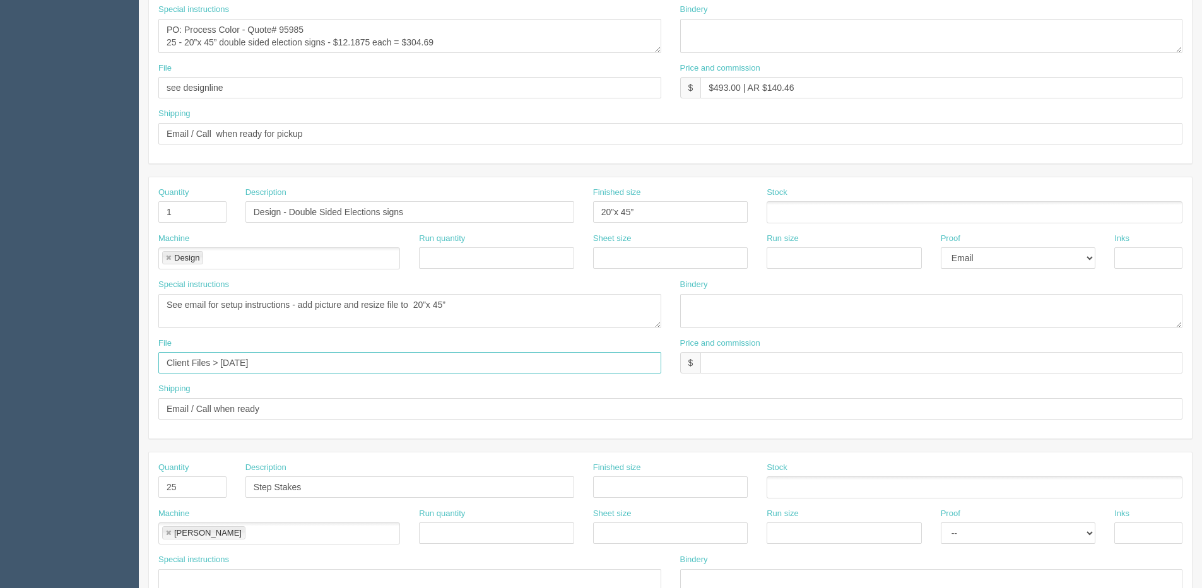
click at [291, 370] on input "Client Files > [DATE]" at bounding box center [409, 362] width 503 height 21
type input "Client Files > [DATE] + files@allrush"
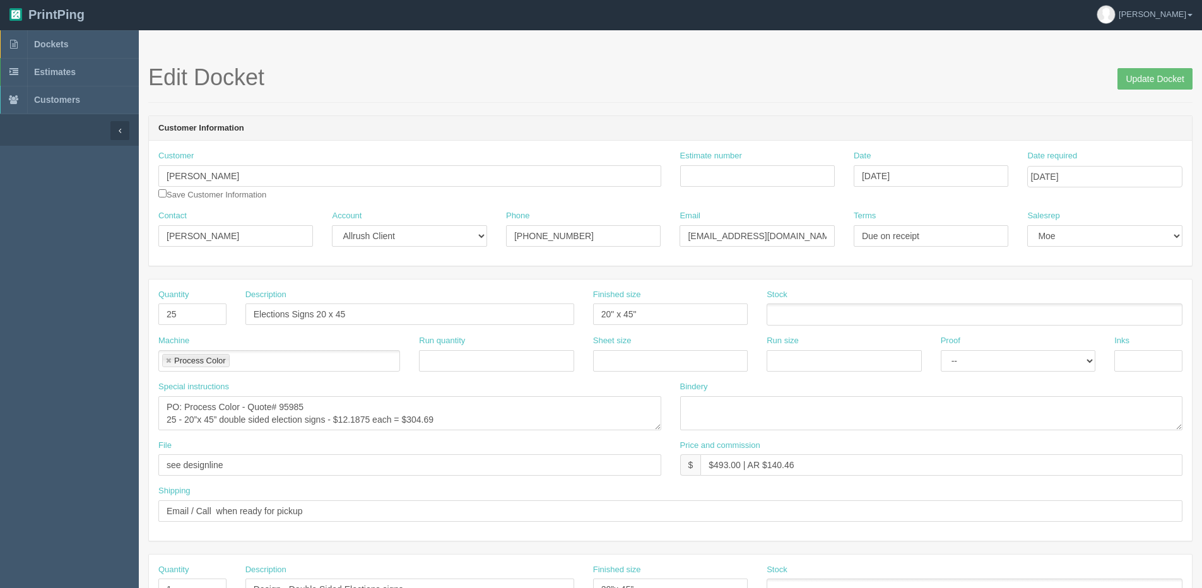
scroll to position [0, 0]
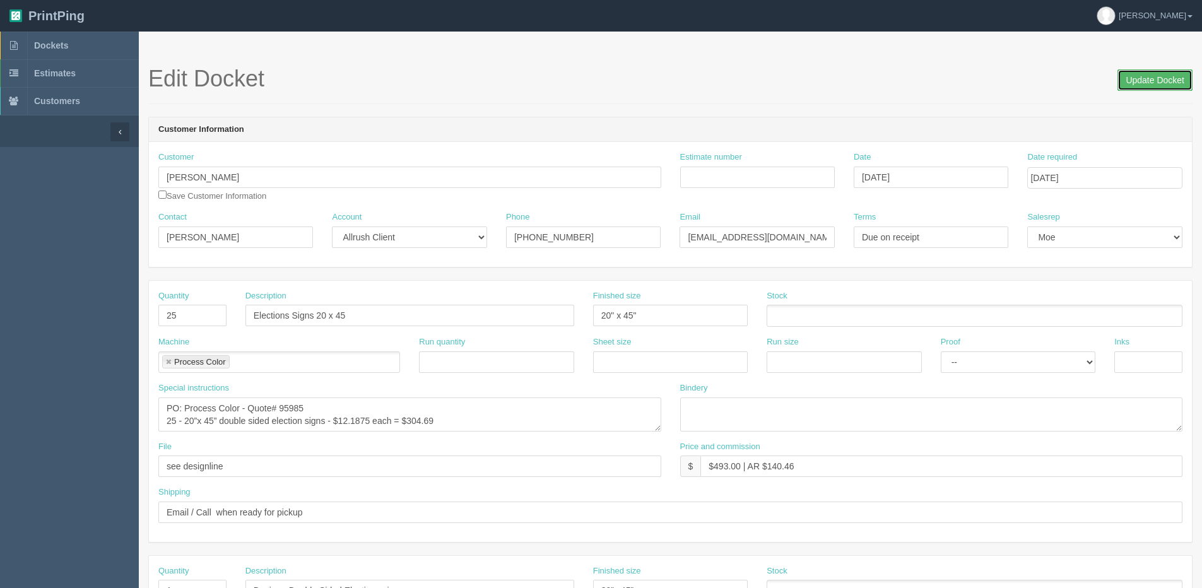
click at [1129, 74] on input "Update Docket" at bounding box center [1154, 79] width 75 height 21
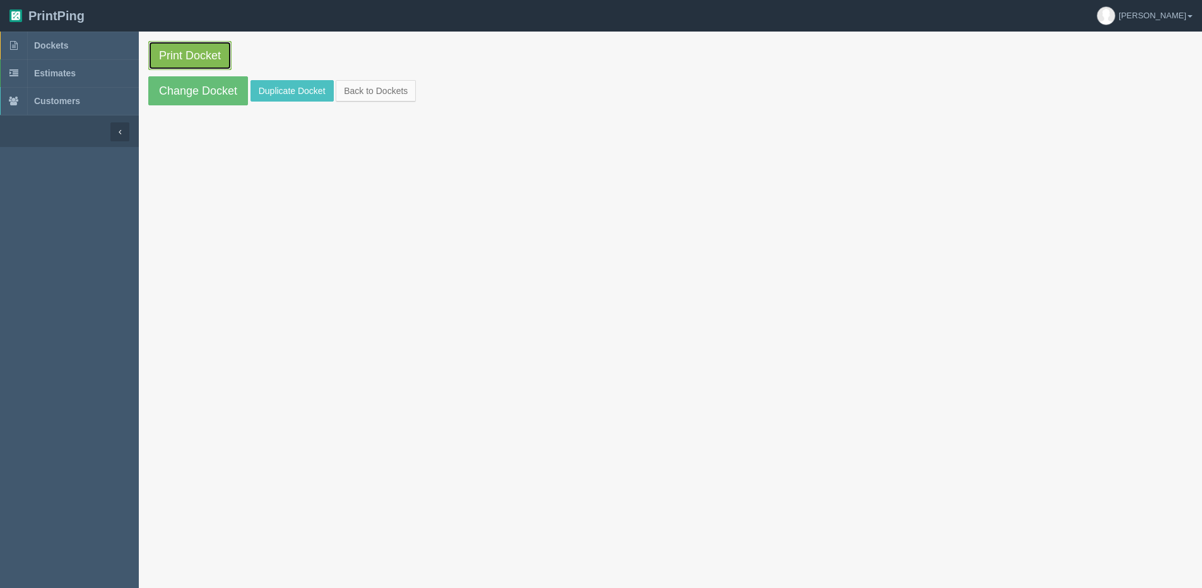
click at [187, 53] on link "Print Docket" at bounding box center [189, 55] width 83 height 29
click at [400, 81] on link "Back to Dockets" at bounding box center [376, 90] width 80 height 21
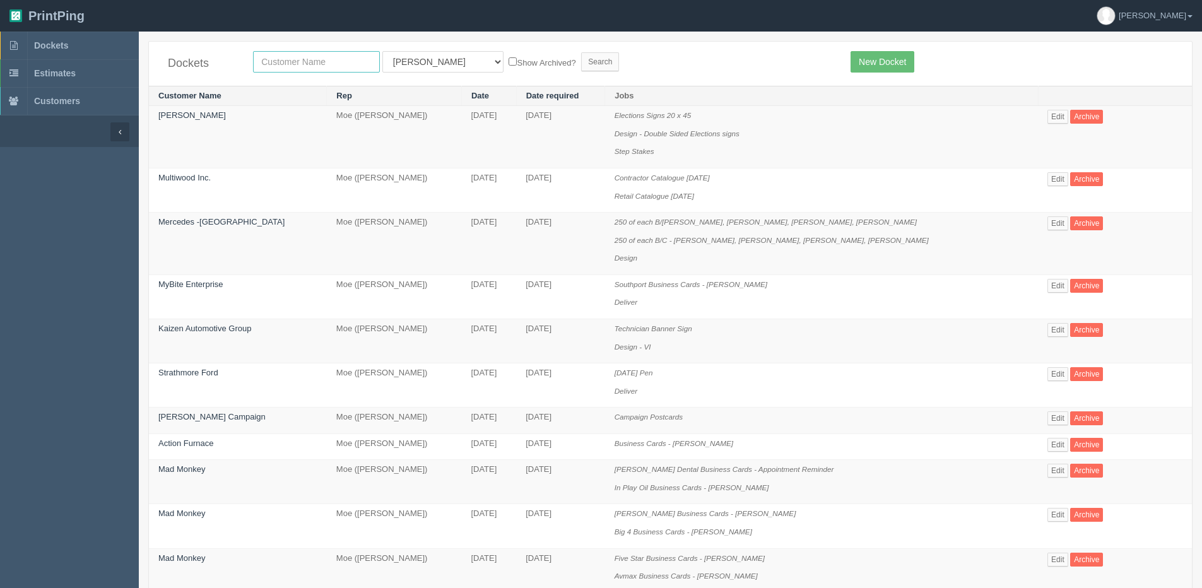
click at [338, 63] on input "text" at bounding box center [316, 61] width 127 height 21
type input "peak"
click at [581, 52] on input "Search" at bounding box center [600, 61] width 38 height 19
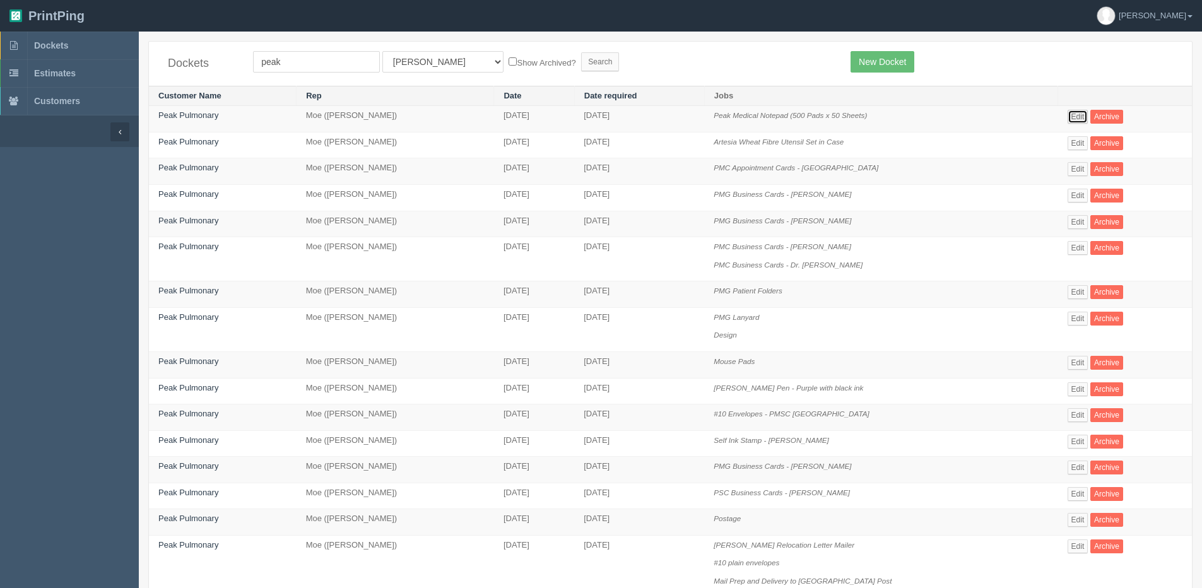
click at [1078, 114] on link "Edit" at bounding box center [1078, 117] width 21 height 14
click at [1074, 362] on link "Edit" at bounding box center [1078, 363] width 21 height 14
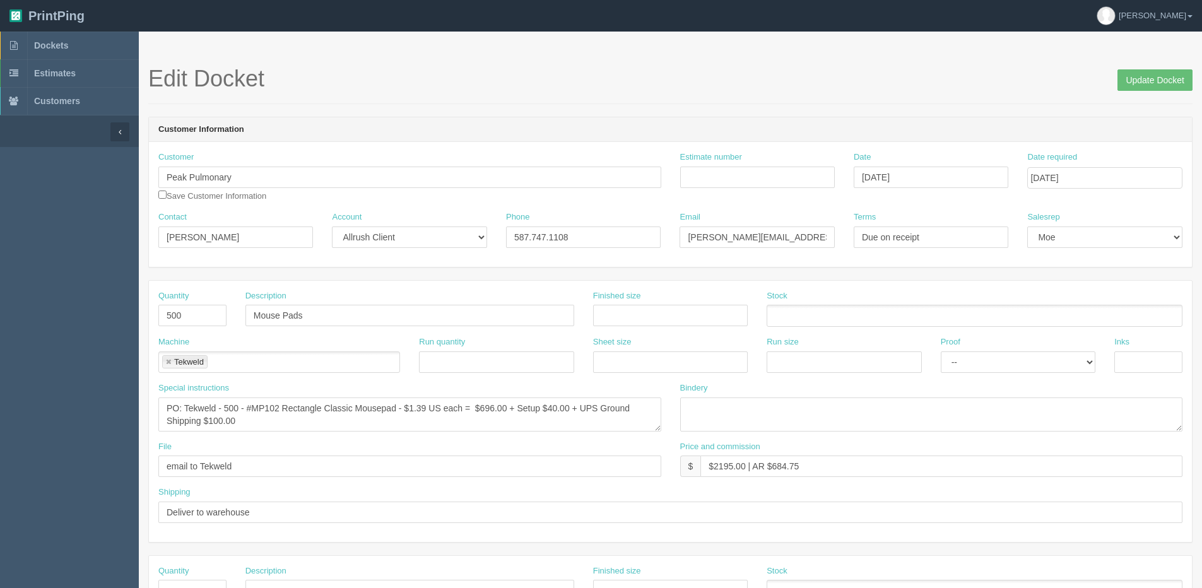
click at [20, 470] on aside "Dockets Estimates Customers" at bounding box center [69, 589] width 139 height 1114
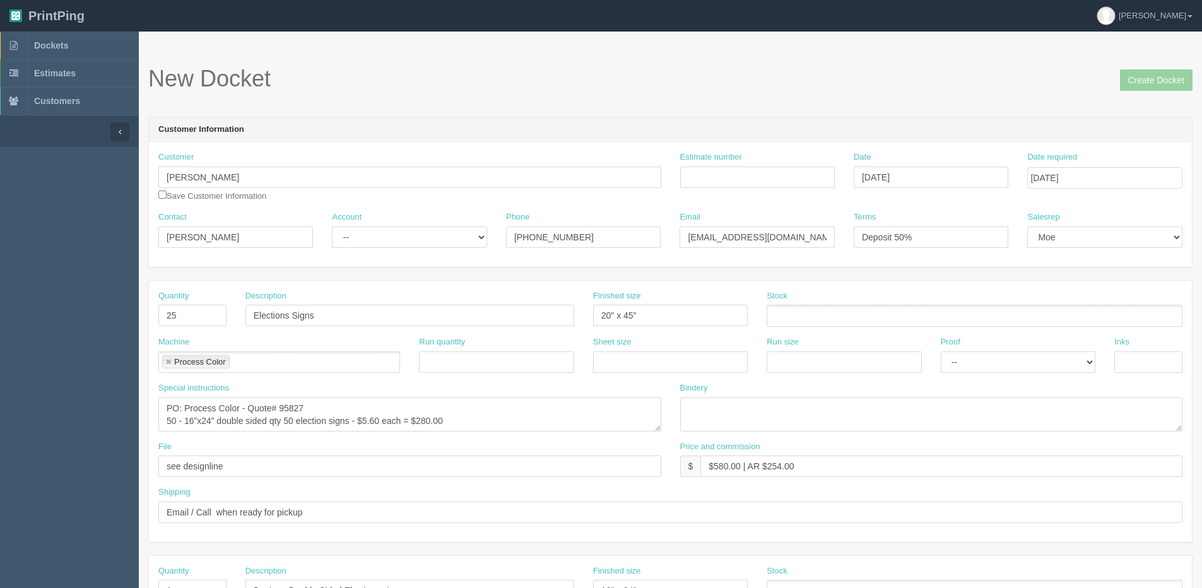
click at [57, 483] on aside "Dockets Estimates Customers" at bounding box center [69, 589] width 139 height 1114
